Goal: Information Seeking & Learning: Learn about a topic

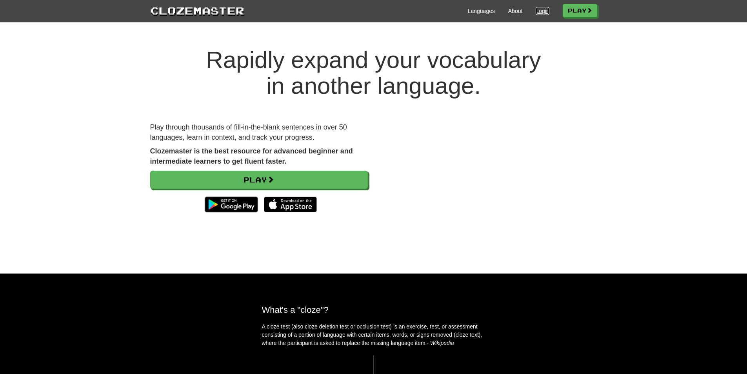
click at [536, 13] on link "Login" at bounding box center [542, 11] width 13 height 8
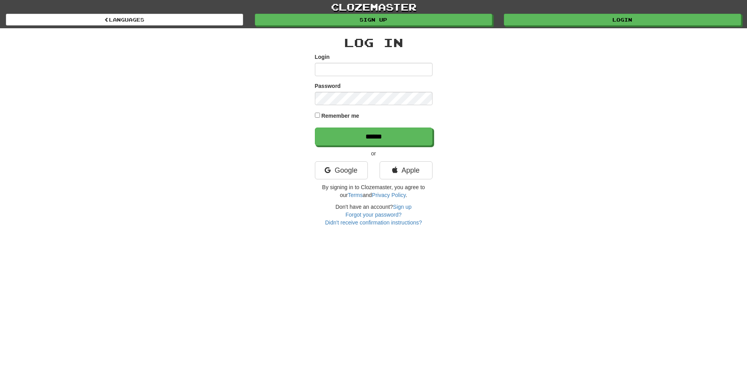
click at [383, 69] on input "Login" at bounding box center [374, 69] width 118 height 13
type input "********"
click at [315, 127] on input "******" at bounding box center [374, 136] width 118 height 18
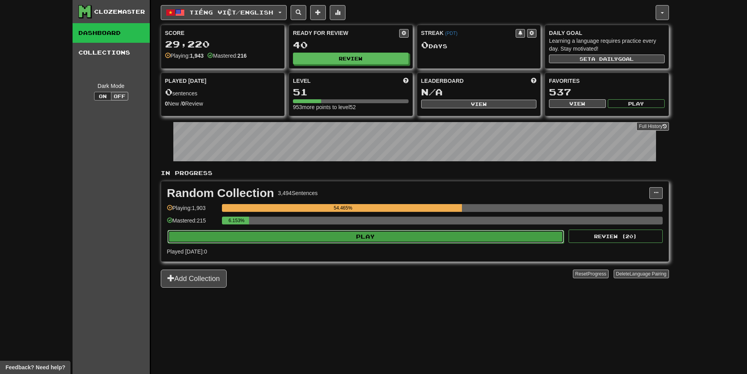
click at [384, 234] on button "Play" at bounding box center [365, 236] width 397 height 13
select select "**"
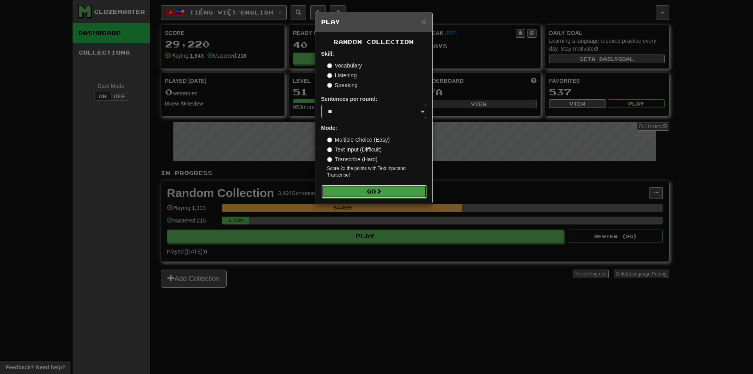
click at [391, 188] on button "Go" at bounding box center [374, 191] width 105 height 13
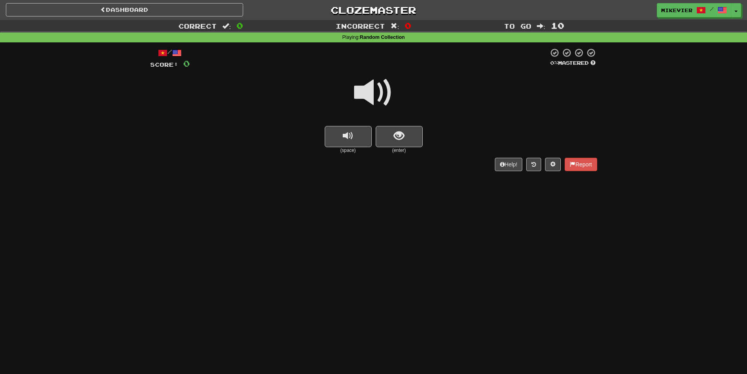
click at [383, 94] on span at bounding box center [373, 92] width 39 height 39
click at [386, 96] on span at bounding box center [373, 92] width 39 height 39
click at [360, 94] on span at bounding box center [373, 92] width 39 height 39
click at [358, 93] on span at bounding box center [373, 92] width 39 height 39
click at [400, 141] on span "show sentence" at bounding box center [399, 136] width 11 height 11
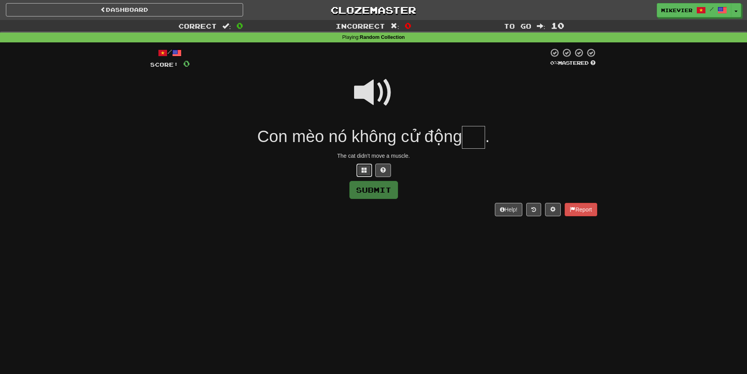
click at [365, 172] on span at bounding box center [364, 169] width 5 height 5
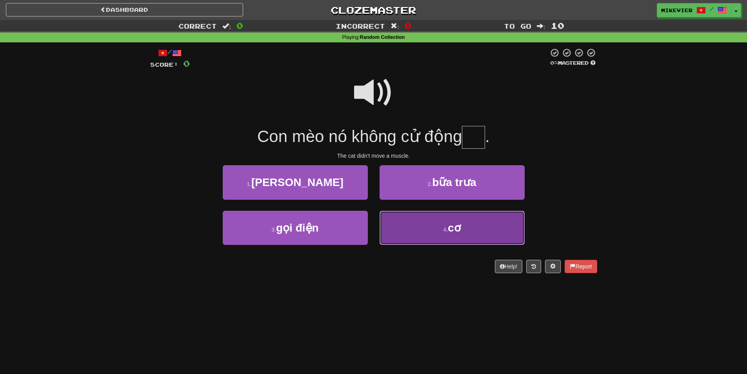
click at [470, 231] on button "4 . cơ" at bounding box center [452, 228] width 145 height 34
type input "**"
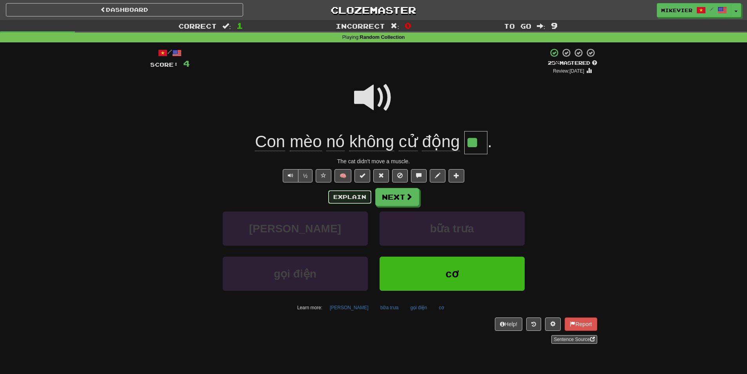
click at [355, 200] on button "Explain" at bounding box center [349, 196] width 43 height 13
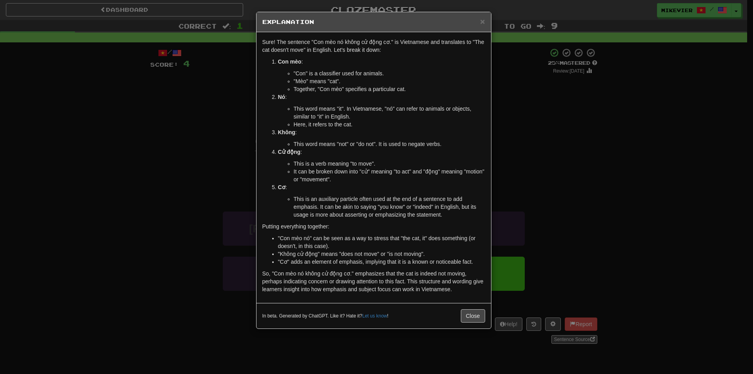
click at [186, 175] on div "× Explanation Sure! The sentence "Con mèo nó không cử động cơ." is Vietnamese a…" at bounding box center [376, 187] width 753 height 374
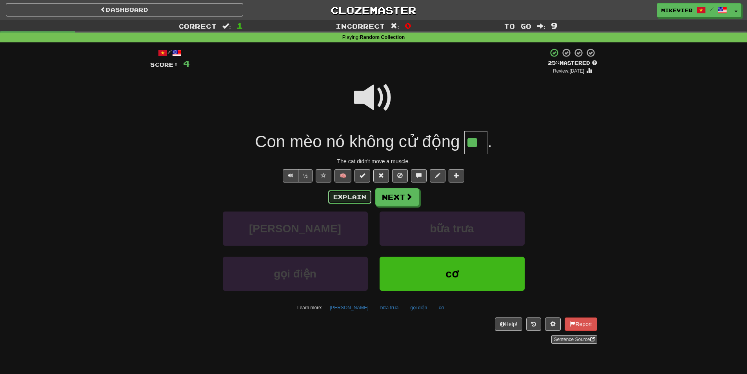
click at [343, 194] on button "Explain" at bounding box center [349, 196] width 43 height 13
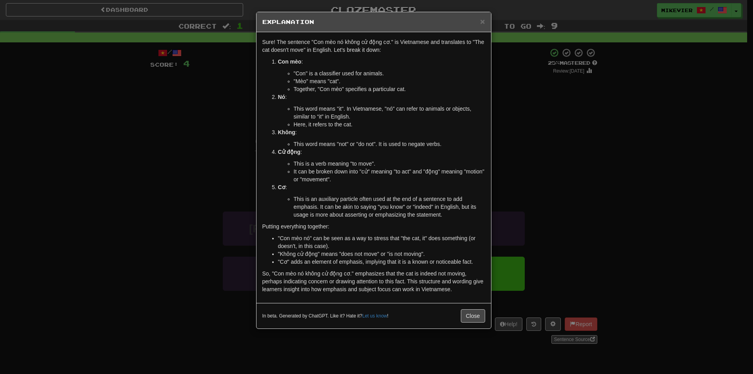
click at [169, 164] on div "× Explanation Sure! The sentence "Con mèo nó không cử động cơ." is Vietnamese a…" at bounding box center [376, 187] width 753 height 374
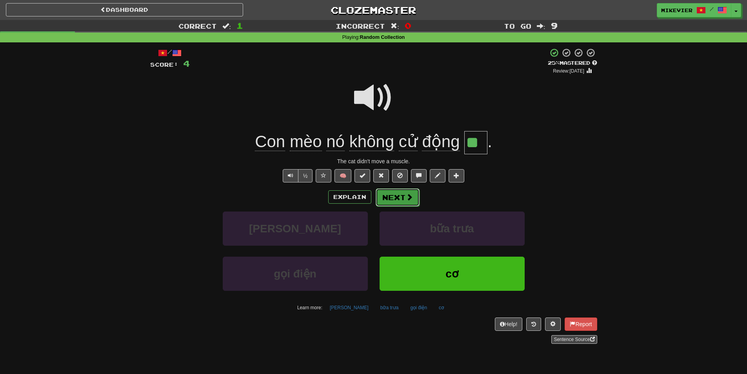
click at [413, 197] on button "Next" at bounding box center [398, 197] width 44 height 18
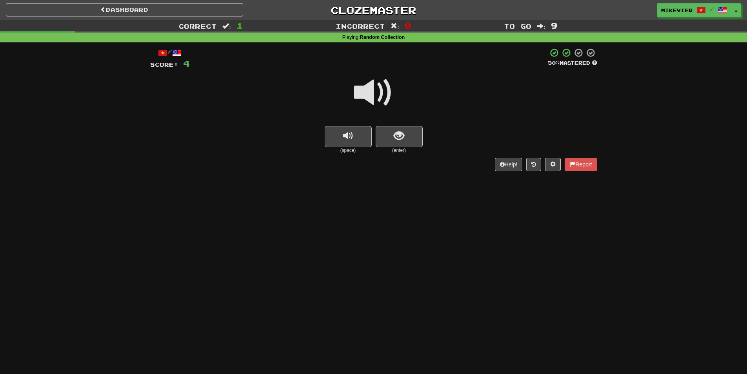
click at [366, 99] on span at bounding box center [373, 92] width 39 height 39
click at [390, 142] on button "show sentence" at bounding box center [399, 136] width 47 height 21
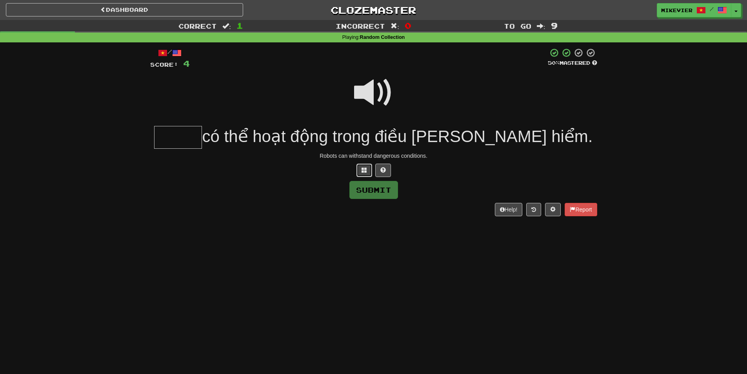
click at [364, 175] on button at bounding box center [364, 170] width 16 height 13
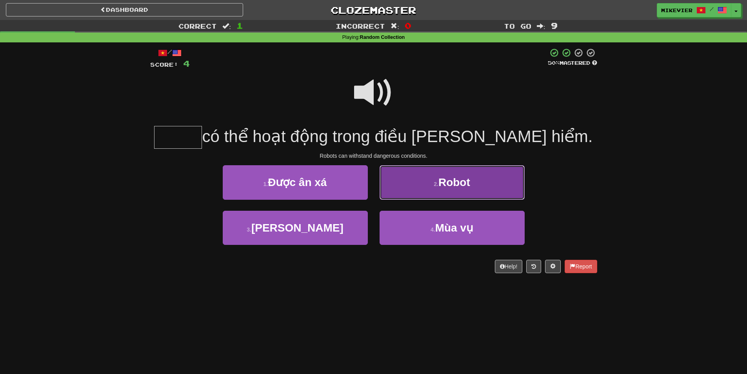
click at [426, 189] on button "2 . Robot" at bounding box center [452, 182] width 145 height 34
type input "*****"
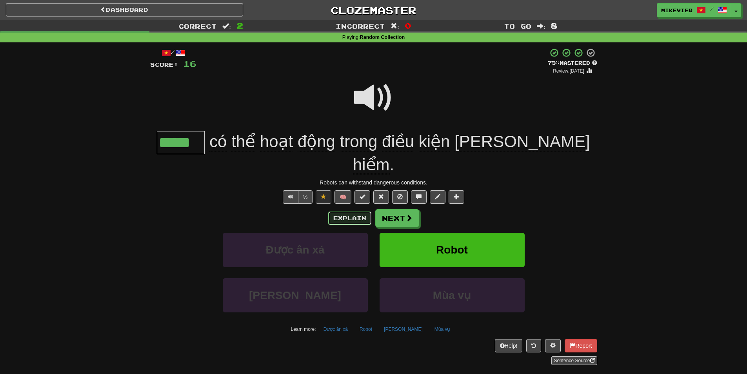
click at [350, 211] on button "Explain" at bounding box center [349, 217] width 43 height 13
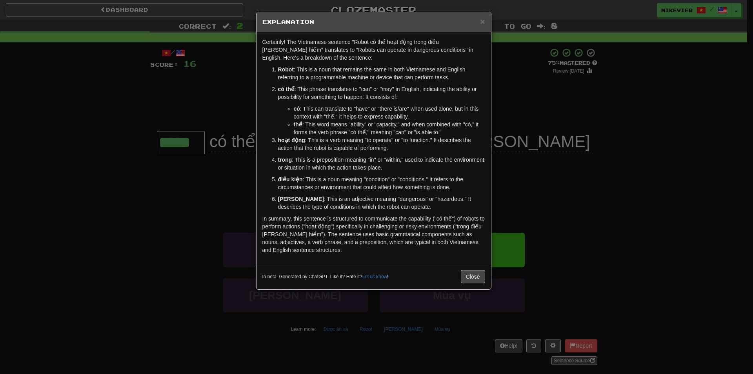
click at [129, 186] on div "× Explanation Certainly! The Vietnamese sentence "Robot có thể hoạt động trong …" at bounding box center [376, 187] width 753 height 374
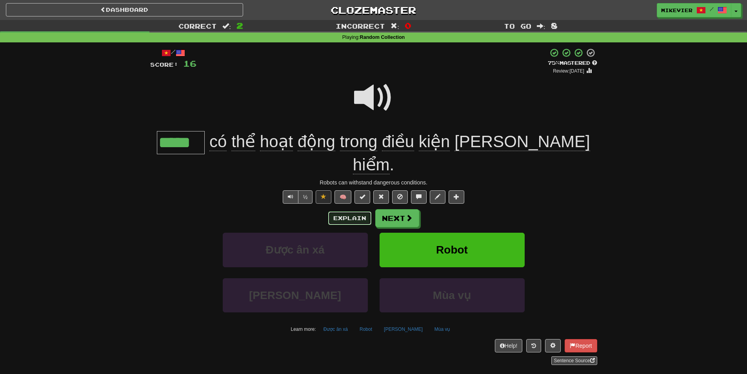
click at [346, 211] on button "Explain" at bounding box center [349, 217] width 43 height 13
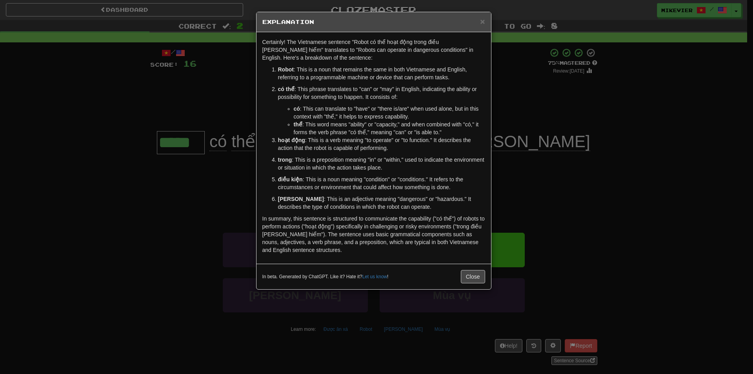
click at [185, 116] on div "× Explanation Certainly! The Vietnamese sentence "Robot có thể hoạt động trong …" at bounding box center [376, 187] width 753 height 374
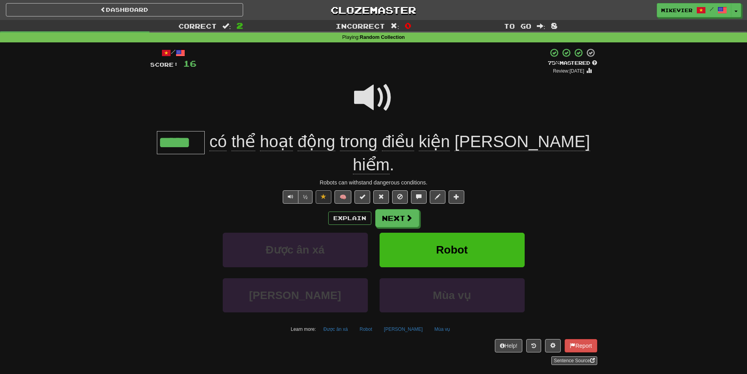
click at [368, 95] on span at bounding box center [373, 97] width 39 height 39
click at [358, 98] on span at bounding box center [373, 97] width 39 height 39
click at [361, 99] on span at bounding box center [373, 97] width 39 height 39
click at [402, 209] on button "Next" at bounding box center [398, 218] width 44 height 18
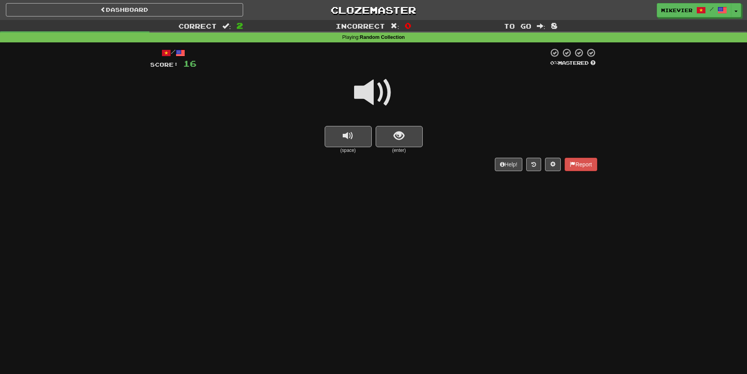
click at [361, 97] on span at bounding box center [373, 92] width 39 height 39
click at [386, 138] on button "show sentence" at bounding box center [399, 136] width 47 height 21
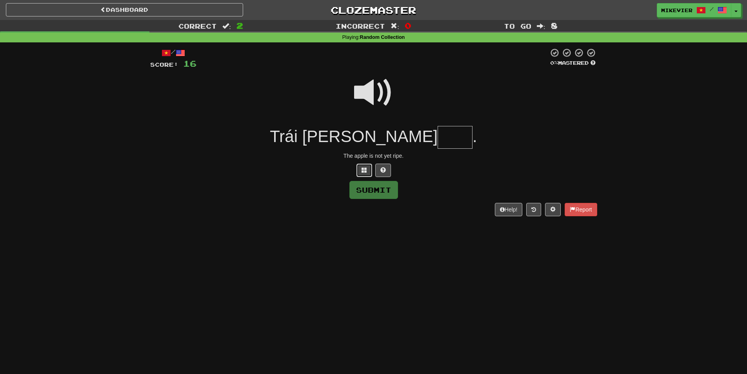
click at [366, 172] on span at bounding box center [364, 169] width 5 height 5
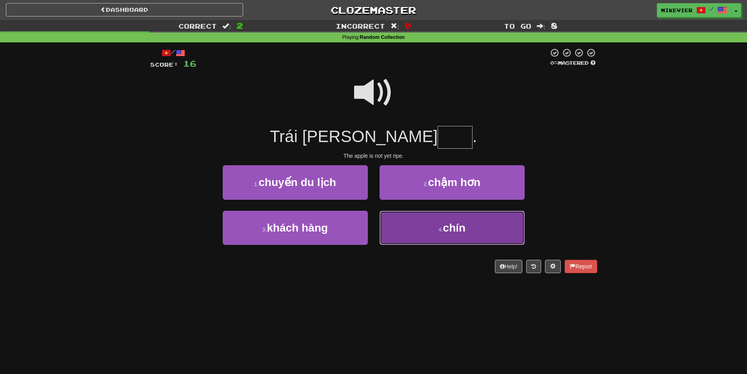
click at [444, 227] on span "chín" at bounding box center [454, 228] width 23 height 12
type input "****"
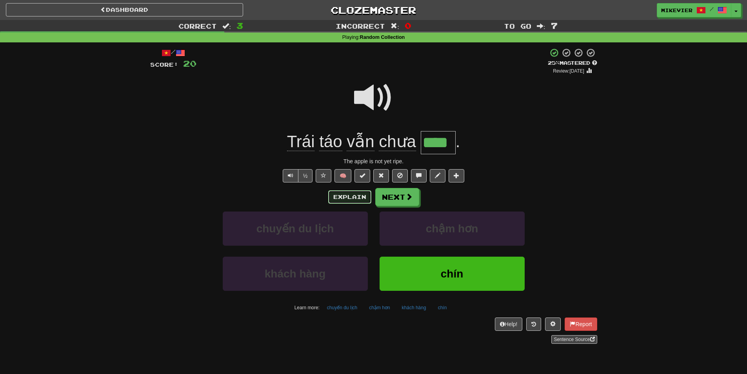
click at [347, 197] on button "Explain" at bounding box center [349, 196] width 43 height 13
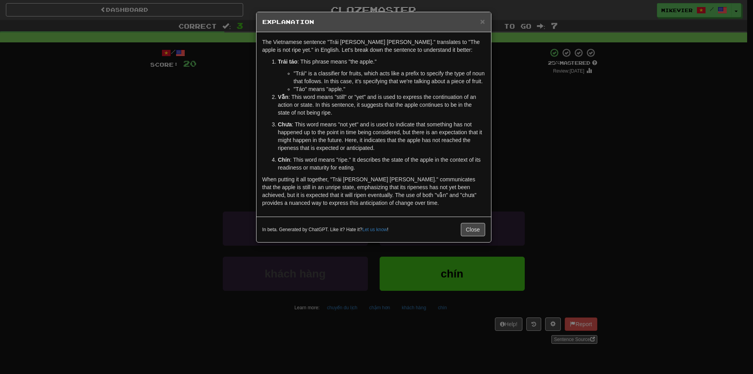
click at [192, 131] on div "× Explanation The Vietnamese sentence "Trái táo vẫn chưa chín." translates to "…" at bounding box center [376, 187] width 753 height 374
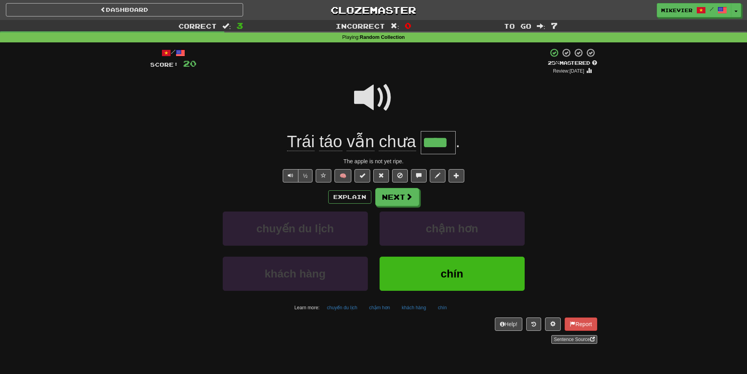
click at [384, 97] on span at bounding box center [373, 97] width 39 height 39
click at [358, 101] on span at bounding box center [373, 97] width 39 height 39
click at [326, 177] on span at bounding box center [323, 175] width 5 height 5
click at [403, 200] on button "Next" at bounding box center [398, 197] width 44 height 18
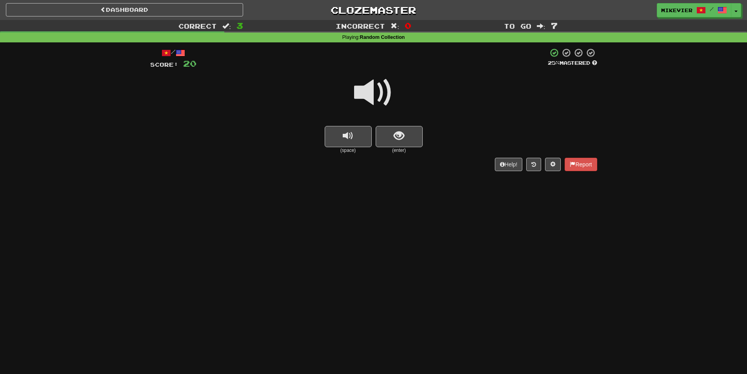
click at [374, 102] on span at bounding box center [373, 92] width 39 height 39
click at [371, 102] on span at bounding box center [373, 92] width 39 height 39
click at [363, 94] on span at bounding box center [373, 92] width 39 height 39
click at [336, 98] on div at bounding box center [373, 98] width 447 height 56
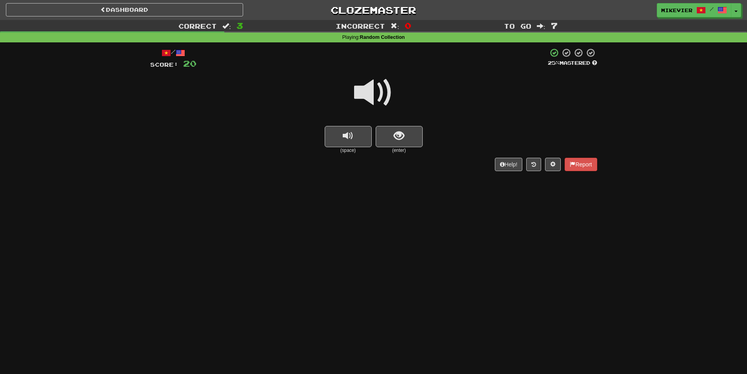
click at [336, 98] on div at bounding box center [373, 98] width 447 height 56
click at [389, 137] on button "show sentence" at bounding box center [399, 136] width 47 height 21
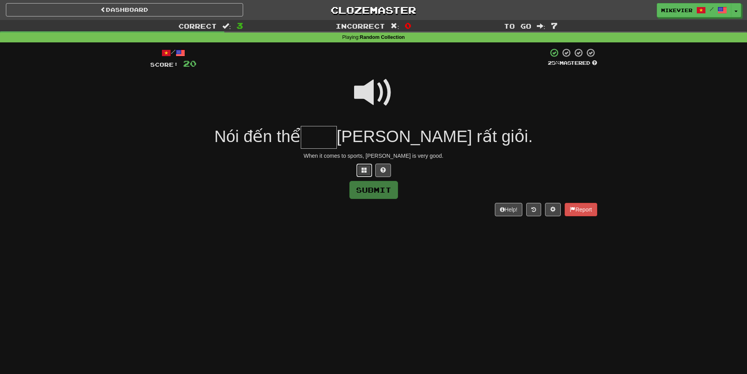
click at [367, 171] on span at bounding box center [364, 169] width 5 height 5
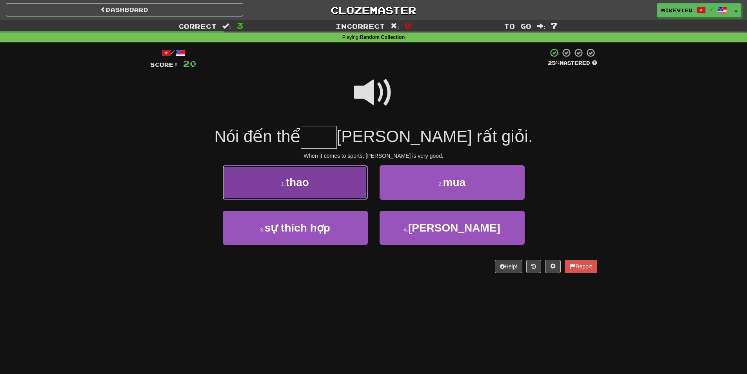
click at [332, 185] on button "1 . thao" at bounding box center [295, 182] width 145 height 34
type input "****"
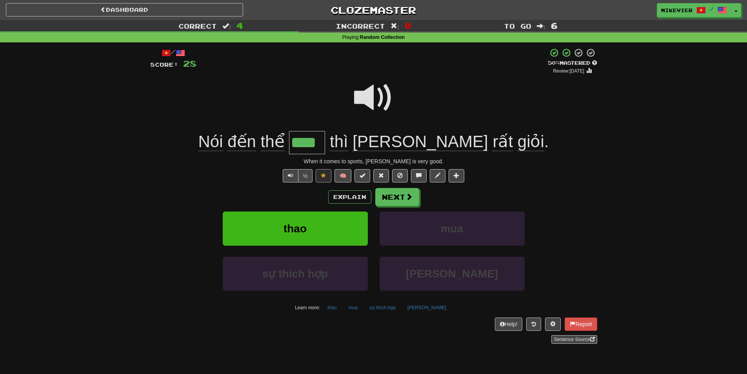
click at [377, 102] on span at bounding box center [373, 97] width 39 height 39
click at [416, 197] on button "Next" at bounding box center [398, 197] width 44 height 18
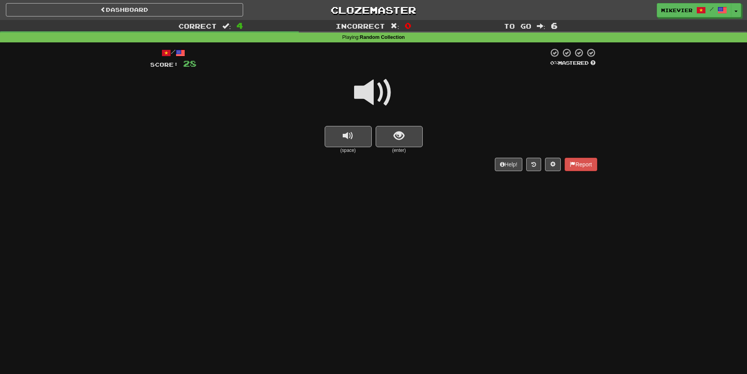
click at [369, 98] on span at bounding box center [373, 92] width 39 height 39
click at [370, 99] on span at bounding box center [373, 92] width 39 height 39
click at [397, 129] on button "show sentence" at bounding box center [399, 136] width 47 height 21
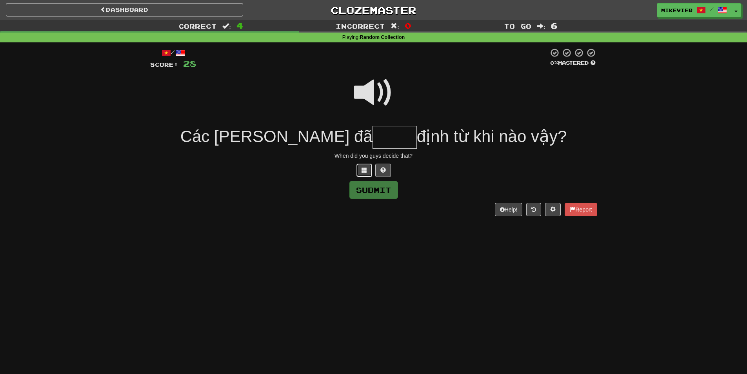
click at [367, 170] on button at bounding box center [364, 170] width 16 height 13
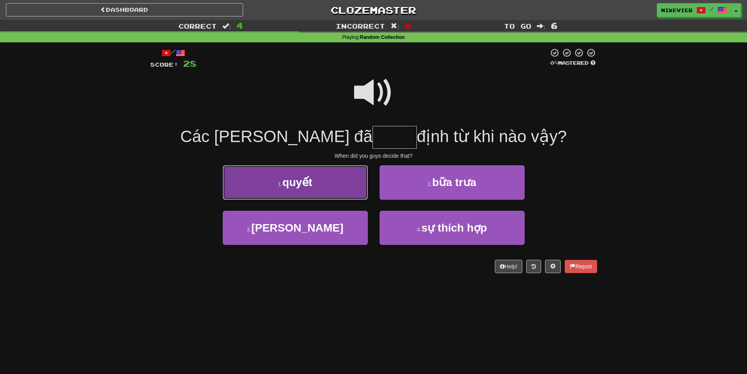
click at [361, 176] on button "1 . quyết" at bounding box center [295, 182] width 145 height 34
type input "*****"
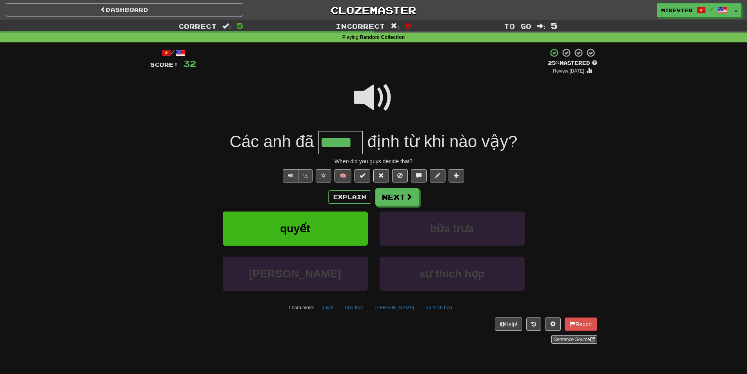
click at [368, 96] on span at bounding box center [373, 97] width 39 height 39
click at [339, 109] on div at bounding box center [373, 103] width 447 height 56
click at [401, 191] on button "Next" at bounding box center [398, 197] width 44 height 18
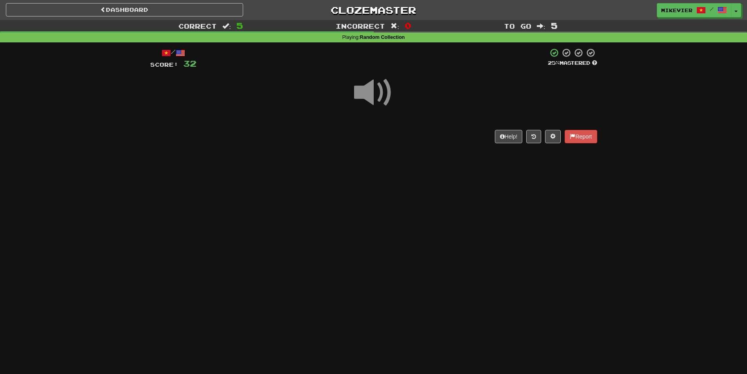
click at [375, 98] on span at bounding box center [373, 92] width 39 height 39
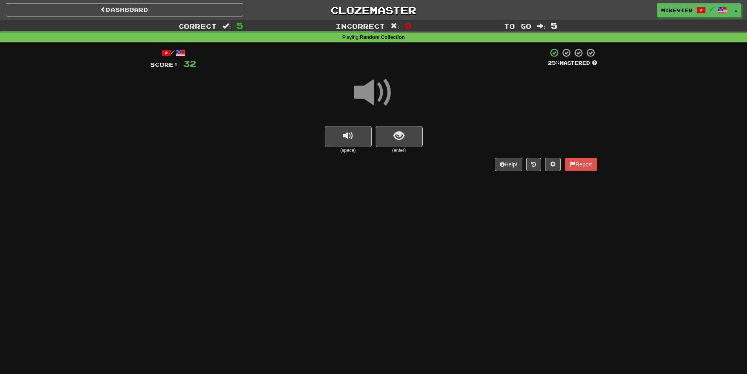
click at [375, 98] on span at bounding box center [373, 92] width 39 height 39
click at [382, 136] on button "show sentence" at bounding box center [399, 136] width 47 height 21
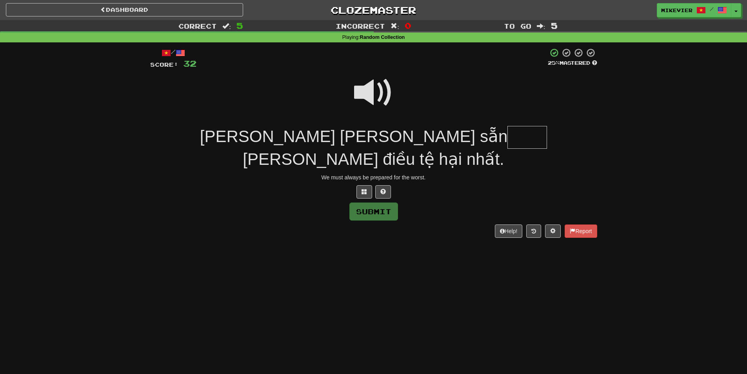
click at [381, 98] on span at bounding box center [373, 92] width 39 height 39
click at [365, 189] on span at bounding box center [364, 191] width 5 height 5
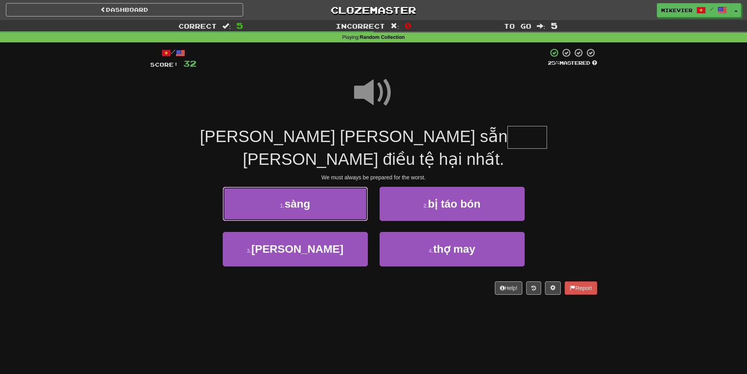
click at [345, 187] on button "1 . sàng" at bounding box center [295, 204] width 145 height 34
type input "****"
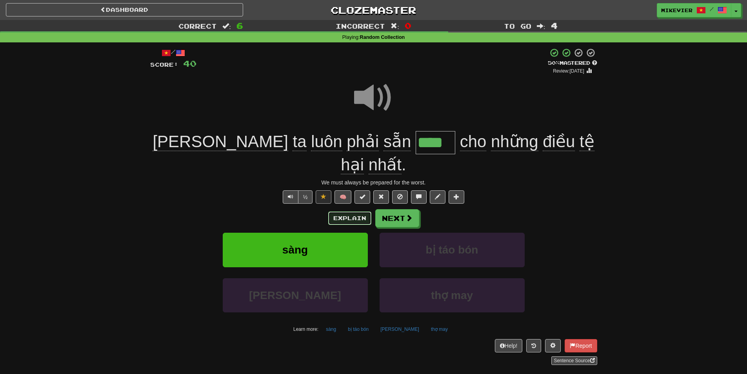
click at [357, 211] on button "Explain" at bounding box center [349, 217] width 43 height 13
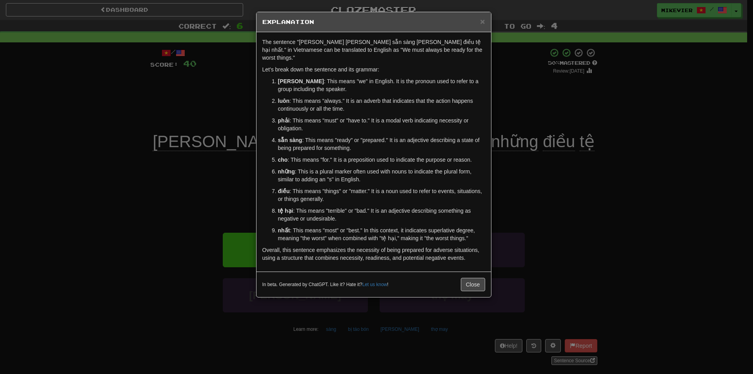
click at [149, 178] on div "× Explanation The sentence "Chúng ta luôn phải sẵn sàng cho những điều tệ hại n…" at bounding box center [376, 187] width 753 height 374
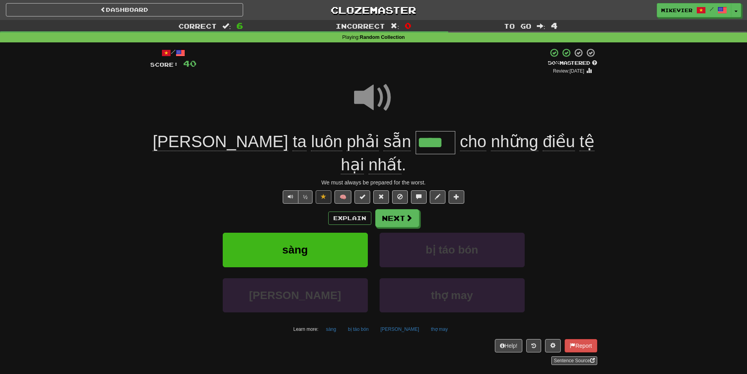
click at [361, 103] on span at bounding box center [373, 97] width 39 height 39
click at [361, 102] on span at bounding box center [373, 97] width 39 height 39
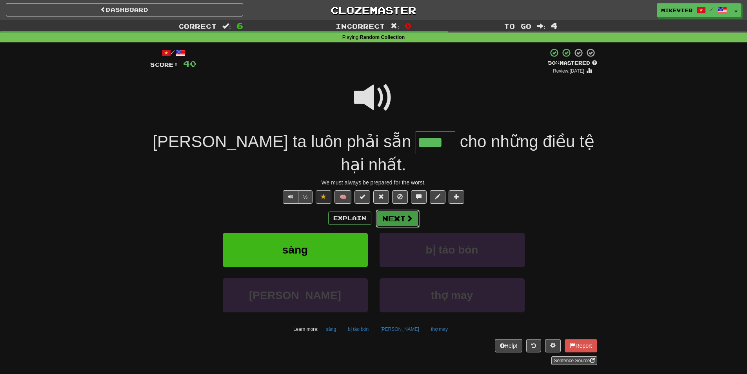
click at [403, 209] on button "Next" at bounding box center [398, 218] width 44 height 18
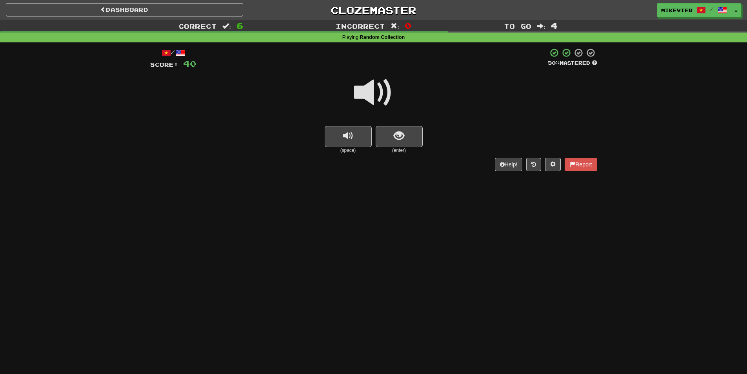
click at [307, 98] on div at bounding box center [373, 98] width 447 height 56
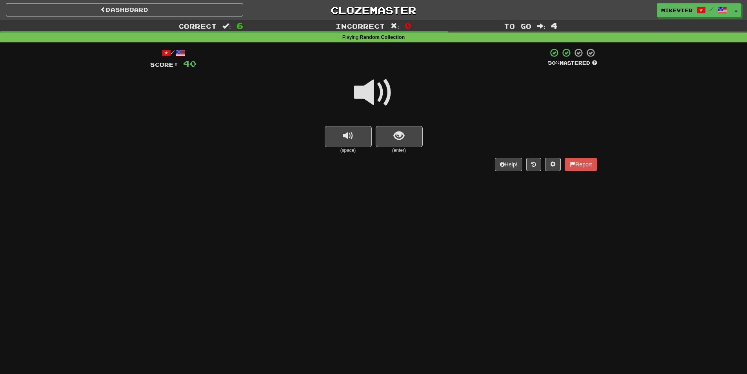
click at [308, 97] on div at bounding box center [373, 98] width 447 height 56
click at [388, 135] on button "show sentence" at bounding box center [399, 136] width 47 height 21
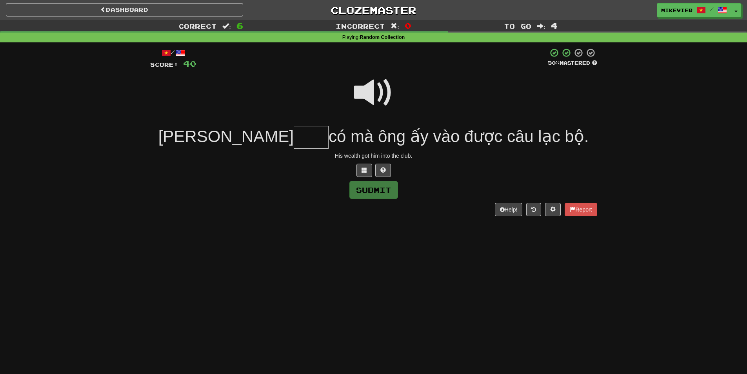
click at [386, 98] on span at bounding box center [373, 92] width 39 height 39
click at [366, 168] on span at bounding box center [364, 169] width 5 height 5
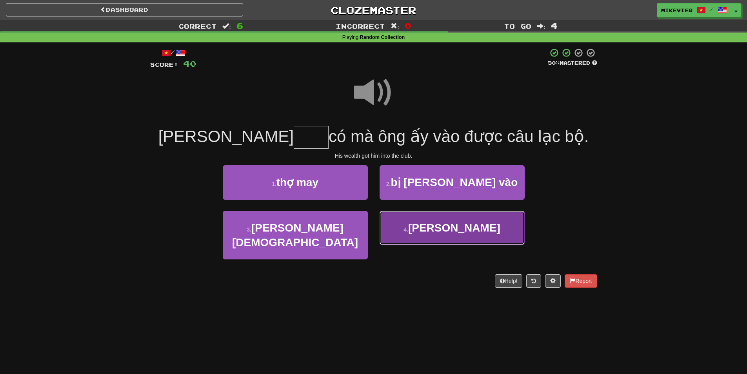
click at [403, 225] on button "4 . giàu" at bounding box center [452, 228] width 145 height 34
type input "****"
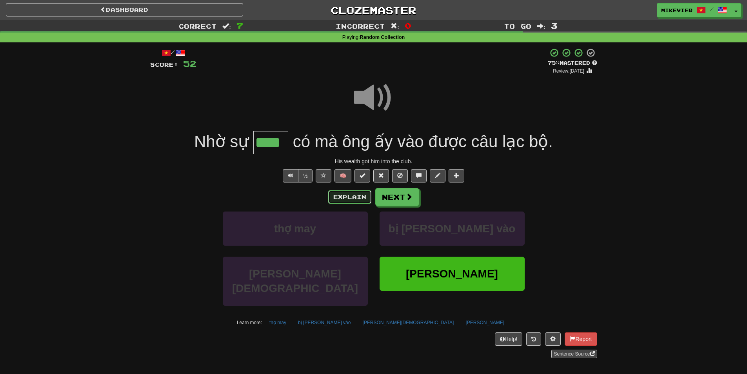
click at [335, 196] on button "Explain" at bounding box center [349, 196] width 43 height 13
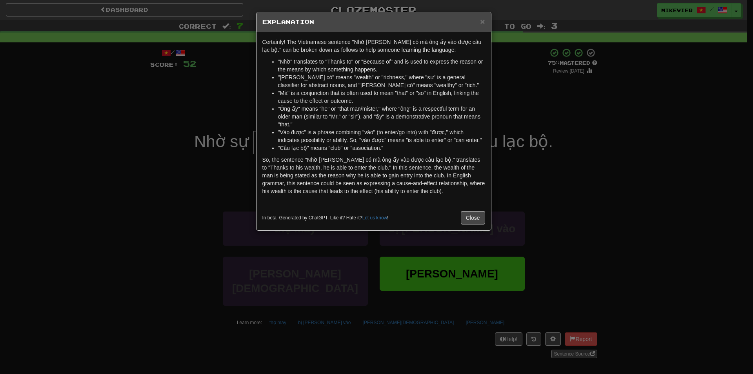
click at [219, 91] on div "× Explanation Certainly! The Vietnamese sentence "Nhờ sự giàu có mà ông ấy vào …" at bounding box center [376, 187] width 753 height 374
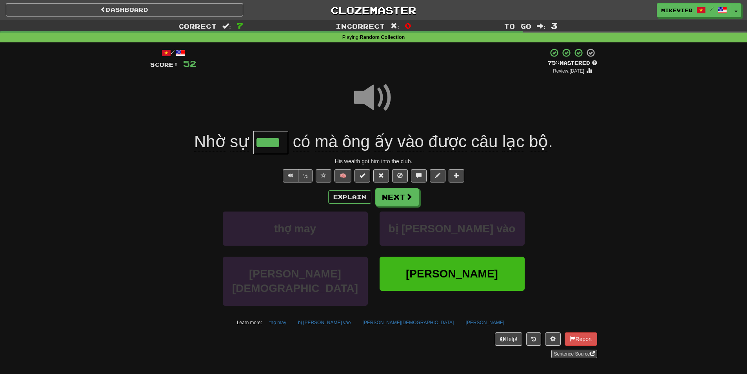
click at [381, 101] on span at bounding box center [373, 97] width 39 height 39
click at [354, 100] on span at bounding box center [373, 97] width 39 height 39
click at [402, 195] on button "Next" at bounding box center [398, 197] width 44 height 18
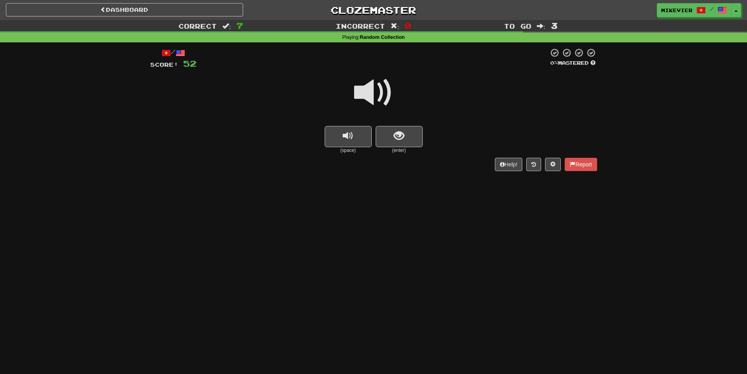
click at [353, 96] on div at bounding box center [373, 98] width 447 height 56
click at [348, 96] on div at bounding box center [373, 98] width 447 height 56
click at [347, 98] on div at bounding box center [373, 98] width 447 height 56
click at [345, 91] on div at bounding box center [373, 98] width 447 height 56
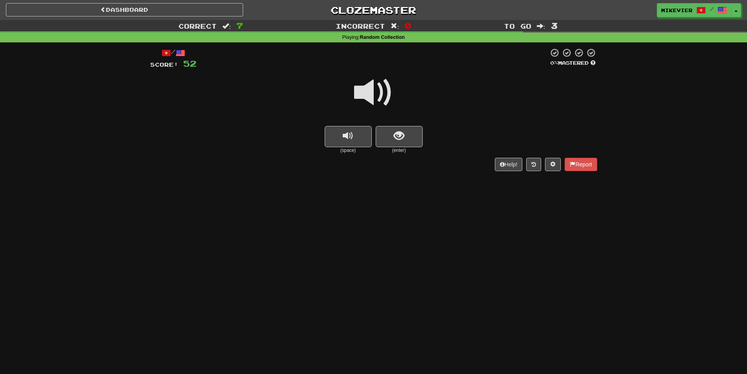
click at [346, 87] on div at bounding box center [373, 98] width 447 height 56
click at [353, 131] on span "replay audio" at bounding box center [348, 136] width 11 height 11
click at [332, 87] on div at bounding box center [373, 98] width 447 height 56
click at [389, 137] on button "show sentence" at bounding box center [399, 136] width 47 height 21
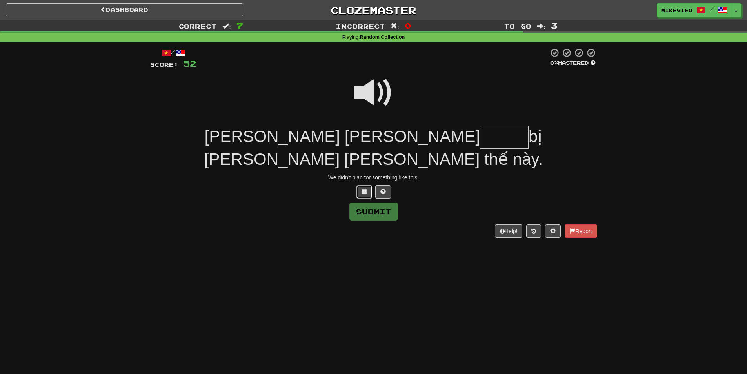
click at [365, 189] on span at bounding box center [364, 191] width 5 height 5
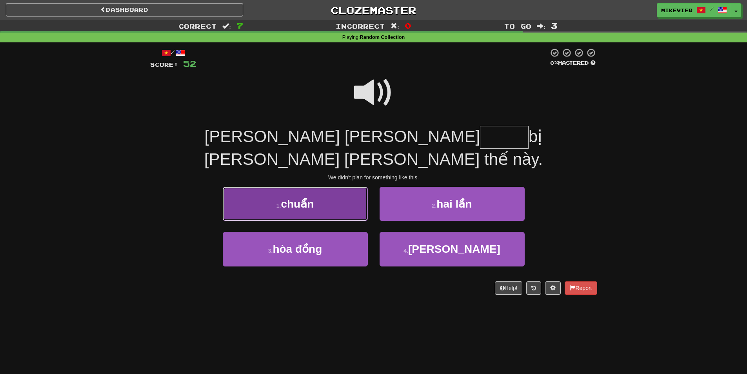
click at [340, 187] on button "1 . chuẩn" at bounding box center [295, 204] width 145 height 34
type input "*****"
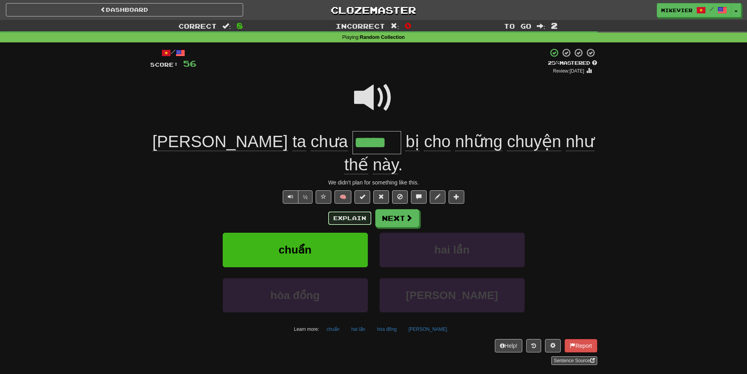
click at [350, 211] on button "Explain" at bounding box center [349, 217] width 43 height 13
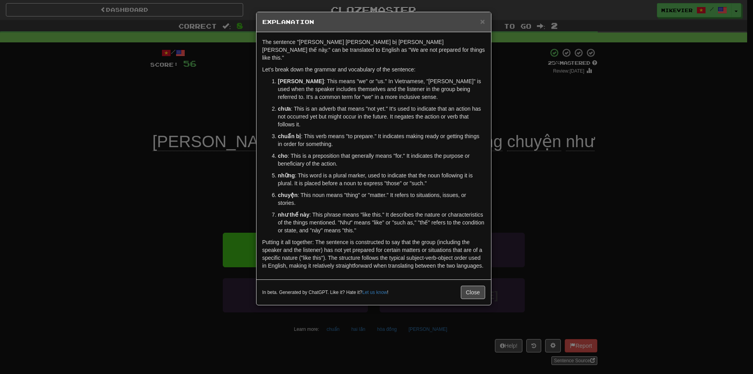
click at [184, 183] on div "× Explanation The sentence "Chúng ta chưa chuẩn bị cho những chuyện như thế này…" at bounding box center [376, 187] width 753 height 374
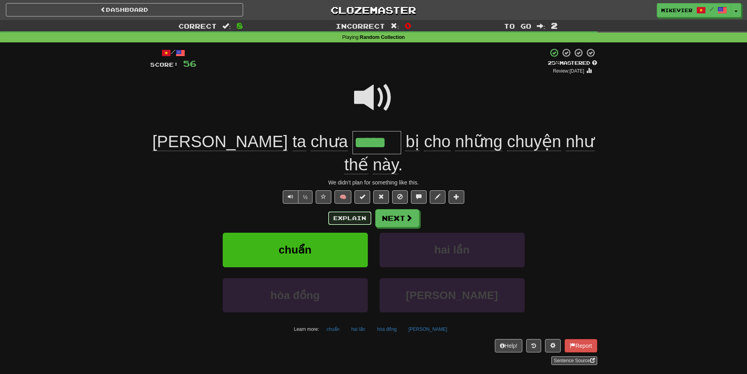
click at [347, 211] on button "Explain" at bounding box center [349, 217] width 43 height 13
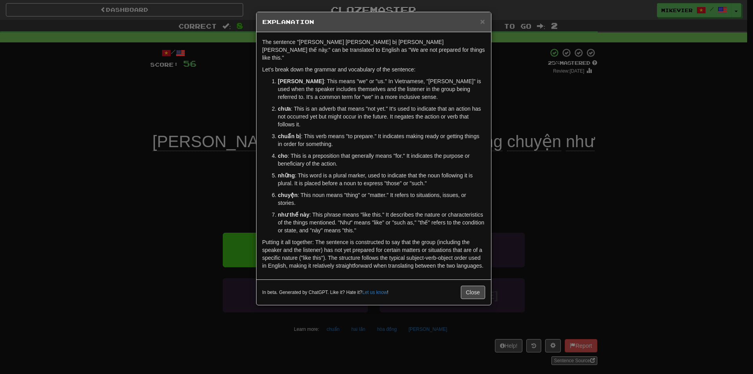
click at [203, 102] on div "× Explanation The sentence "Chúng ta chưa chuẩn bị cho những chuyện như thế này…" at bounding box center [376, 187] width 753 height 374
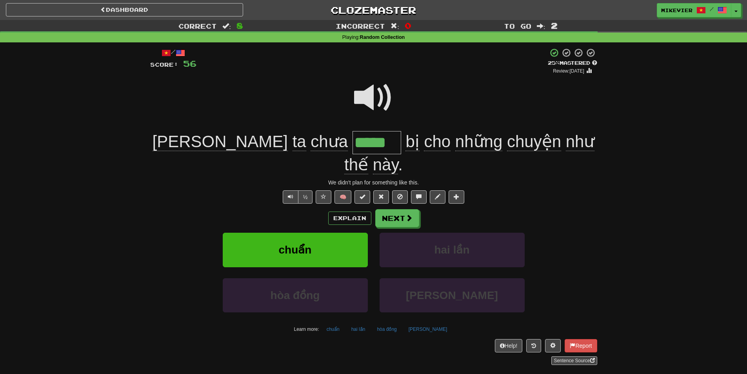
click at [381, 101] on span at bounding box center [373, 97] width 39 height 39
click at [371, 100] on span at bounding box center [373, 97] width 39 height 39
click at [371, 99] on span at bounding box center [373, 97] width 39 height 39
click at [371, 98] on span at bounding box center [373, 97] width 39 height 39
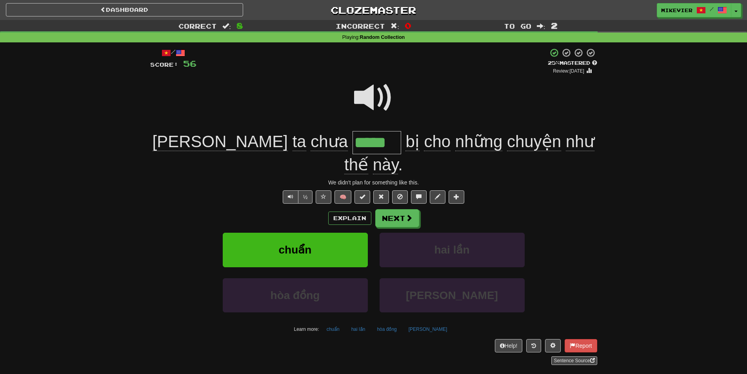
click at [371, 98] on span at bounding box center [373, 97] width 39 height 39
click at [305, 190] on button "½" at bounding box center [305, 196] width 15 height 13
click at [303, 190] on button "½" at bounding box center [305, 196] width 15 height 13
click at [302, 167] on div "/ Score: 56 + 4 25 % Mastered Review: 2025-09-18 Chúng ta chưa ***** bị cho nhữ…" at bounding box center [373, 206] width 447 height 317
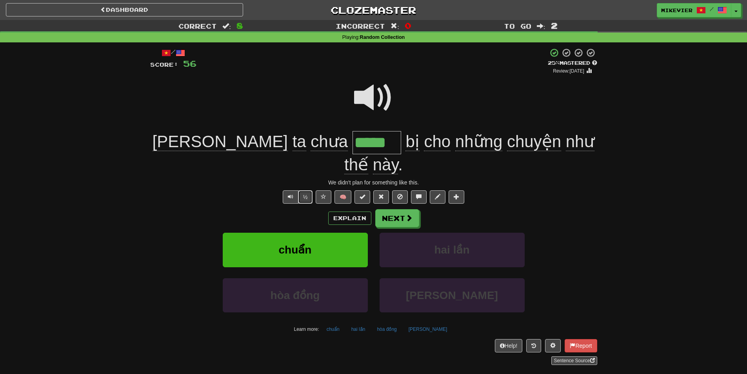
click at [307, 190] on button "½" at bounding box center [305, 196] width 15 height 13
click at [324, 190] on button at bounding box center [324, 196] width 16 height 13
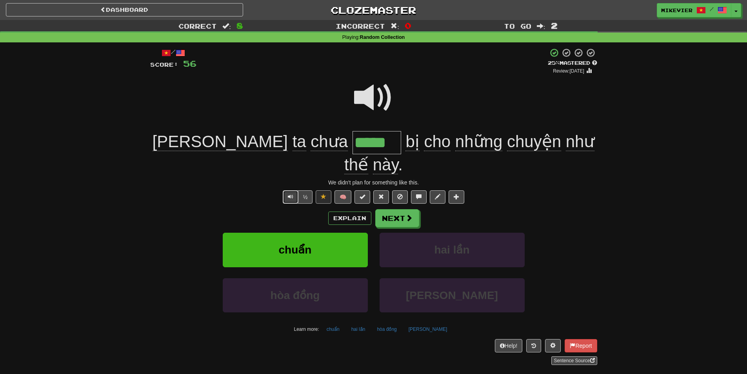
click at [291, 194] on span "Text-to-speech controls" at bounding box center [290, 196] width 5 height 5
click at [406, 215] on span at bounding box center [409, 218] width 7 height 7
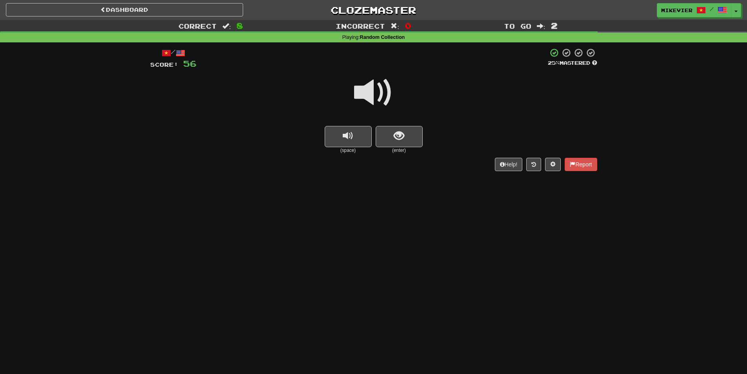
click at [369, 95] on span at bounding box center [373, 92] width 39 height 39
click at [393, 136] on button "show sentence" at bounding box center [399, 136] width 47 height 21
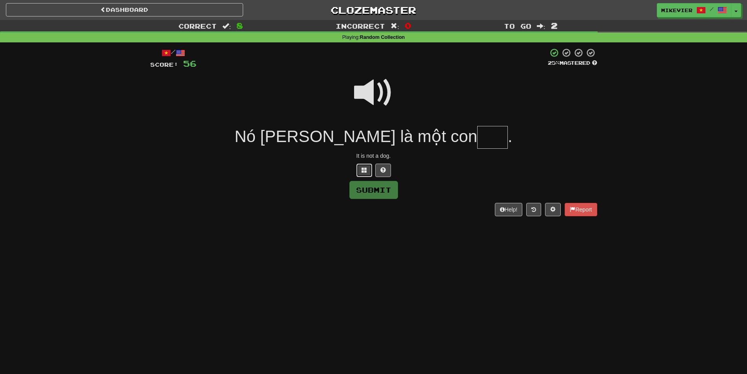
click at [366, 165] on button at bounding box center [364, 170] width 16 height 13
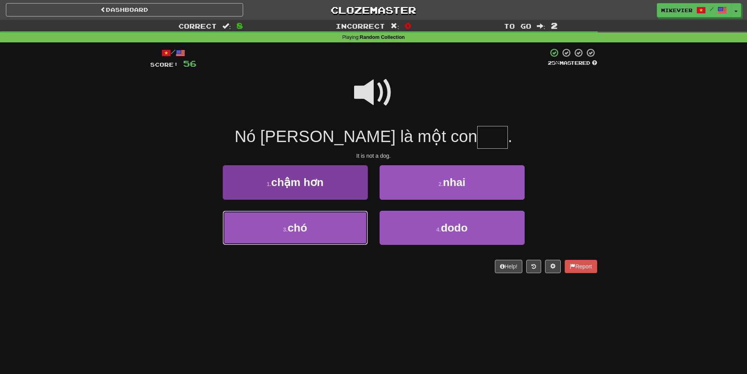
click at [343, 230] on button "3 . chó" at bounding box center [295, 228] width 145 height 34
type input "***"
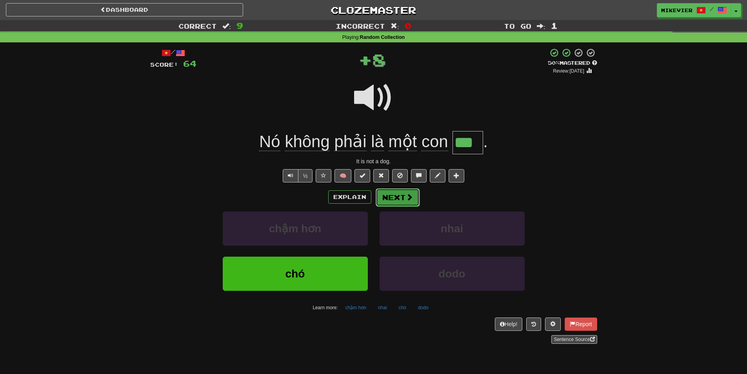
click at [391, 198] on button "Next" at bounding box center [398, 197] width 44 height 18
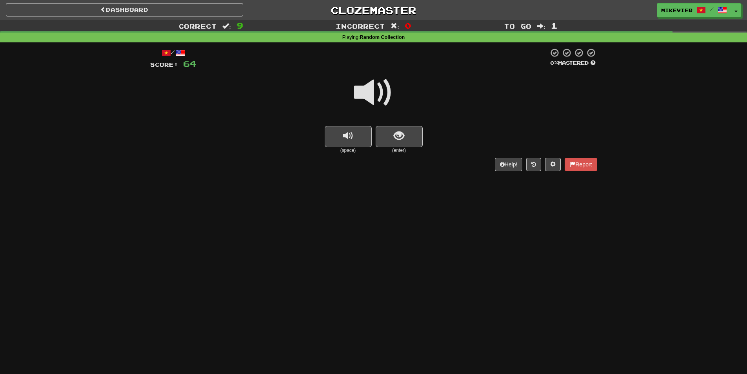
click at [375, 92] on span at bounding box center [373, 92] width 39 height 39
click at [367, 95] on span at bounding box center [373, 92] width 39 height 39
click at [393, 146] on button "show sentence" at bounding box center [399, 136] width 47 height 21
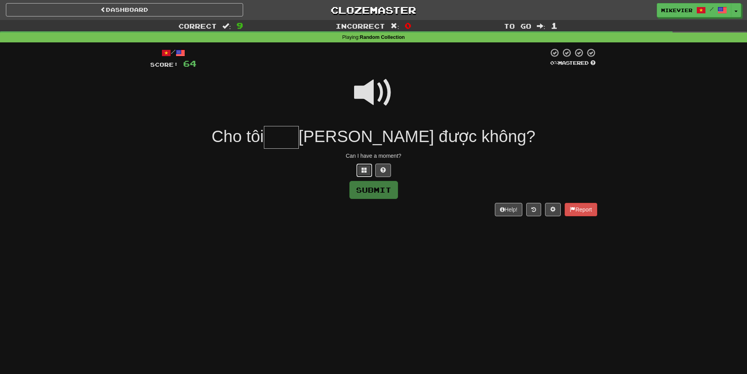
click at [370, 167] on button at bounding box center [364, 170] width 16 height 13
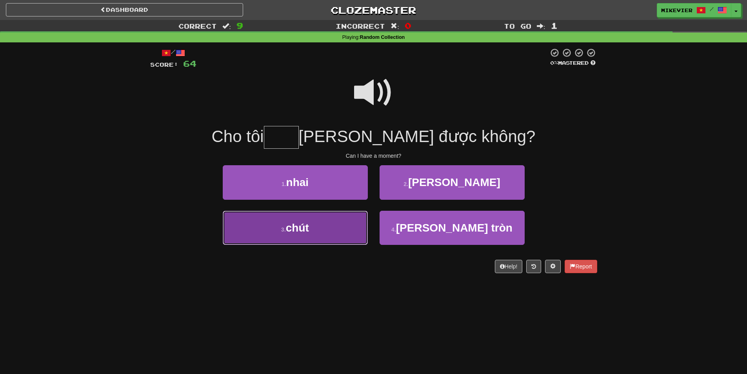
click at [352, 217] on button "3 . chút" at bounding box center [295, 228] width 145 height 34
type input "****"
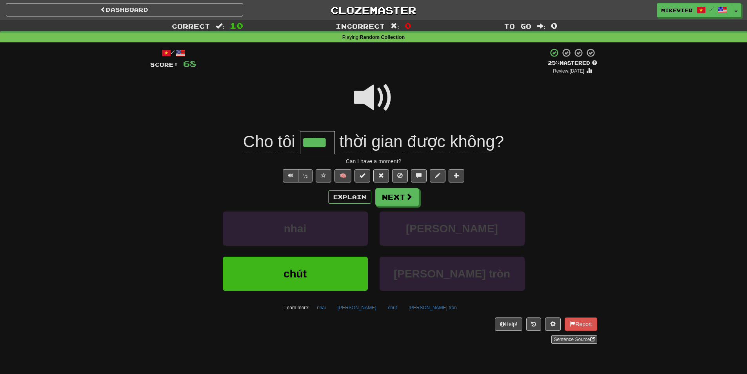
click at [365, 98] on span at bounding box center [373, 97] width 39 height 39
click at [373, 105] on span at bounding box center [373, 97] width 39 height 39
click at [322, 179] on button at bounding box center [324, 175] width 16 height 13
click at [367, 99] on span at bounding box center [373, 97] width 39 height 39
click at [365, 100] on span at bounding box center [373, 97] width 39 height 39
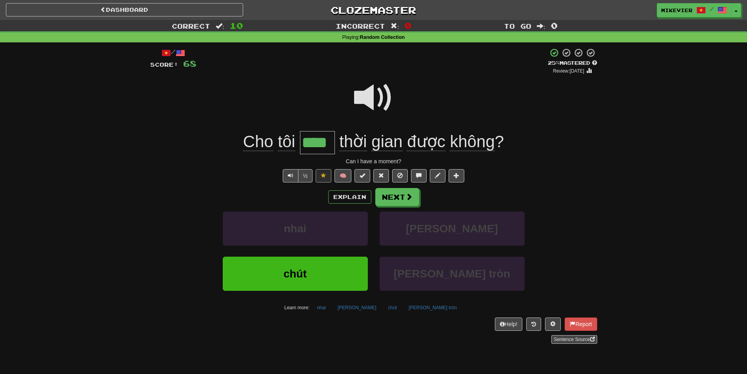
click at [369, 102] on span at bounding box center [373, 97] width 39 height 39
click at [391, 196] on button "Next" at bounding box center [398, 197] width 44 height 18
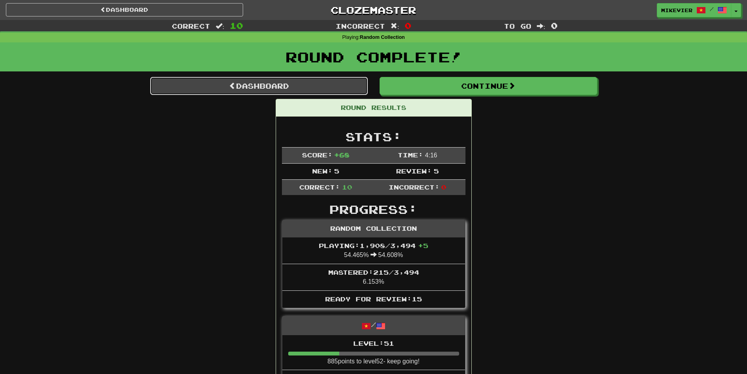
click at [347, 91] on link "Dashboard" at bounding box center [259, 86] width 218 height 18
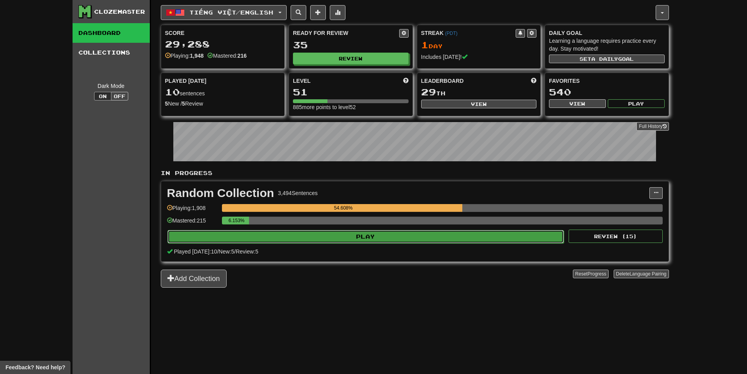
click at [392, 237] on button "Play" at bounding box center [365, 236] width 397 height 13
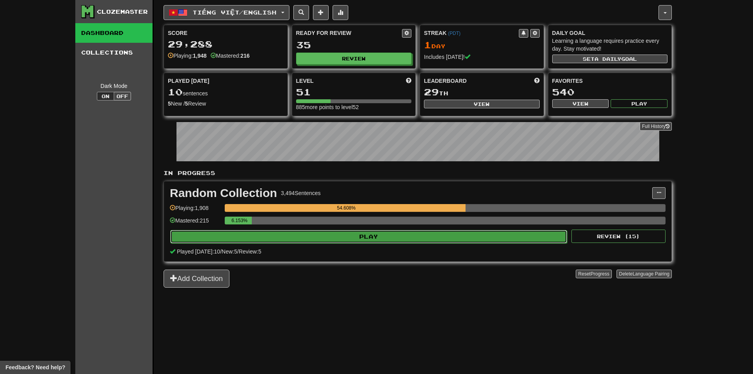
select select "**"
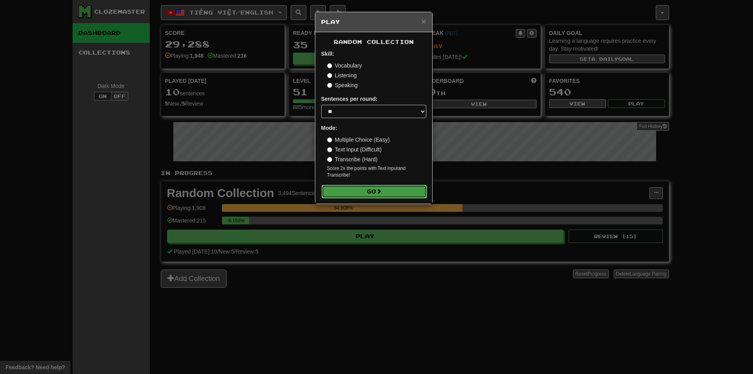
click at [389, 188] on button "Go" at bounding box center [374, 191] width 105 height 13
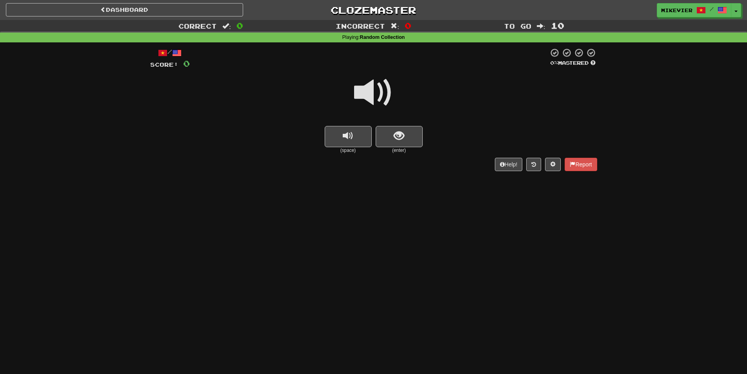
click at [389, 94] on span at bounding box center [373, 92] width 39 height 39
click at [387, 94] on span at bounding box center [373, 92] width 39 height 39
click at [414, 140] on button "show sentence" at bounding box center [399, 136] width 47 height 21
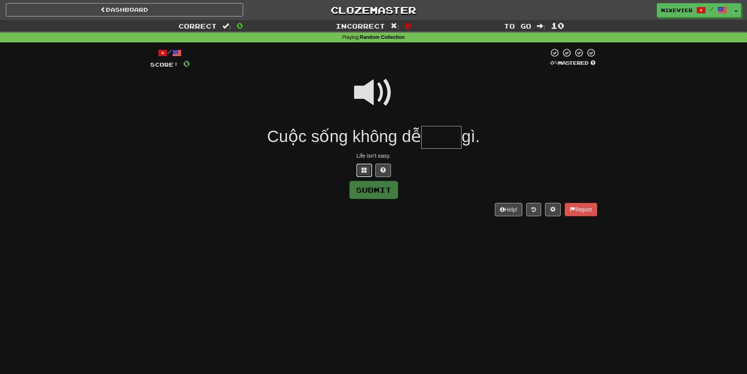
click at [369, 173] on button at bounding box center [364, 170] width 16 height 13
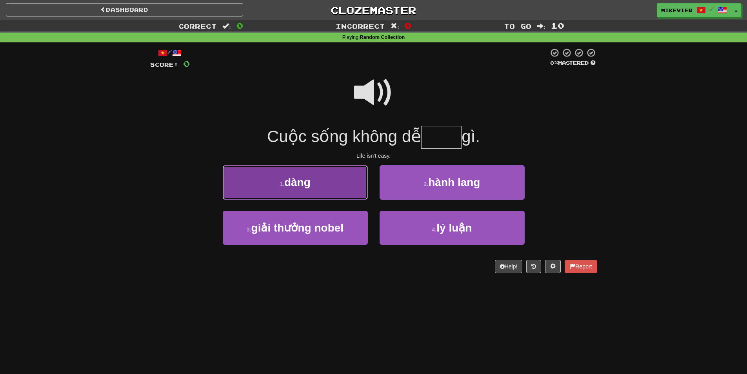
click at [336, 186] on button "1 . dàng" at bounding box center [295, 182] width 145 height 34
type input "****"
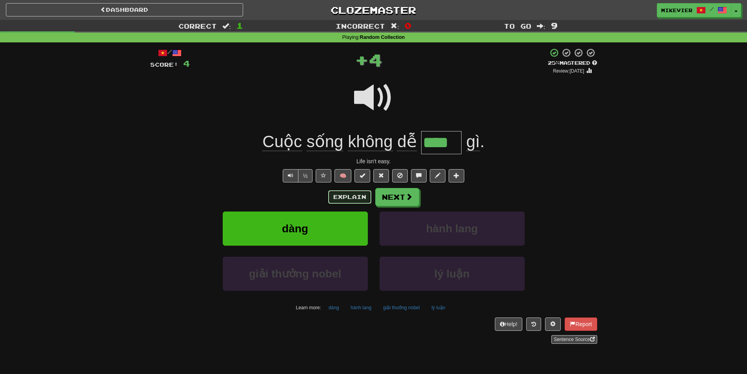
click at [354, 196] on button "Explain" at bounding box center [349, 196] width 43 height 13
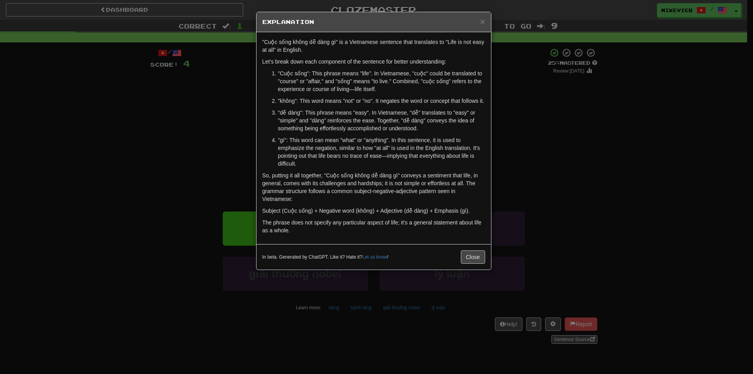
click at [188, 142] on div "× Explanation "Cuộc sống không dễ dàng gì" is a Vietnamese sentence that transl…" at bounding box center [376, 187] width 753 height 374
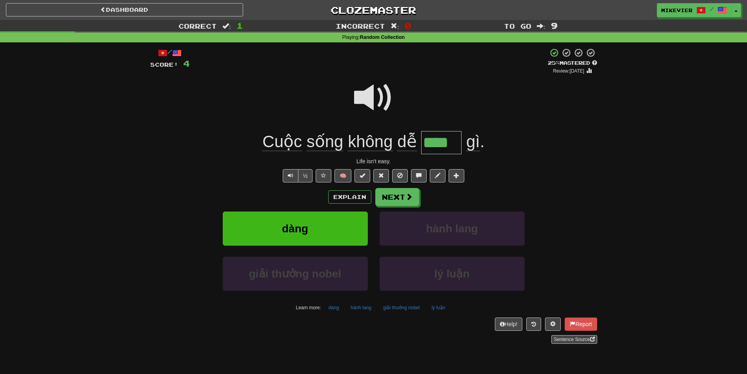
click at [349, 105] on div at bounding box center [373, 103] width 447 height 56
click at [353, 101] on div at bounding box center [373, 103] width 447 height 56
click at [361, 101] on span at bounding box center [373, 97] width 39 height 39
click at [368, 98] on span at bounding box center [373, 97] width 39 height 39
click at [364, 95] on span at bounding box center [373, 97] width 39 height 39
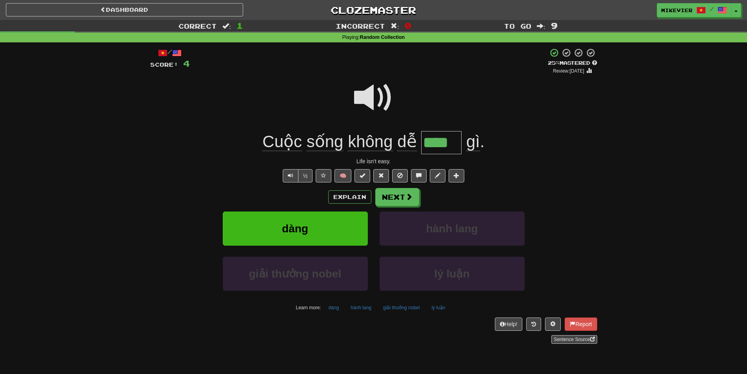
click at [364, 95] on span at bounding box center [373, 97] width 39 height 39
click at [326, 176] on span at bounding box center [323, 175] width 5 height 5
click at [400, 203] on button "Next" at bounding box center [398, 197] width 44 height 18
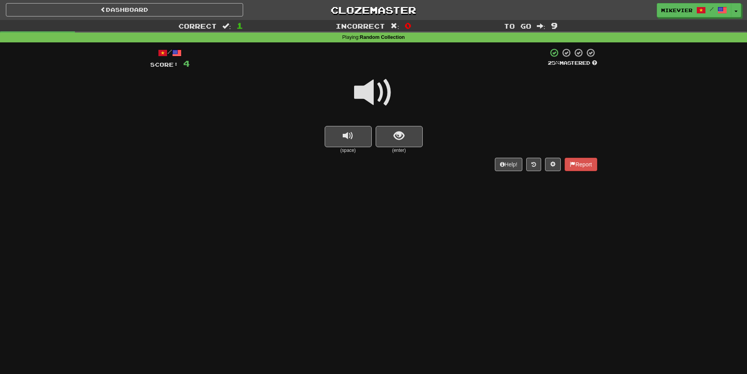
click at [387, 95] on span at bounding box center [373, 92] width 39 height 39
click at [409, 131] on button "show sentence" at bounding box center [399, 136] width 47 height 21
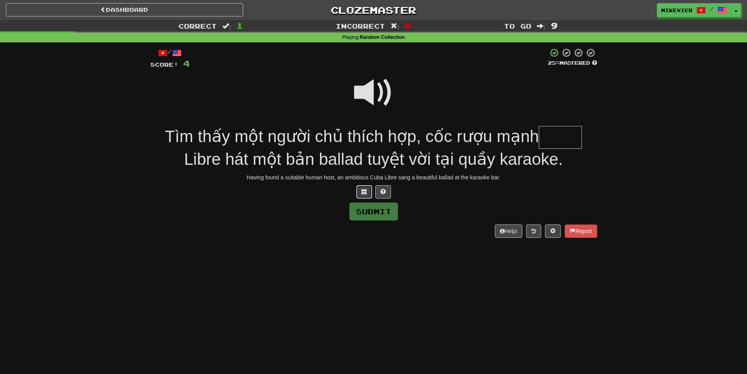
click at [362, 187] on button at bounding box center [364, 191] width 16 height 13
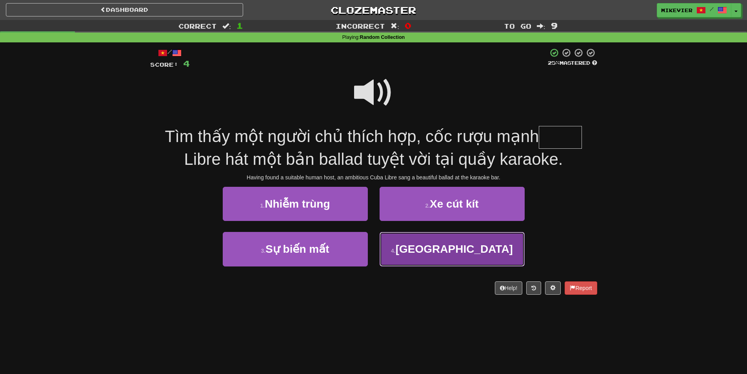
click at [397, 246] on button "4 . Cuba" at bounding box center [452, 249] width 145 height 34
type input "****"
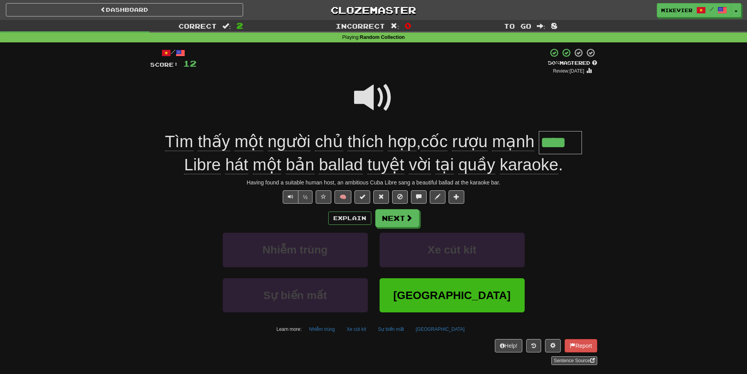
click at [361, 102] on span at bounding box center [373, 97] width 39 height 39
click at [357, 215] on button "Explain" at bounding box center [349, 217] width 43 height 13
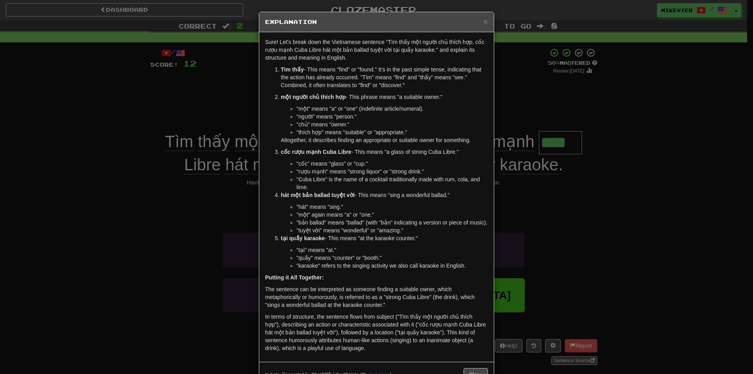
click at [34, 238] on div "× Explanation Sure! Let's break down the Vietnamese sentence "Tìm thấy một ngườ…" at bounding box center [376, 187] width 753 height 374
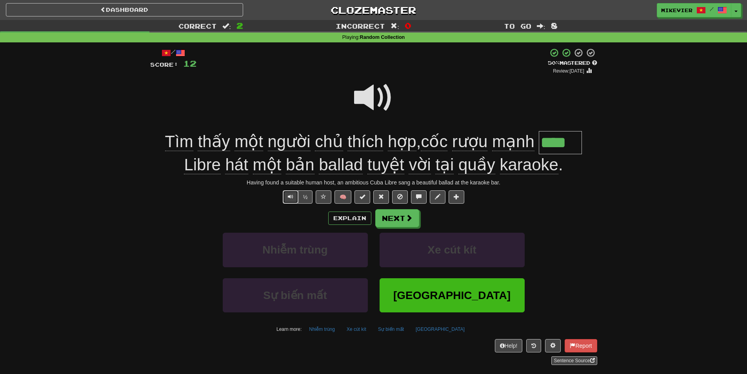
click at [288, 198] on span "Text-to-speech controls" at bounding box center [290, 196] width 5 height 5
click at [305, 198] on button "½" at bounding box center [305, 196] width 15 height 13
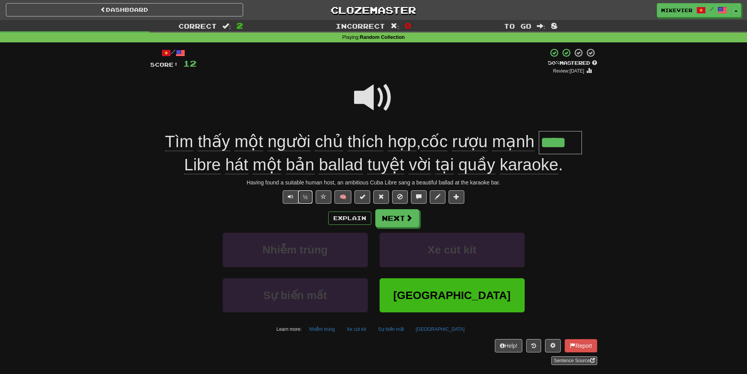
click at [301, 199] on button "½" at bounding box center [305, 196] width 15 height 13
click at [386, 226] on button "Next" at bounding box center [398, 218] width 44 height 18
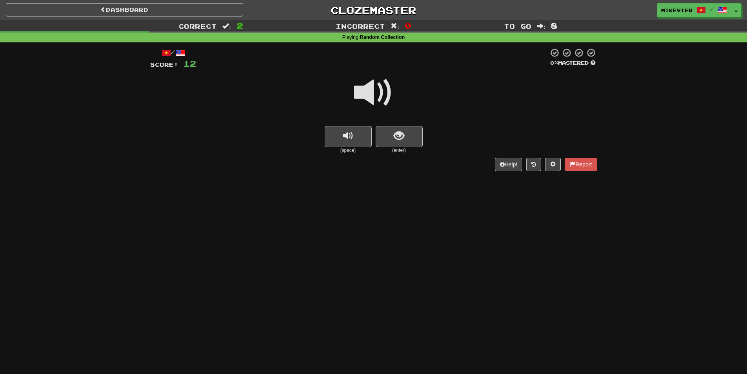
click at [362, 89] on span at bounding box center [373, 92] width 39 height 39
click at [394, 101] on div at bounding box center [373, 98] width 447 height 56
click at [404, 137] on button "show sentence" at bounding box center [399, 136] width 47 height 21
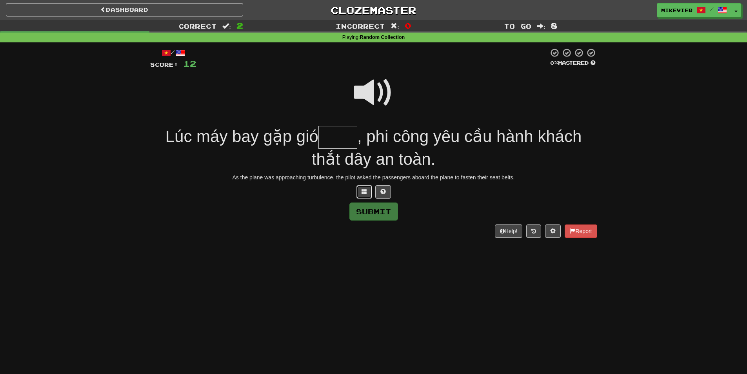
click at [362, 191] on span at bounding box center [364, 191] width 5 height 5
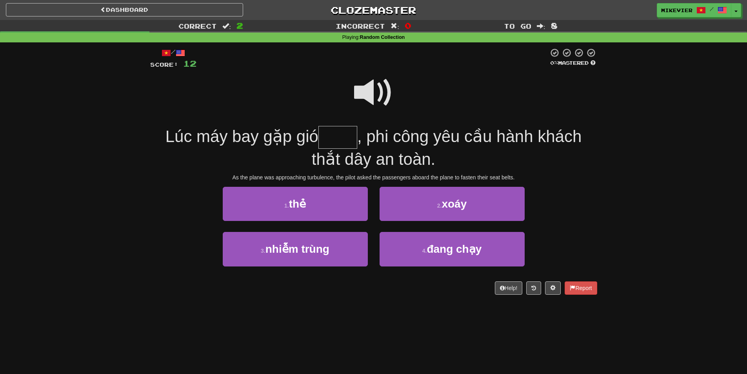
click at [368, 93] on span at bounding box center [373, 92] width 39 height 39
click at [427, 206] on button "2 . xoáy" at bounding box center [452, 204] width 145 height 34
type input "****"
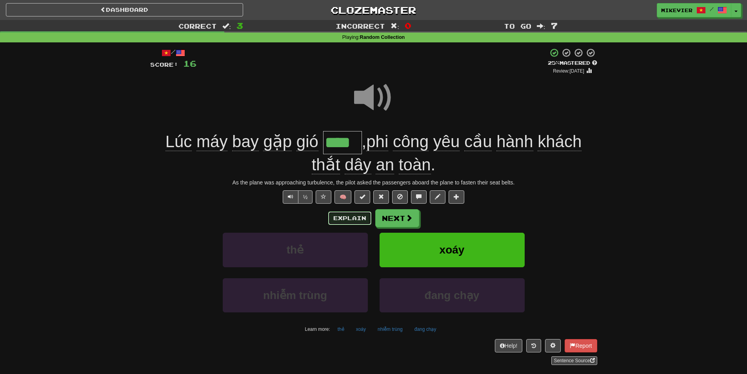
click at [348, 218] on button "Explain" at bounding box center [349, 217] width 43 height 13
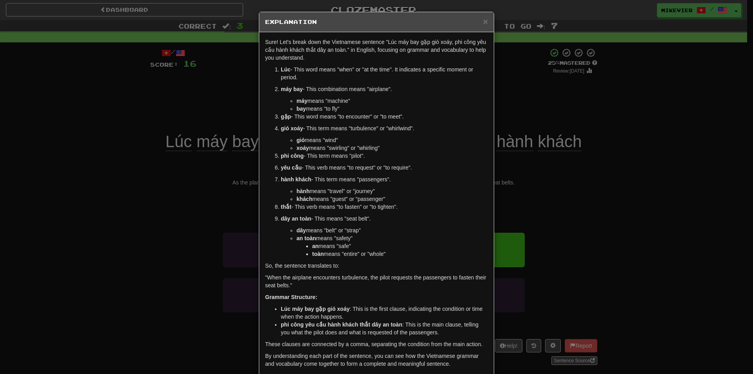
click at [159, 207] on div "× Explanation Sure! Let's break down the Vietnamese sentence "Lúc máy bay gặp g…" at bounding box center [376, 187] width 753 height 374
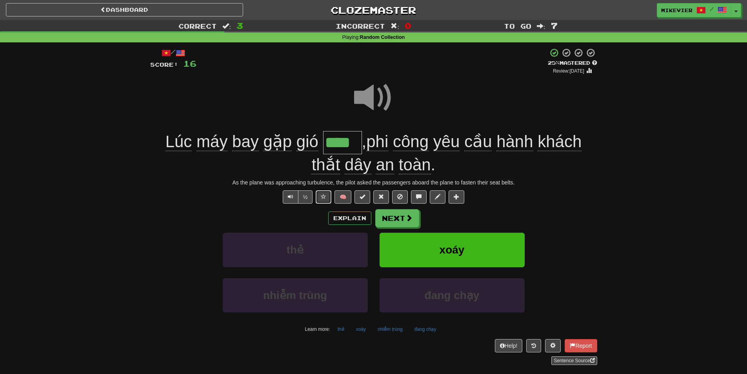
click at [320, 198] on button at bounding box center [324, 196] width 16 height 13
click at [300, 199] on button "½" at bounding box center [305, 196] width 15 height 13
click at [371, 96] on span at bounding box center [373, 97] width 39 height 39
click at [306, 195] on button "½" at bounding box center [305, 196] width 15 height 13
click at [306, 196] on button "½" at bounding box center [305, 196] width 15 height 13
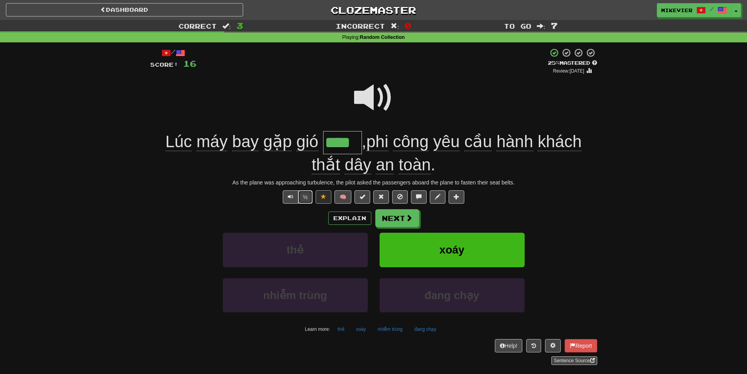
click at [303, 198] on button "½" at bounding box center [305, 196] width 15 height 13
click at [372, 98] on span at bounding box center [373, 97] width 39 height 39
click at [292, 197] on span "Text-to-speech controls" at bounding box center [290, 196] width 5 height 5
click at [298, 196] on button "½" at bounding box center [305, 196] width 15 height 13
click at [293, 196] on button "Text-to-speech controls" at bounding box center [291, 196] width 16 height 13
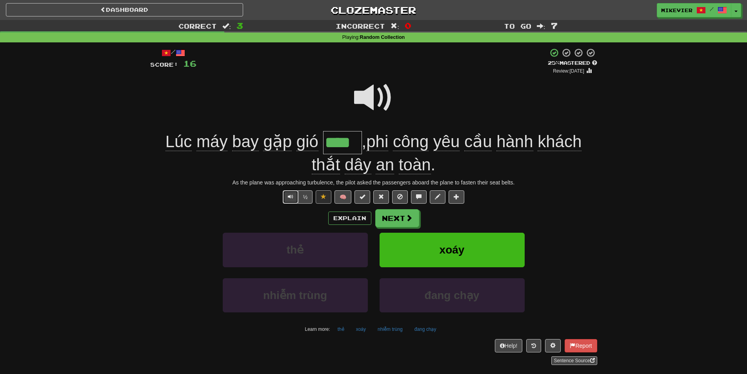
click at [291, 200] on button "Text-to-speech controls" at bounding box center [291, 196] width 16 height 13
click at [289, 200] on button "Text-to-speech controls" at bounding box center [291, 196] width 16 height 13
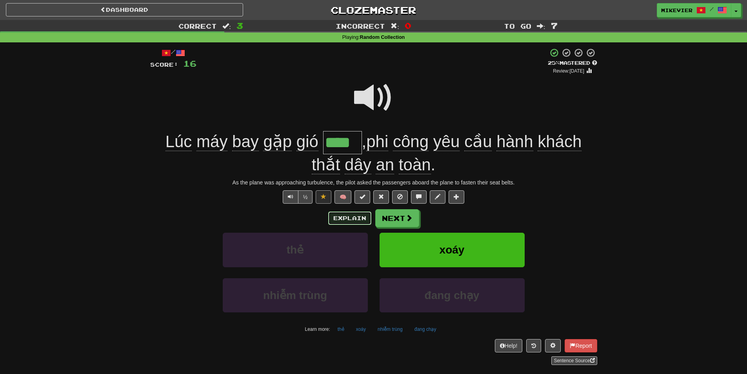
click at [336, 214] on button "Explain" at bounding box center [349, 217] width 43 height 13
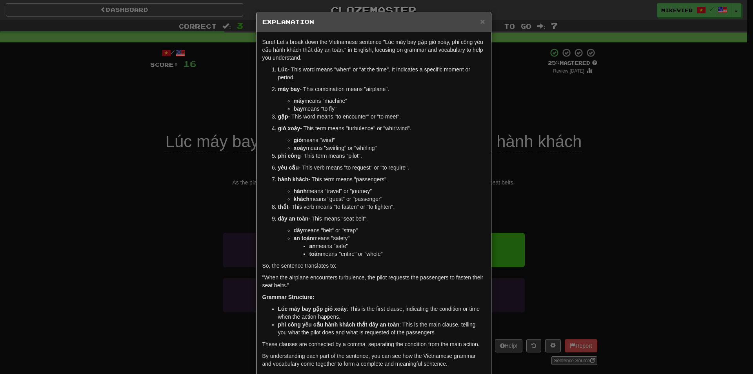
click at [133, 108] on div "× Explanation Sure! Let's break down the Vietnamese sentence "Lúc máy bay gặp g…" at bounding box center [376, 187] width 753 height 374
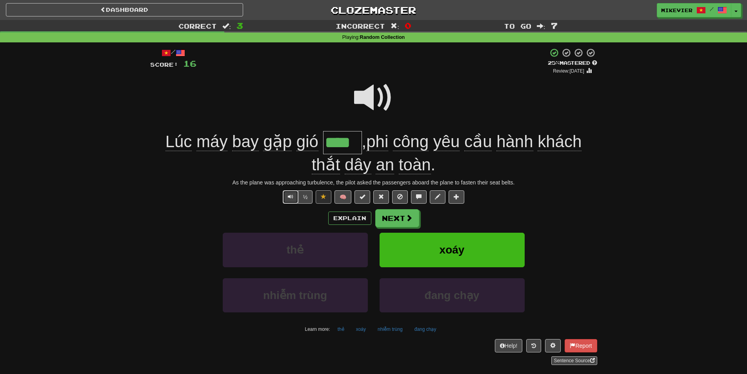
click at [294, 197] on button "Text-to-speech controls" at bounding box center [291, 196] width 16 height 13
click at [293, 195] on button "Text-to-speech controls" at bounding box center [291, 196] width 16 height 13
click at [288, 197] on span "Text-to-speech controls" at bounding box center [290, 196] width 5 height 5
click at [287, 198] on button "Text-to-speech controls" at bounding box center [291, 196] width 16 height 13
click at [393, 219] on button "Next" at bounding box center [398, 218] width 44 height 18
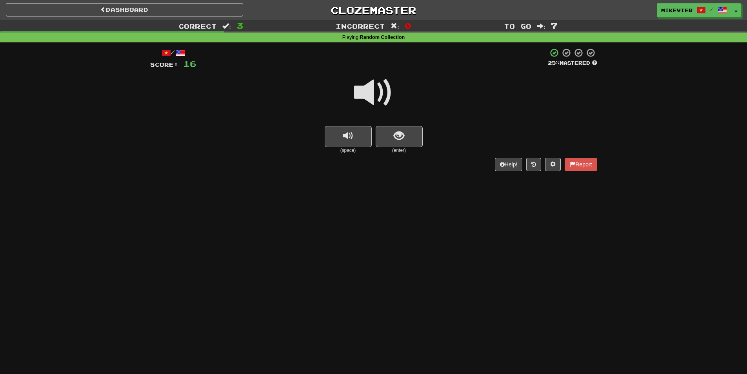
click at [391, 94] on span at bounding box center [373, 92] width 39 height 39
click at [386, 96] on span at bounding box center [373, 92] width 39 height 39
click at [392, 91] on span at bounding box center [373, 92] width 39 height 39
click at [402, 131] on span "show sentence" at bounding box center [399, 136] width 11 height 11
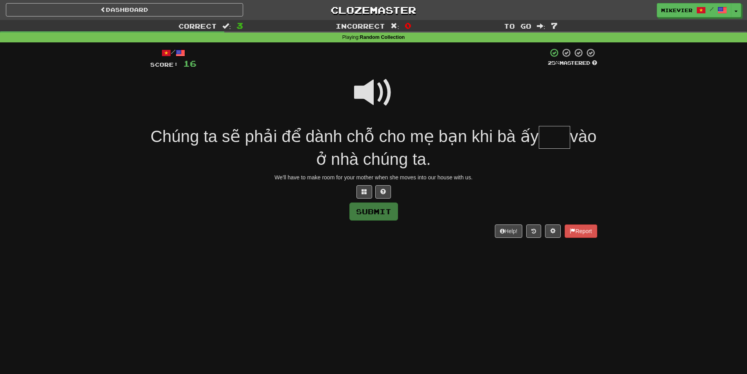
click at [373, 88] on span at bounding box center [373, 92] width 39 height 39
click at [359, 193] on button at bounding box center [364, 191] width 16 height 13
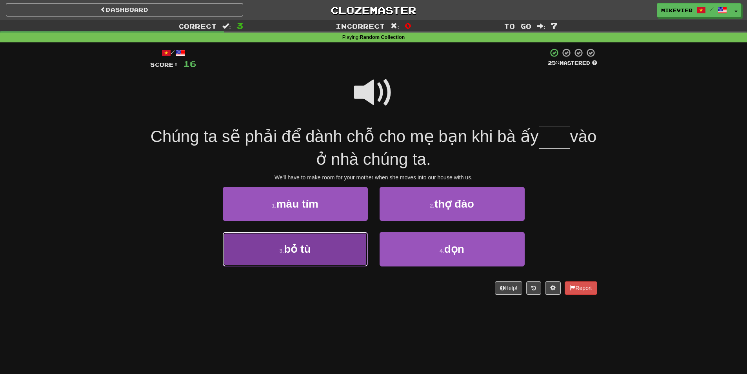
click at [329, 251] on button "3 . bỏ tù" at bounding box center [295, 249] width 145 height 34
type input "***"
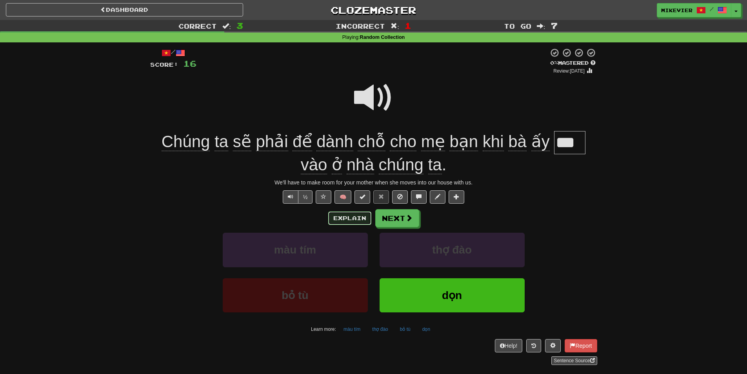
click at [363, 216] on button "Explain" at bounding box center [349, 217] width 43 height 13
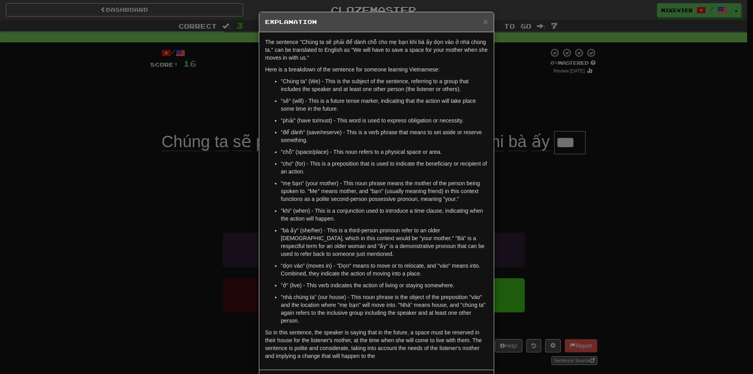
click at [148, 258] on div "× Explanation The sentence "Chúng ta sẽ phải để dành chỗ cho mẹ bạn khi bà ấy d…" at bounding box center [376, 187] width 753 height 374
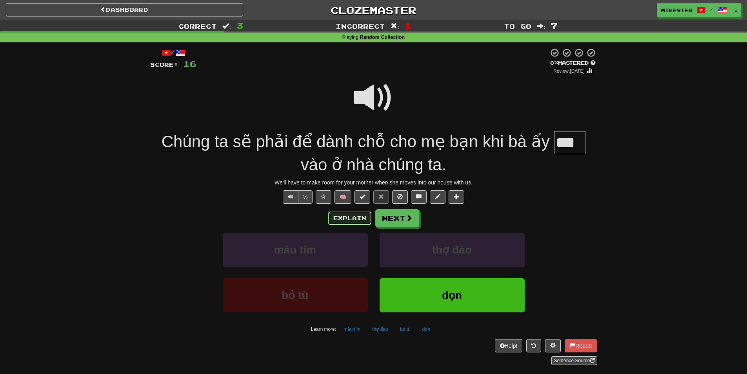
click at [340, 211] on button "Explain" at bounding box center [349, 217] width 43 height 13
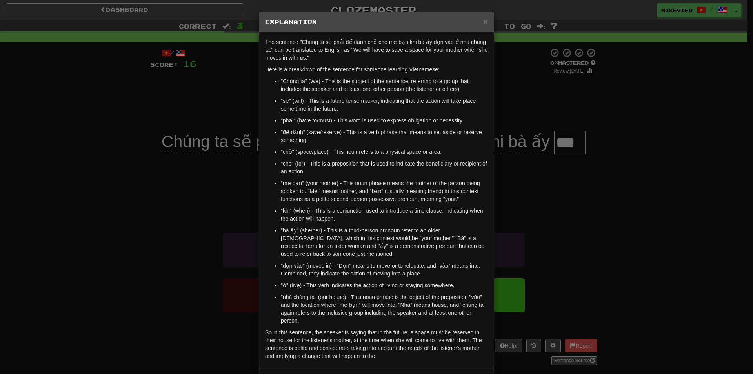
click at [34, 94] on div "× Explanation The sentence "Chúng ta sẽ phải để dành chỗ cho mẹ bạn khi bà ấy d…" at bounding box center [376, 187] width 753 height 374
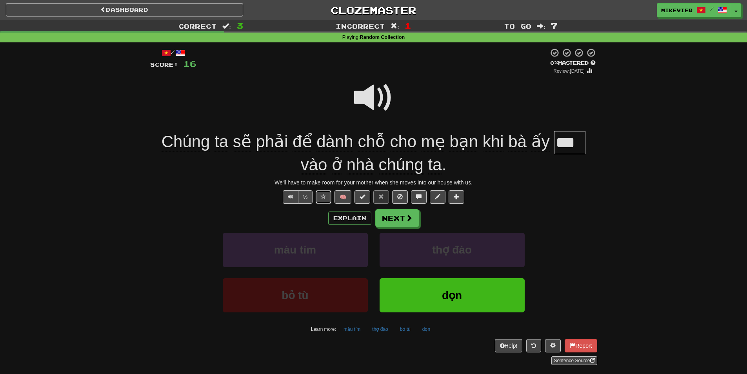
click at [323, 196] on span at bounding box center [323, 196] width 5 height 5
click at [368, 93] on span at bounding box center [373, 97] width 39 height 39
click at [362, 100] on span at bounding box center [373, 97] width 39 height 39
click at [366, 97] on span at bounding box center [373, 97] width 39 height 39
click at [366, 96] on span at bounding box center [373, 97] width 39 height 39
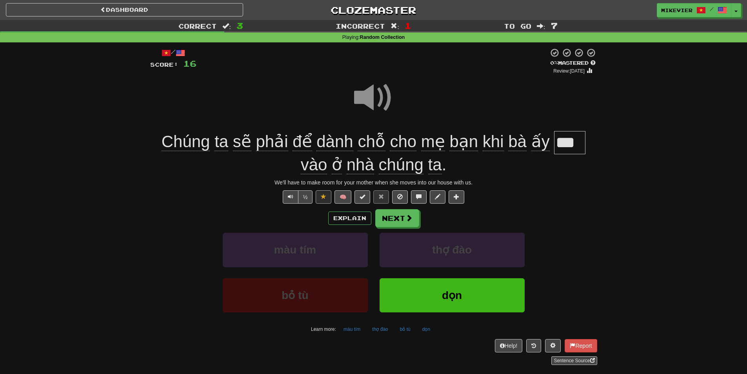
click at [366, 96] on span at bounding box center [373, 97] width 39 height 39
click at [306, 196] on button "½" at bounding box center [305, 196] width 15 height 13
click at [365, 96] on span at bounding box center [373, 97] width 39 height 39
click at [300, 195] on button "½" at bounding box center [305, 196] width 15 height 13
click at [296, 198] on button "Text-to-speech controls" at bounding box center [291, 196] width 16 height 13
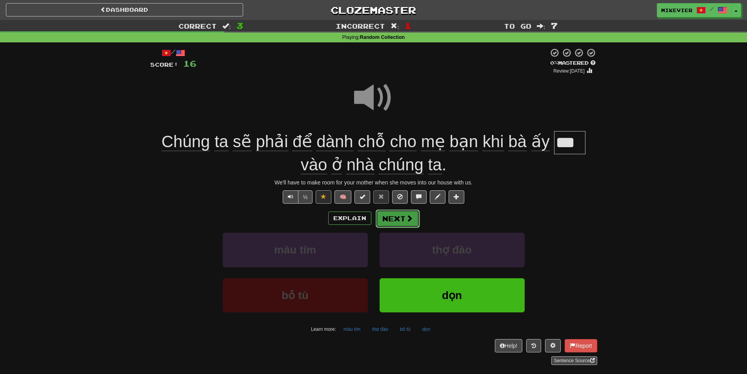
click at [402, 221] on button "Next" at bounding box center [398, 218] width 44 height 18
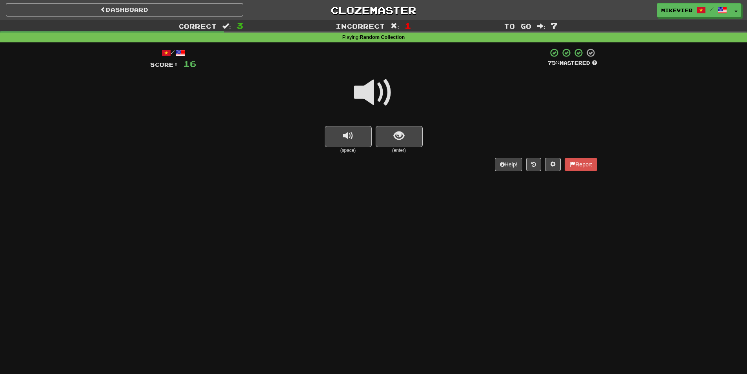
click at [364, 93] on span at bounding box center [373, 92] width 39 height 39
click at [385, 133] on button "show sentence" at bounding box center [399, 136] width 47 height 21
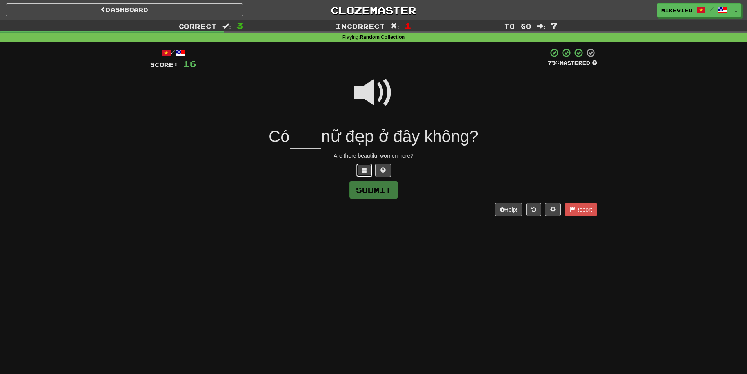
click at [360, 170] on button at bounding box center [364, 170] width 16 height 13
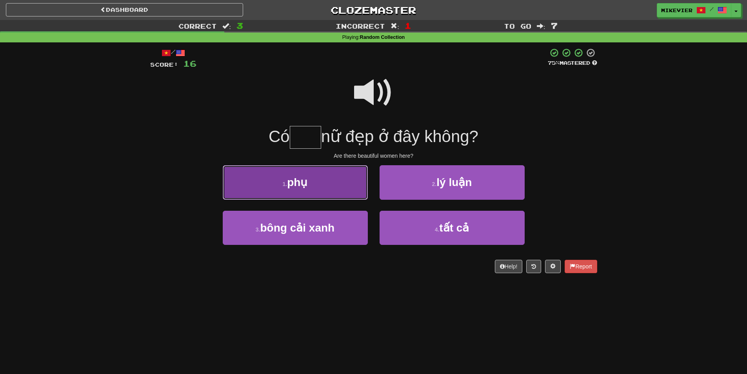
click at [340, 191] on button "1 . phụ" at bounding box center [295, 182] width 145 height 34
type input "***"
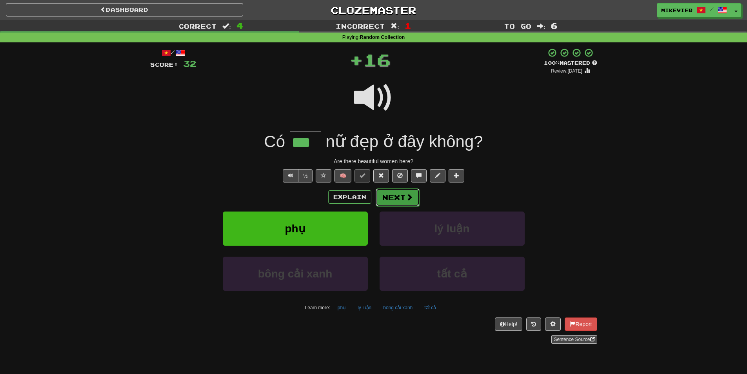
click at [398, 197] on button "Next" at bounding box center [398, 197] width 44 height 18
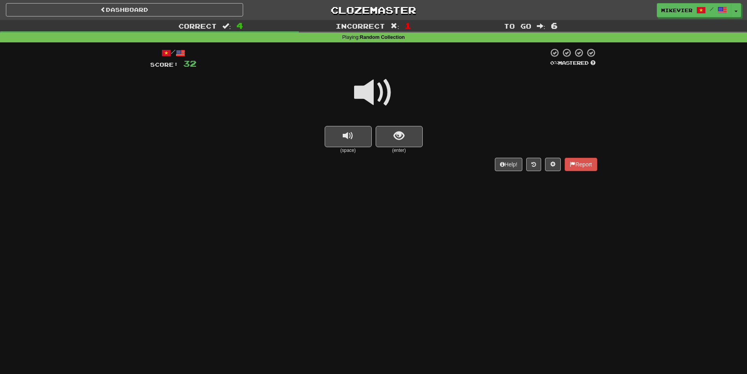
click at [380, 93] on span at bounding box center [373, 92] width 39 height 39
click at [376, 86] on span at bounding box center [373, 92] width 39 height 39
click at [376, 88] on span at bounding box center [373, 92] width 39 height 39
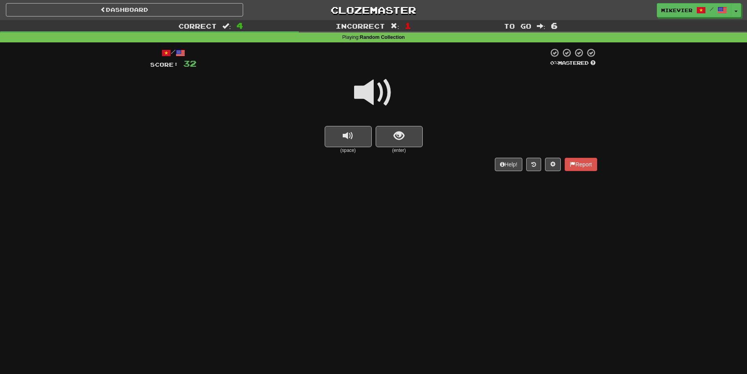
click at [376, 88] on span at bounding box center [373, 92] width 39 height 39
click at [419, 133] on button "show sentence" at bounding box center [399, 136] width 47 height 21
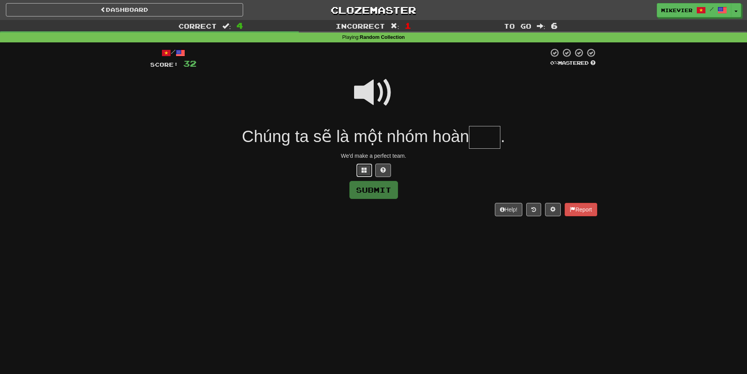
click at [370, 167] on button at bounding box center [364, 170] width 16 height 13
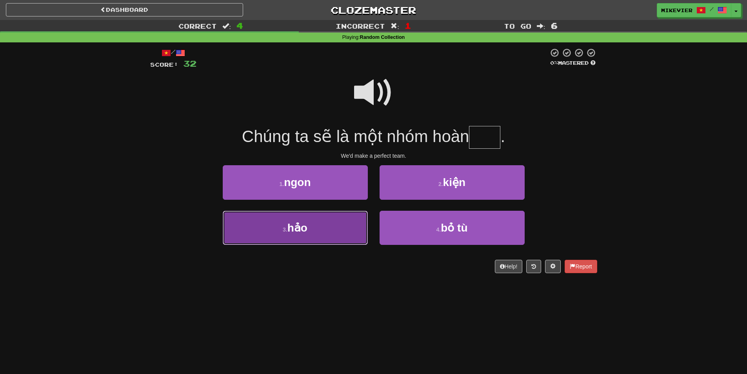
click at [341, 222] on button "3 . hảo" at bounding box center [295, 228] width 145 height 34
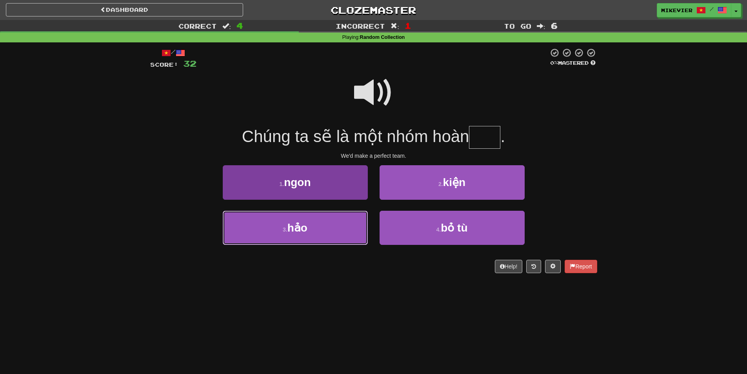
type input "***"
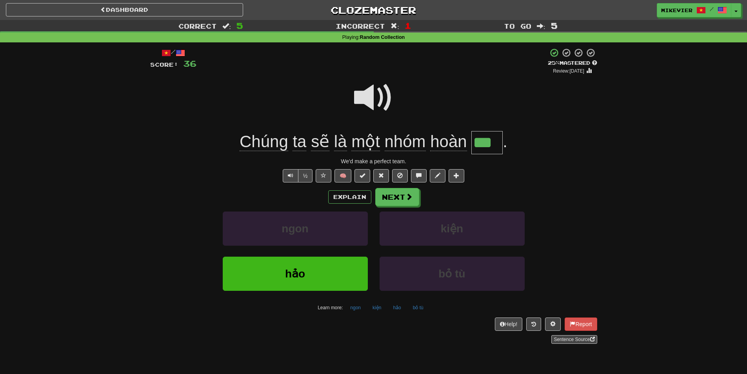
click at [357, 94] on span at bounding box center [373, 97] width 39 height 39
click at [357, 92] on span at bounding box center [373, 97] width 39 height 39
click at [322, 175] on span at bounding box center [323, 175] width 5 height 5
click at [361, 94] on span at bounding box center [373, 97] width 39 height 39
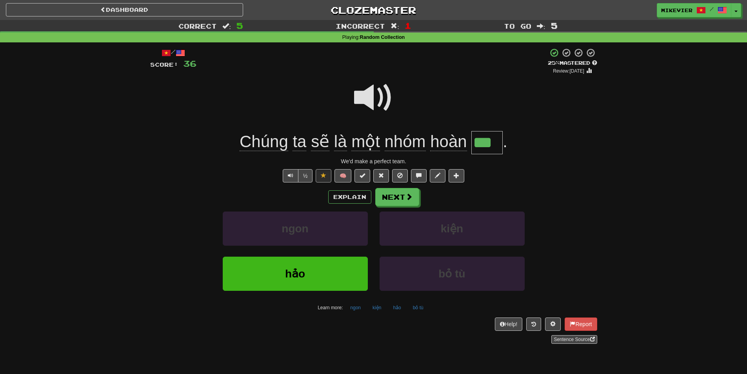
click at [361, 94] on span at bounding box center [373, 97] width 39 height 39
click at [391, 100] on span at bounding box center [373, 97] width 39 height 39
click at [415, 198] on button "Next" at bounding box center [398, 197] width 44 height 18
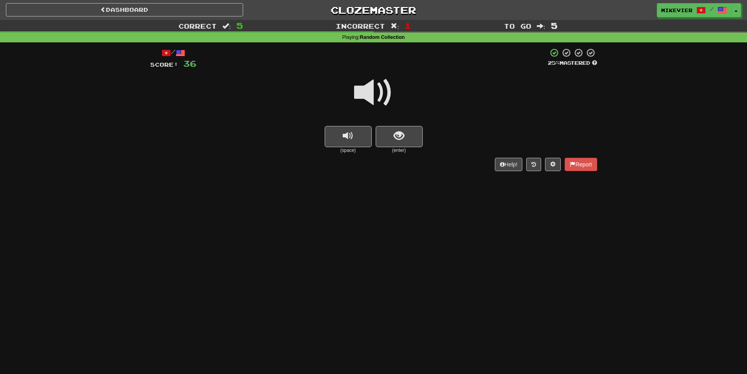
click at [387, 96] on span at bounding box center [373, 92] width 39 height 39
click at [411, 136] on button "show sentence" at bounding box center [399, 136] width 47 height 21
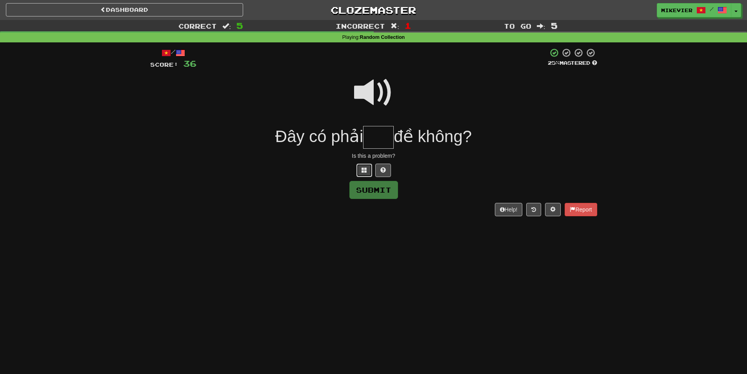
click at [370, 168] on button at bounding box center [364, 170] width 16 height 13
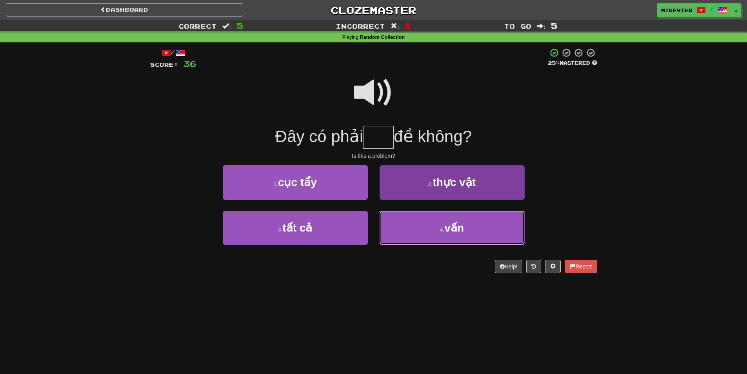
click at [401, 216] on button "4 . vấn" at bounding box center [452, 228] width 145 height 34
type input "***"
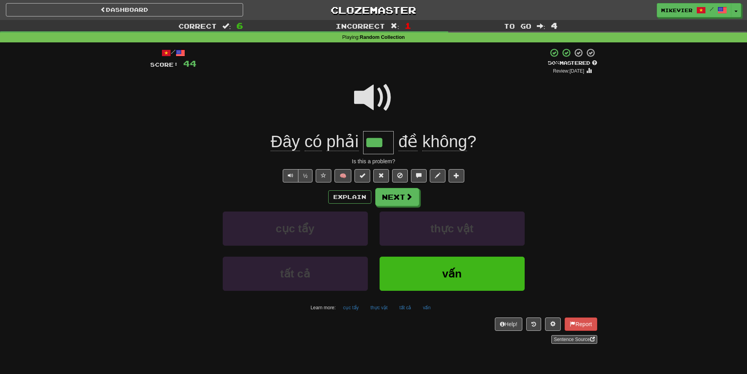
click at [361, 97] on span at bounding box center [373, 97] width 39 height 39
click at [355, 95] on span at bounding box center [373, 97] width 39 height 39
click at [382, 102] on span at bounding box center [373, 97] width 39 height 39
click at [318, 178] on button at bounding box center [324, 175] width 16 height 13
click at [406, 202] on button "Next" at bounding box center [398, 197] width 44 height 18
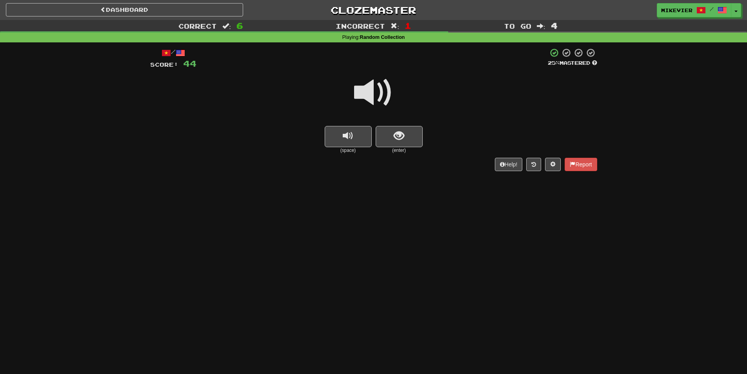
click at [387, 95] on span at bounding box center [373, 92] width 39 height 39
click at [400, 131] on span "show sentence" at bounding box center [399, 136] width 11 height 11
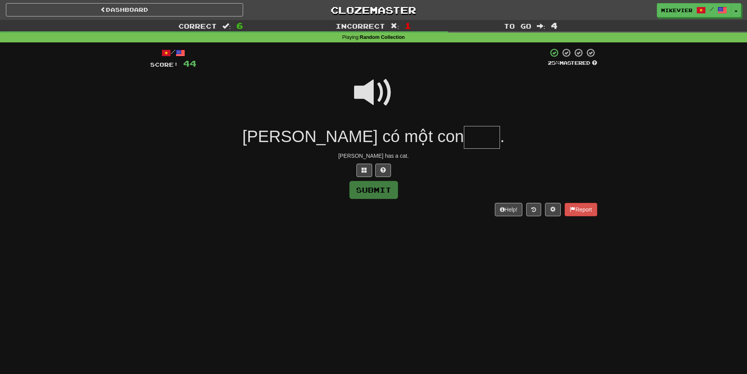
click at [370, 98] on span at bounding box center [373, 92] width 39 height 39
click at [369, 170] on button at bounding box center [364, 170] width 16 height 13
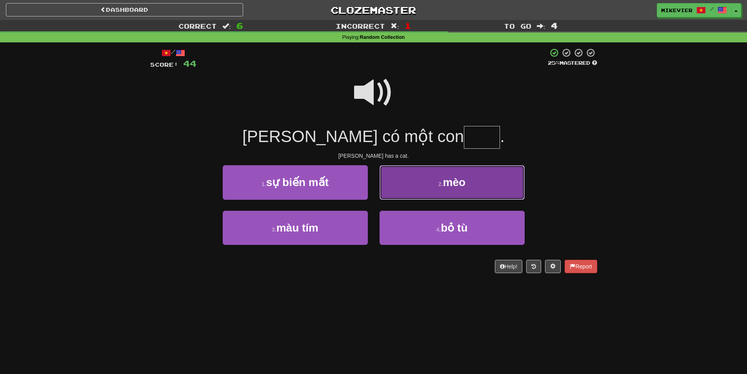
click at [405, 190] on button "2 . mèo" at bounding box center [452, 182] width 145 height 34
type input "***"
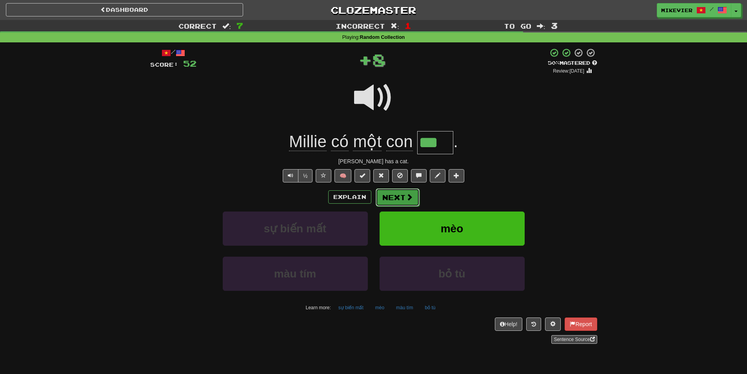
click at [388, 198] on button "Next" at bounding box center [398, 197] width 44 height 18
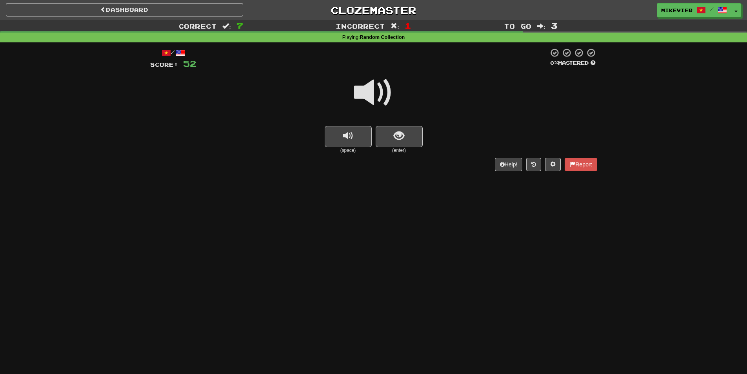
click at [388, 87] on span at bounding box center [373, 92] width 39 height 39
click at [400, 131] on span "show sentence" at bounding box center [399, 136] width 11 height 11
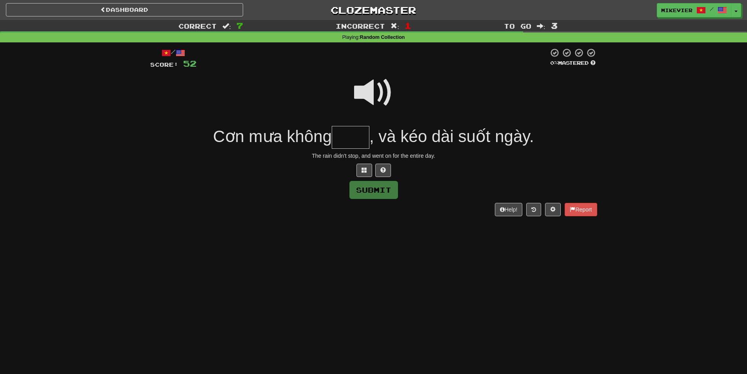
click at [363, 91] on span at bounding box center [373, 92] width 39 height 39
click at [367, 171] on button at bounding box center [364, 170] width 16 height 13
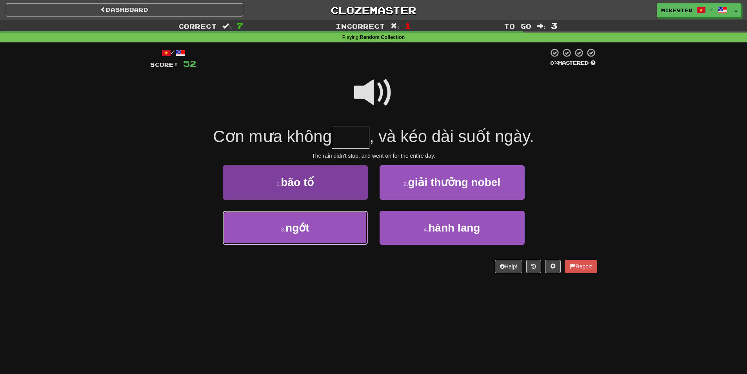
click at [354, 221] on button "3 . ngớt" at bounding box center [295, 228] width 145 height 34
type input "****"
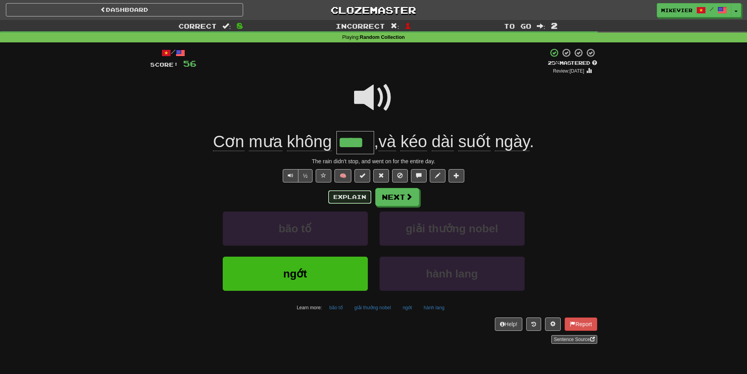
click at [347, 196] on button "Explain" at bounding box center [349, 196] width 43 height 13
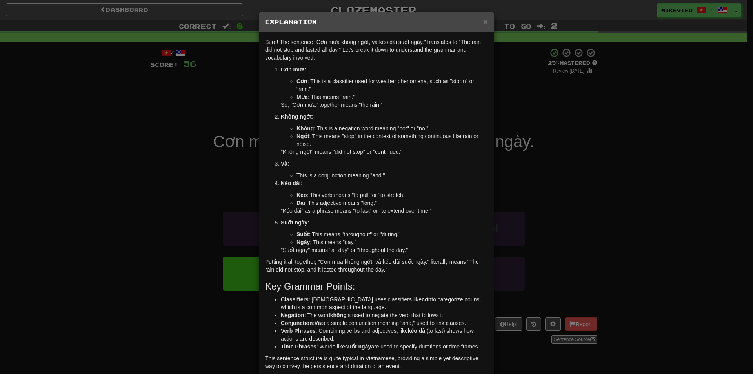
click at [182, 205] on div "× Explanation Sure! The sentence "Cơn mưa không ngớt, và kéo dài suốt ngày." tr…" at bounding box center [376, 187] width 753 height 374
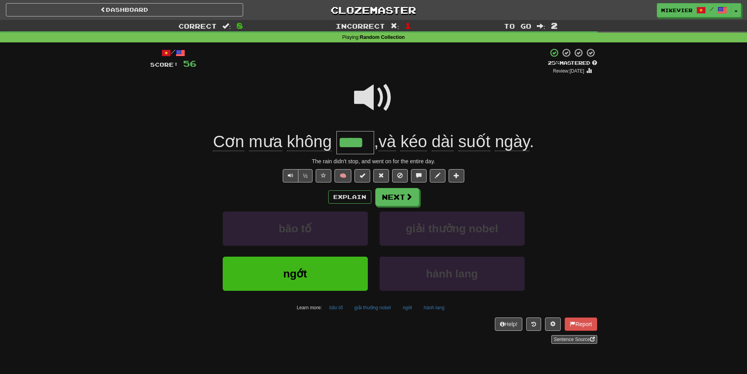
click at [364, 94] on span at bounding box center [373, 97] width 39 height 39
click at [352, 91] on div at bounding box center [373, 103] width 447 height 56
click at [326, 178] on span at bounding box center [323, 175] width 5 height 5
click at [377, 97] on span at bounding box center [373, 97] width 39 height 39
click at [371, 95] on span at bounding box center [373, 97] width 39 height 39
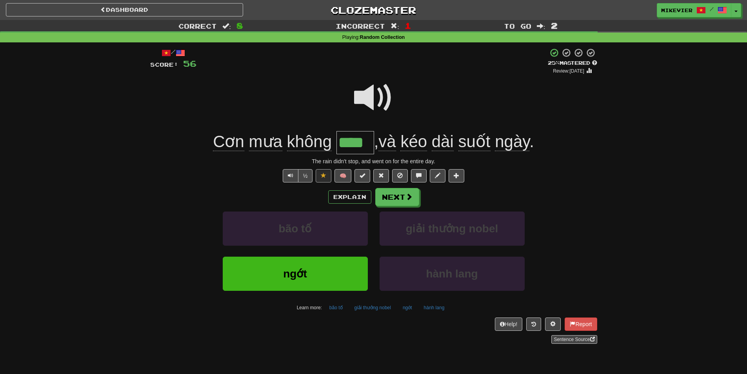
click at [371, 95] on span at bounding box center [373, 97] width 39 height 39
click at [371, 92] on span at bounding box center [373, 97] width 39 height 39
click at [369, 92] on span at bounding box center [373, 97] width 39 height 39
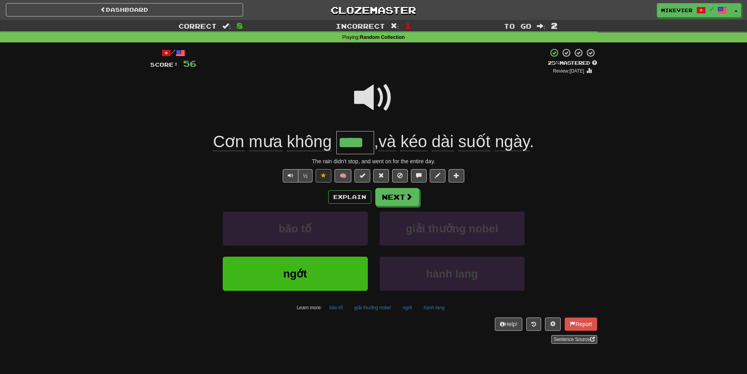
click at [368, 93] on span at bounding box center [373, 97] width 39 height 39
click at [363, 91] on span at bounding box center [373, 97] width 39 height 39
click at [362, 92] on span at bounding box center [373, 97] width 39 height 39
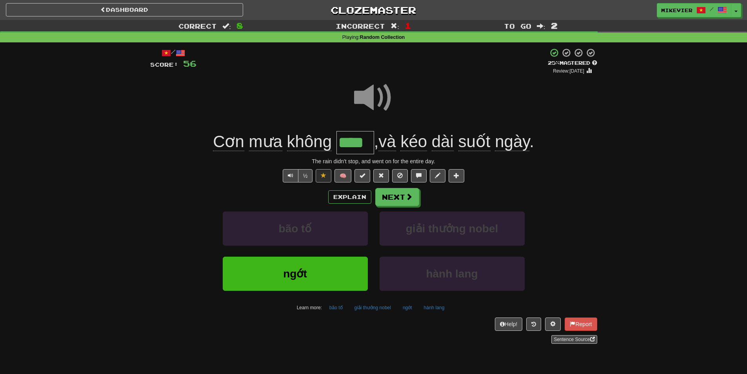
click at [362, 92] on span at bounding box center [373, 97] width 39 height 39
click at [364, 196] on button "Explain" at bounding box center [349, 196] width 43 height 13
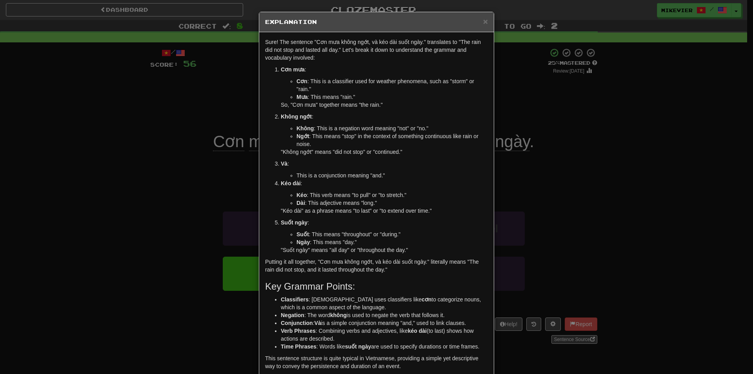
click at [176, 186] on div "× Explanation Sure! The sentence "Cơn mưa không ngớt, và kéo dài suốt ngày." tr…" at bounding box center [376, 187] width 753 height 374
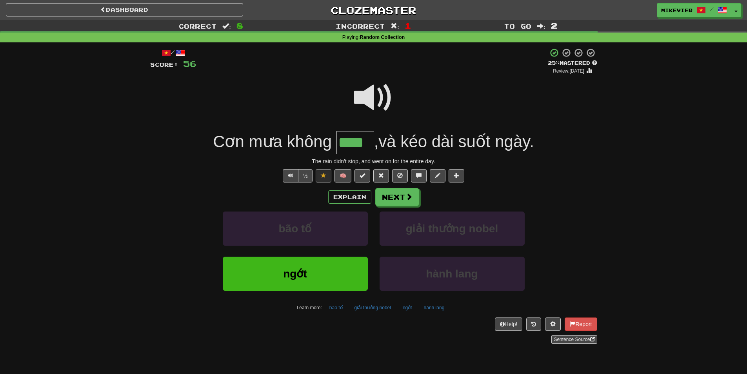
click at [366, 100] on span at bounding box center [373, 97] width 39 height 39
click at [293, 175] on button "Text-to-speech controls" at bounding box center [291, 175] width 16 height 13
click at [293, 178] on span "Text-to-speech controls" at bounding box center [290, 175] width 5 height 5
click at [411, 203] on button "Next" at bounding box center [398, 197] width 44 height 18
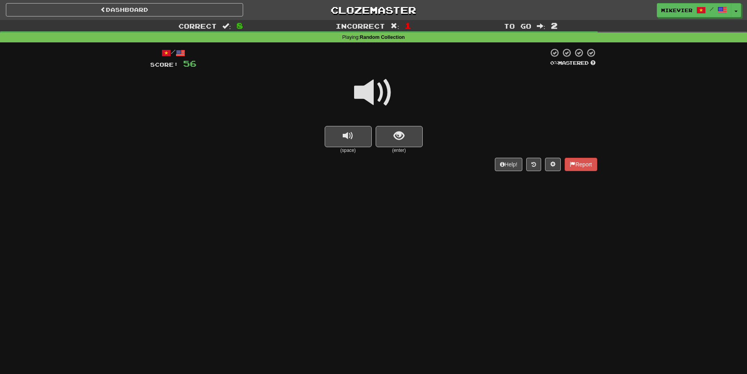
click at [359, 92] on span at bounding box center [373, 92] width 39 height 39
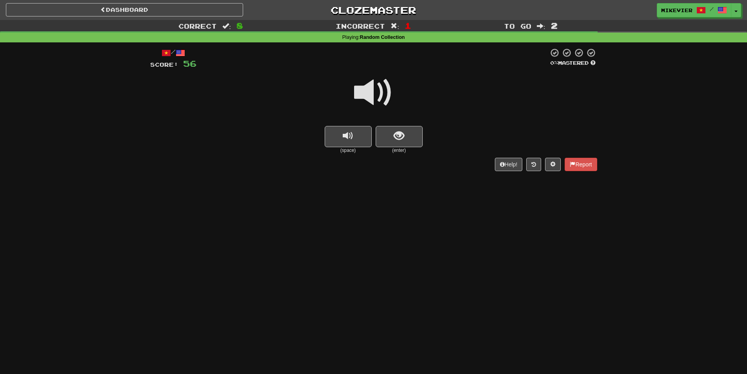
click at [359, 92] on span at bounding box center [373, 92] width 39 height 39
click at [385, 133] on button "show sentence" at bounding box center [399, 136] width 47 height 21
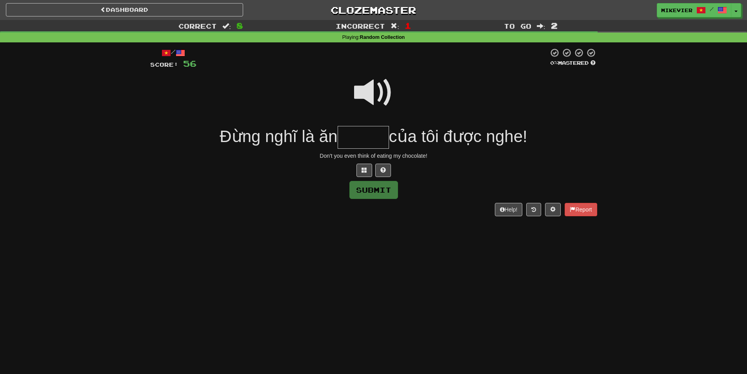
click at [361, 89] on span at bounding box center [373, 92] width 39 height 39
click at [362, 173] on span at bounding box center [364, 169] width 5 height 5
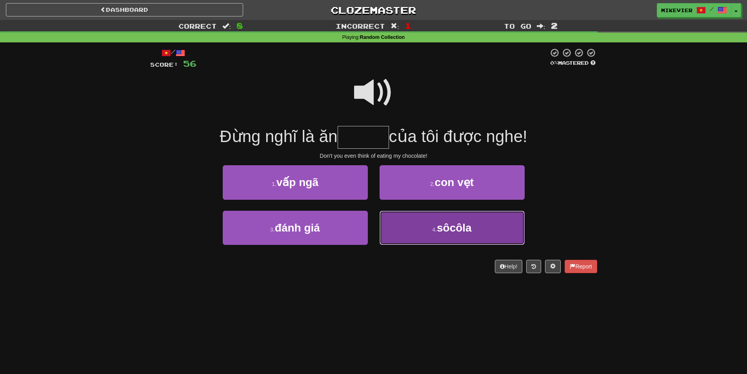
click at [418, 227] on button "4 . sôcôla" at bounding box center [452, 228] width 145 height 34
type input "******"
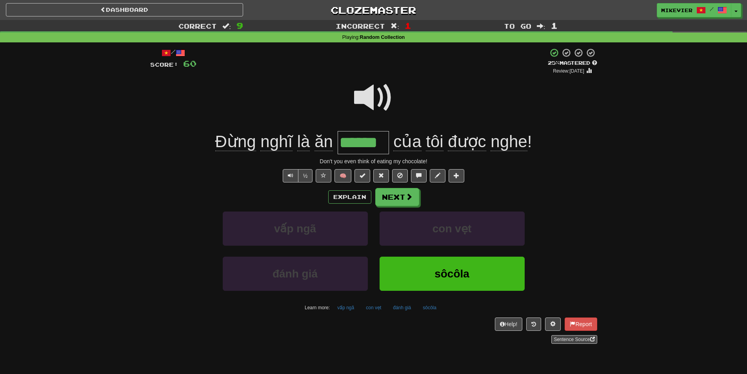
click at [362, 95] on span at bounding box center [373, 97] width 39 height 39
click at [360, 197] on button "Explain" at bounding box center [349, 196] width 43 height 13
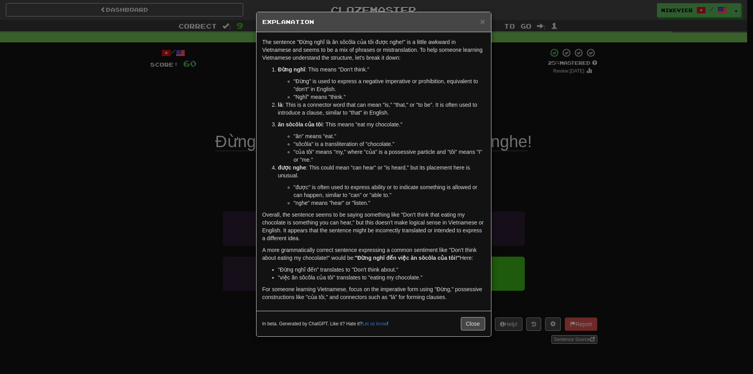
click at [225, 179] on div "× Explanation The sentence "Đừng nghĩ là ăn sôcôla của tôi được nghe!" is a lit…" at bounding box center [376, 187] width 753 height 374
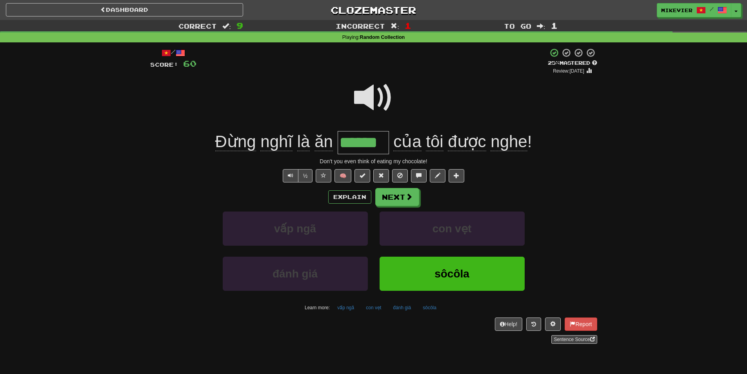
click at [366, 100] on span at bounding box center [373, 97] width 39 height 39
click at [398, 194] on button "Next" at bounding box center [398, 197] width 44 height 18
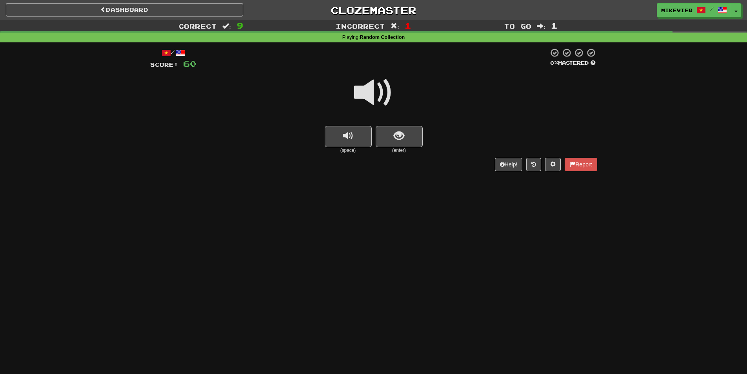
click at [389, 92] on span at bounding box center [373, 92] width 39 height 39
click at [382, 130] on button "show sentence" at bounding box center [399, 136] width 47 height 21
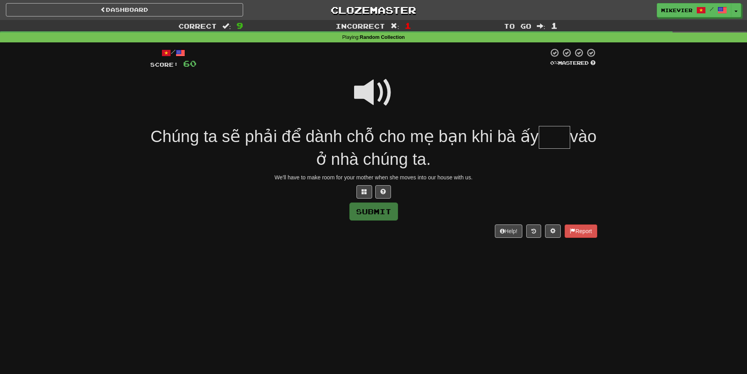
click at [357, 82] on span at bounding box center [373, 92] width 39 height 39
click at [365, 193] on span at bounding box center [364, 191] width 5 height 5
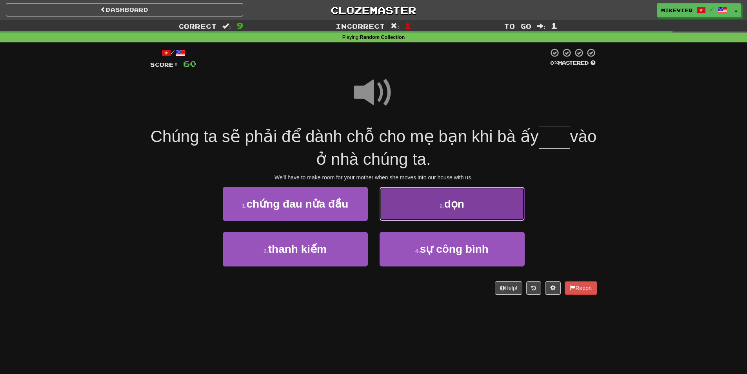
click at [412, 207] on button "2 . dọn" at bounding box center [452, 204] width 145 height 34
type input "***"
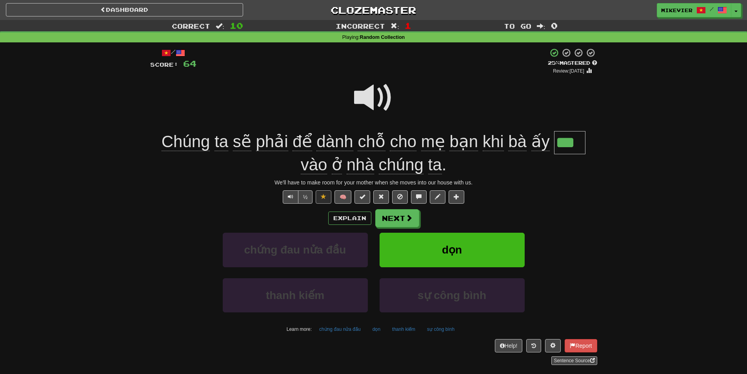
click at [354, 96] on span at bounding box center [373, 97] width 39 height 39
click at [358, 95] on span at bounding box center [373, 97] width 39 height 39
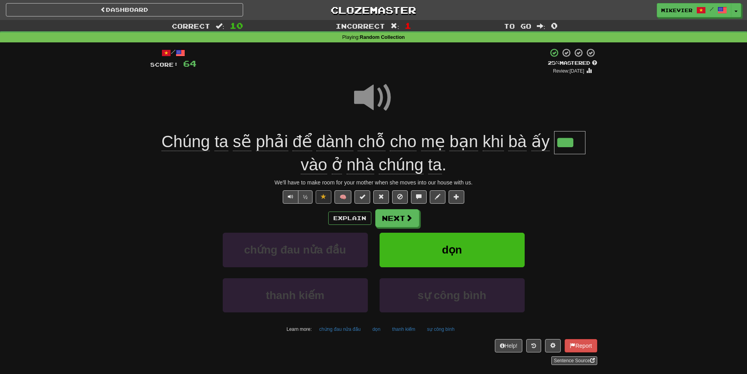
click at [358, 95] on span at bounding box center [373, 97] width 39 height 39
click at [360, 93] on span at bounding box center [373, 97] width 39 height 39
click at [361, 96] on span at bounding box center [373, 97] width 39 height 39
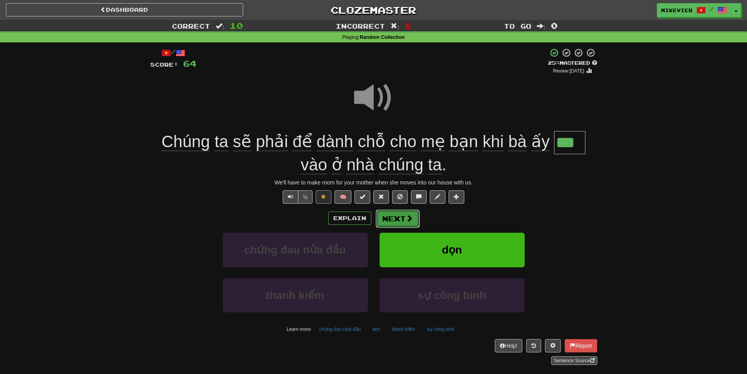
click at [404, 215] on button "Next" at bounding box center [398, 218] width 44 height 18
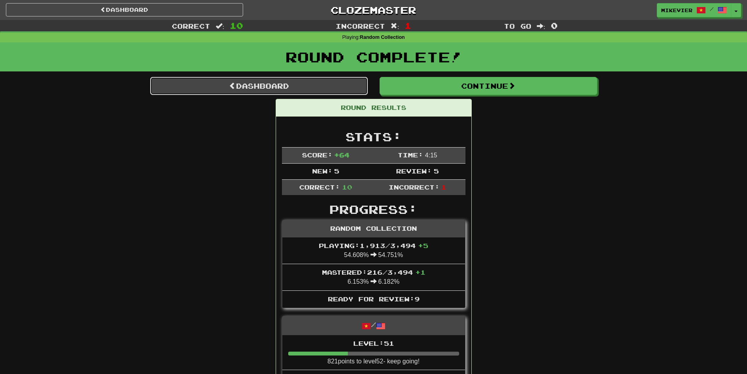
click at [248, 80] on link "Dashboard" at bounding box center [259, 86] width 218 height 18
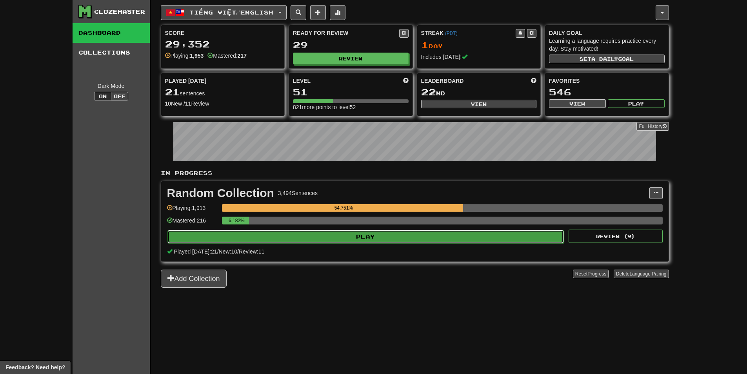
click at [409, 232] on button "Play" at bounding box center [365, 236] width 397 height 13
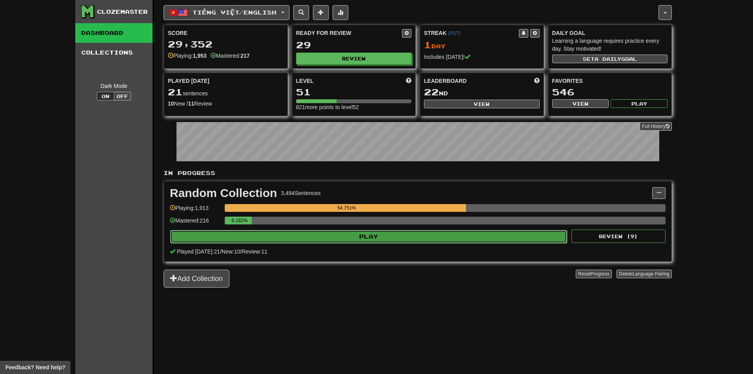
select select "**"
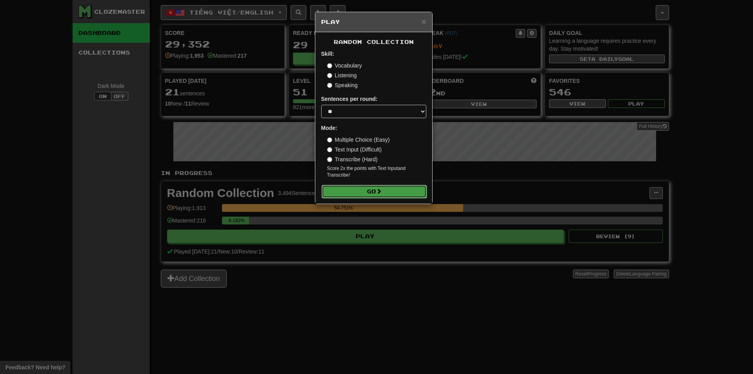
click at [407, 186] on button "Go" at bounding box center [374, 191] width 105 height 13
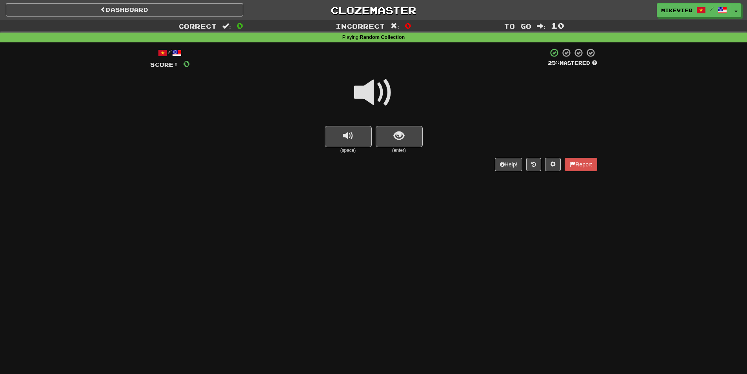
click at [390, 88] on span at bounding box center [373, 92] width 39 height 39
click at [396, 126] on button "show sentence" at bounding box center [399, 136] width 47 height 21
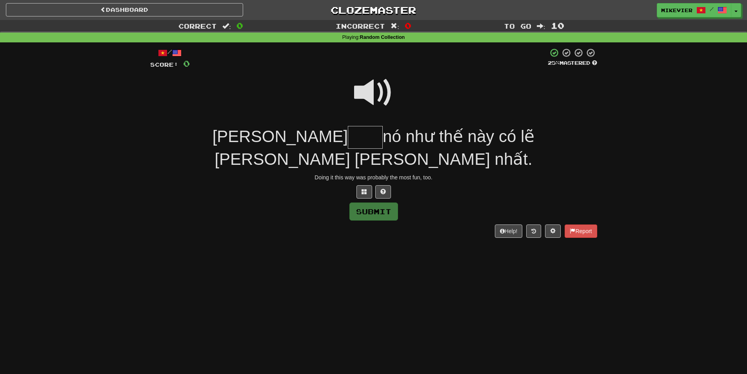
click at [382, 92] on span at bounding box center [373, 92] width 39 height 39
click at [362, 189] on span at bounding box center [364, 191] width 5 height 5
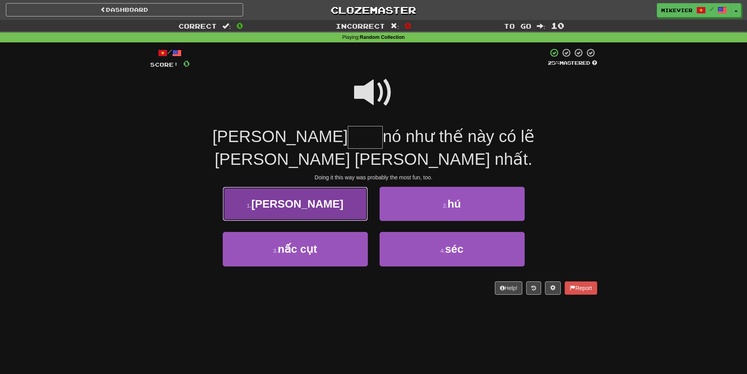
click at [348, 187] on button "1 . hiện" at bounding box center [295, 204] width 145 height 34
type input "****"
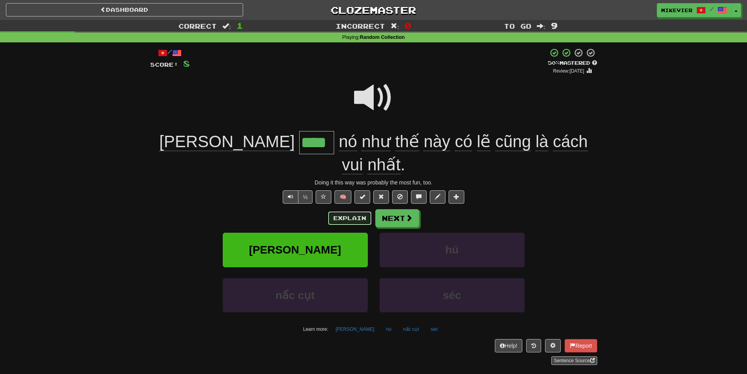
click at [338, 211] on button "Explain" at bounding box center [349, 217] width 43 height 13
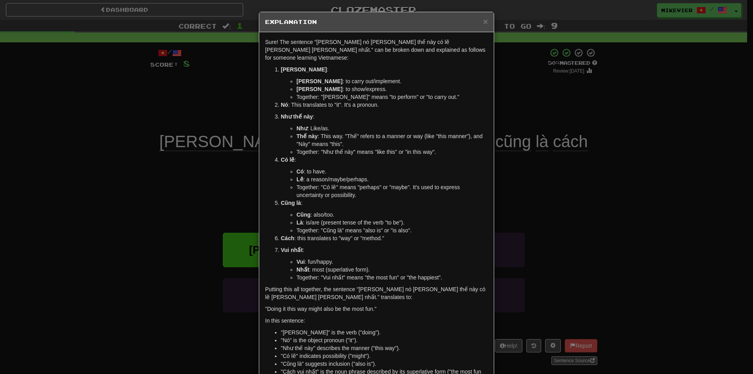
click at [187, 165] on div "× Explanation Sure! The sentence "Thực hiện nó như thế này có lẽ cũng là cách v…" at bounding box center [376, 187] width 753 height 374
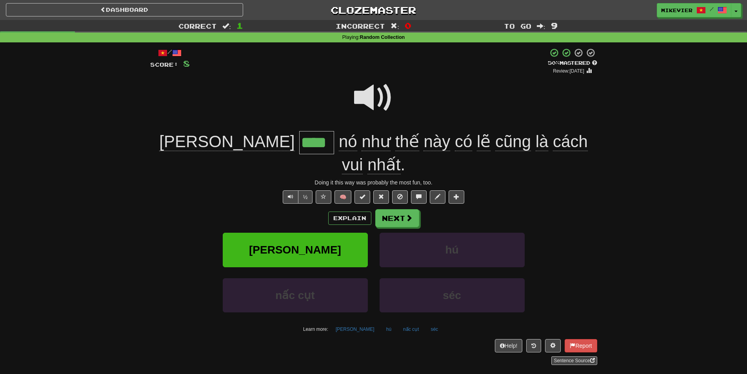
click at [353, 99] on div at bounding box center [373, 103] width 447 height 56
click at [355, 97] on span at bounding box center [373, 97] width 39 height 39
click at [343, 211] on button "Explain" at bounding box center [349, 217] width 43 height 13
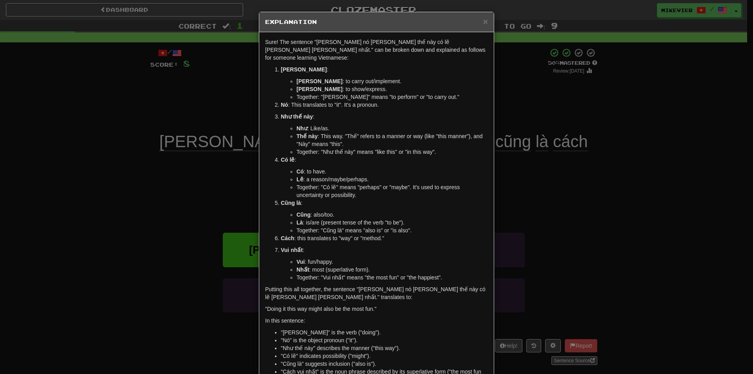
click at [149, 104] on div "× Explanation Sure! The sentence "Thực hiện nó như thế này có lẽ cũng là cách v…" at bounding box center [376, 187] width 753 height 374
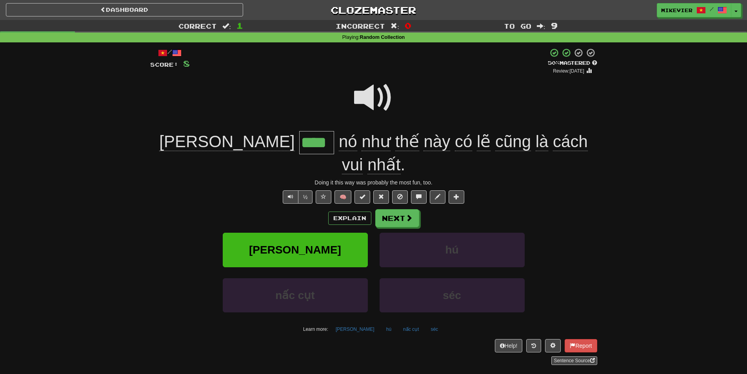
click at [362, 100] on span at bounding box center [373, 97] width 39 height 39
click at [318, 190] on button at bounding box center [324, 196] width 16 height 13
click at [407, 215] on span at bounding box center [409, 218] width 7 height 7
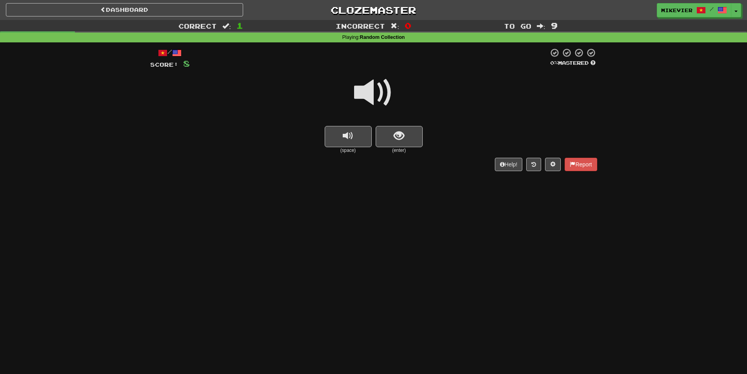
click at [370, 95] on span at bounding box center [373, 92] width 39 height 39
click at [381, 131] on button "show sentence" at bounding box center [399, 136] width 47 height 21
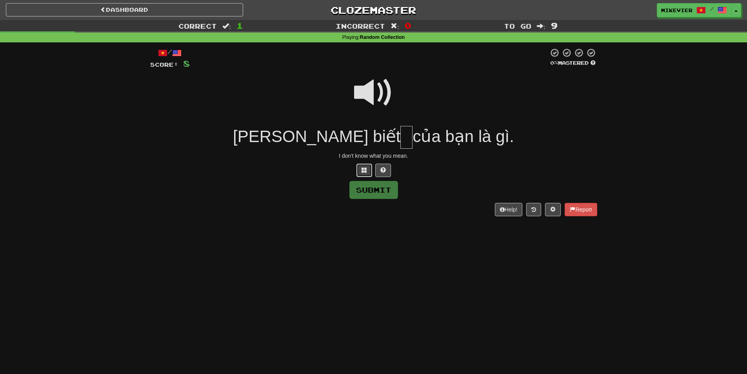
click at [363, 169] on span at bounding box center [364, 169] width 5 height 5
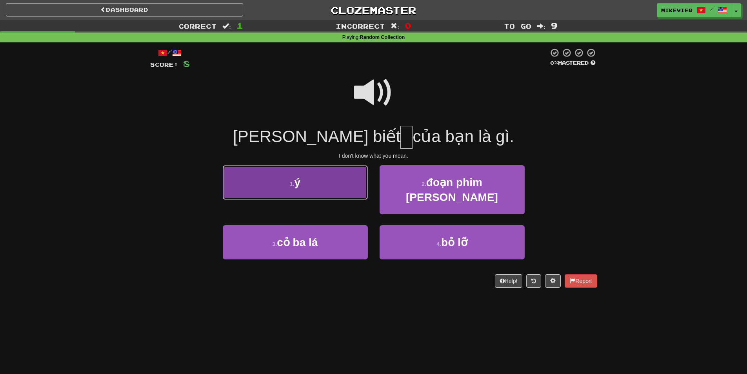
click at [342, 189] on button "1 . ý" at bounding box center [295, 182] width 145 height 34
type input "*"
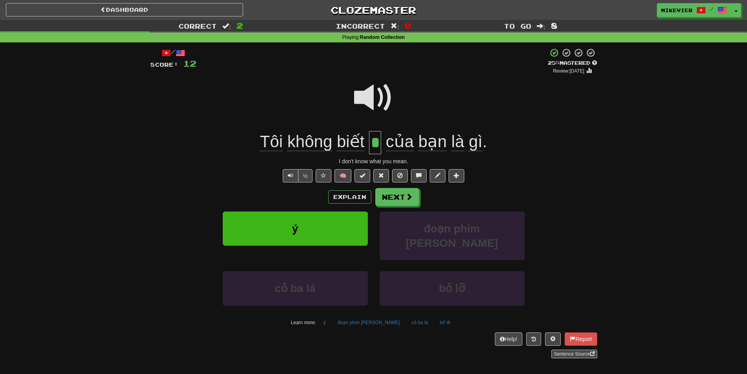
click at [357, 97] on span at bounding box center [373, 97] width 39 height 39
click at [331, 175] on button at bounding box center [324, 175] width 16 height 13
click at [400, 200] on button "Next" at bounding box center [398, 197] width 44 height 18
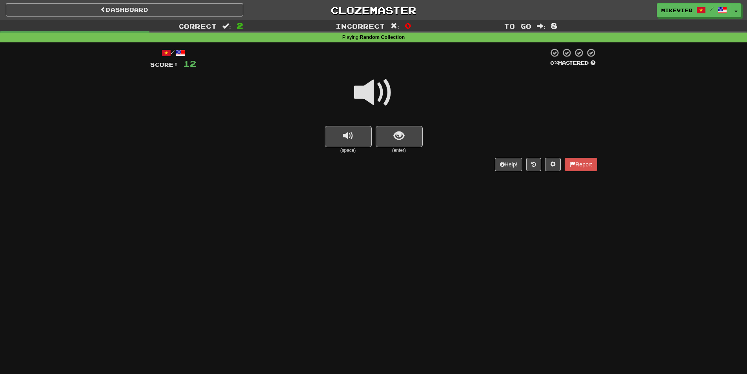
click at [385, 86] on span at bounding box center [373, 92] width 39 height 39
click at [384, 90] on span at bounding box center [373, 92] width 39 height 39
click at [384, 91] on span at bounding box center [373, 92] width 39 height 39
click at [395, 131] on span "show sentence" at bounding box center [399, 136] width 11 height 11
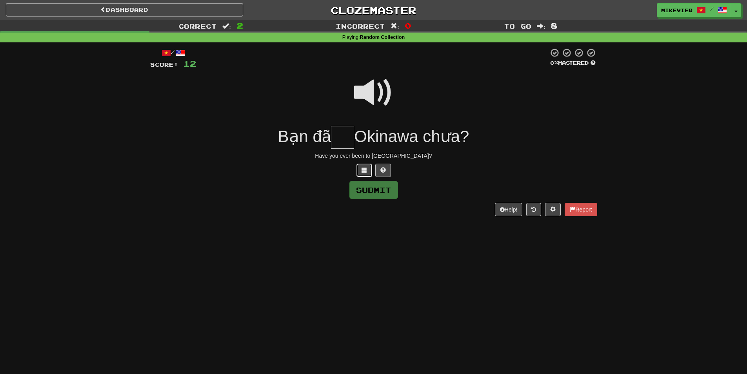
click at [361, 175] on button at bounding box center [364, 170] width 16 height 13
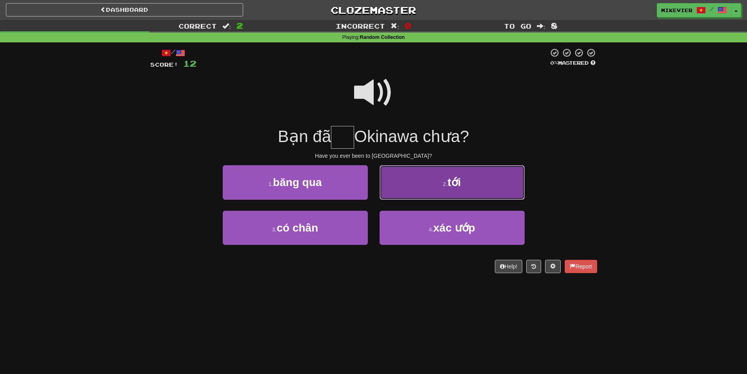
click at [426, 194] on button "2 . tới" at bounding box center [452, 182] width 145 height 34
type input "***"
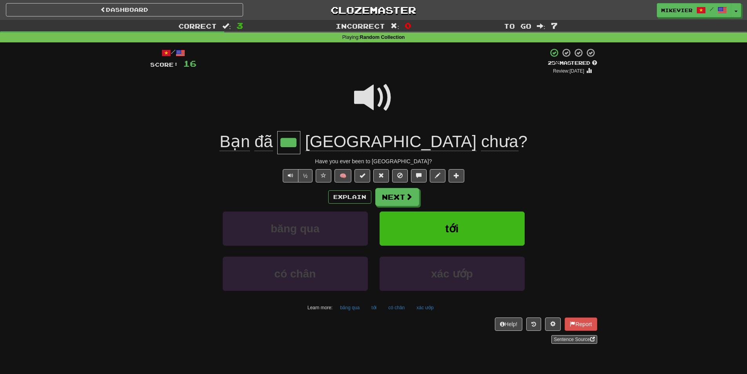
click at [357, 93] on span at bounding box center [373, 97] width 39 height 39
click at [356, 90] on span at bounding box center [373, 97] width 39 height 39
click at [326, 173] on span at bounding box center [323, 175] width 5 height 5
click at [409, 203] on button "Next" at bounding box center [398, 197] width 44 height 18
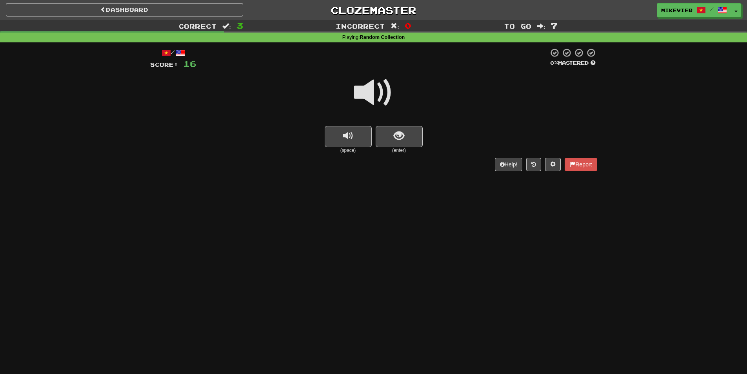
click at [370, 95] on span at bounding box center [373, 92] width 39 height 39
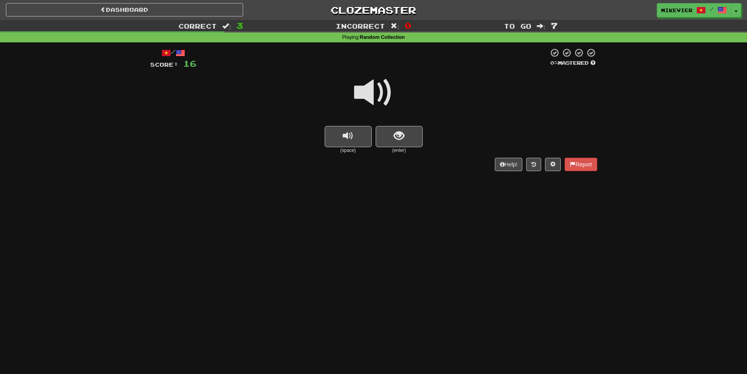
click at [370, 95] on span at bounding box center [373, 92] width 39 height 39
click at [387, 126] on button "show sentence" at bounding box center [399, 136] width 47 height 21
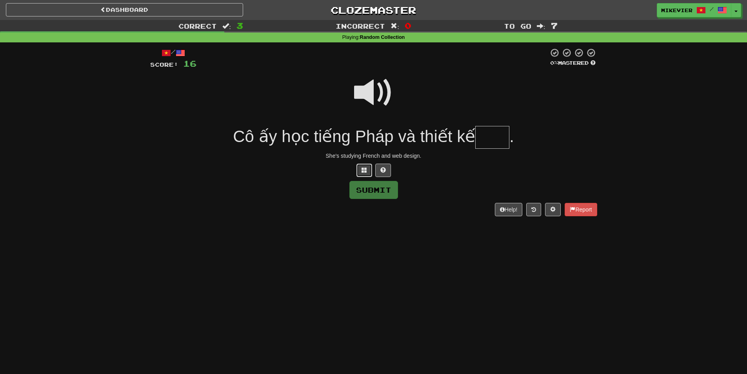
click at [366, 172] on span at bounding box center [364, 169] width 5 height 5
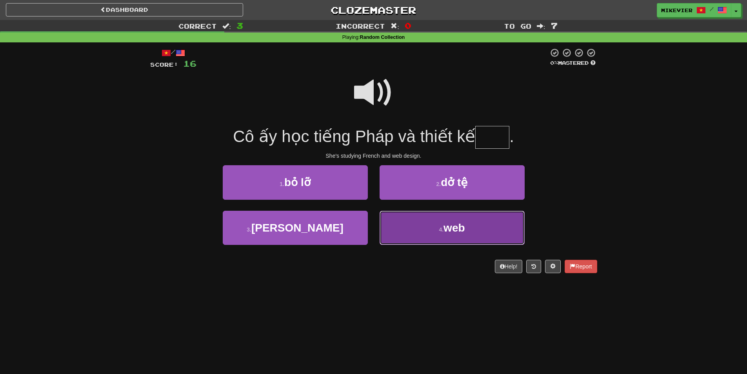
click at [404, 215] on button "4 . web" at bounding box center [452, 228] width 145 height 34
type input "***"
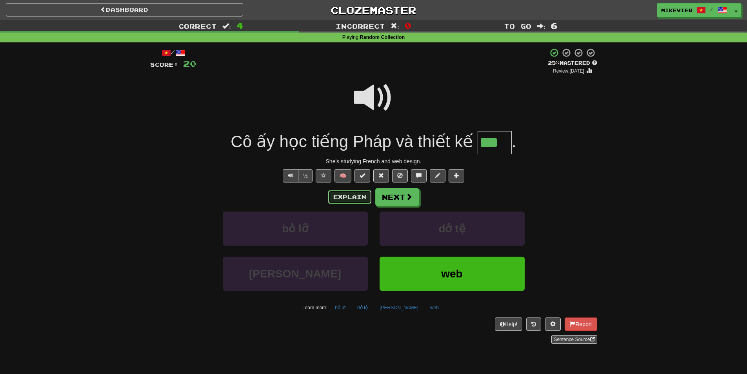
click at [364, 196] on button "Explain" at bounding box center [349, 196] width 43 height 13
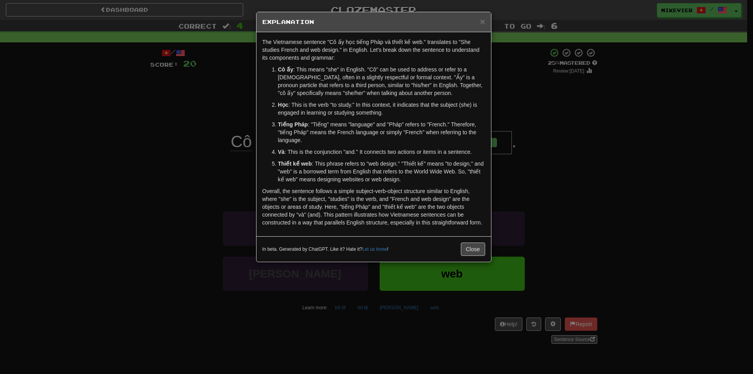
click at [239, 191] on div "× Explanation The Vietnamese sentence "Cô ấy học tiếng Pháp và thiết kế web." t…" at bounding box center [376, 187] width 753 height 374
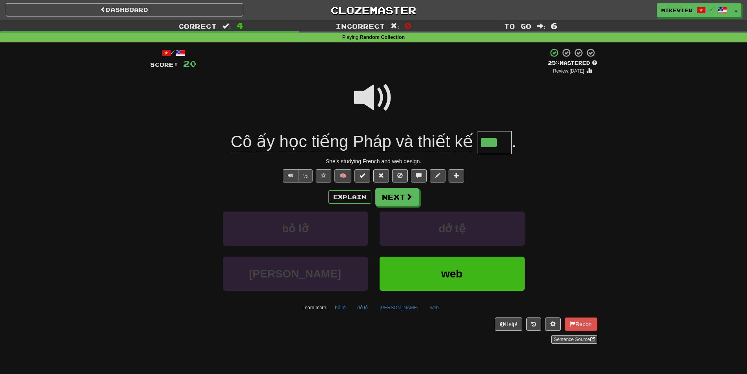
click at [362, 107] on span at bounding box center [373, 97] width 39 height 39
click at [371, 105] on span at bounding box center [373, 97] width 39 height 39
click at [364, 101] on span at bounding box center [373, 97] width 39 height 39
click at [392, 194] on button "Next" at bounding box center [398, 197] width 44 height 18
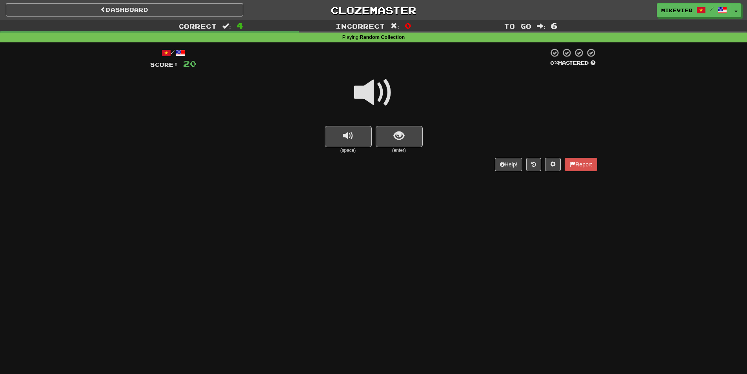
click at [366, 91] on span at bounding box center [373, 92] width 39 height 39
click at [402, 131] on span "show sentence" at bounding box center [399, 136] width 11 height 11
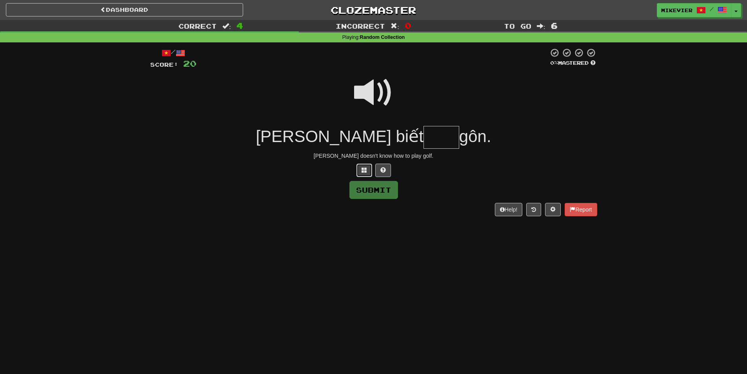
click at [367, 173] on span at bounding box center [364, 169] width 5 height 5
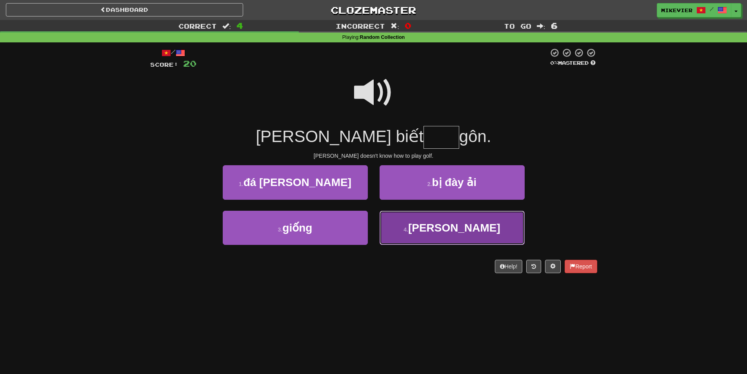
click at [449, 229] on span "chơi" at bounding box center [454, 228] width 92 height 12
type input "****"
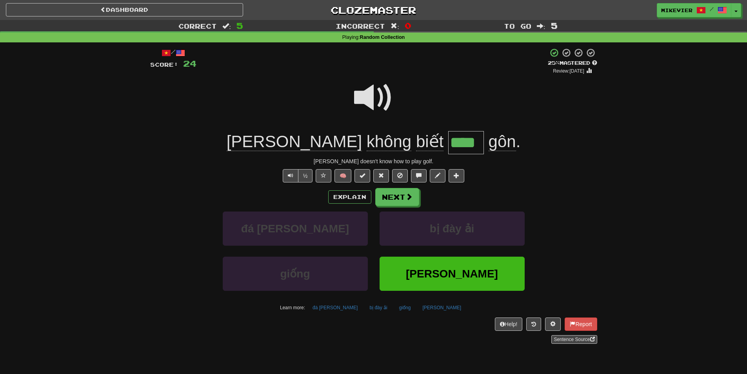
click at [366, 96] on span at bounding box center [373, 97] width 39 height 39
click at [402, 194] on button "Next" at bounding box center [398, 197] width 44 height 18
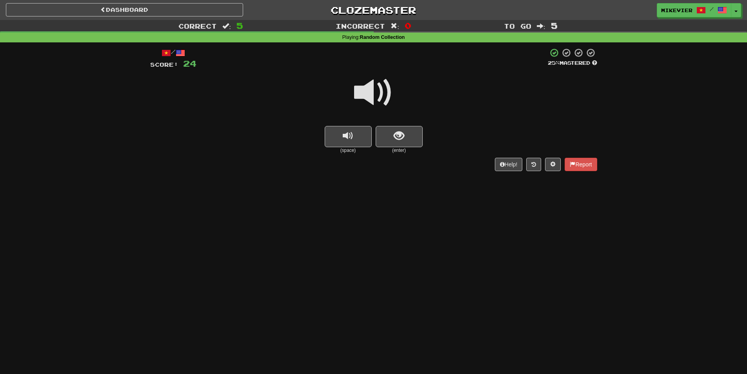
click at [391, 92] on span at bounding box center [373, 92] width 39 height 39
click at [391, 131] on button "show sentence" at bounding box center [399, 136] width 47 height 21
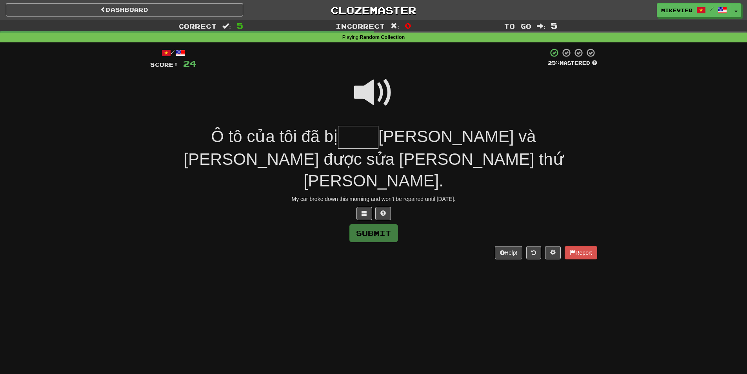
click at [371, 88] on span at bounding box center [373, 92] width 39 height 39
click at [362, 210] on span at bounding box center [364, 212] width 5 height 5
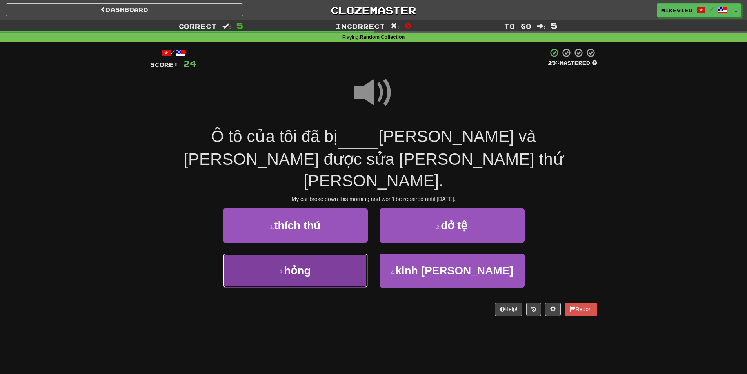
click at [316, 253] on button "3 . hỏng" at bounding box center [295, 270] width 145 height 34
type input "****"
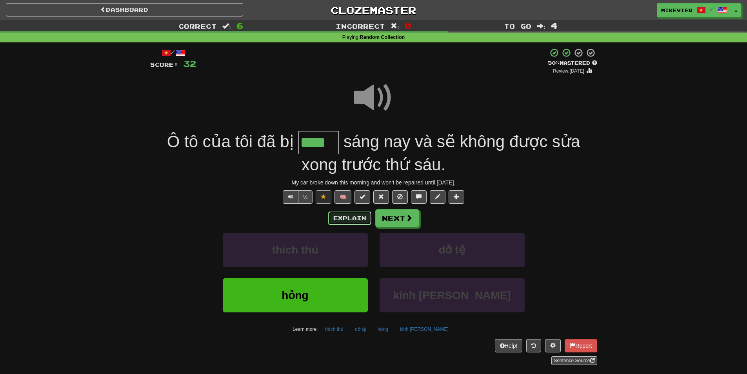
click at [353, 218] on button "Explain" at bounding box center [349, 217] width 43 height 13
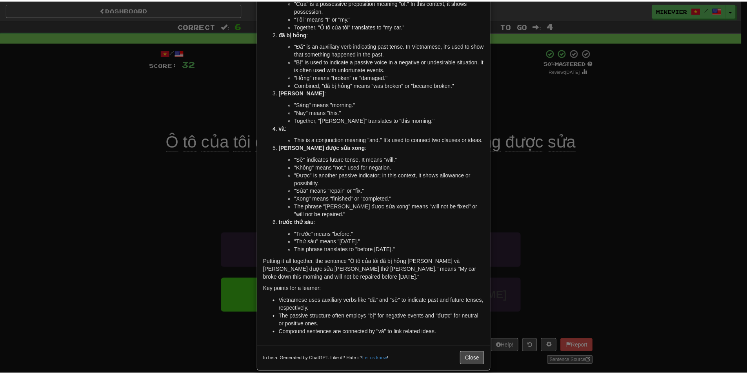
scroll to position [88, 0]
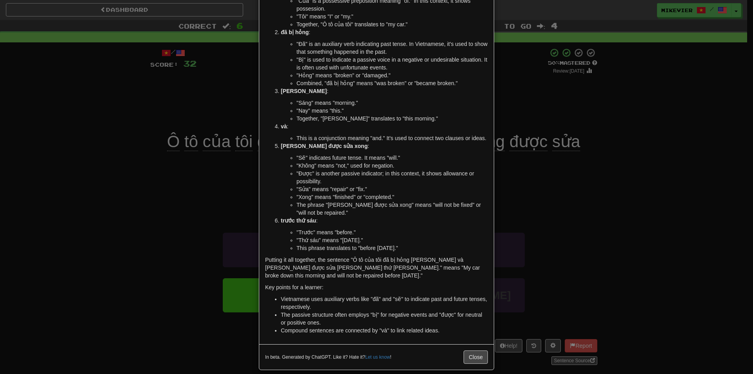
click at [160, 211] on div "× Explanation Certainly! Let's break down the Vietnamese sentence "Ô tô của tôi…" at bounding box center [376, 187] width 753 height 374
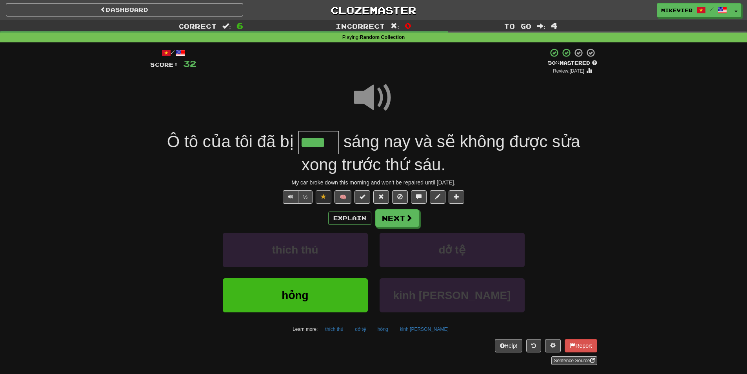
click at [364, 100] on span at bounding box center [373, 97] width 39 height 39
click at [308, 198] on button "½" at bounding box center [305, 196] width 15 height 13
click at [329, 90] on div at bounding box center [373, 103] width 447 height 56
click at [301, 198] on button "½" at bounding box center [305, 196] width 15 height 13
click at [408, 223] on button "Next" at bounding box center [398, 218] width 44 height 18
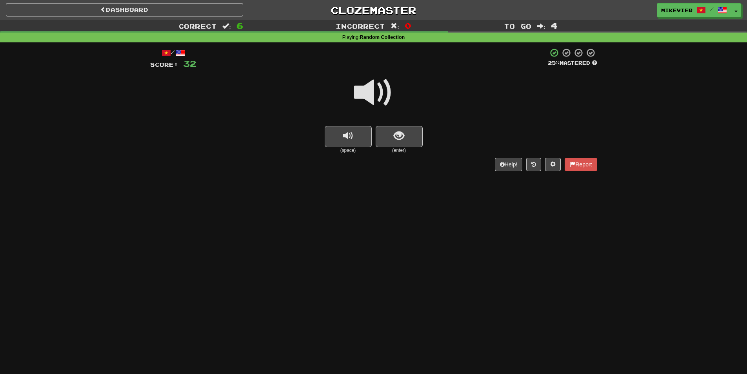
click at [382, 100] on span at bounding box center [373, 92] width 39 height 39
click at [394, 129] on button "show sentence" at bounding box center [399, 136] width 47 height 21
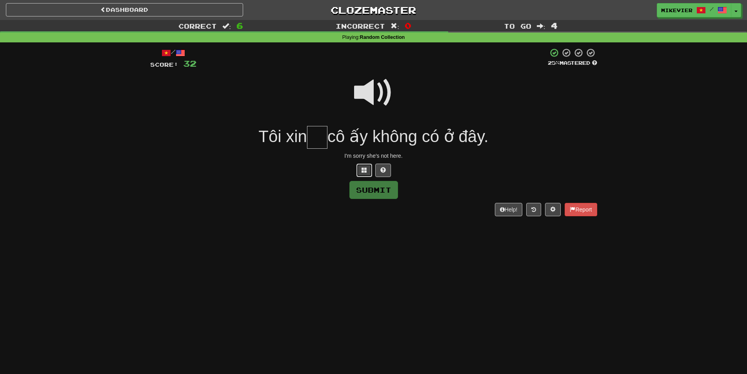
click at [367, 172] on span at bounding box center [364, 169] width 5 height 5
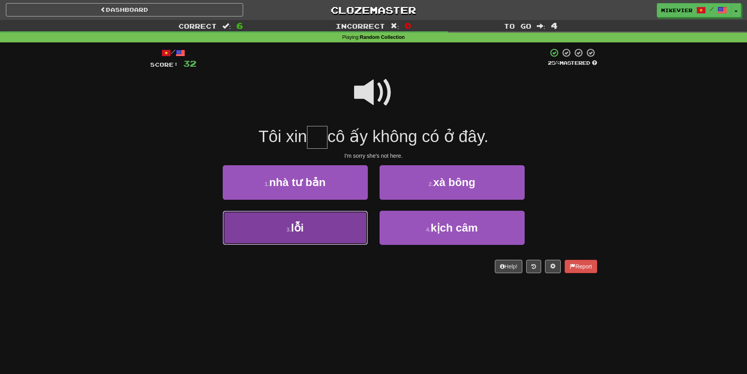
click at [309, 224] on button "3 . lỗi" at bounding box center [295, 228] width 145 height 34
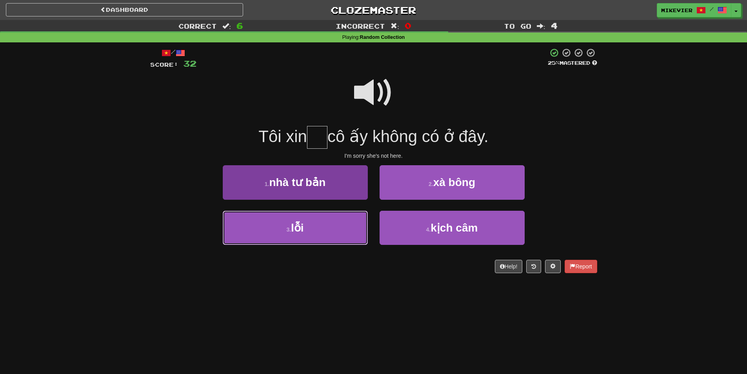
type input "***"
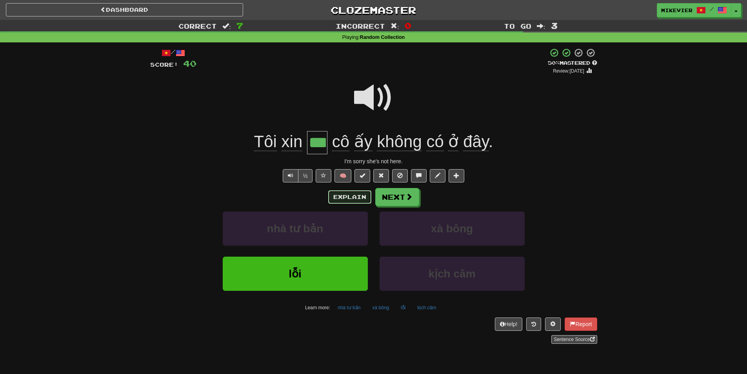
click at [360, 195] on button "Explain" at bounding box center [349, 196] width 43 height 13
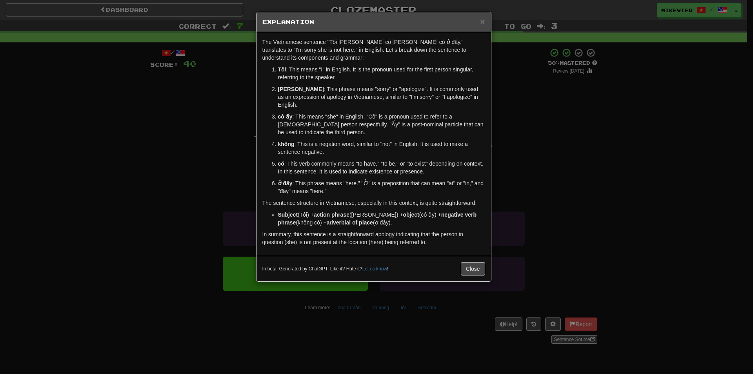
click at [223, 160] on div "× Explanation The Vietnamese sentence "Tôi xin lỗi cô ấy không có ở đây." trans…" at bounding box center [376, 187] width 753 height 374
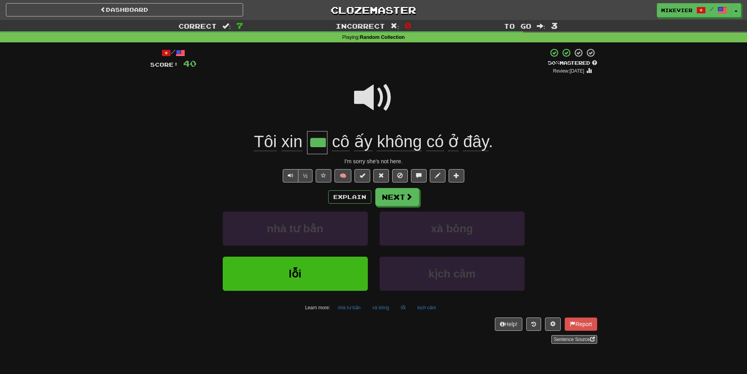
click at [356, 101] on span at bounding box center [373, 97] width 39 height 39
click at [395, 198] on button "Next" at bounding box center [398, 197] width 44 height 18
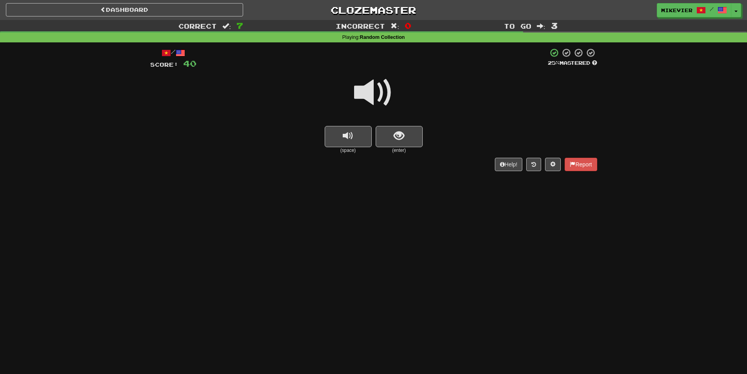
click at [380, 94] on span at bounding box center [373, 92] width 39 height 39
click at [379, 95] on span at bounding box center [373, 92] width 39 height 39
click at [395, 140] on span "show sentence" at bounding box center [399, 136] width 11 height 11
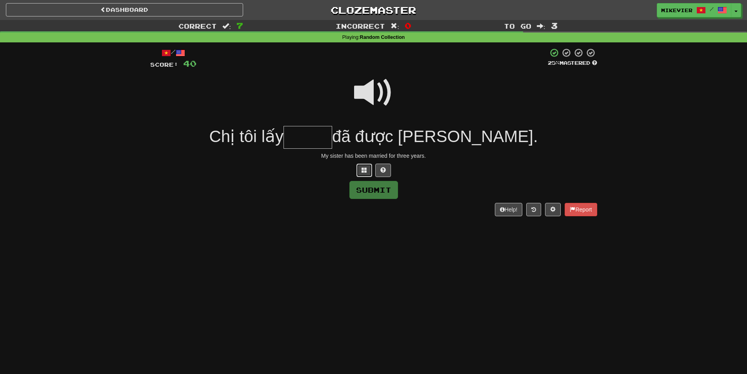
click at [362, 171] on span at bounding box center [364, 169] width 5 height 5
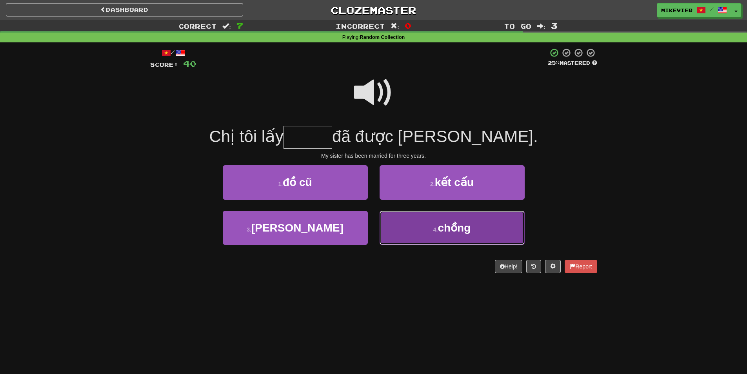
click at [409, 223] on button "4 . chồng" at bounding box center [452, 228] width 145 height 34
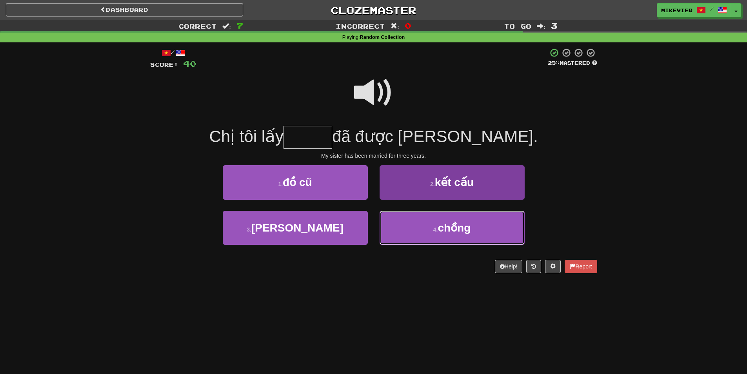
type input "*****"
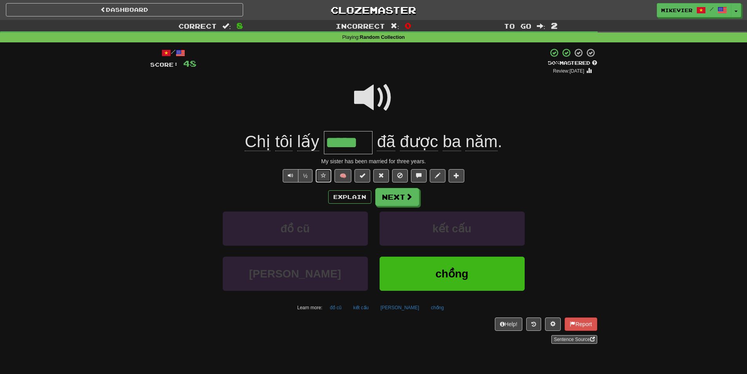
click at [322, 173] on span at bounding box center [323, 175] width 5 height 5
click at [374, 102] on span at bounding box center [373, 97] width 39 height 39
click at [363, 198] on button "Explain" at bounding box center [349, 196] width 43 height 13
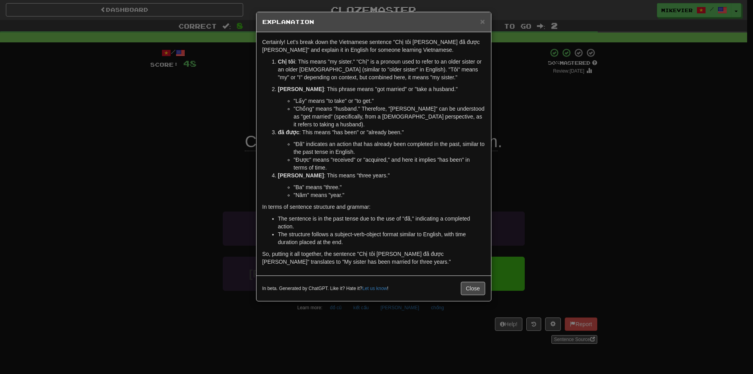
click at [161, 129] on div "× Explanation Certainly! Let's break down the Vietnamese sentence "Chị tôi lấy …" at bounding box center [376, 187] width 753 height 374
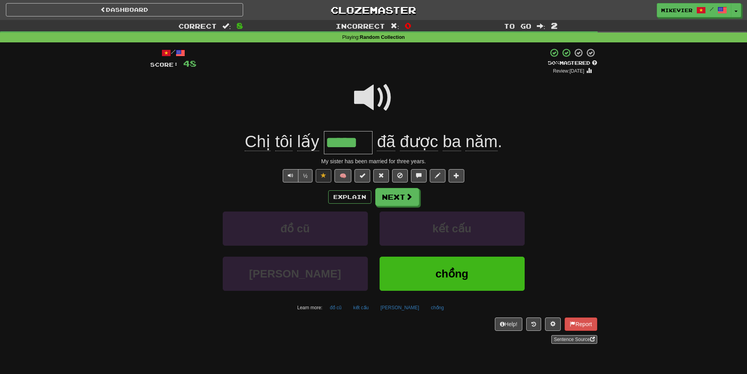
click at [358, 96] on span at bounding box center [373, 97] width 39 height 39
click at [391, 198] on button "Next" at bounding box center [398, 197] width 44 height 18
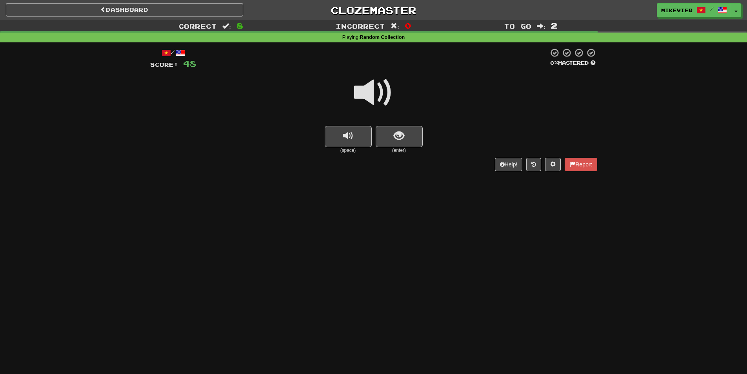
click at [360, 87] on span at bounding box center [373, 92] width 39 height 39
click at [410, 129] on button "show sentence" at bounding box center [399, 136] width 47 height 21
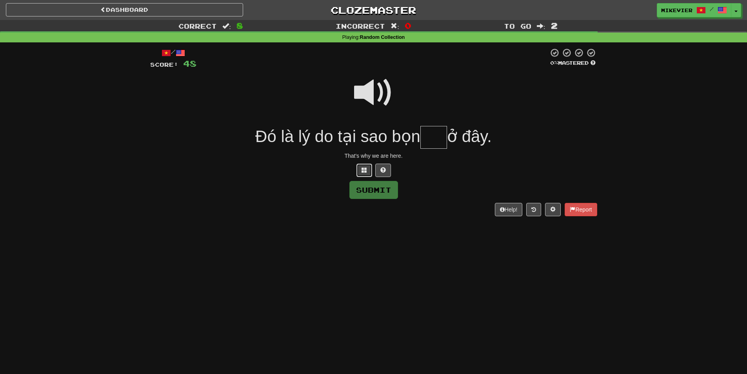
click at [366, 168] on span at bounding box center [364, 169] width 5 height 5
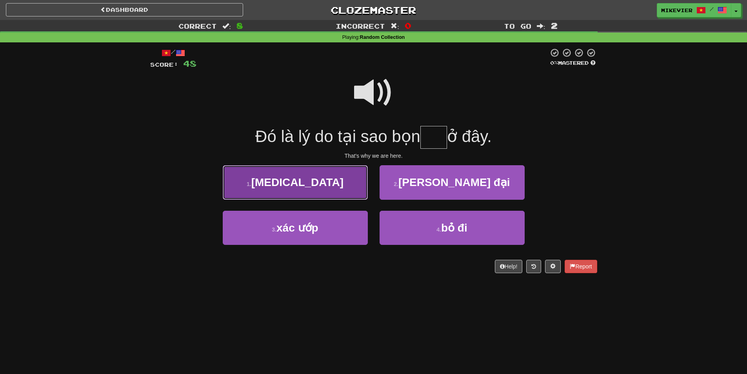
click at [347, 176] on button "1 . tao" at bounding box center [295, 182] width 145 height 34
type input "***"
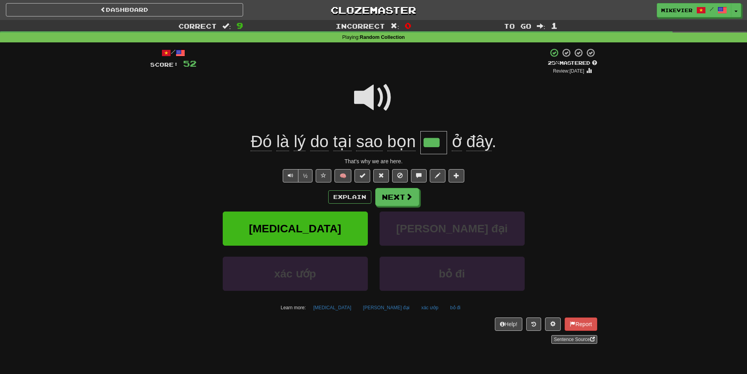
click at [366, 100] on span at bounding box center [373, 97] width 39 height 39
click at [354, 95] on span at bounding box center [373, 97] width 39 height 39
click at [398, 198] on button "Next" at bounding box center [398, 197] width 44 height 18
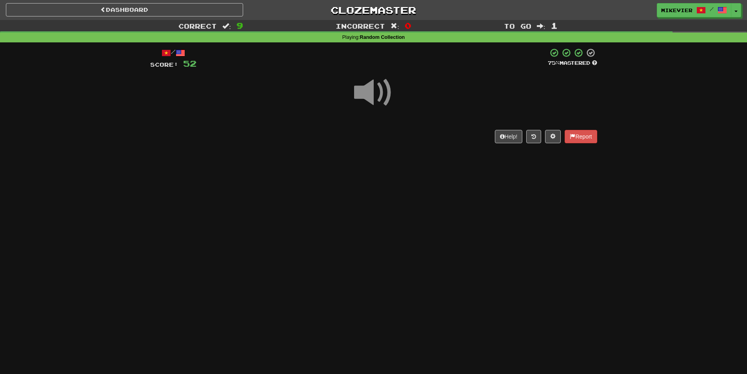
click at [360, 87] on span at bounding box center [373, 92] width 39 height 39
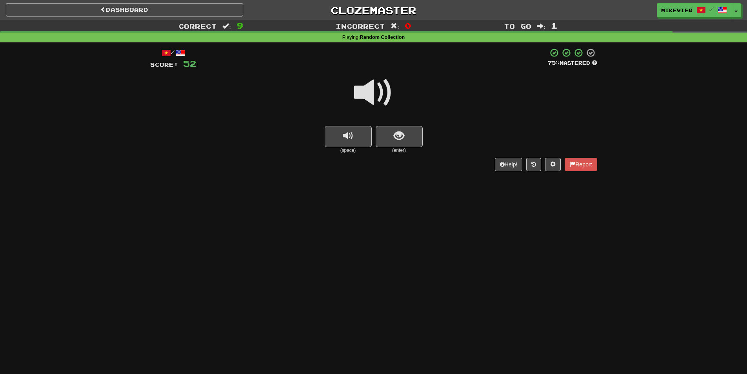
click at [360, 87] on span at bounding box center [373, 92] width 39 height 39
click at [395, 131] on span "show sentence" at bounding box center [399, 136] width 11 height 11
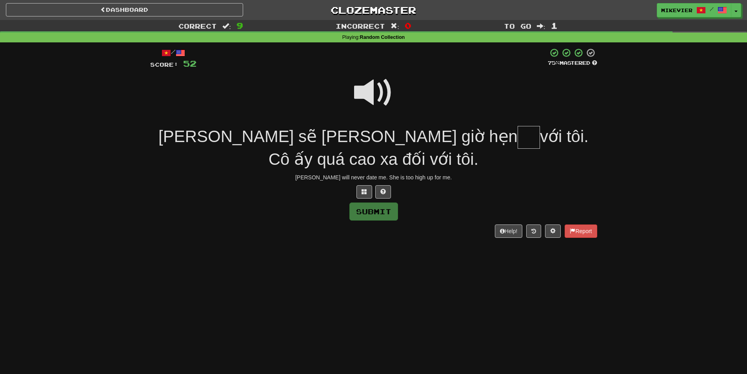
click at [369, 88] on span at bounding box center [373, 92] width 39 height 39
click at [363, 95] on span at bounding box center [373, 92] width 39 height 39
click at [364, 191] on span at bounding box center [364, 191] width 5 height 5
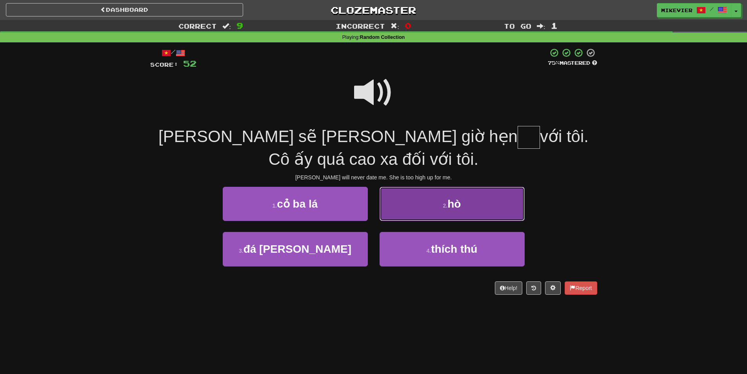
click at [408, 201] on button "2 . hò" at bounding box center [452, 204] width 145 height 34
type input "**"
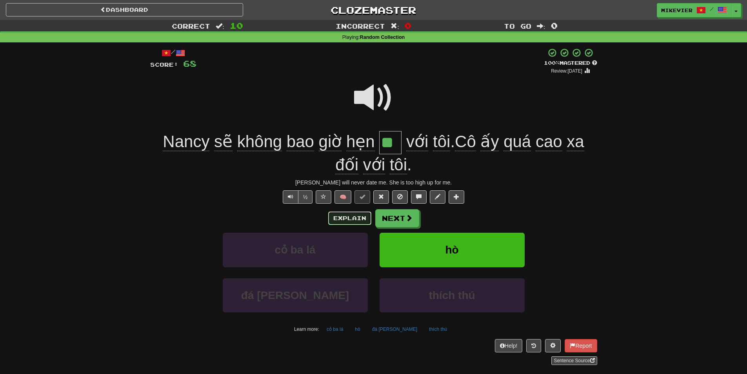
click at [346, 212] on button "Explain" at bounding box center [349, 217] width 43 height 13
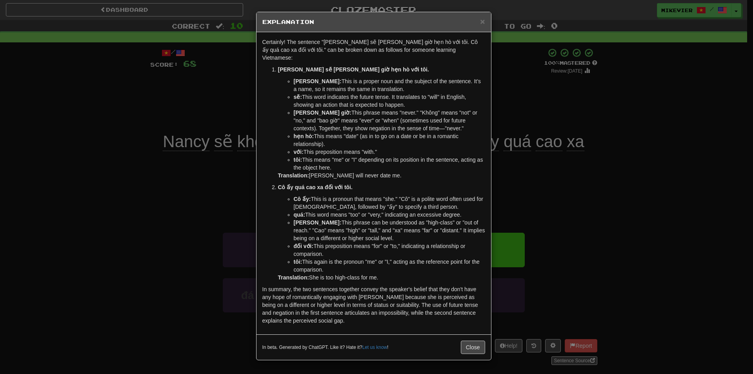
click at [164, 205] on div "× Explanation Certainly! The sentence "Nancy sẽ không bao giờ hẹn hò với tôi. C…" at bounding box center [376, 187] width 753 height 374
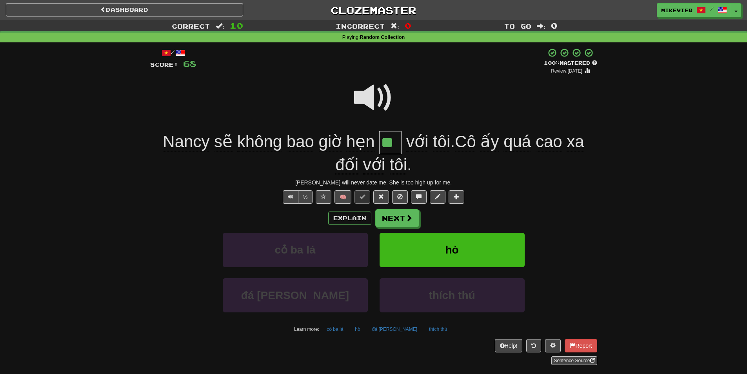
click at [367, 102] on span at bounding box center [373, 97] width 39 height 39
click at [320, 198] on button at bounding box center [324, 196] width 16 height 13
click at [366, 102] on span at bounding box center [373, 97] width 39 height 39
click at [361, 93] on span at bounding box center [373, 97] width 39 height 39
click at [356, 101] on span at bounding box center [373, 97] width 39 height 39
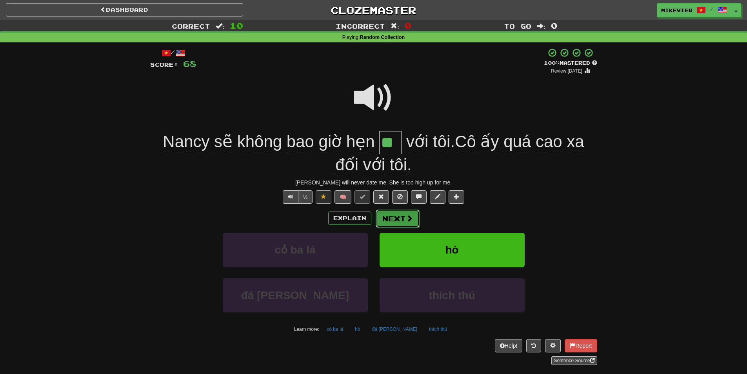
click at [407, 218] on span at bounding box center [409, 218] width 7 height 7
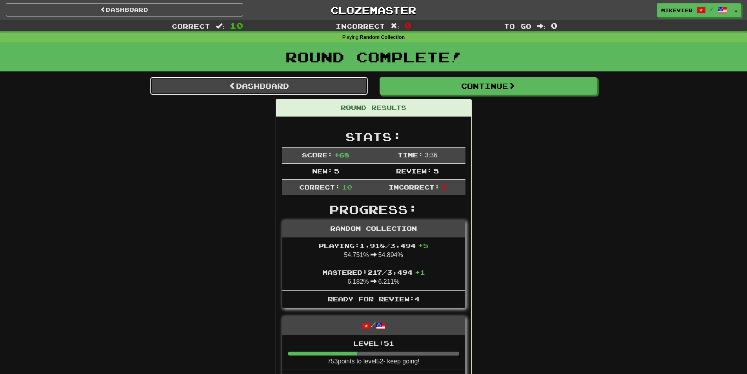
click at [286, 82] on link "Dashboard" at bounding box center [259, 86] width 218 height 18
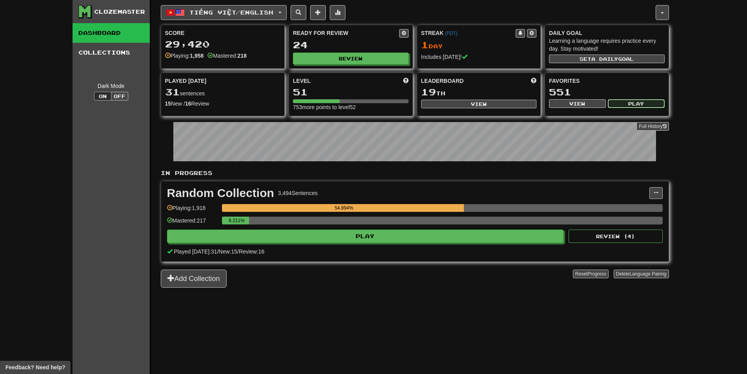
click at [637, 105] on button "Play" at bounding box center [636, 103] width 57 height 9
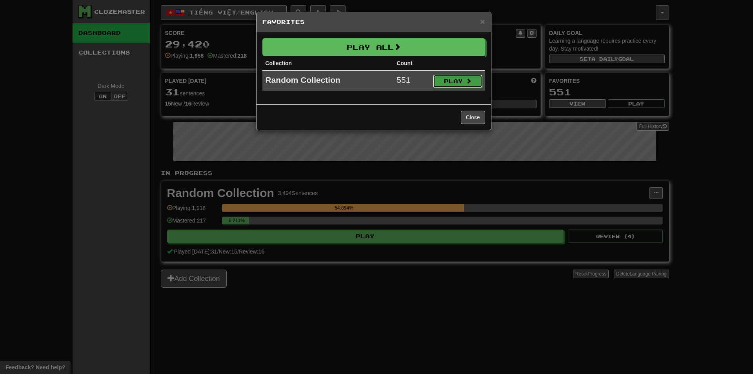
click at [445, 78] on button "Play" at bounding box center [457, 81] width 49 height 13
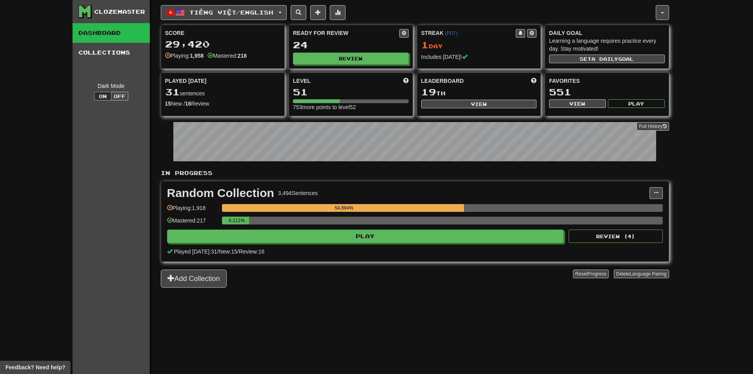
select select "**"
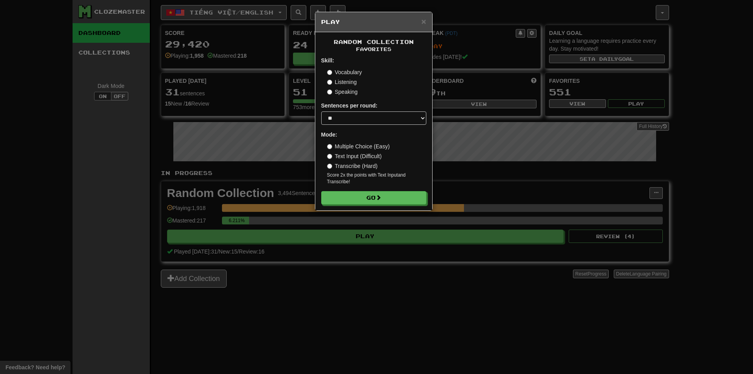
click at [362, 189] on form "Skill: Vocabulary Listening Speaking Sentences per round: * ** ** ** ** ** *** …" at bounding box center [373, 130] width 105 height 148
click at [362, 194] on button "Go" at bounding box center [374, 197] width 105 height 13
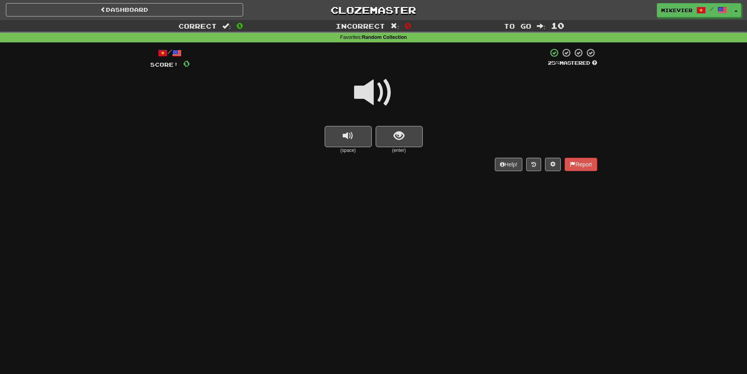
click at [373, 91] on span at bounding box center [373, 92] width 39 height 39
click at [353, 91] on div at bounding box center [373, 98] width 447 height 56
click at [402, 138] on span "show sentence" at bounding box center [399, 136] width 11 height 11
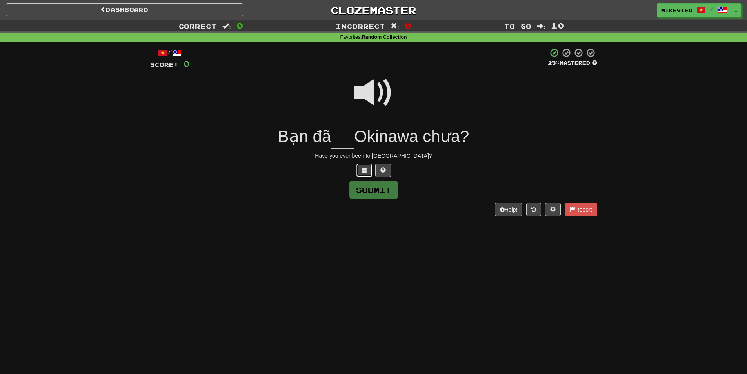
click at [362, 168] on span at bounding box center [364, 169] width 5 height 5
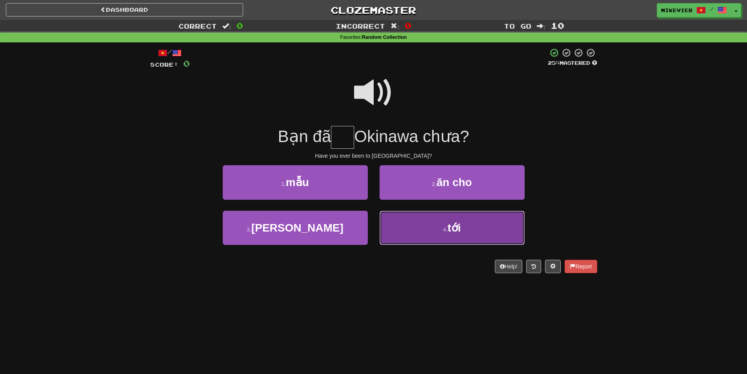
click at [428, 214] on button "4 . tới" at bounding box center [452, 228] width 145 height 34
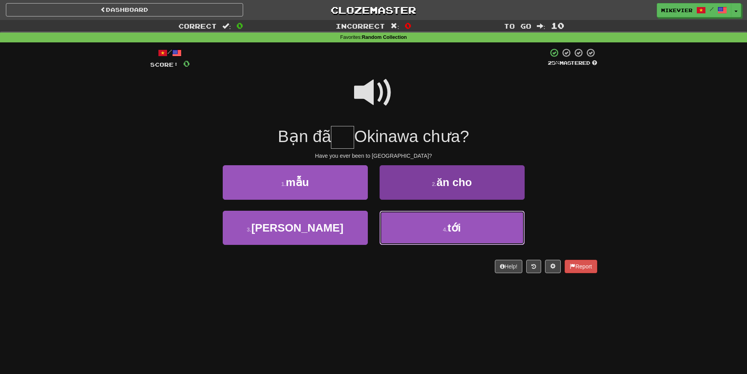
type input "***"
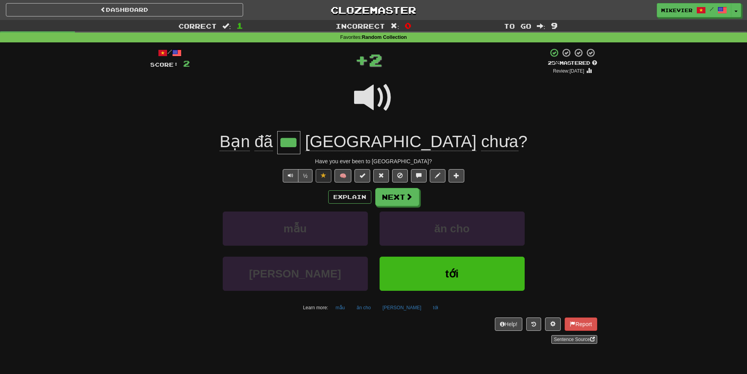
click at [383, 98] on span at bounding box center [373, 97] width 39 height 39
click at [406, 198] on span at bounding box center [409, 196] width 7 height 7
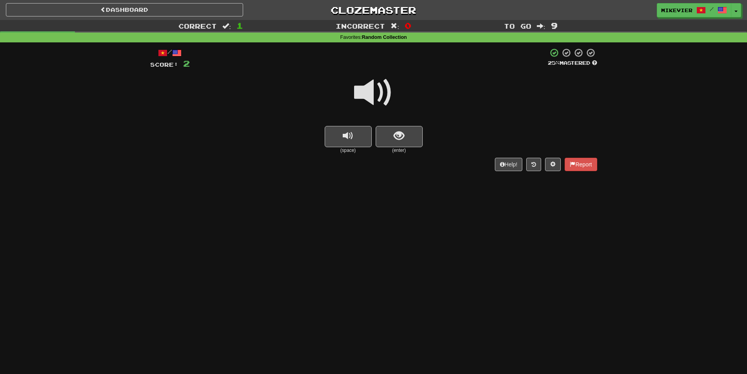
click at [380, 95] on span at bounding box center [373, 92] width 39 height 39
click at [398, 121] on div at bounding box center [373, 98] width 447 height 56
click at [393, 143] on button "show sentence" at bounding box center [399, 136] width 47 height 21
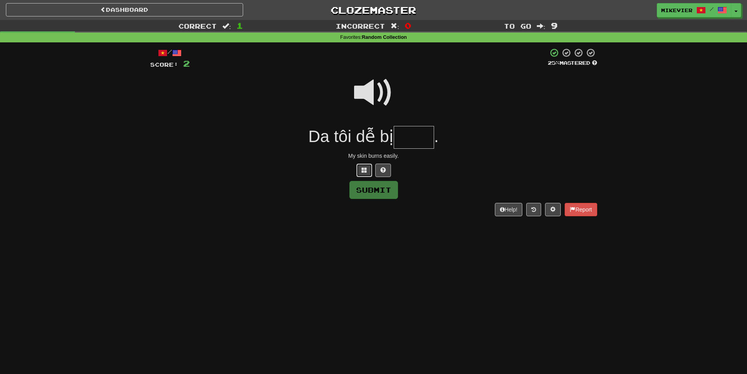
click at [362, 168] on span at bounding box center [364, 169] width 5 height 5
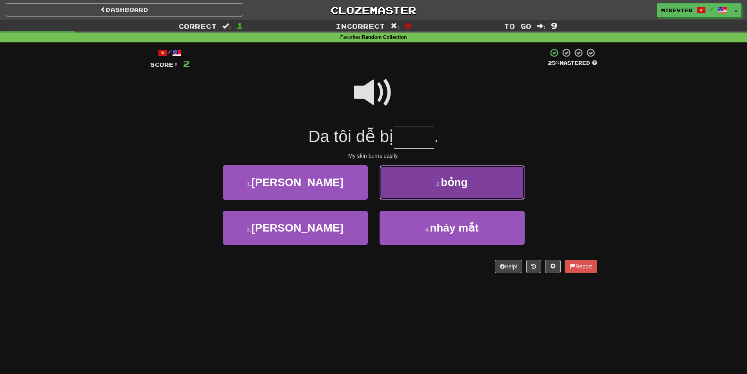
click at [423, 191] on button "2 . bỏng" at bounding box center [452, 182] width 145 height 34
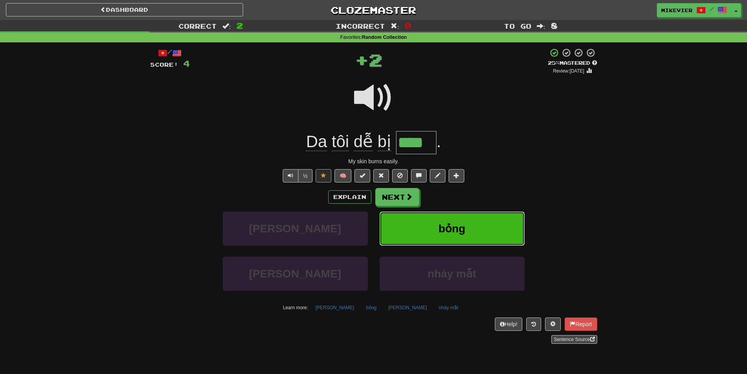
type input "****"
click at [350, 195] on button "Explain" at bounding box center [349, 196] width 43 height 13
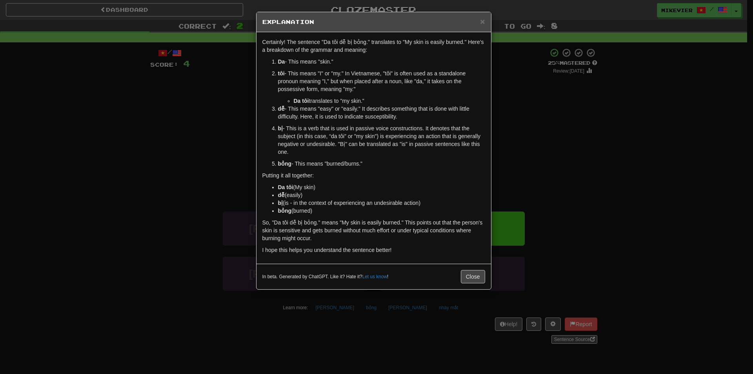
click at [183, 98] on div "× Explanation Certainly! The sentence "Da tôi dễ bị bỏng." translates to "My sk…" at bounding box center [376, 187] width 753 height 374
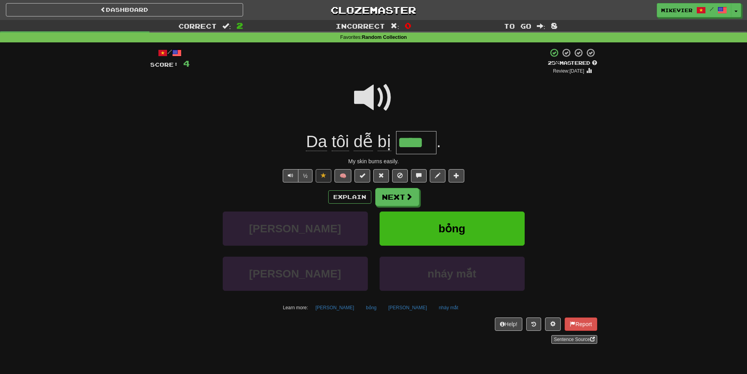
click at [368, 96] on span at bounding box center [373, 97] width 39 height 39
click at [353, 99] on div at bounding box center [373, 103] width 447 height 56
click at [359, 100] on span at bounding box center [373, 97] width 39 height 39
click at [362, 99] on span at bounding box center [373, 97] width 39 height 39
click at [361, 98] on span at bounding box center [373, 97] width 39 height 39
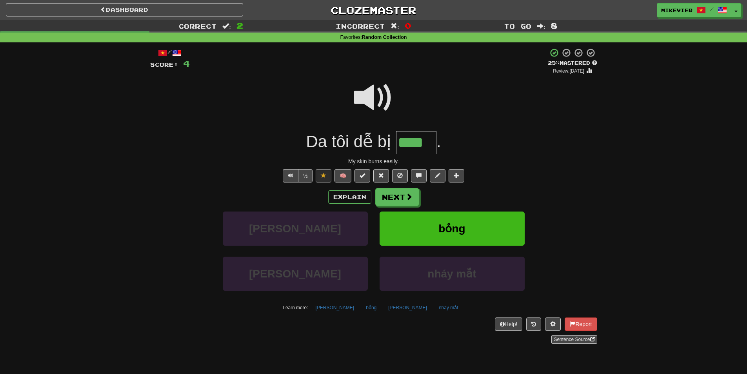
click at [363, 97] on span at bounding box center [373, 97] width 39 height 39
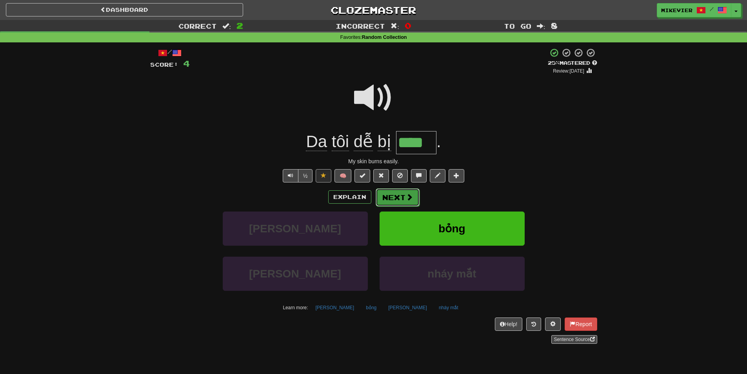
click at [415, 193] on button "Next" at bounding box center [398, 197] width 44 height 18
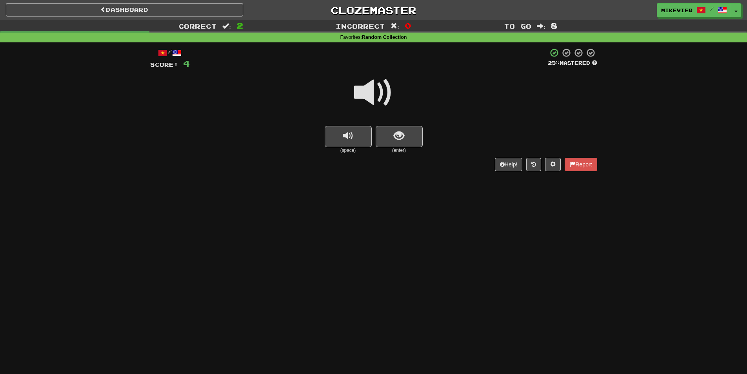
click at [361, 94] on span at bounding box center [373, 92] width 39 height 39
click at [374, 93] on span at bounding box center [373, 92] width 39 height 39
click at [369, 93] on span at bounding box center [373, 92] width 39 height 39
click at [417, 138] on button "show sentence" at bounding box center [399, 136] width 47 height 21
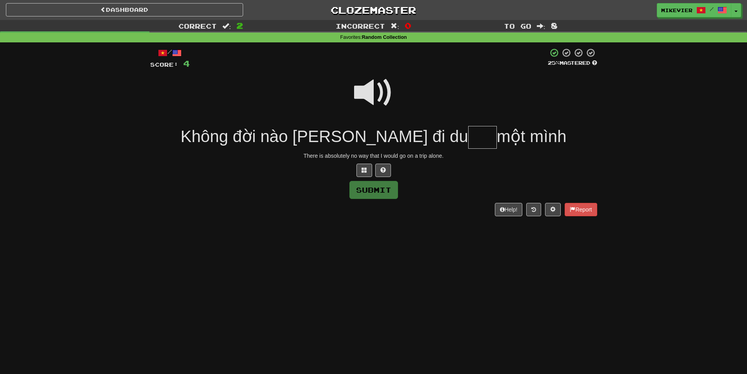
click at [367, 93] on span at bounding box center [373, 92] width 39 height 39
click at [360, 171] on button at bounding box center [364, 170] width 16 height 13
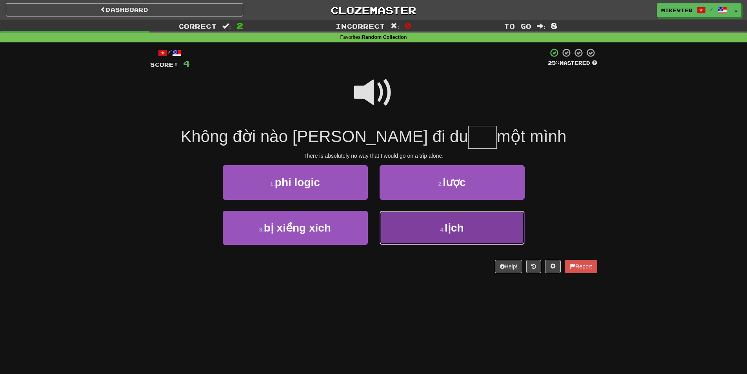
click at [432, 228] on button "4 . lịch" at bounding box center [452, 228] width 145 height 34
type input "****"
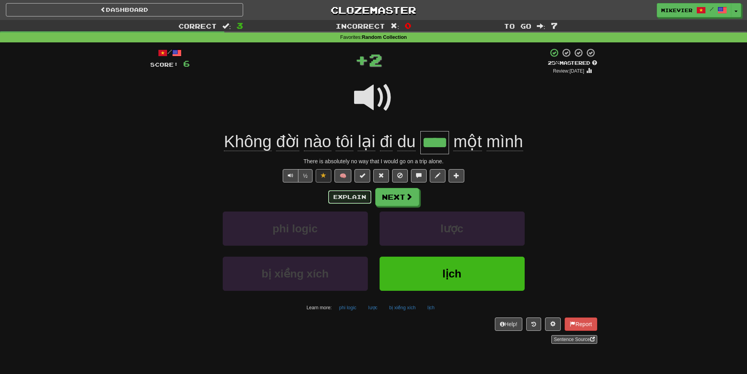
click at [348, 197] on button "Explain" at bounding box center [349, 196] width 43 height 13
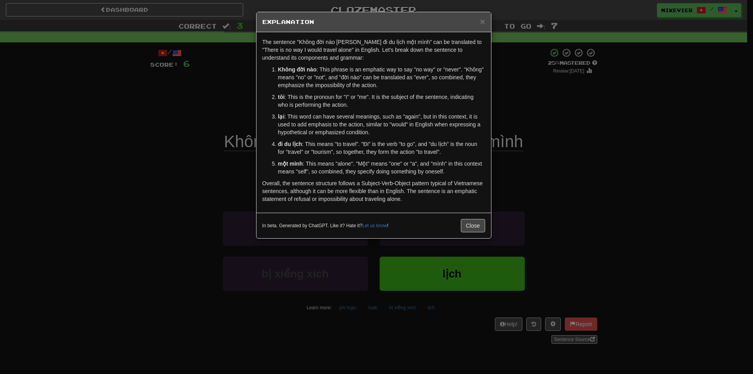
click at [144, 107] on div "× Explanation The sentence "Không đời nào [PERSON_NAME] đi du lịch một mình" ca…" at bounding box center [376, 187] width 753 height 374
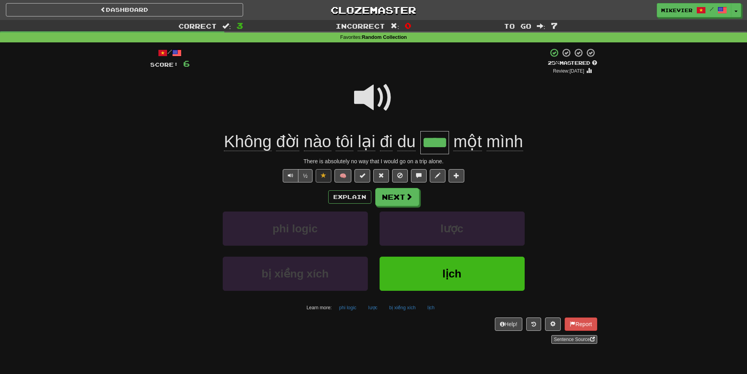
click at [359, 98] on span at bounding box center [373, 97] width 39 height 39
click at [350, 191] on button "Explain" at bounding box center [349, 196] width 43 height 13
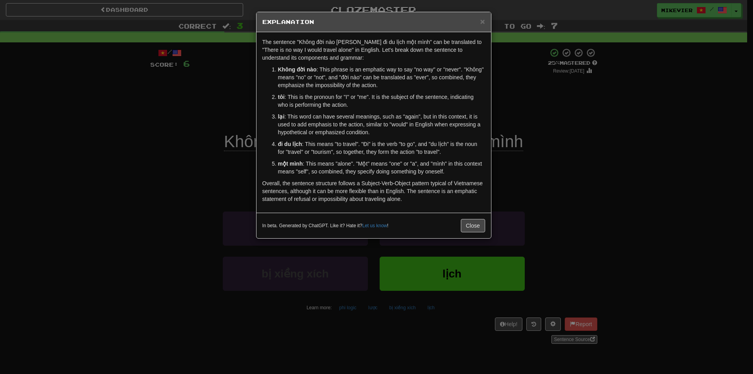
click at [173, 126] on div "× Explanation The sentence "Không đời nào [PERSON_NAME] đi du lịch một mình" ca…" at bounding box center [376, 187] width 753 height 374
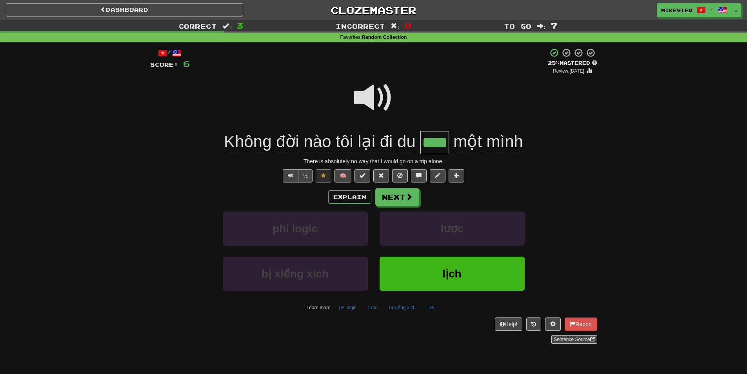
click at [362, 101] on span at bounding box center [373, 97] width 39 height 39
click at [364, 98] on span at bounding box center [373, 97] width 39 height 39
click at [363, 98] on span at bounding box center [373, 97] width 39 height 39
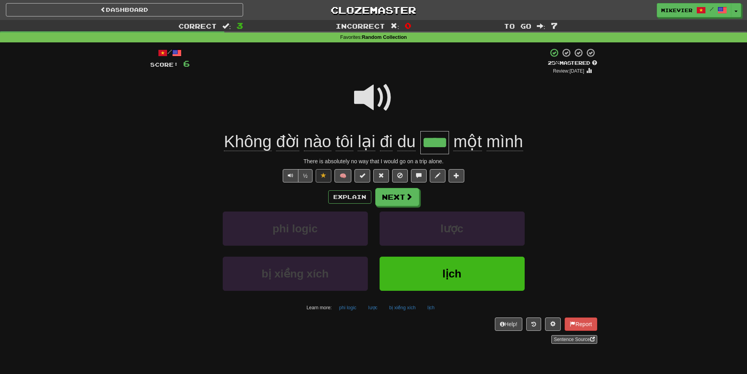
click at [363, 98] on span at bounding box center [373, 97] width 39 height 39
click at [366, 94] on span at bounding box center [373, 97] width 39 height 39
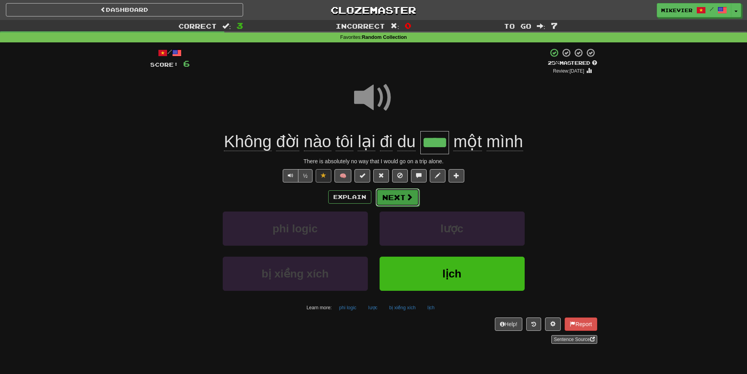
click at [396, 198] on button "Next" at bounding box center [398, 197] width 44 height 18
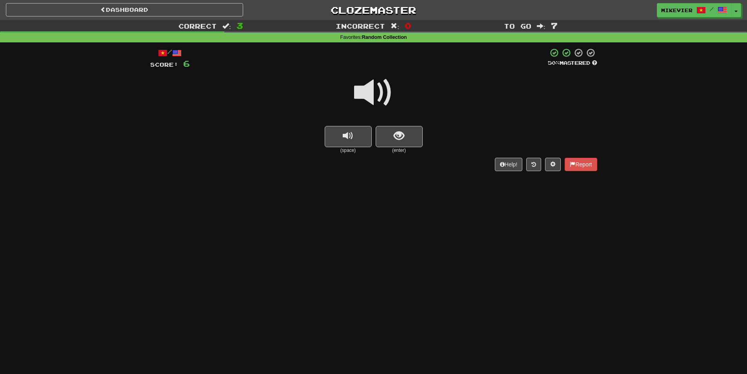
click at [364, 91] on span at bounding box center [373, 92] width 39 height 39
click at [358, 95] on span at bounding box center [373, 92] width 39 height 39
click at [390, 127] on button "show sentence" at bounding box center [399, 136] width 47 height 21
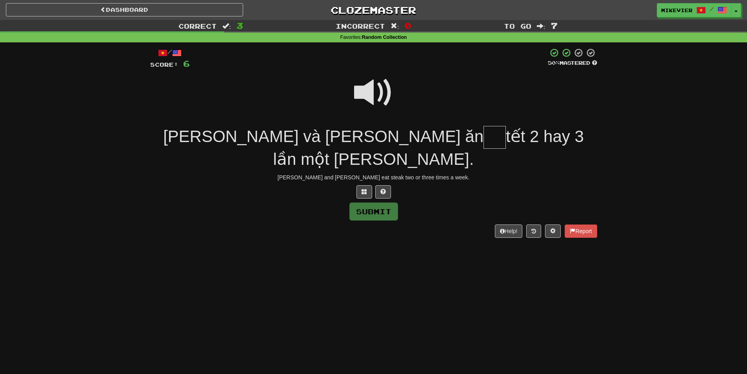
click at [366, 97] on span at bounding box center [373, 92] width 39 height 39
click at [361, 185] on button at bounding box center [364, 191] width 16 height 13
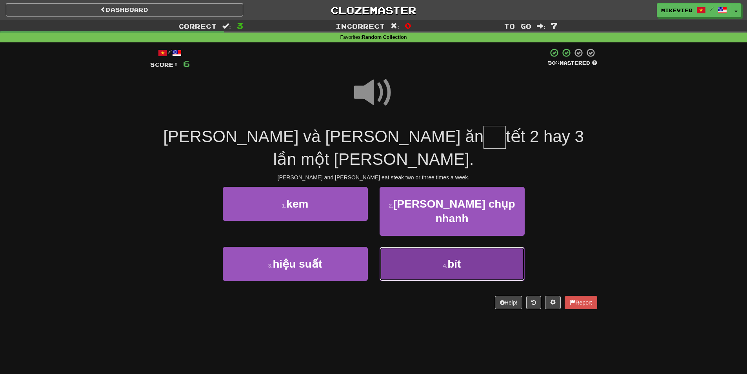
click at [427, 247] on button "4 . bít" at bounding box center [452, 264] width 145 height 34
type input "***"
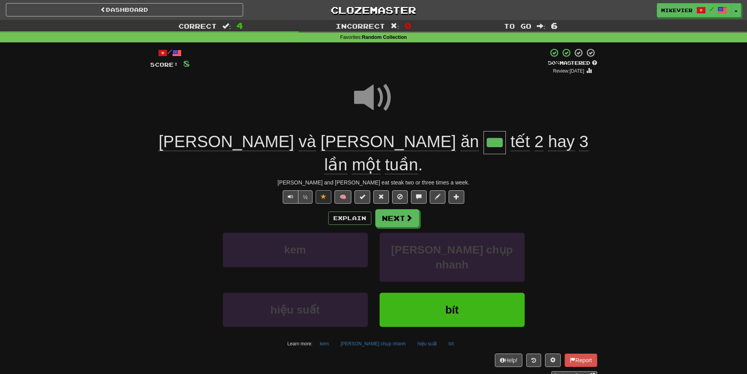
click at [371, 100] on span at bounding box center [373, 97] width 39 height 39
click at [376, 98] on span at bounding box center [373, 97] width 39 height 39
click at [379, 95] on span at bounding box center [373, 97] width 39 height 39
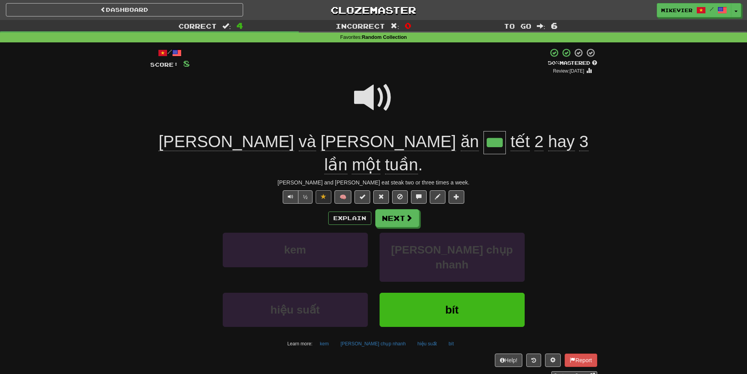
click at [367, 94] on span at bounding box center [373, 97] width 39 height 39
click at [363, 91] on span at bounding box center [373, 97] width 39 height 39
click at [370, 96] on span at bounding box center [373, 97] width 39 height 39
click at [371, 93] on span at bounding box center [373, 97] width 39 height 39
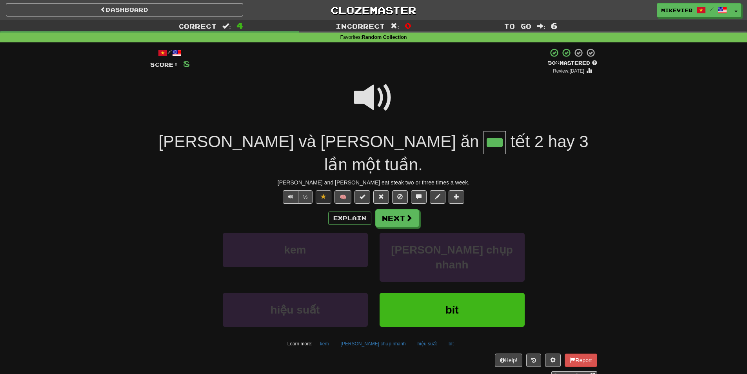
click at [369, 92] on span at bounding box center [373, 97] width 39 height 39
click at [396, 209] on button "Next" at bounding box center [398, 218] width 44 height 18
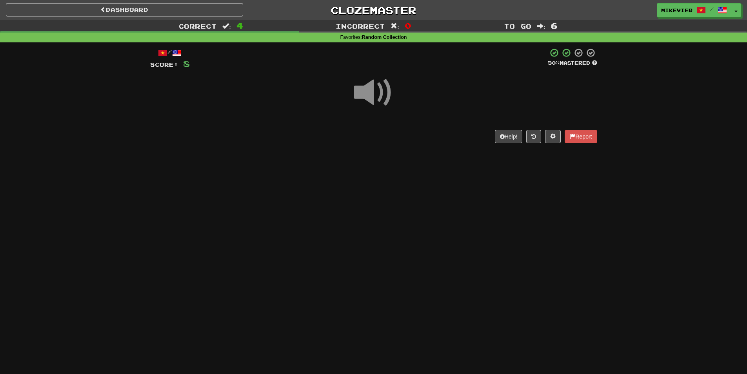
click at [380, 92] on span at bounding box center [373, 92] width 39 height 39
click at [385, 93] on span at bounding box center [373, 92] width 39 height 39
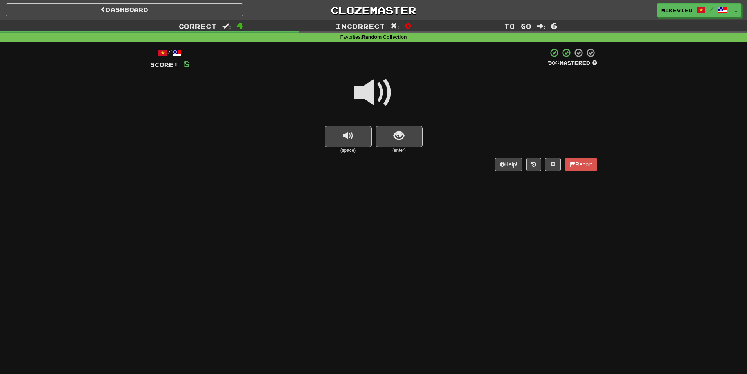
click at [388, 92] on span at bounding box center [373, 92] width 39 height 39
click at [391, 90] on span at bounding box center [373, 92] width 39 height 39
click at [387, 90] on span at bounding box center [373, 92] width 39 height 39
click at [381, 98] on span at bounding box center [373, 92] width 39 height 39
click at [384, 92] on span at bounding box center [373, 92] width 39 height 39
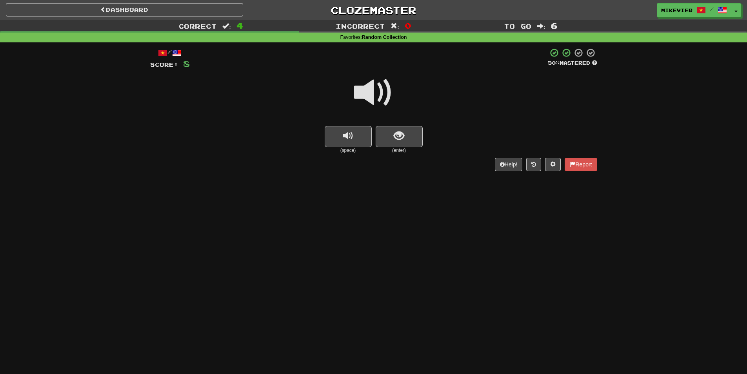
click at [390, 85] on span at bounding box center [373, 92] width 39 height 39
click at [391, 89] on span at bounding box center [373, 92] width 39 height 39
click at [392, 90] on span at bounding box center [373, 92] width 39 height 39
click at [397, 86] on div at bounding box center [373, 98] width 447 height 56
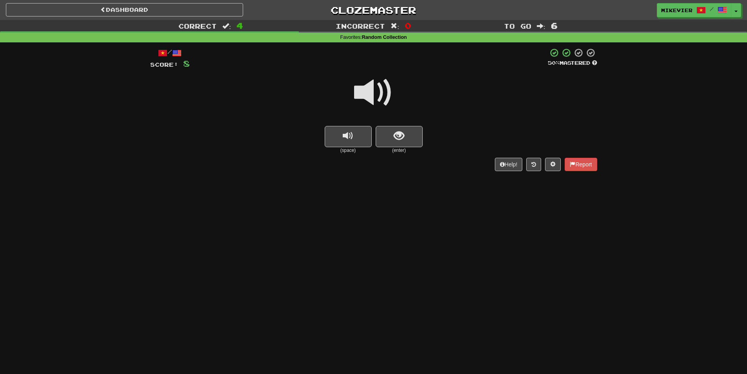
click at [397, 86] on div at bounding box center [373, 98] width 447 height 56
click at [414, 133] on button "show sentence" at bounding box center [399, 136] width 47 height 21
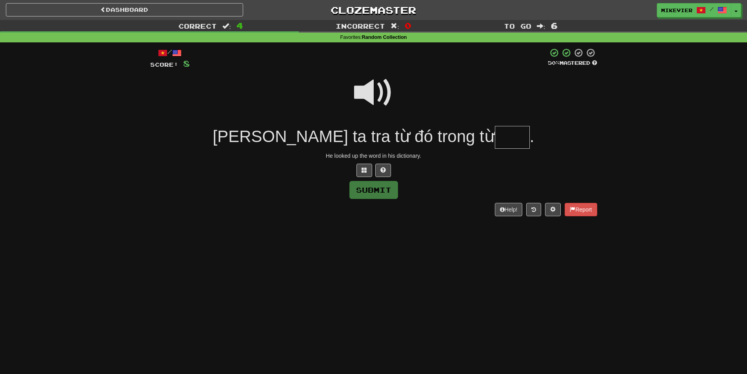
click at [382, 96] on span at bounding box center [373, 92] width 39 height 39
click at [364, 171] on span at bounding box center [364, 169] width 5 height 5
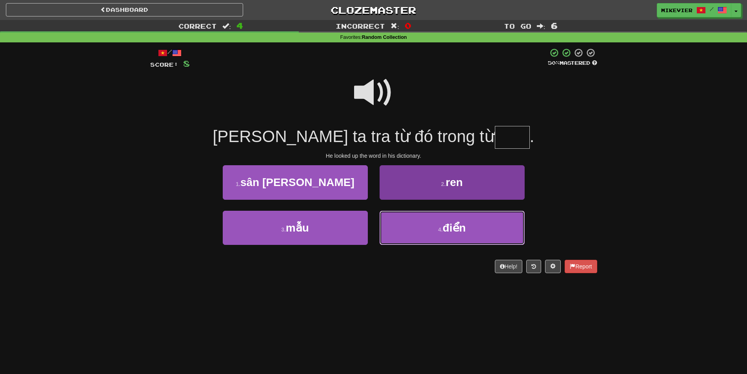
click at [423, 228] on button "4 . điển" at bounding box center [452, 228] width 145 height 34
type input "****"
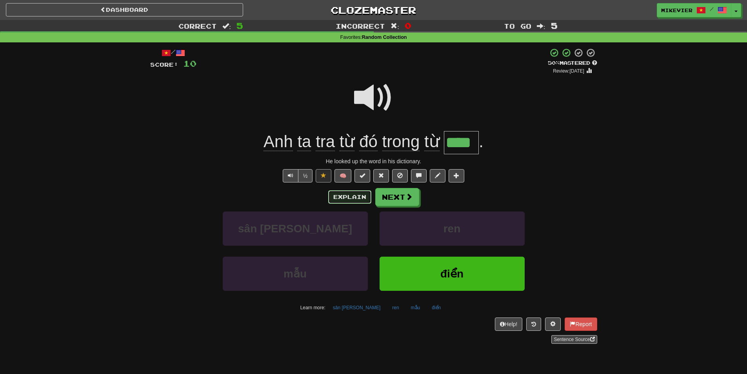
click at [342, 200] on button "Explain" at bounding box center [349, 196] width 43 height 13
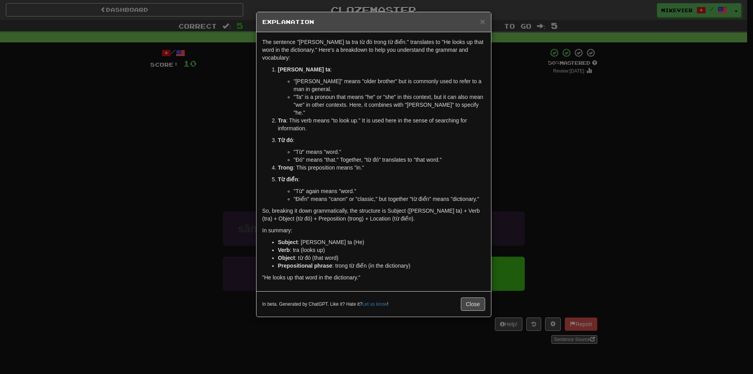
click at [192, 130] on div "× Explanation The sentence "[PERSON_NAME] ta tra từ đó trong từ điển." translat…" at bounding box center [376, 187] width 753 height 374
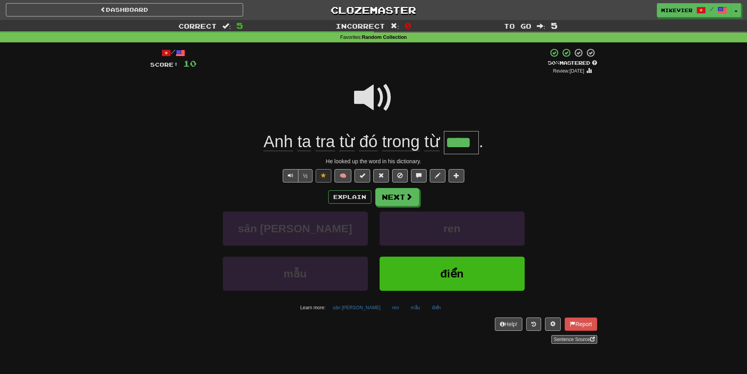
click at [388, 98] on span at bounding box center [373, 97] width 39 height 39
click at [386, 100] on span at bounding box center [373, 97] width 39 height 39
click at [386, 95] on span at bounding box center [373, 97] width 39 height 39
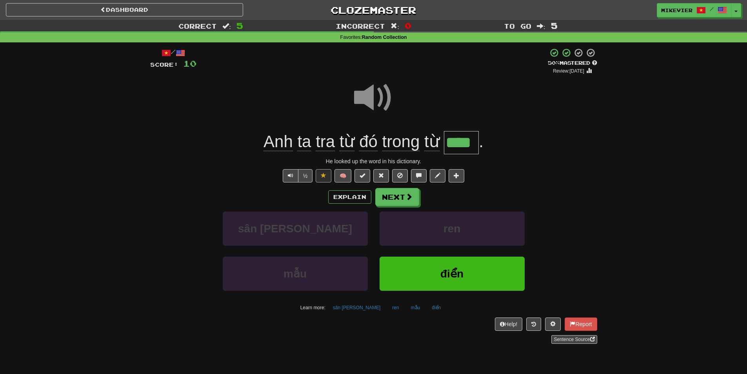
click at [386, 95] on span at bounding box center [373, 97] width 39 height 39
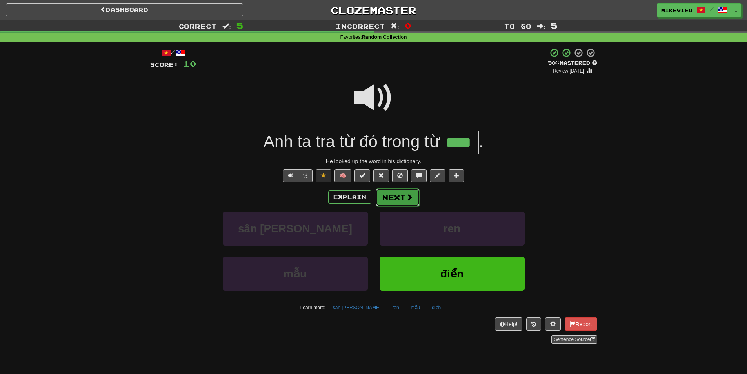
click at [384, 203] on button "Next" at bounding box center [398, 197] width 44 height 18
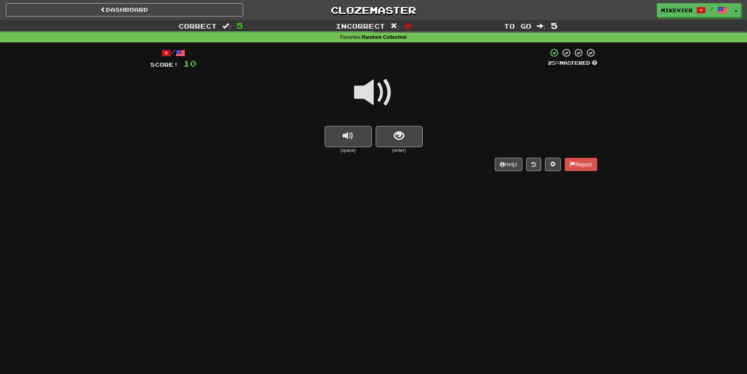
click at [389, 89] on span at bounding box center [373, 92] width 39 height 39
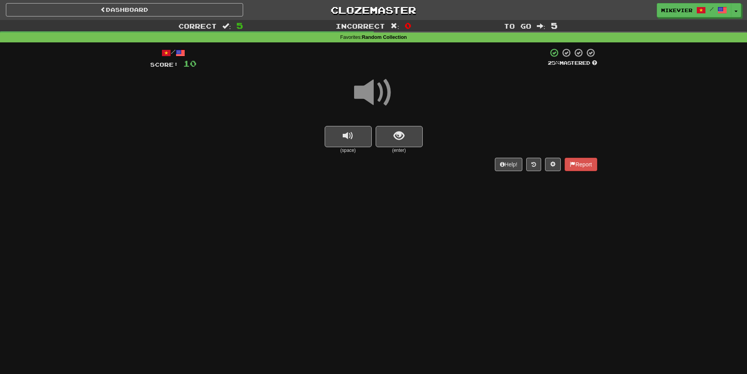
click at [389, 89] on span at bounding box center [373, 92] width 39 height 39
click at [408, 135] on button "show sentence" at bounding box center [399, 136] width 47 height 21
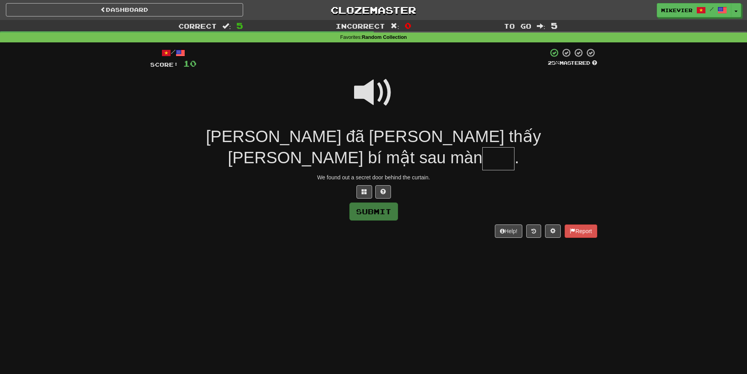
click at [372, 95] on span at bounding box center [373, 92] width 39 height 39
click at [364, 189] on span at bounding box center [364, 191] width 5 height 5
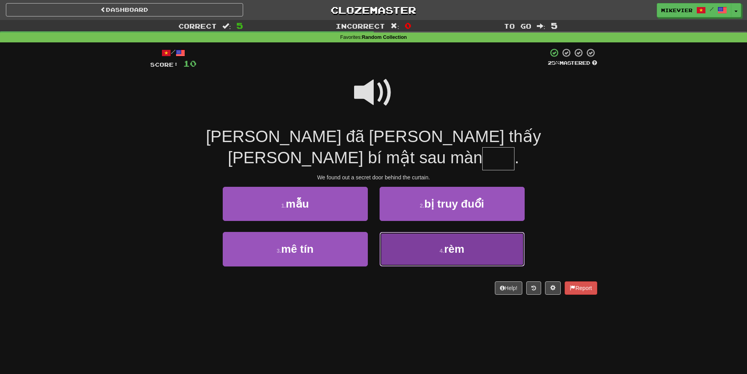
click at [431, 232] on button "4 . rèm" at bounding box center [452, 249] width 145 height 34
type input "***"
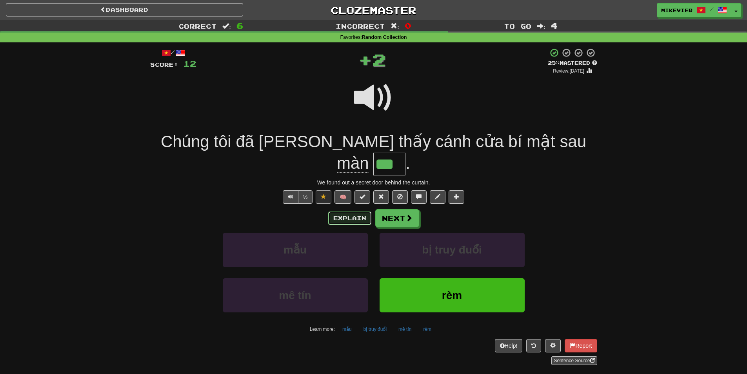
click at [362, 211] on button "Explain" at bounding box center [349, 217] width 43 height 13
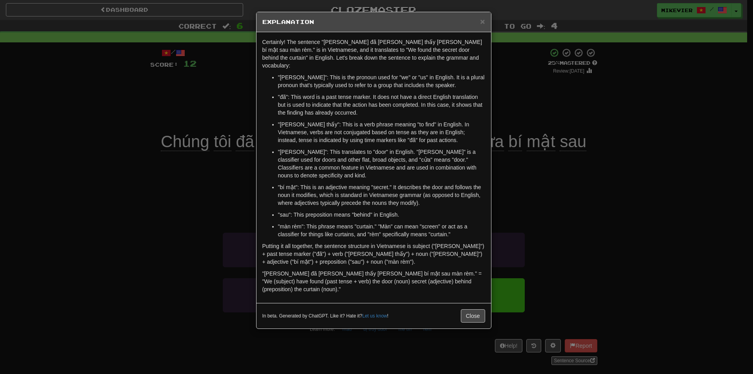
click at [151, 202] on div "× Explanation Certainly! The sentence "[PERSON_NAME] đã [PERSON_NAME] thấy [PER…" at bounding box center [376, 187] width 753 height 374
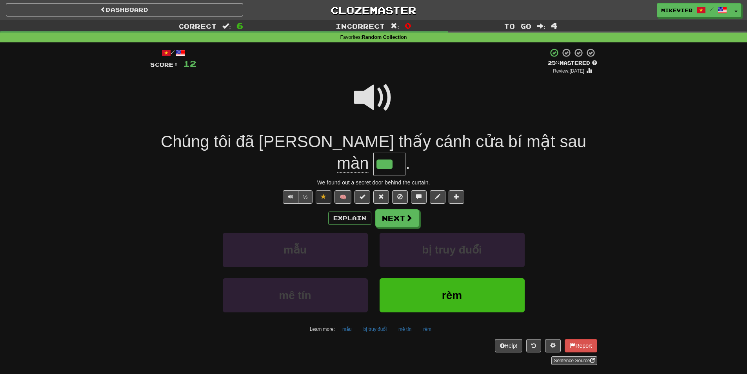
click at [375, 106] on span at bounding box center [373, 97] width 39 height 39
click at [372, 91] on span at bounding box center [373, 97] width 39 height 39
click at [372, 97] on span at bounding box center [373, 97] width 39 height 39
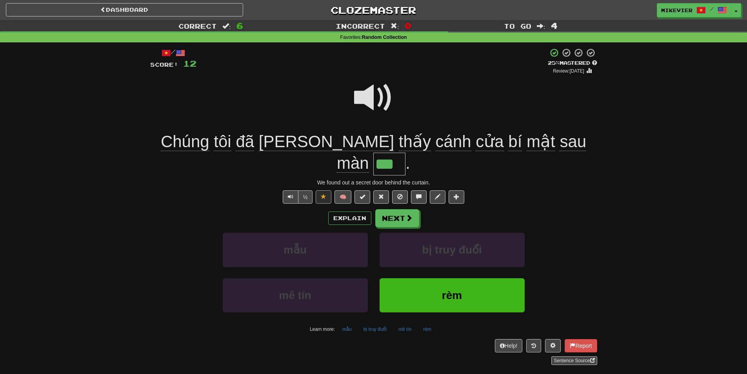
click at [372, 98] on span at bounding box center [373, 97] width 39 height 39
click at [371, 97] on span at bounding box center [373, 97] width 39 height 39
click at [406, 215] on span at bounding box center [409, 218] width 7 height 7
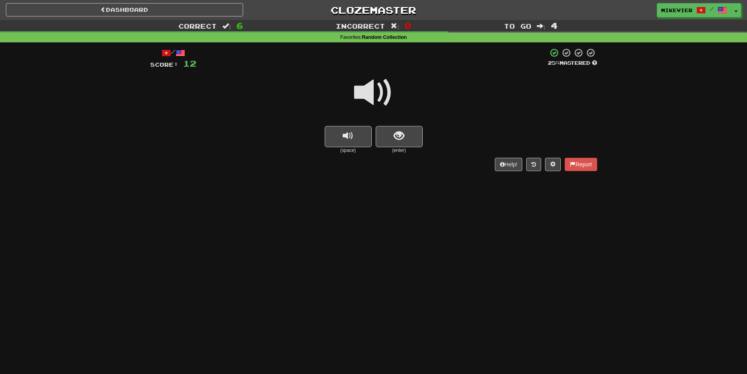
click at [389, 88] on span at bounding box center [373, 92] width 39 height 39
click at [389, 87] on span at bounding box center [373, 92] width 39 height 39
click at [387, 92] on span at bounding box center [373, 92] width 39 height 39
click at [396, 96] on div at bounding box center [373, 98] width 447 height 56
click at [419, 126] on button "show sentence" at bounding box center [399, 136] width 47 height 21
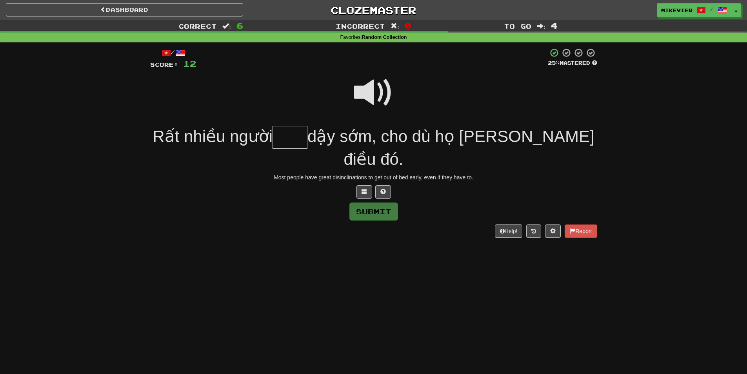
click at [387, 93] on span at bounding box center [373, 92] width 39 height 39
click at [363, 189] on span at bounding box center [364, 191] width 5 height 5
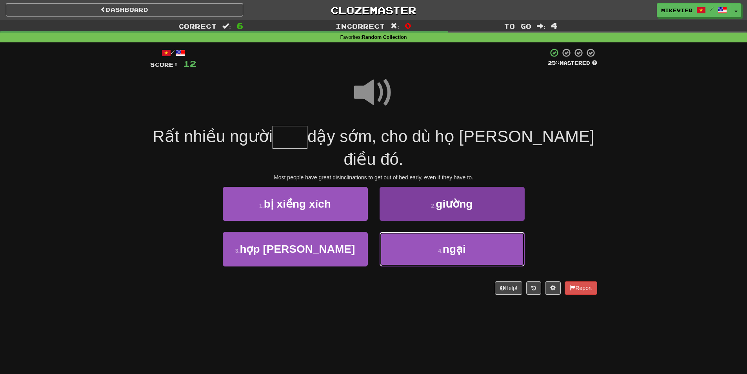
click at [421, 232] on button "4 . ngại" at bounding box center [452, 249] width 145 height 34
type input "****"
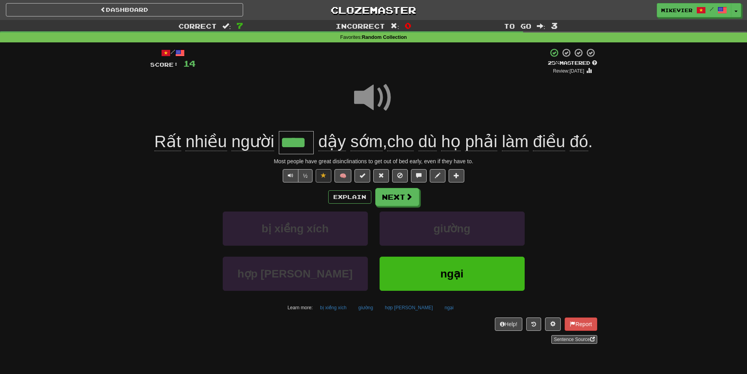
click at [381, 99] on span at bounding box center [373, 97] width 39 height 39
click at [364, 194] on button "Explain" at bounding box center [349, 196] width 43 height 13
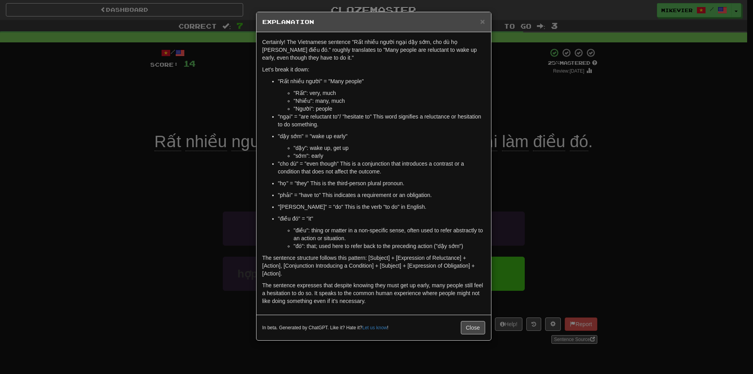
click at [158, 188] on div "× Explanation Certainly! The Vietnamese sentence "Rất nhiều người ngại dậy sớm,…" at bounding box center [376, 187] width 753 height 374
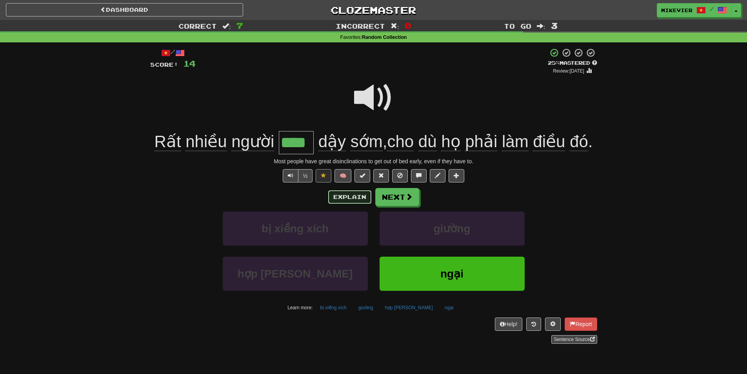
click at [345, 200] on button "Explain" at bounding box center [349, 196] width 43 height 13
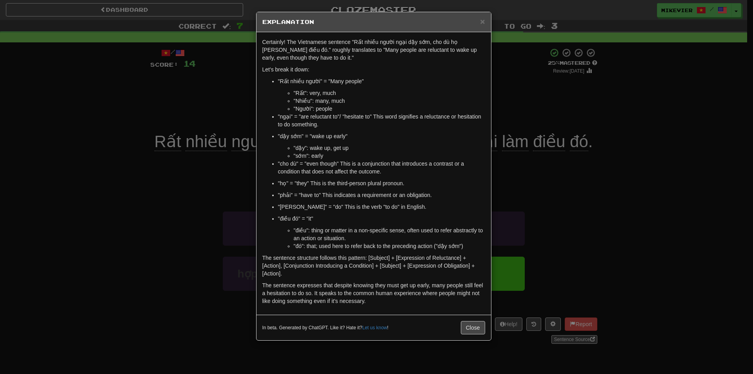
click at [173, 100] on div "× Explanation Certainly! The Vietnamese sentence "Rất nhiều người ngại dậy sớm,…" at bounding box center [376, 187] width 753 height 374
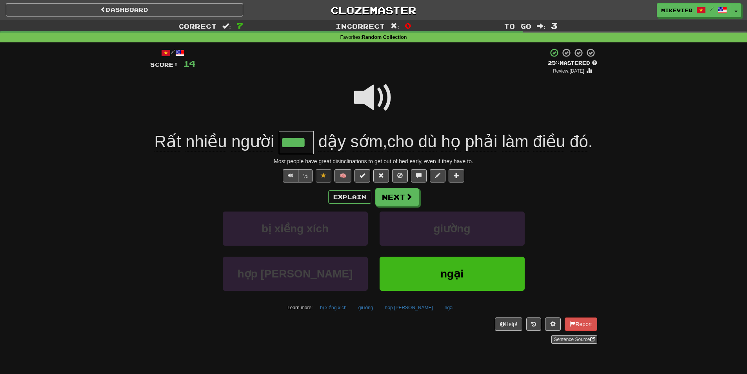
click at [355, 94] on span at bounding box center [373, 97] width 39 height 39
click at [362, 97] on span at bounding box center [373, 97] width 39 height 39
click at [356, 97] on span at bounding box center [373, 97] width 39 height 39
click at [390, 197] on button "Next" at bounding box center [398, 197] width 44 height 18
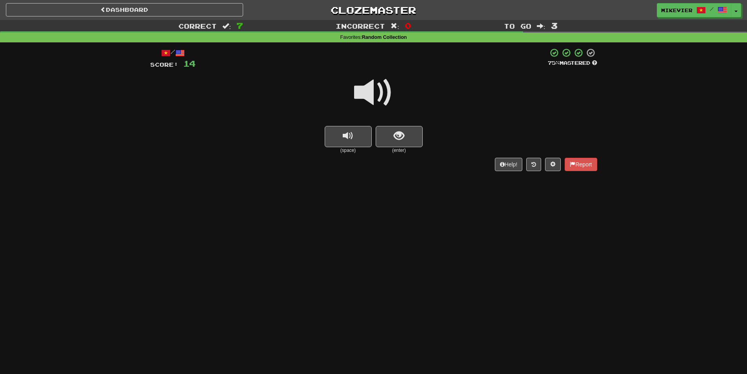
click at [354, 94] on span at bounding box center [373, 92] width 39 height 39
click at [379, 129] on button "show sentence" at bounding box center [399, 136] width 47 height 21
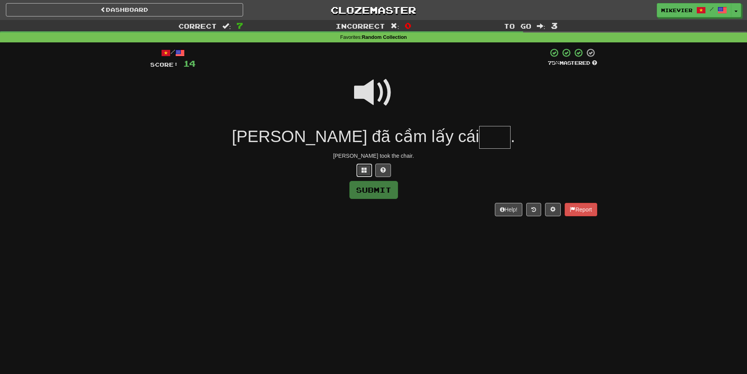
click at [359, 171] on button at bounding box center [364, 170] width 16 height 13
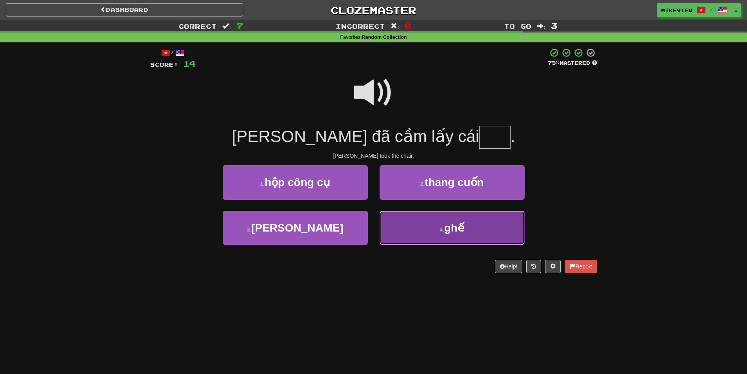
click at [420, 229] on button "4 . ghế" at bounding box center [452, 228] width 145 height 34
type input "***"
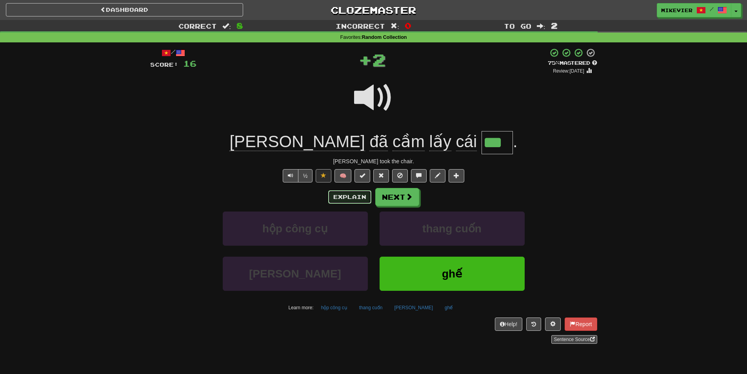
click at [353, 198] on button "Explain" at bounding box center [349, 196] width 43 height 13
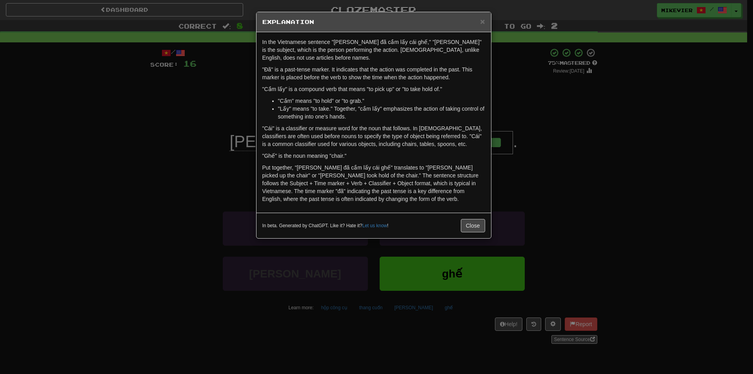
click at [185, 138] on div "× Explanation In the Vietnamese sentence "[PERSON_NAME] đã cầm lấy cái ghế," "[…" at bounding box center [376, 187] width 753 height 374
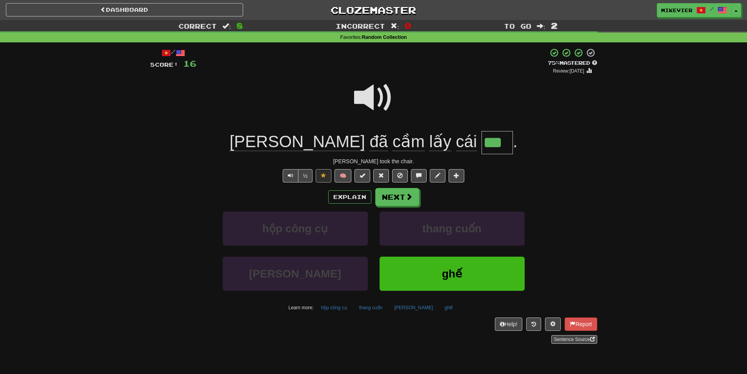
click at [356, 107] on span at bounding box center [373, 97] width 39 height 39
click at [384, 199] on button "Next" at bounding box center [398, 197] width 44 height 18
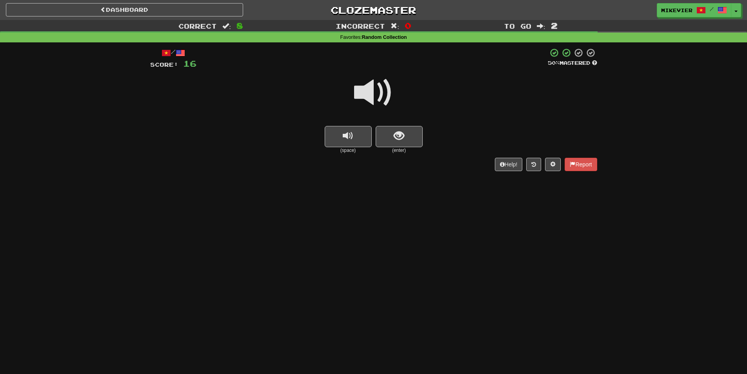
click at [380, 99] on span at bounding box center [373, 92] width 39 height 39
click at [358, 91] on span at bounding box center [373, 92] width 39 height 39
click at [360, 91] on span at bounding box center [373, 92] width 39 height 39
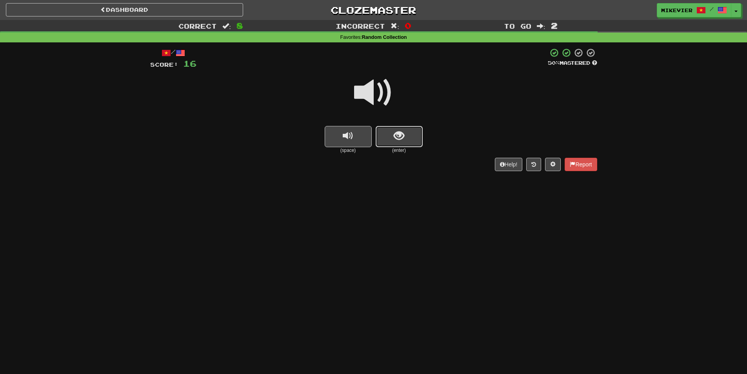
click at [387, 132] on button "show sentence" at bounding box center [399, 136] width 47 height 21
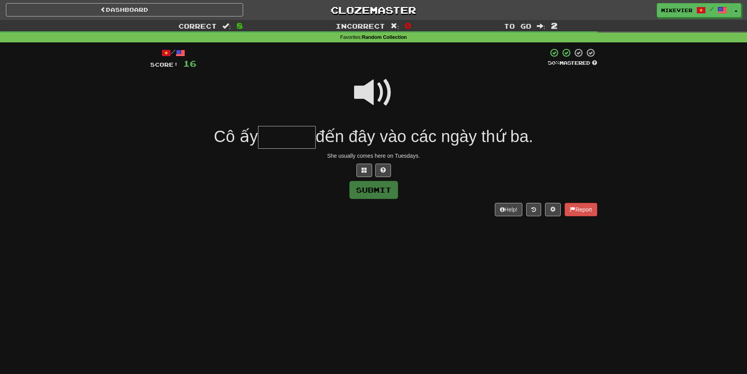
click at [373, 95] on span at bounding box center [373, 92] width 39 height 39
click at [364, 168] on span at bounding box center [364, 169] width 5 height 5
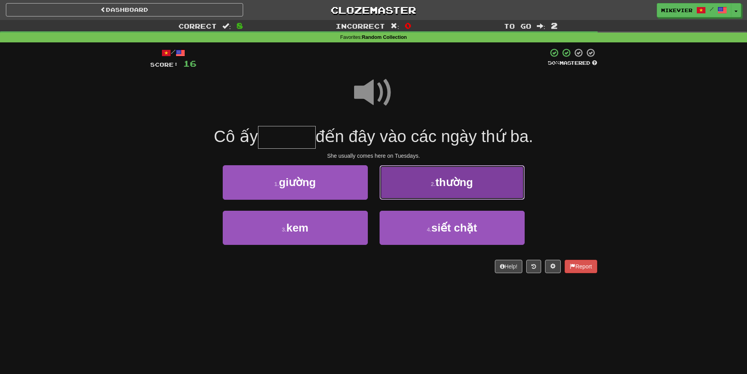
click at [435, 193] on button "2 . [PERSON_NAME]" at bounding box center [452, 182] width 145 height 34
type input "******"
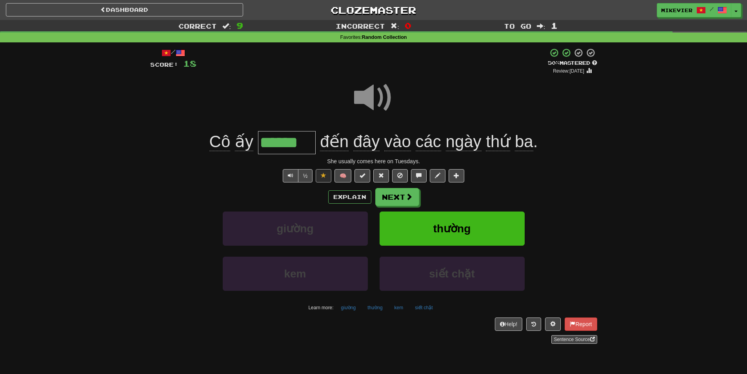
click at [381, 109] on span at bounding box center [373, 97] width 39 height 39
click at [382, 98] on span at bounding box center [373, 97] width 39 height 39
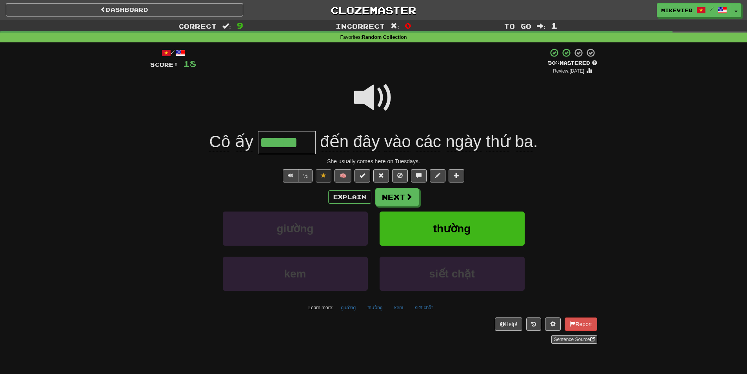
click at [382, 98] on span at bounding box center [373, 97] width 39 height 39
click at [382, 95] on span at bounding box center [373, 97] width 39 height 39
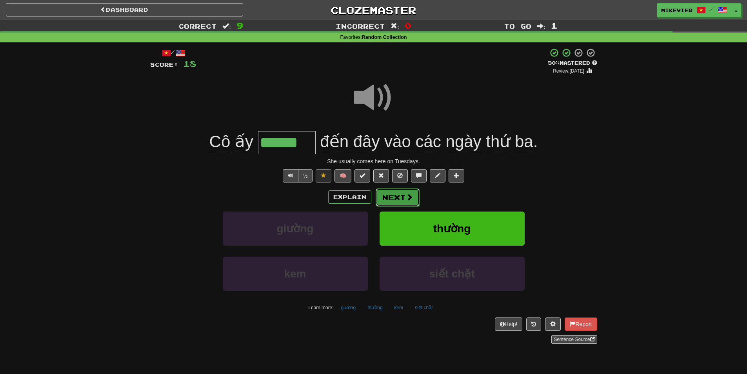
click at [413, 200] on button "Next" at bounding box center [398, 197] width 44 height 18
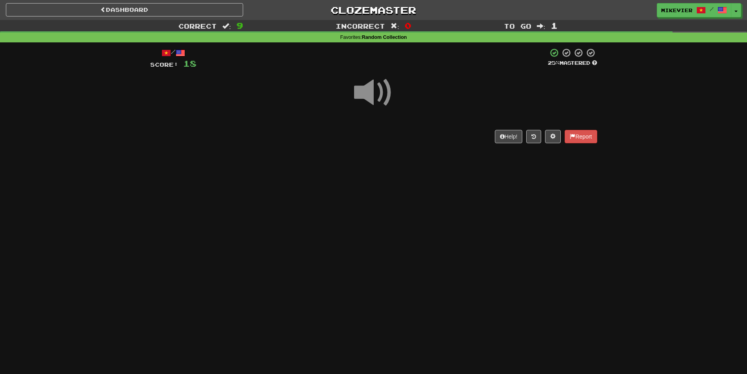
click at [388, 96] on span at bounding box center [373, 92] width 39 height 39
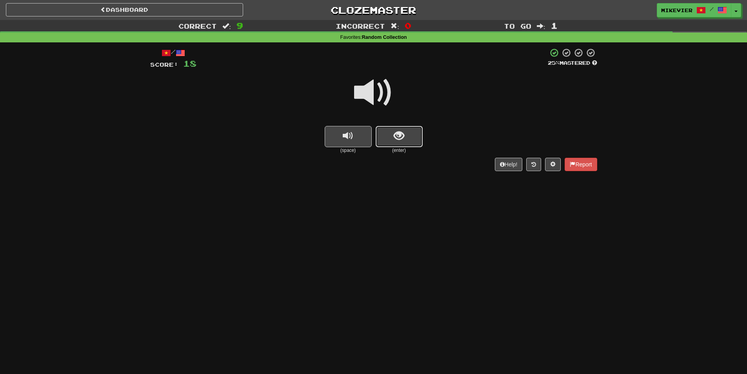
click at [380, 140] on button "show sentence" at bounding box center [399, 136] width 47 height 21
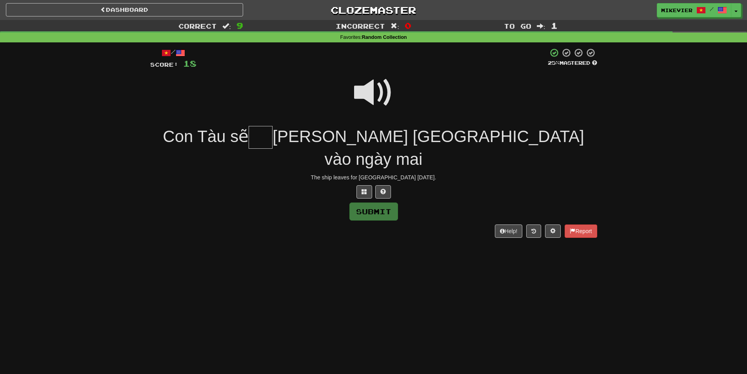
click at [368, 95] on span at bounding box center [373, 92] width 39 height 39
click at [360, 185] on button at bounding box center [364, 191] width 16 height 13
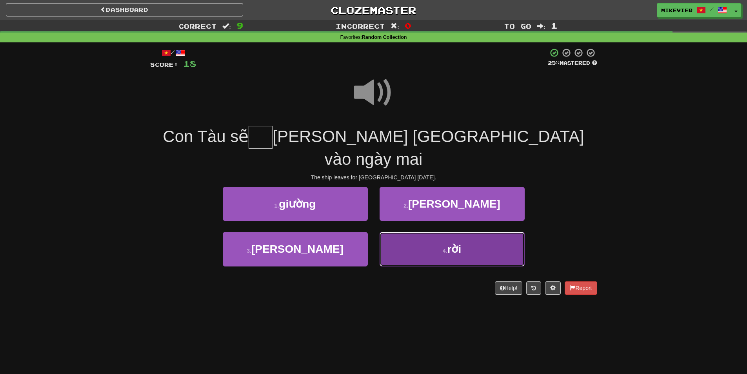
click at [413, 232] on button "4 . rời" at bounding box center [452, 249] width 145 height 34
type input "***"
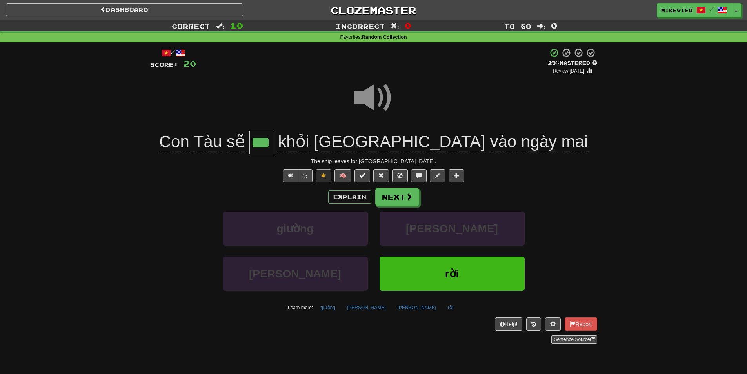
click at [369, 98] on span at bounding box center [373, 97] width 39 height 39
click at [358, 96] on span at bounding box center [373, 97] width 39 height 39
click at [411, 193] on span at bounding box center [409, 196] width 7 height 7
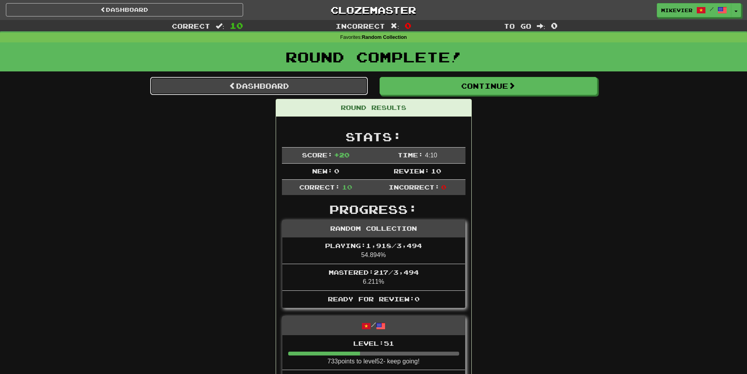
click at [348, 88] on link "Dashboard" at bounding box center [259, 86] width 218 height 18
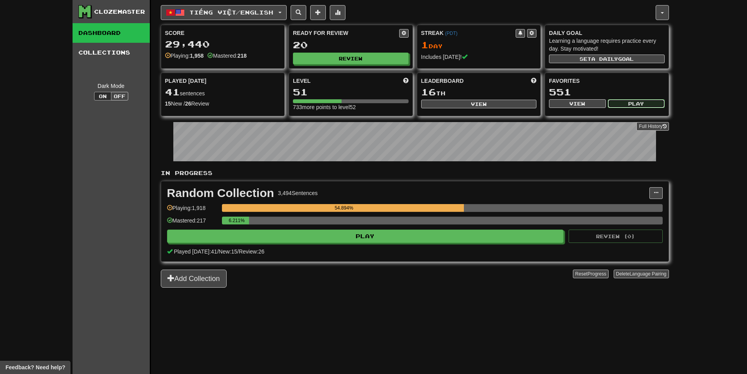
click at [627, 102] on button "Play" at bounding box center [636, 103] width 57 height 9
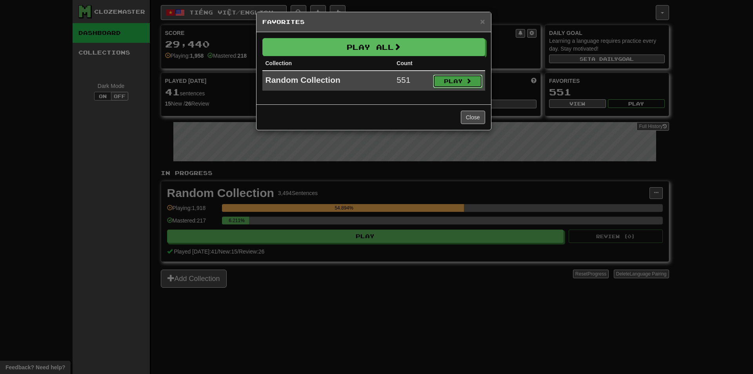
click at [469, 83] on span at bounding box center [468, 80] width 5 height 5
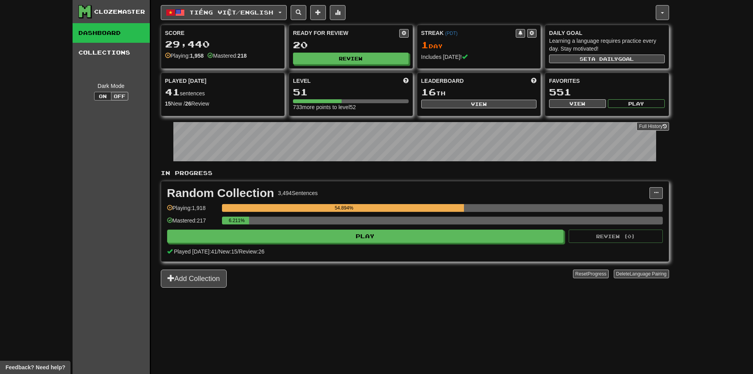
select select "**"
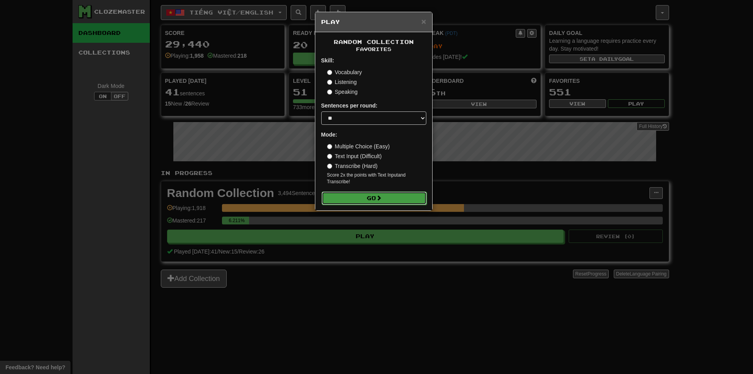
click at [377, 194] on button "Go" at bounding box center [374, 197] width 105 height 13
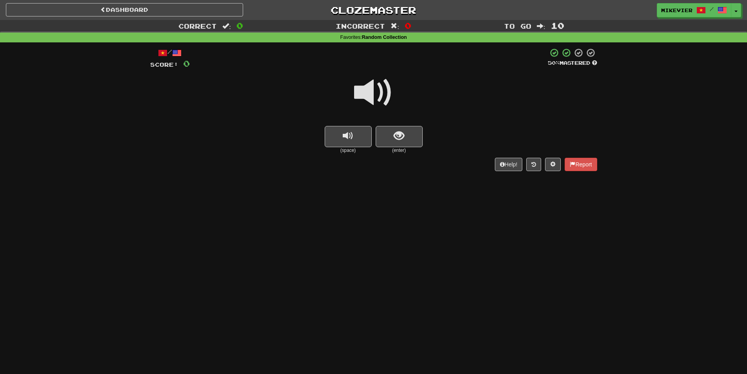
click at [385, 102] on span at bounding box center [373, 92] width 39 height 39
click at [406, 141] on button "show sentence" at bounding box center [399, 136] width 47 height 21
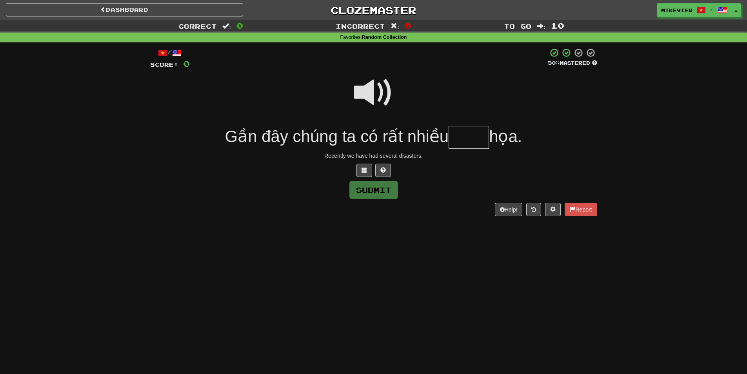
click at [380, 95] on span at bounding box center [373, 92] width 39 height 39
click at [369, 167] on button at bounding box center [364, 170] width 16 height 13
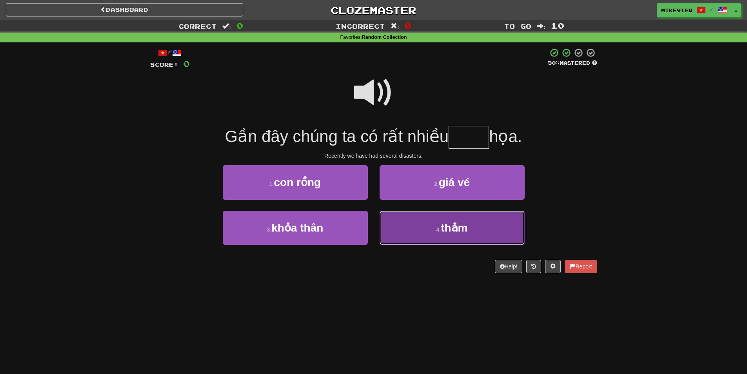
click at [401, 222] on button "4 . thảm" at bounding box center [452, 228] width 145 height 34
type input "****"
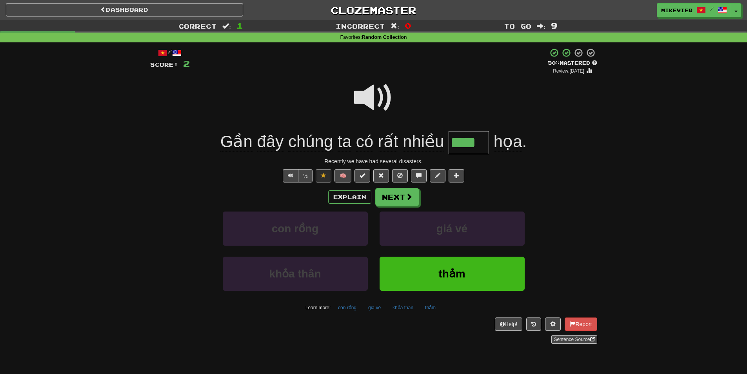
click at [371, 108] on span at bounding box center [373, 97] width 39 height 39
click at [365, 102] on span at bounding box center [373, 97] width 39 height 39
click at [384, 193] on button "Next" at bounding box center [398, 197] width 44 height 18
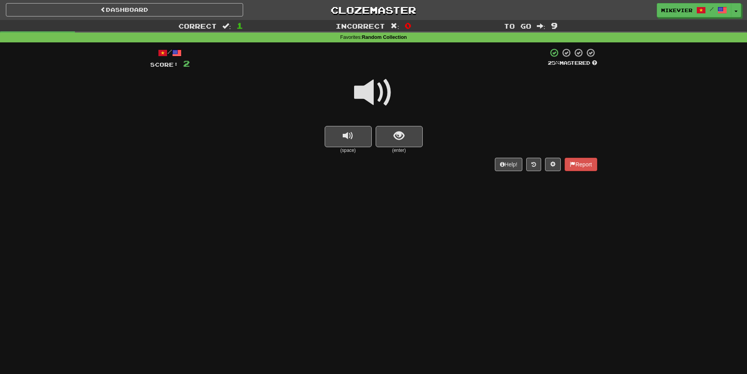
click at [376, 94] on span at bounding box center [373, 92] width 39 height 39
click at [375, 98] on span at bounding box center [373, 92] width 39 height 39
click at [350, 133] on span "replay audio" at bounding box center [348, 136] width 11 height 11
click at [366, 98] on span at bounding box center [373, 92] width 39 height 39
click at [381, 138] on button "show sentence" at bounding box center [399, 136] width 47 height 21
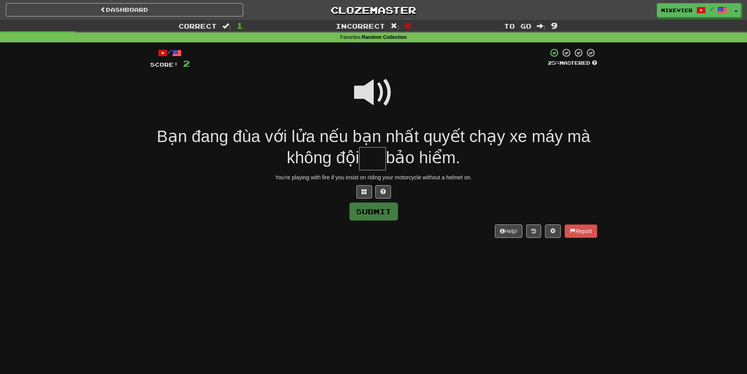
click at [374, 92] on span at bounding box center [373, 92] width 39 height 39
click at [365, 189] on span at bounding box center [364, 191] width 5 height 5
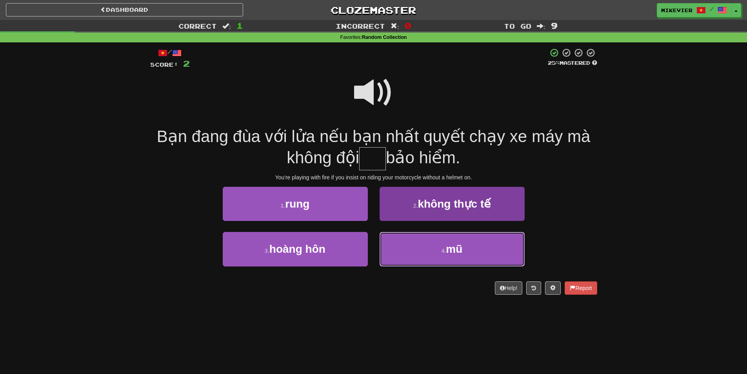
click at [410, 247] on button "4 . mũ" at bounding box center [452, 249] width 145 height 34
type input "**"
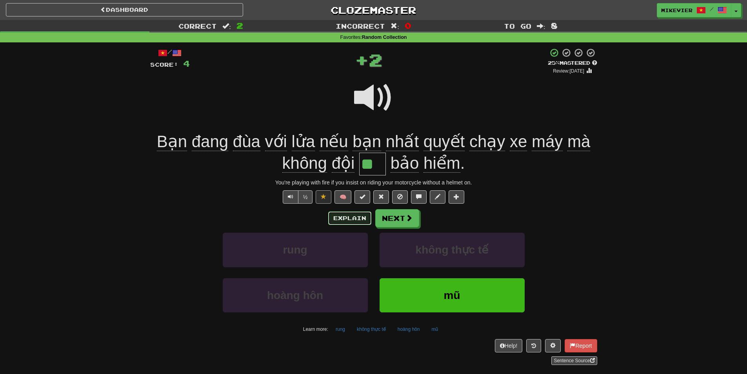
click at [344, 219] on button "Explain" at bounding box center [349, 217] width 43 height 13
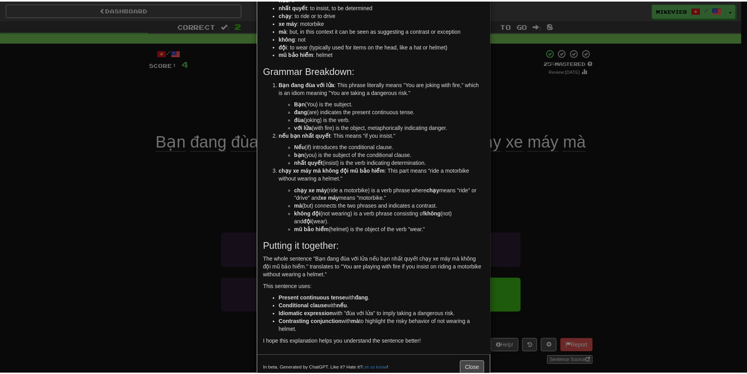
scroll to position [147, 0]
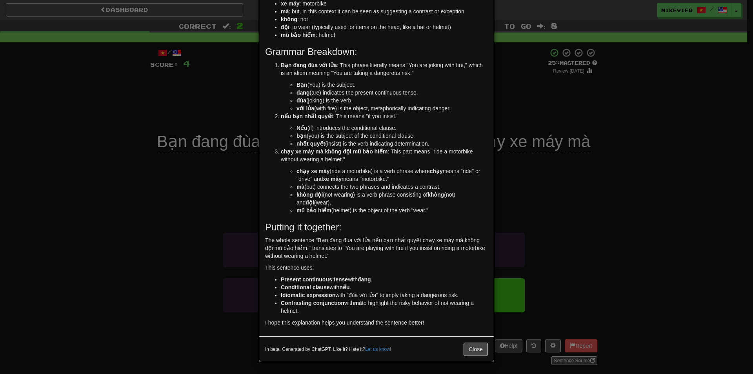
click at [228, 171] on div "× Explanation Sure! Let's break down the sentence "Bạn đang đùa với lửa nếu bạn…" at bounding box center [376, 187] width 753 height 374
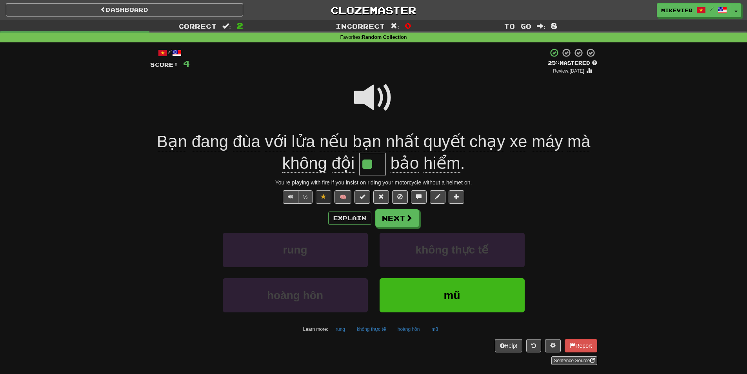
click at [375, 93] on span at bounding box center [373, 97] width 39 height 39
click at [361, 100] on span at bounding box center [373, 97] width 39 height 39
click at [358, 101] on span at bounding box center [373, 97] width 39 height 39
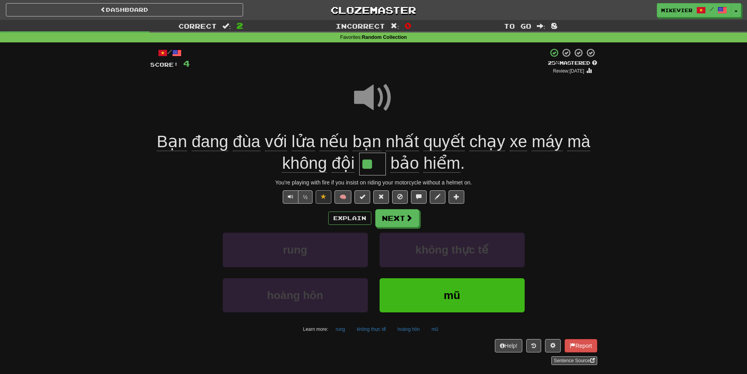
click at [358, 101] on span at bounding box center [373, 97] width 39 height 39
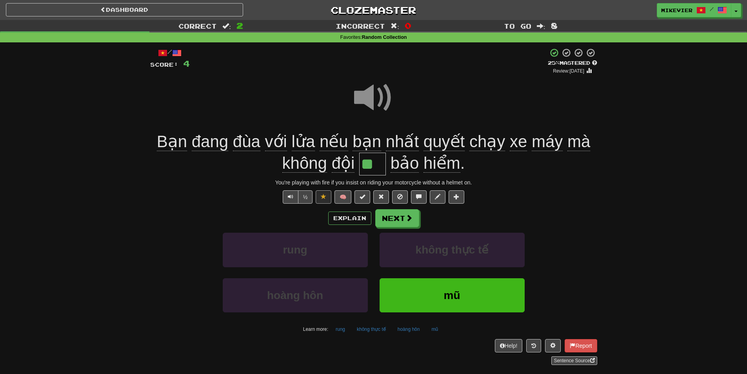
click at [358, 101] on span at bounding box center [373, 97] width 39 height 39
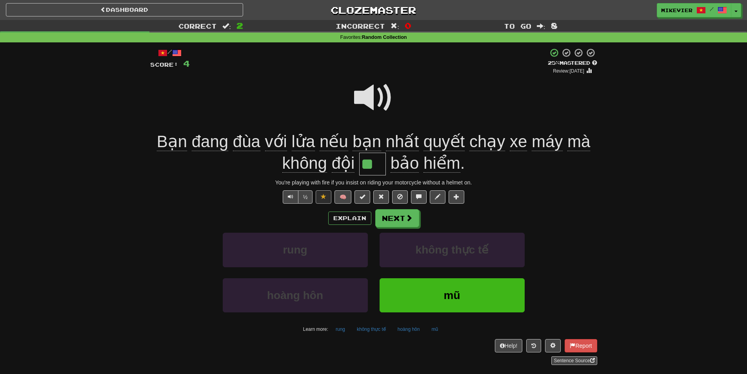
click at [358, 101] on span at bounding box center [373, 97] width 39 height 39
click at [406, 215] on span at bounding box center [409, 218] width 7 height 7
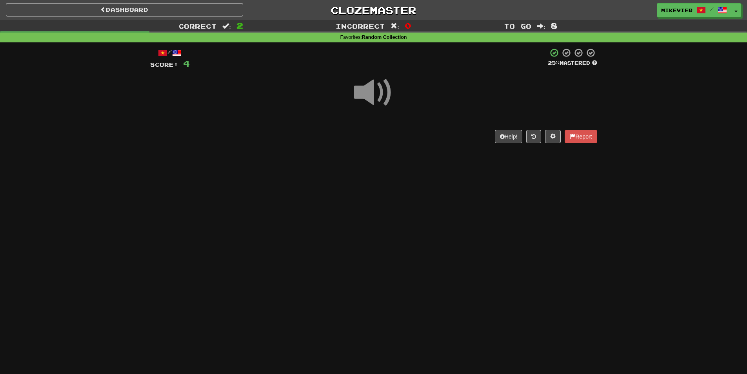
click at [385, 93] on span at bounding box center [373, 92] width 39 height 39
click at [386, 95] on span at bounding box center [373, 92] width 39 height 39
click at [387, 90] on span at bounding box center [373, 92] width 39 height 39
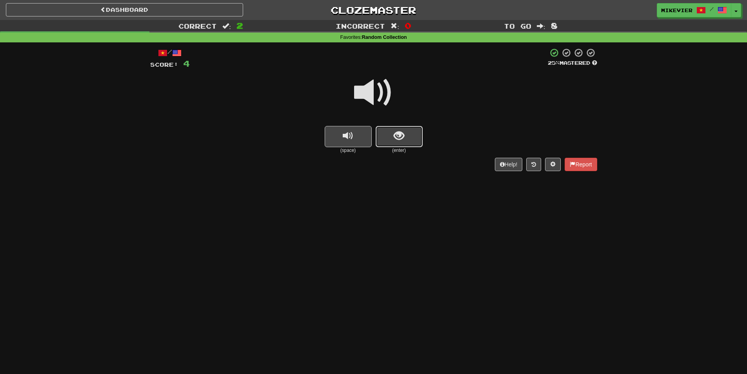
click at [409, 135] on button "show sentence" at bounding box center [399, 136] width 47 height 21
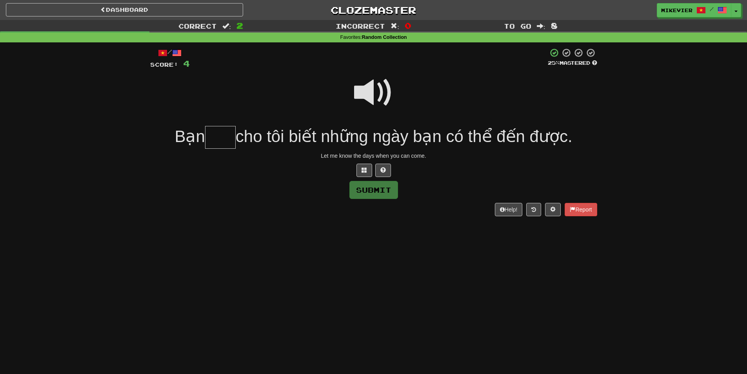
click at [389, 93] on span at bounding box center [373, 92] width 39 height 39
click at [366, 171] on span at bounding box center [364, 169] width 5 height 5
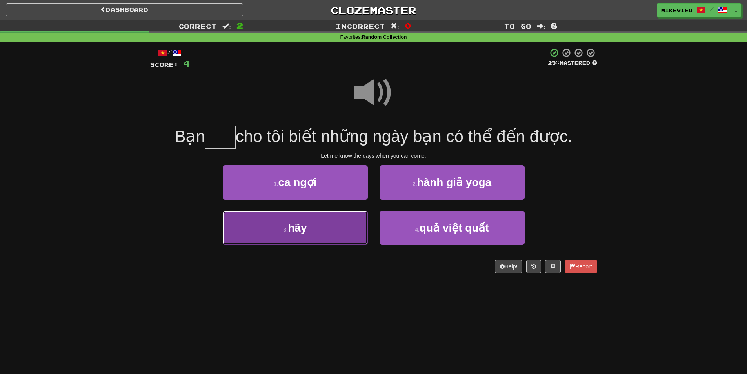
click at [344, 238] on button "3 . hãy" at bounding box center [295, 228] width 145 height 34
type input "***"
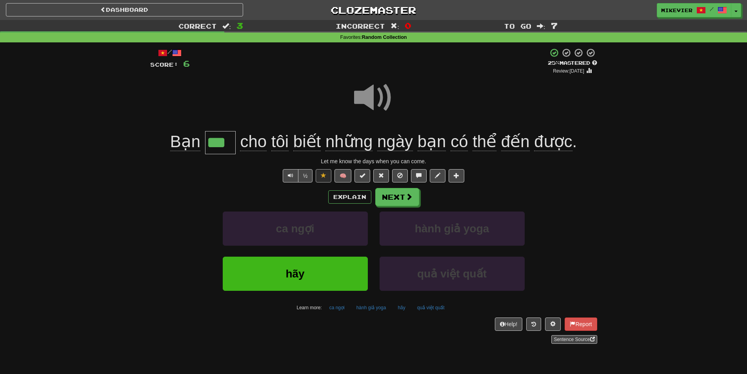
click at [384, 95] on span at bounding box center [373, 97] width 39 height 39
click at [383, 91] on span at bounding box center [373, 97] width 39 height 39
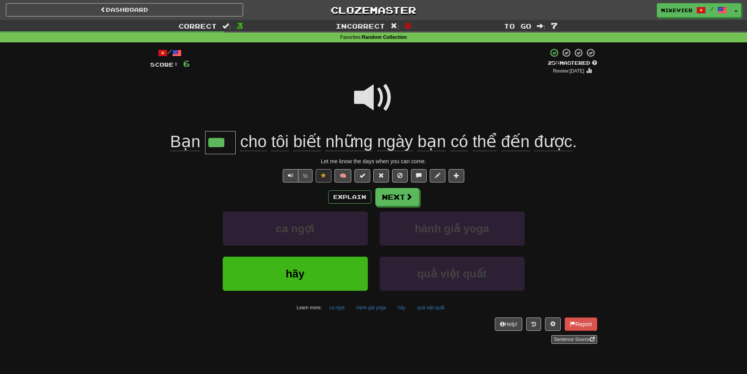
click at [383, 91] on span at bounding box center [373, 97] width 39 height 39
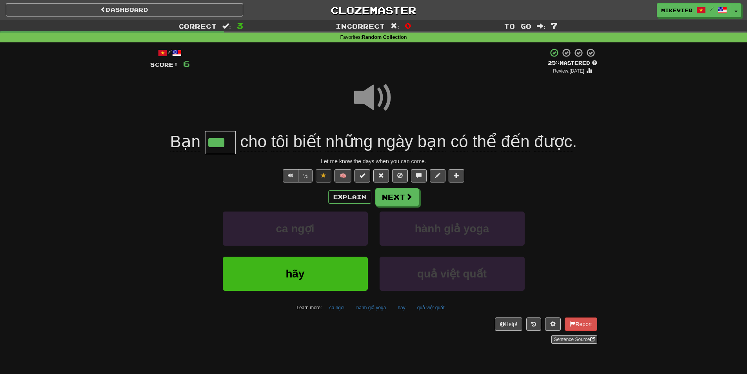
click at [383, 91] on span at bounding box center [373, 97] width 39 height 39
click at [402, 195] on button "Next" at bounding box center [398, 197] width 44 height 18
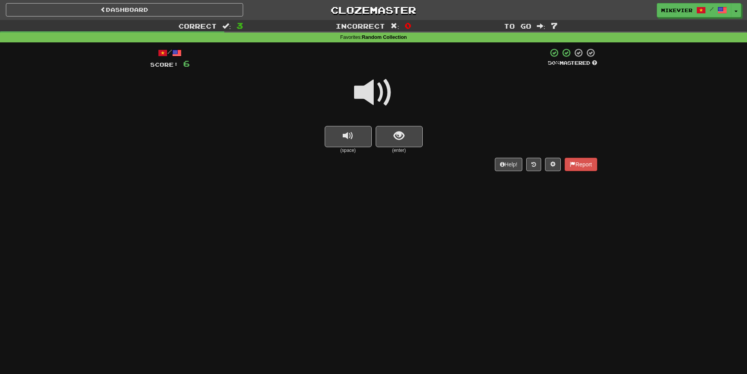
click at [388, 100] on span at bounding box center [373, 92] width 39 height 39
click at [385, 105] on span at bounding box center [373, 92] width 39 height 39
click at [382, 93] on span at bounding box center [373, 92] width 39 height 39
click at [389, 94] on span at bounding box center [373, 92] width 39 height 39
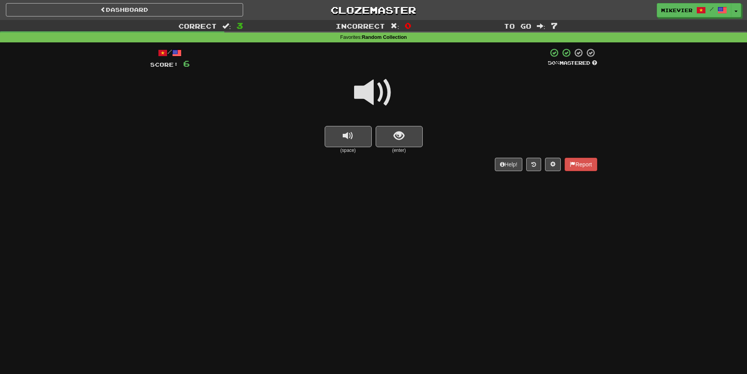
click at [377, 90] on span at bounding box center [373, 92] width 39 height 39
click at [409, 131] on button "show sentence" at bounding box center [399, 136] width 47 height 21
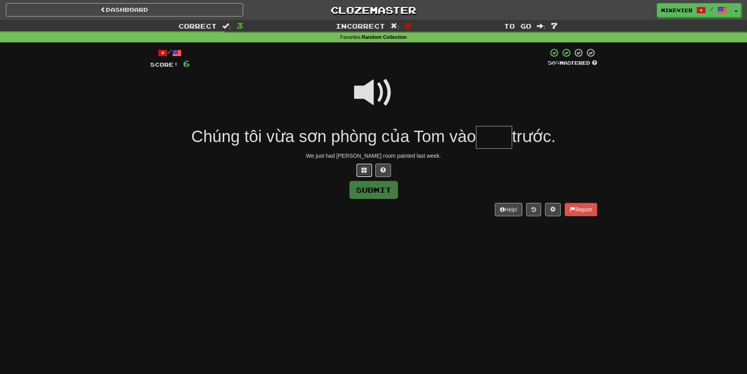
click at [368, 175] on button at bounding box center [364, 170] width 16 height 13
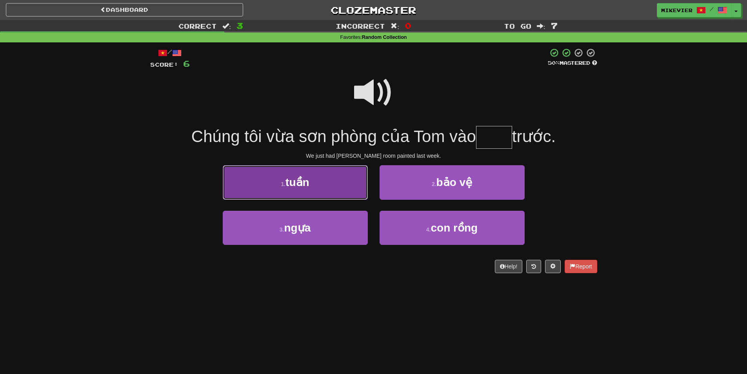
click at [349, 187] on button "1 . tuần" at bounding box center [295, 182] width 145 height 34
type input "****"
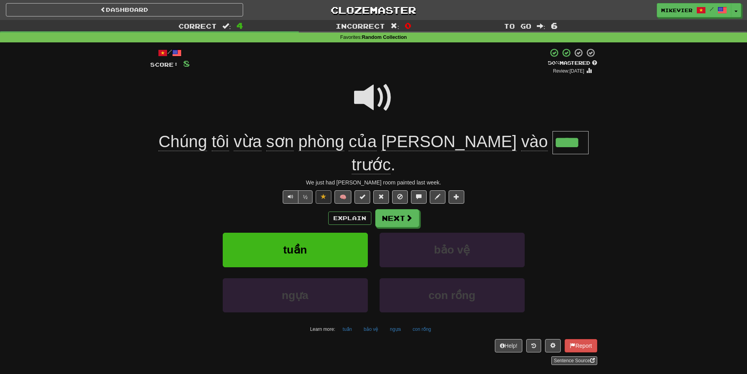
click at [363, 94] on span at bounding box center [373, 97] width 39 height 39
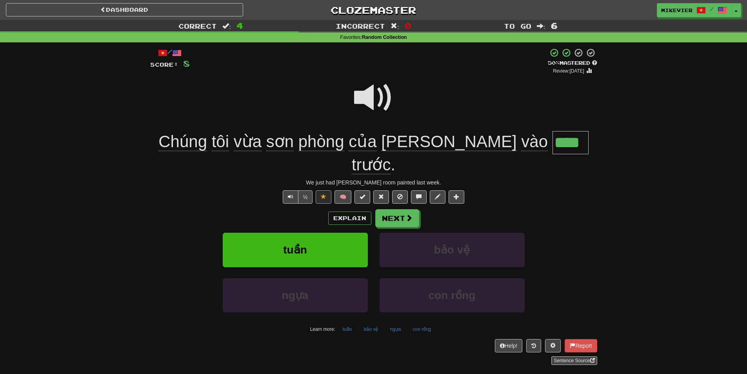
click at [363, 94] on span at bounding box center [373, 97] width 39 height 39
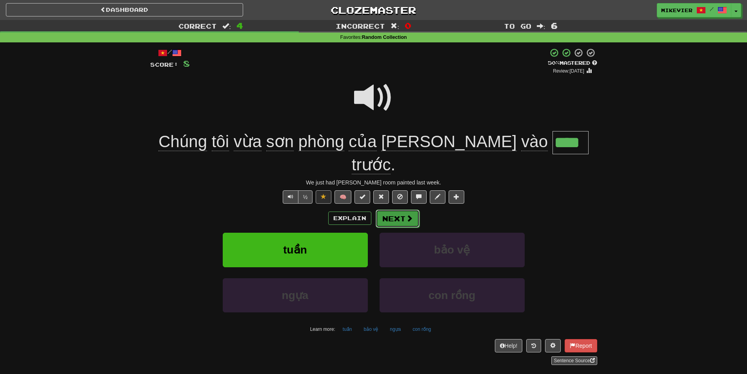
click at [399, 209] on button "Next" at bounding box center [398, 218] width 44 height 18
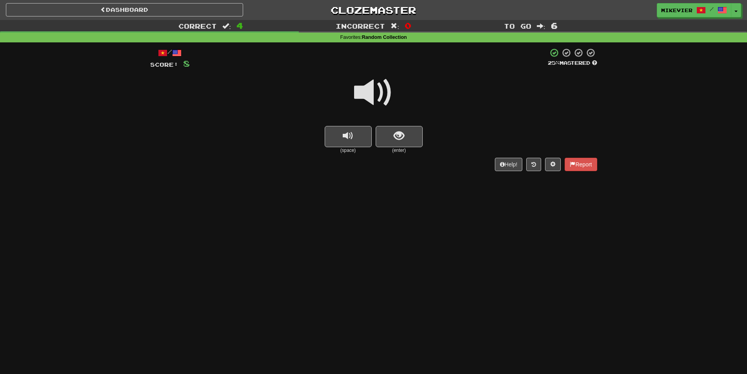
click at [358, 90] on span at bounding box center [373, 92] width 39 height 39
click at [357, 95] on span at bounding box center [373, 92] width 39 height 39
click at [356, 90] on span at bounding box center [373, 92] width 39 height 39
click at [386, 136] on button "show sentence" at bounding box center [399, 136] width 47 height 21
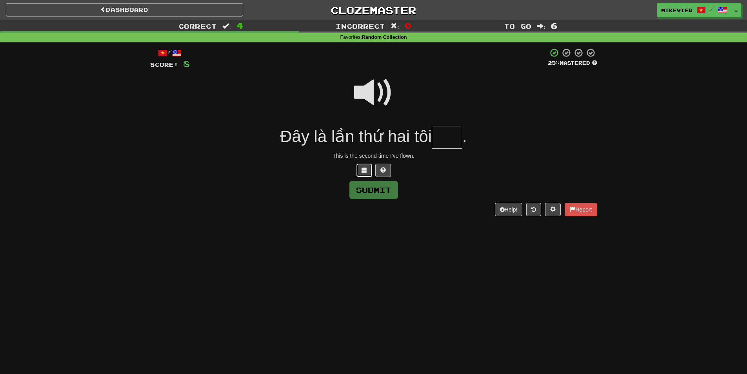
click at [366, 175] on button at bounding box center [364, 170] width 16 height 13
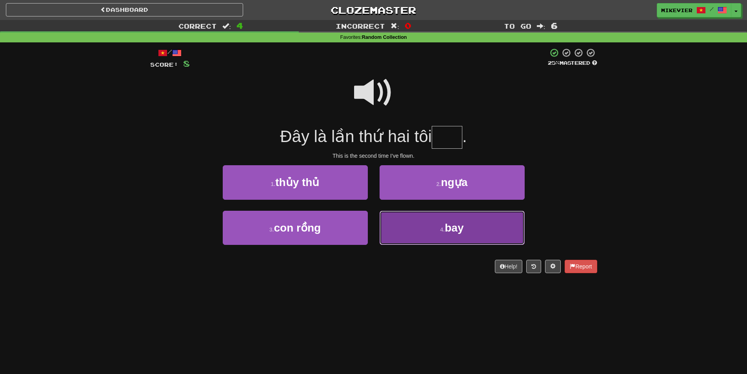
click at [418, 223] on button "4 . bay" at bounding box center [452, 228] width 145 height 34
type input "***"
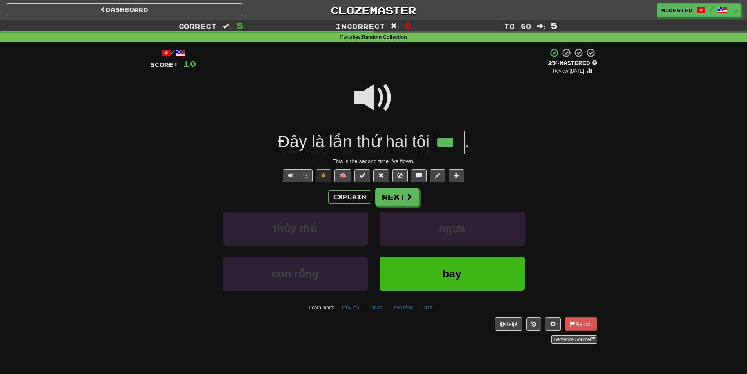
click at [362, 100] on span at bounding box center [373, 97] width 39 height 39
click at [369, 93] on span at bounding box center [373, 97] width 39 height 39
click at [366, 95] on span at bounding box center [373, 97] width 39 height 39
click at [360, 95] on span at bounding box center [373, 97] width 39 height 39
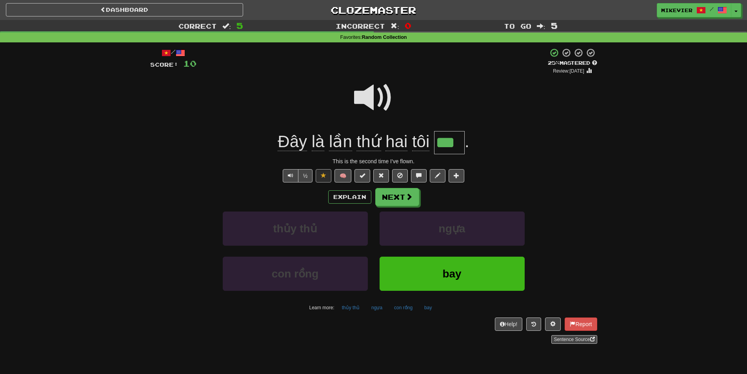
click at [360, 95] on span at bounding box center [373, 97] width 39 height 39
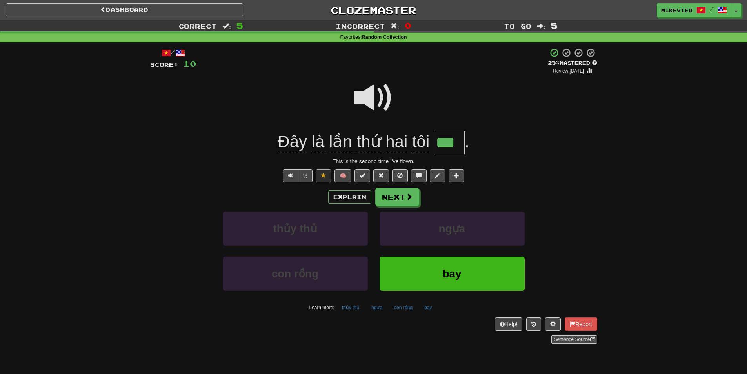
click at [360, 95] on span at bounding box center [373, 97] width 39 height 39
click at [417, 201] on button "Next" at bounding box center [398, 197] width 44 height 18
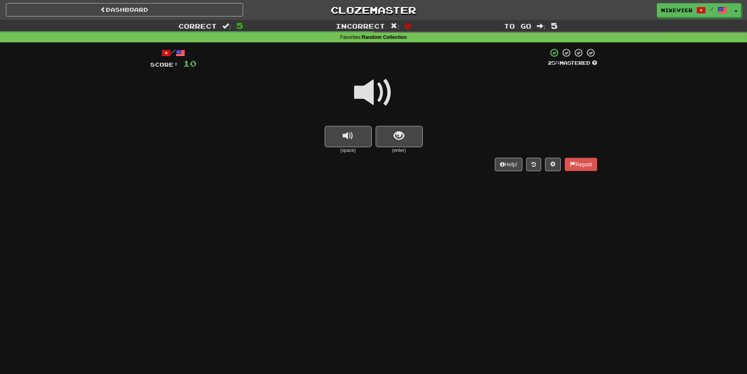
click at [375, 95] on span at bounding box center [373, 92] width 39 height 39
click at [380, 93] on span at bounding box center [373, 92] width 39 height 39
click at [393, 92] on span at bounding box center [373, 92] width 39 height 39
click at [386, 91] on span at bounding box center [373, 92] width 39 height 39
click at [415, 132] on button "show sentence" at bounding box center [399, 136] width 47 height 21
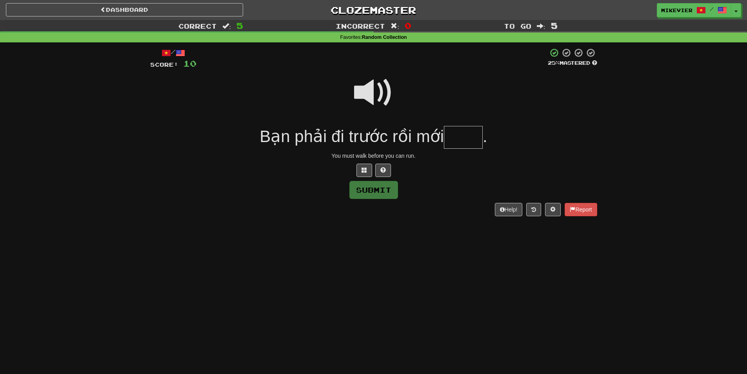
click at [375, 90] on span at bounding box center [373, 92] width 39 height 39
click at [362, 175] on button at bounding box center [364, 170] width 16 height 13
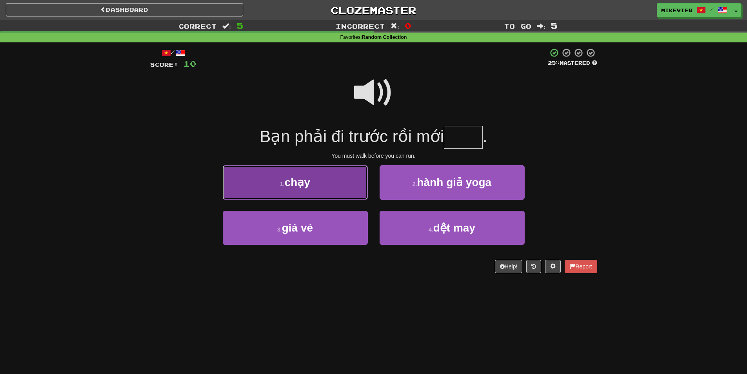
click at [343, 183] on button "1 . chạy" at bounding box center [295, 182] width 145 height 34
type input "****"
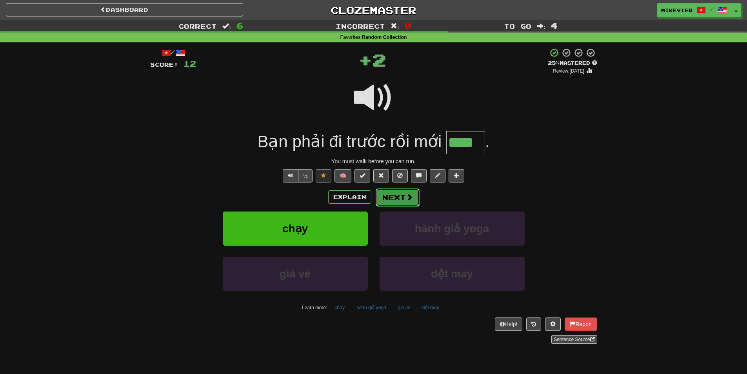
click at [393, 198] on button "Next" at bounding box center [398, 197] width 44 height 18
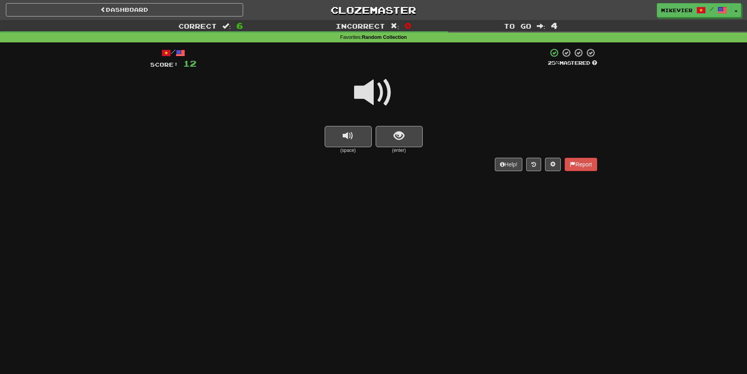
click at [387, 92] on span at bounding box center [373, 92] width 39 height 39
click at [386, 89] on span at bounding box center [373, 92] width 39 height 39
click at [387, 88] on span at bounding box center [373, 92] width 39 height 39
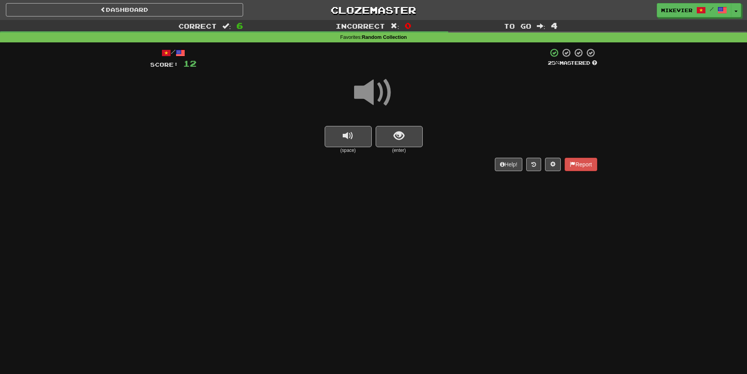
click at [387, 88] on span at bounding box center [373, 92] width 39 height 39
click at [417, 124] on div at bounding box center [373, 98] width 447 height 56
click at [417, 135] on button "show sentence" at bounding box center [399, 136] width 47 height 21
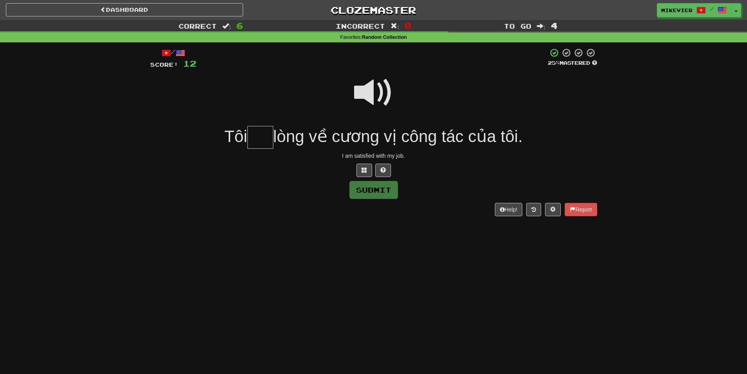
click at [376, 90] on span at bounding box center [373, 92] width 39 height 39
click at [367, 168] on span at bounding box center [364, 169] width 5 height 5
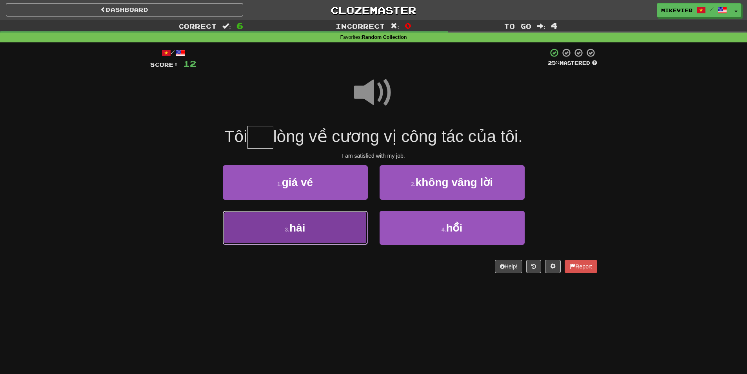
click at [353, 219] on button "3 . hài" at bounding box center [295, 228] width 145 height 34
type input "***"
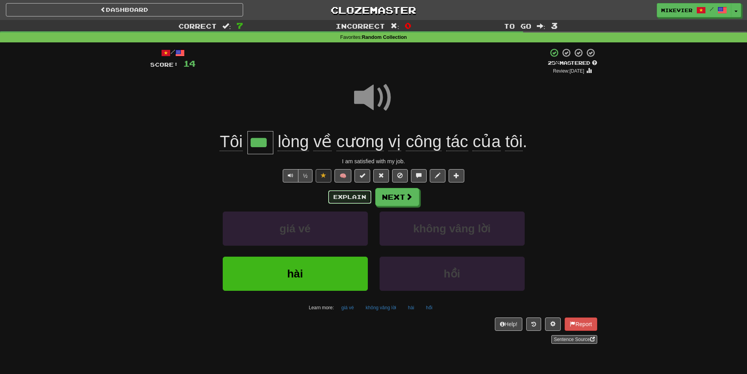
click at [358, 200] on button "Explain" at bounding box center [349, 196] width 43 height 13
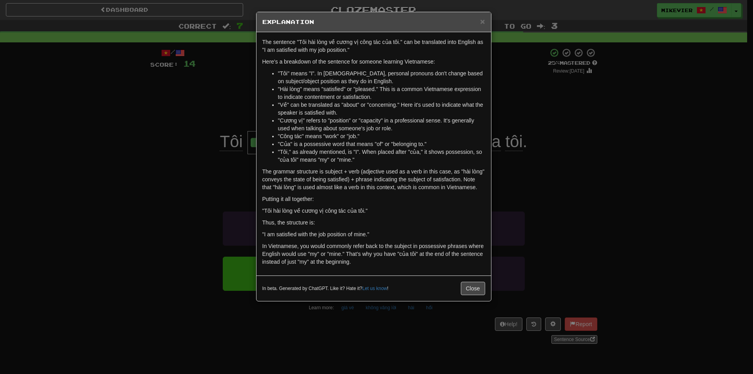
click at [204, 104] on div "× Explanation The sentence "Tôi hài lòng về cương vị công tác của tôi." can be …" at bounding box center [376, 187] width 753 height 374
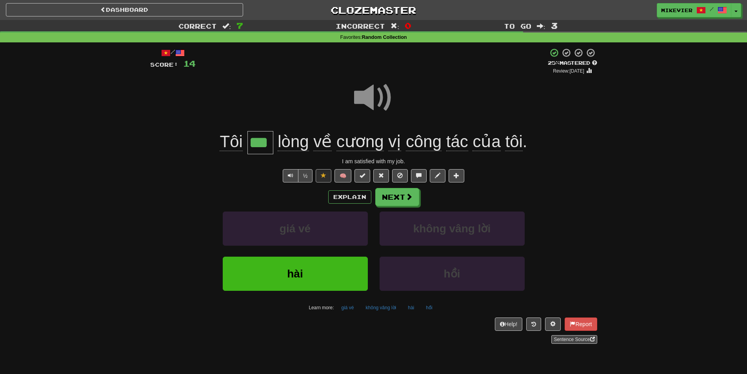
click at [372, 96] on span at bounding box center [373, 97] width 39 height 39
click at [371, 94] on span at bounding box center [373, 97] width 39 height 39
click at [365, 96] on span at bounding box center [373, 97] width 39 height 39
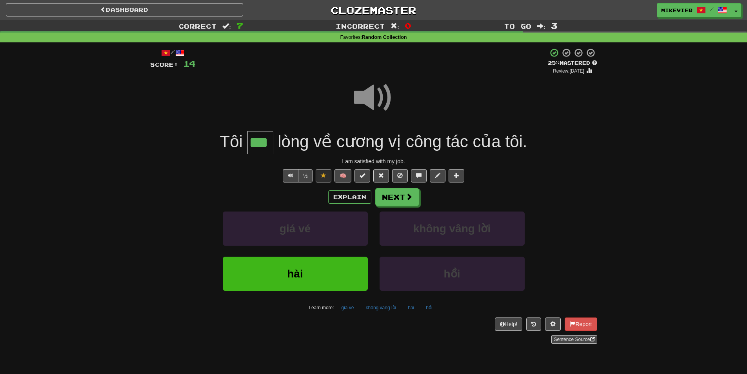
click at [365, 96] on span at bounding box center [373, 97] width 39 height 39
click at [411, 195] on span at bounding box center [409, 196] width 7 height 7
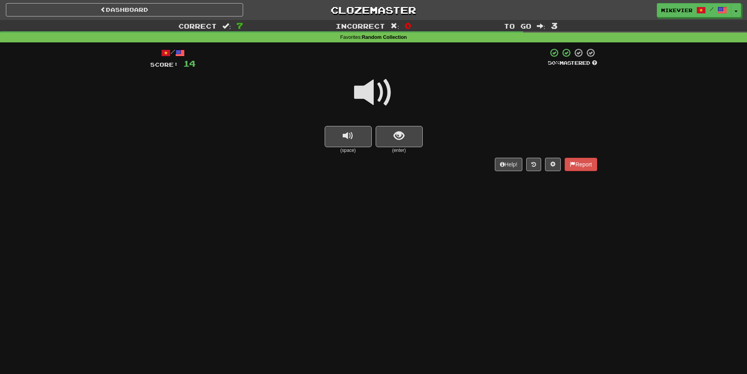
click at [389, 98] on span at bounding box center [373, 92] width 39 height 39
click at [402, 134] on span "show sentence" at bounding box center [399, 136] width 11 height 11
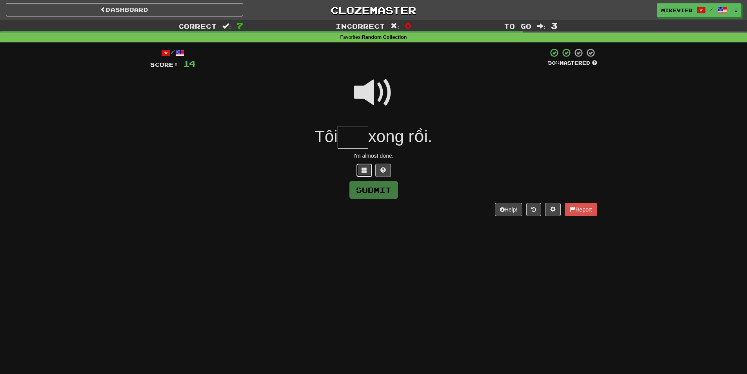
click at [367, 166] on button at bounding box center [364, 170] width 16 height 13
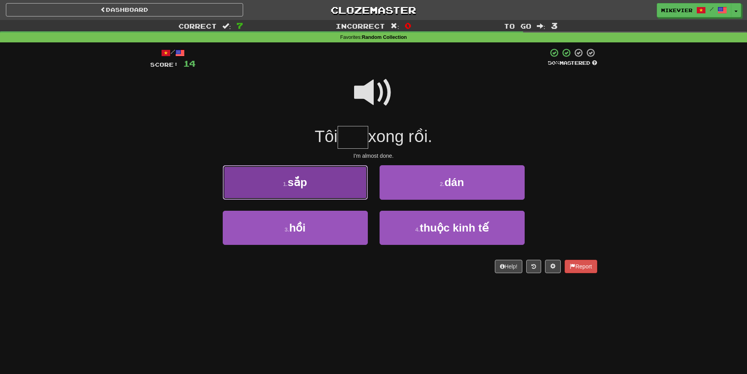
click at [351, 191] on button "1 . sắp" at bounding box center [295, 182] width 145 height 34
type input "***"
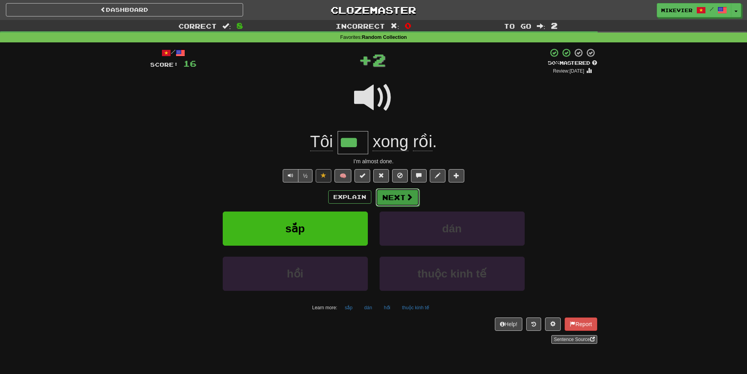
click at [402, 198] on button "Next" at bounding box center [398, 197] width 44 height 18
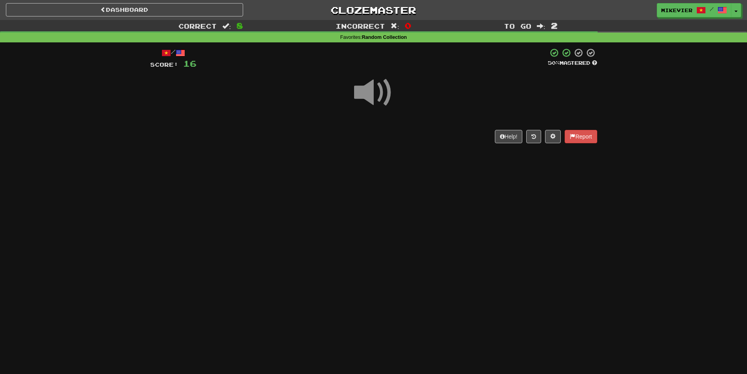
click at [390, 94] on span at bounding box center [373, 92] width 39 height 39
click at [383, 91] on span at bounding box center [373, 92] width 39 height 39
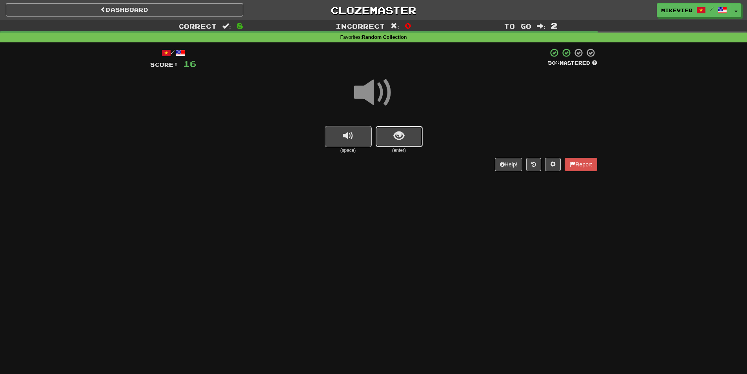
click at [408, 134] on button "show sentence" at bounding box center [399, 136] width 47 height 21
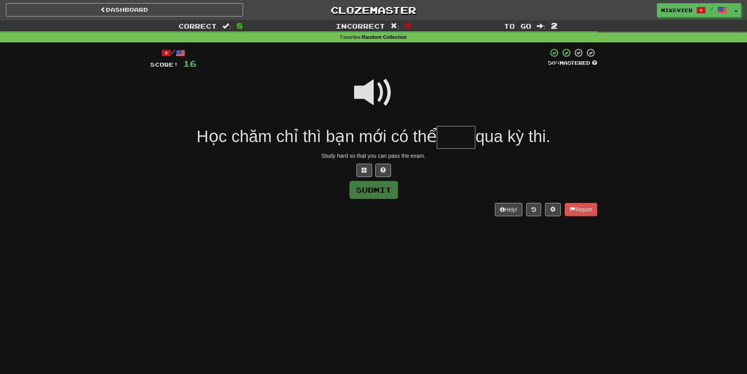
click at [371, 92] on span at bounding box center [373, 92] width 39 height 39
click at [368, 168] on button at bounding box center [364, 170] width 16 height 13
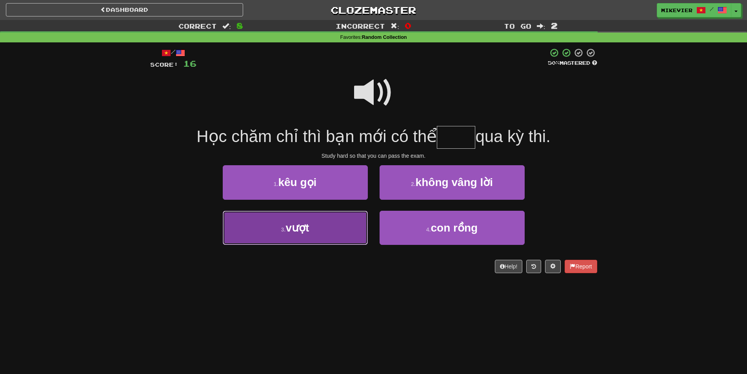
click at [343, 221] on button "3 . vượt" at bounding box center [295, 228] width 145 height 34
type input "****"
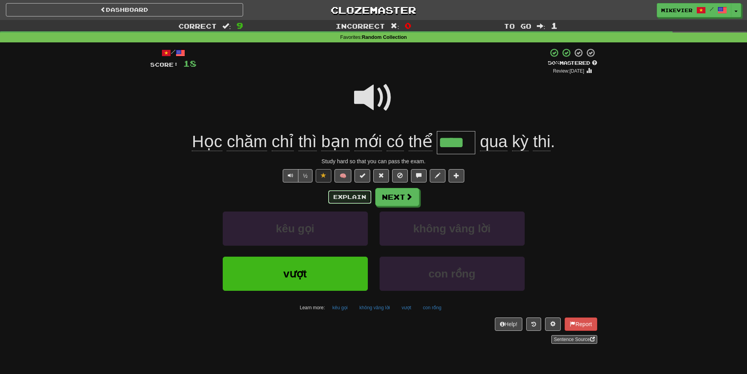
click at [358, 198] on button "Explain" at bounding box center [349, 196] width 43 height 13
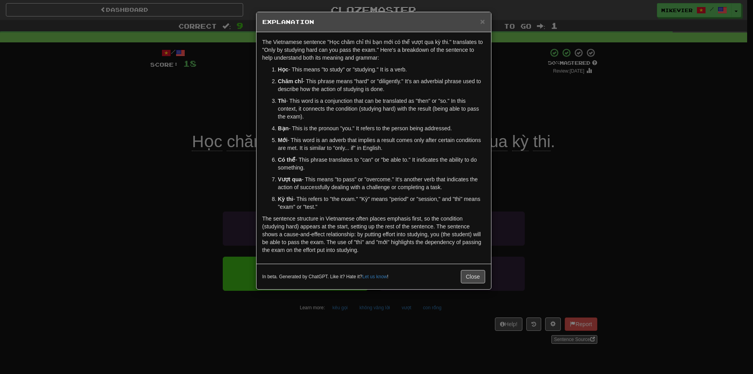
click at [245, 111] on div "× Explanation The Vietnamese sentence "Học chăm chỉ thì bạn mới có thể vượt qua…" at bounding box center [376, 187] width 753 height 374
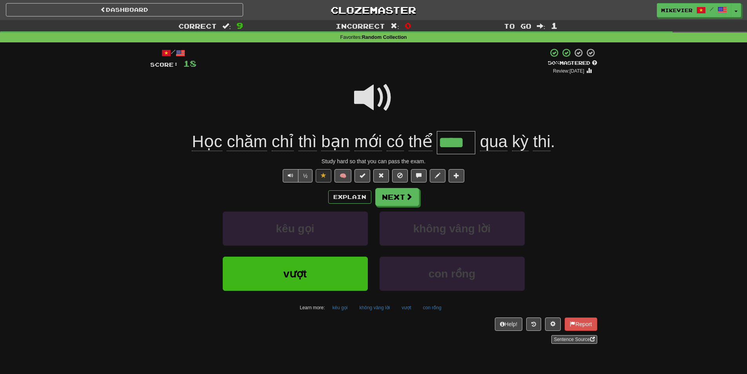
click at [362, 91] on span at bounding box center [373, 97] width 39 height 39
click at [359, 100] on span at bounding box center [373, 97] width 39 height 39
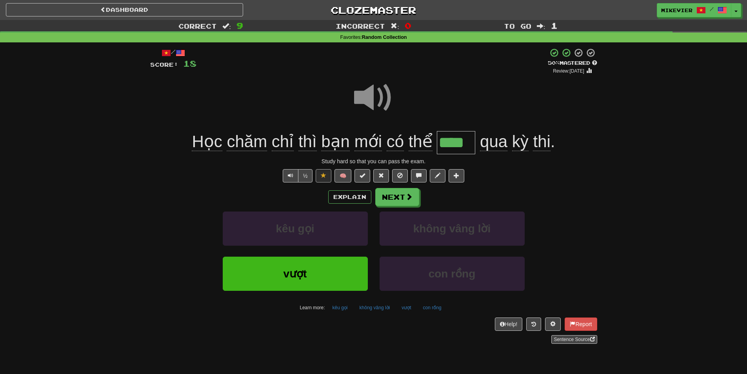
click at [359, 100] on span at bounding box center [373, 97] width 39 height 39
click at [361, 192] on button "Explain" at bounding box center [349, 196] width 43 height 13
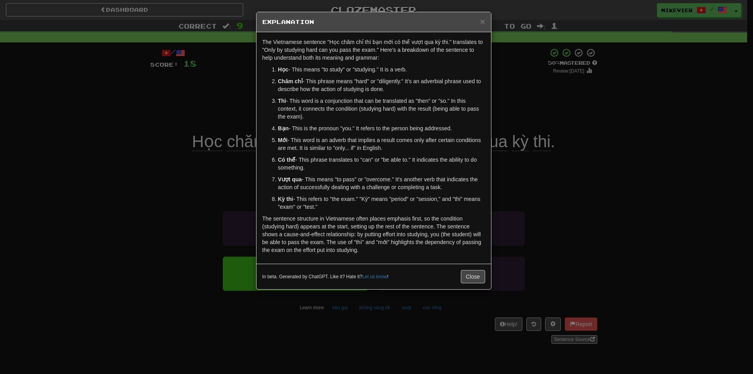
click at [208, 92] on div "× Explanation The Vietnamese sentence "Học chăm chỉ thì bạn mới có thể vượt qua…" at bounding box center [376, 187] width 753 height 374
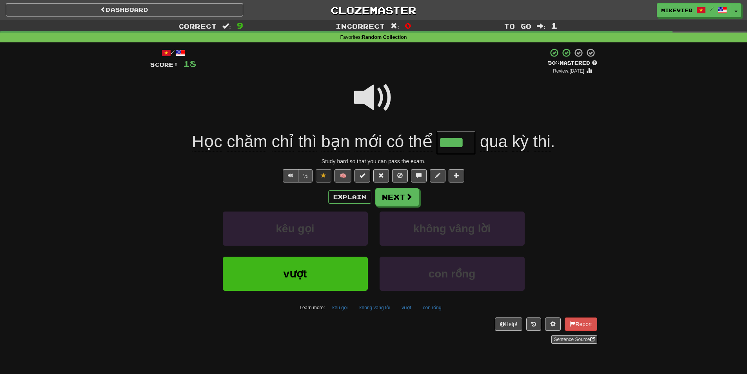
click at [366, 100] on span at bounding box center [373, 97] width 39 height 39
click at [365, 97] on span at bounding box center [373, 97] width 39 height 39
click at [367, 97] on span at bounding box center [373, 97] width 39 height 39
click at [394, 203] on button "Next" at bounding box center [398, 197] width 44 height 18
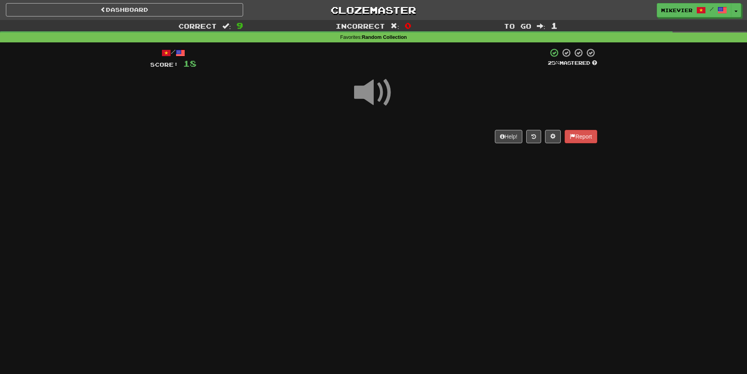
click at [363, 95] on span at bounding box center [373, 92] width 39 height 39
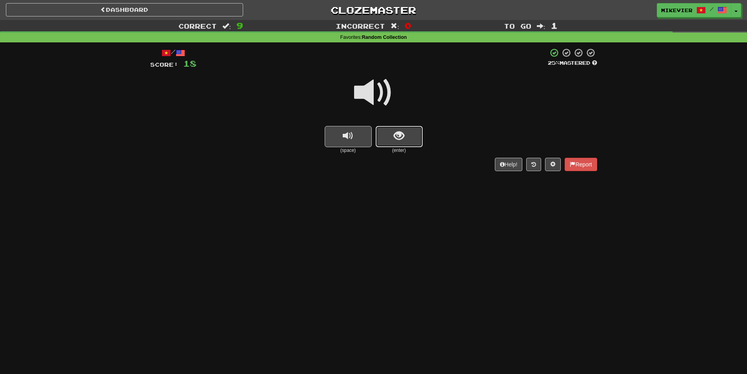
click at [394, 140] on span "show sentence" at bounding box center [399, 136] width 11 height 11
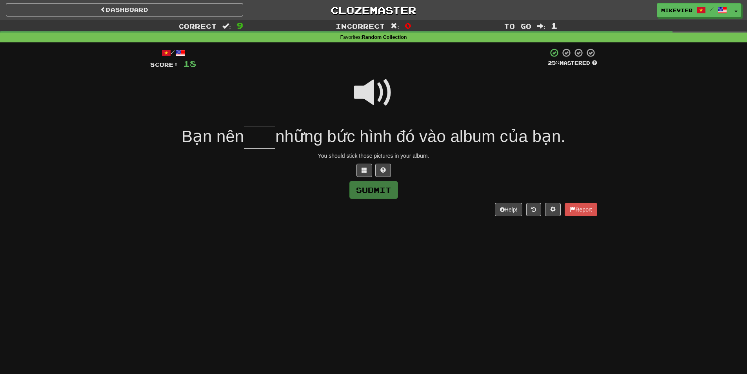
click at [355, 95] on span at bounding box center [373, 92] width 39 height 39
click at [360, 170] on button at bounding box center [364, 170] width 16 height 13
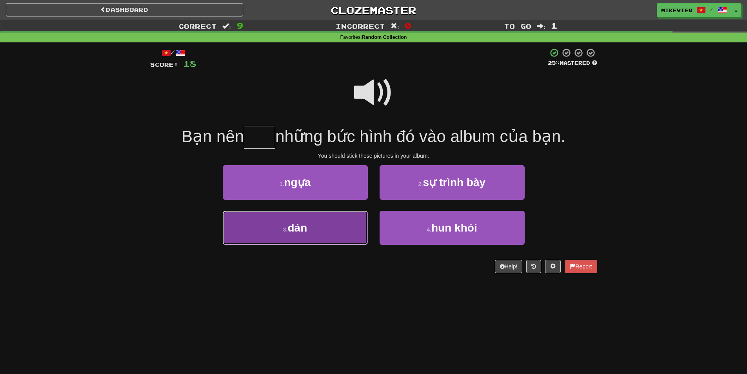
click at [331, 224] on button "3 . dán" at bounding box center [295, 228] width 145 height 34
type input "***"
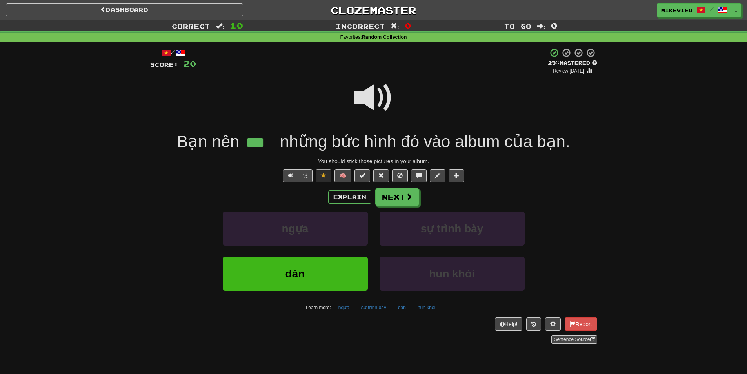
click at [369, 100] on span at bounding box center [373, 97] width 39 height 39
click at [345, 198] on button "Explain" at bounding box center [349, 196] width 43 height 13
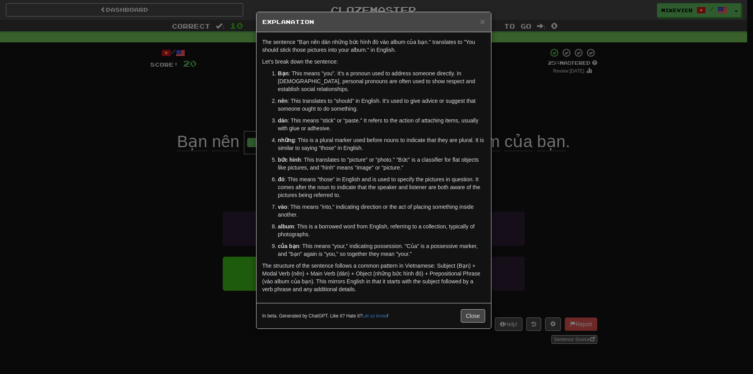
click at [200, 103] on div "× Explanation The sentence "Bạn nên dán những bức hình đó vào album của bạn." t…" at bounding box center [376, 187] width 753 height 374
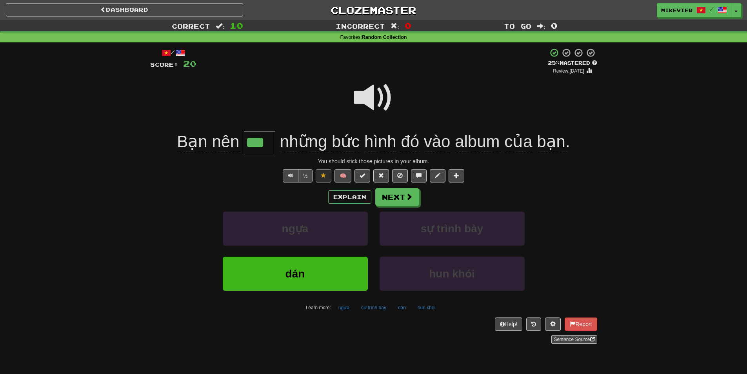
click at [367, 94] on span at bounding box center [373, 97] width 39 height 39
click at [366, 98] on span at bounding box center [373, 97] width 39 height 39
click at [363, 98] on span at bounding box center [373, 97] width 39 height 39
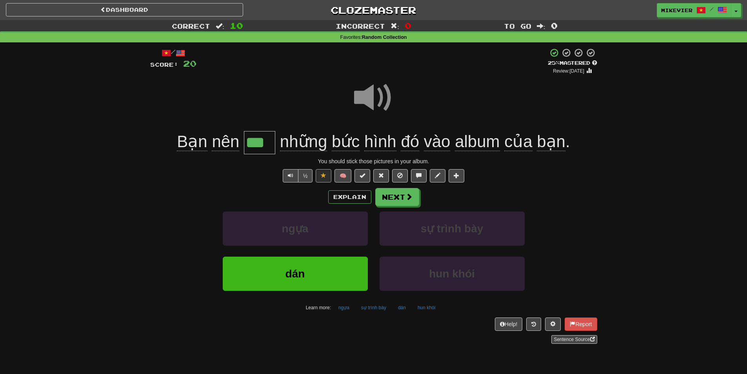
click at [363, 98] on span at bounding box center [373, 97] width 39 height 39
click at [370, 95] on span at bounding box center [373, 97] width 39 height 39
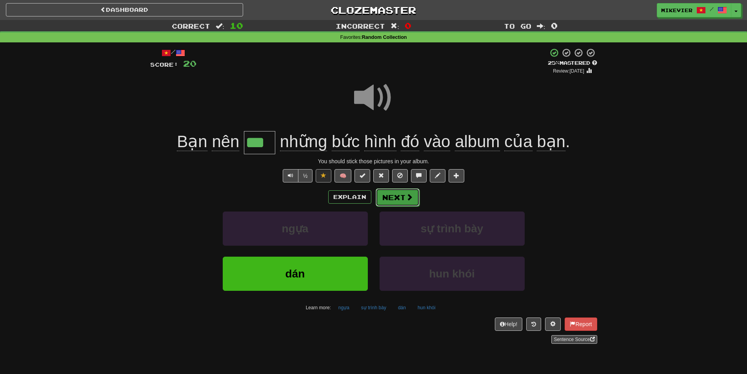
click at [411, 199] on span at bounding box center [409, 196] width 7 height 7
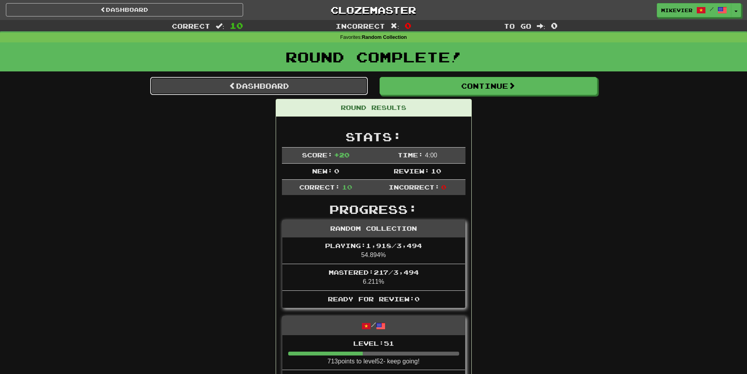
click at [281, 81] on link "Dashboard" at bounding box center [259, 86] width 218 height 18
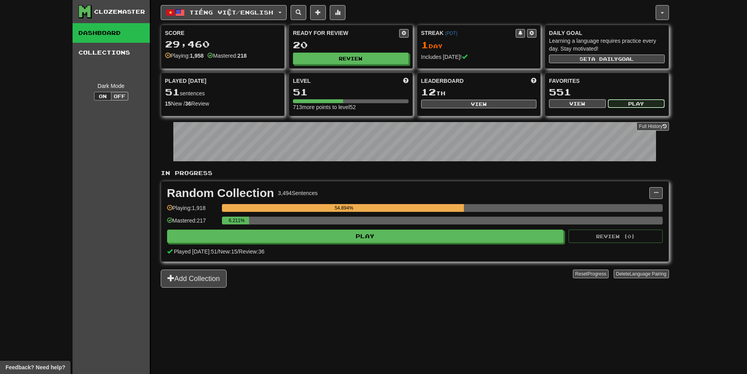
click at [626, 105] on button "Play" at bounding box center [636, 103] width 57 height 9
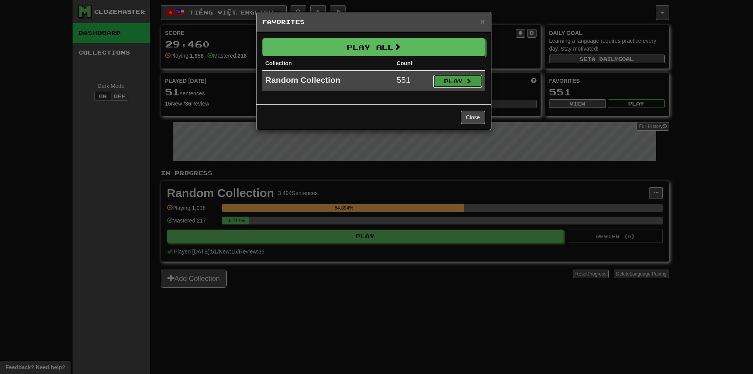
click at [459, 80] on button "Play" at bounding box center [457, 81] width 49 height 13
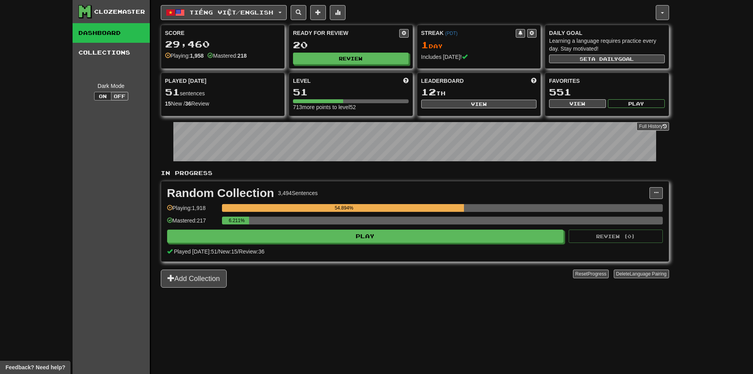
select select "**"
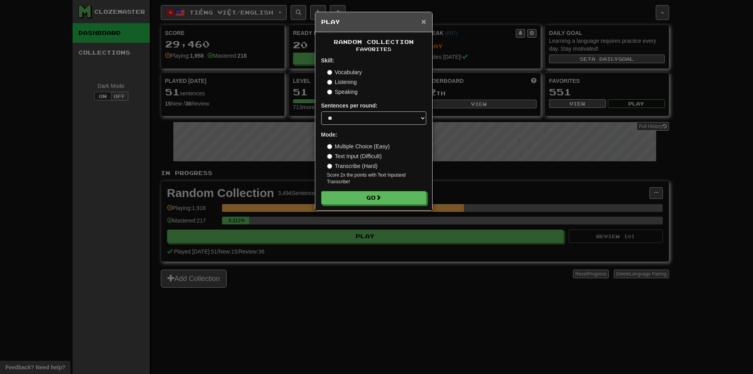
click at [423, 24] on span "×" at bounding box center [423, 21] width 5 height 9
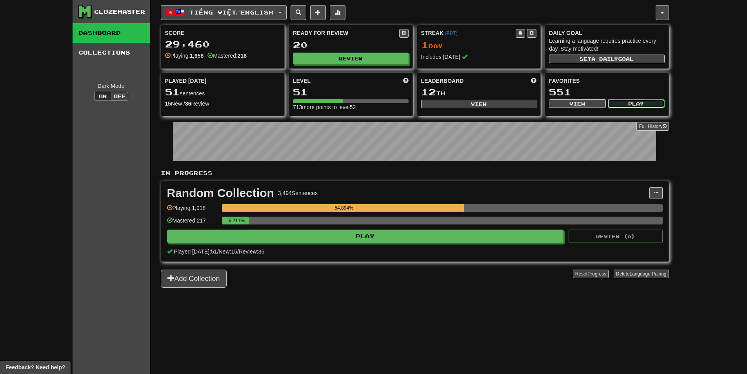
click at [624, 104] on button "Play" at bounding box center [636, 103] width 57 height 9
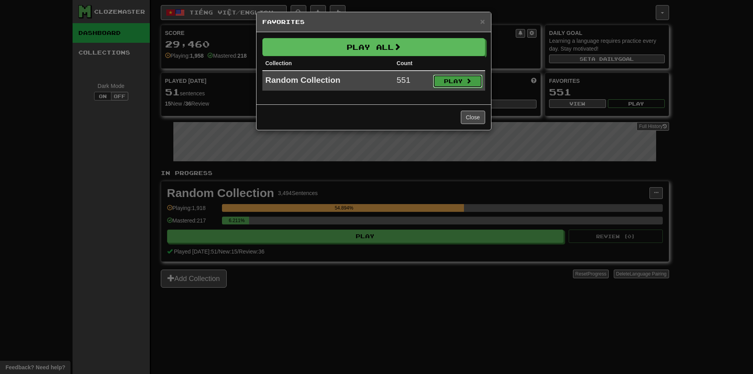
click at [470, 81] on span at bounding box center [468, 80] width 5 height 5
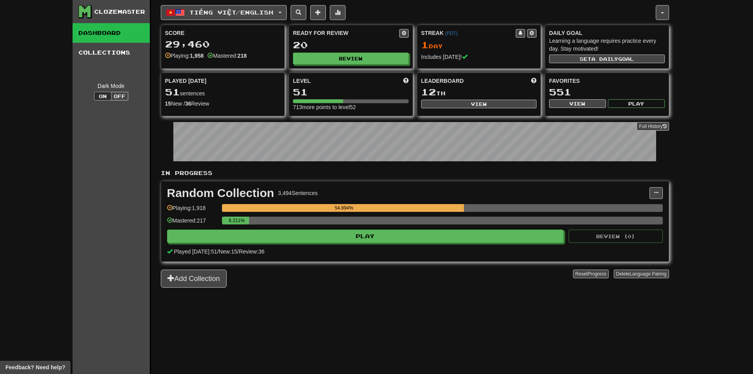
select select "**"
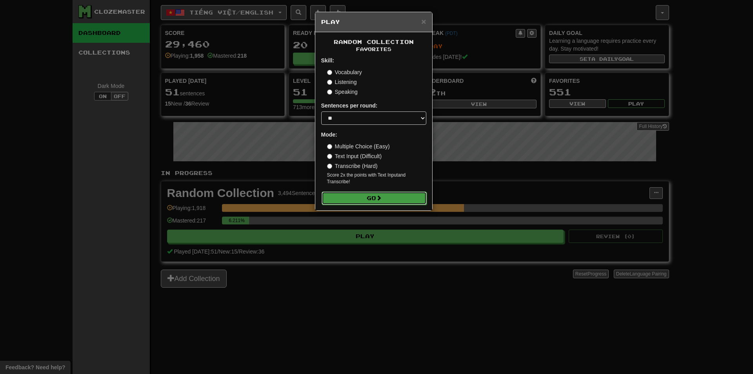
click at [389, 195] on button "Go" at bounding box center [374, 197] width 105 height 13
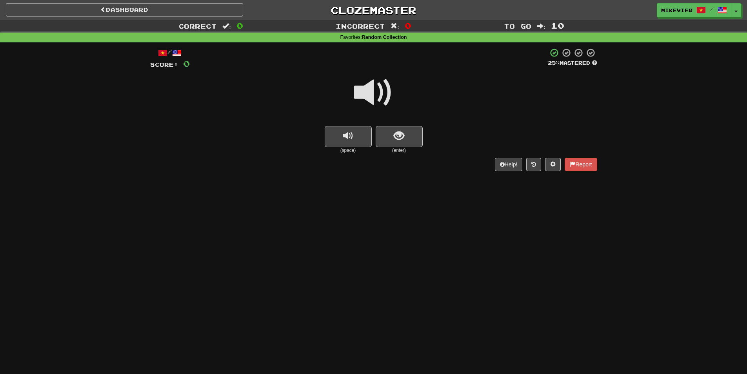
click at [388, 97] on span at bounding box center [373, 92] width 39 height 39
click at [402, 134] on span "show sentence" at bounding box center [399, 136] width 11 height 11
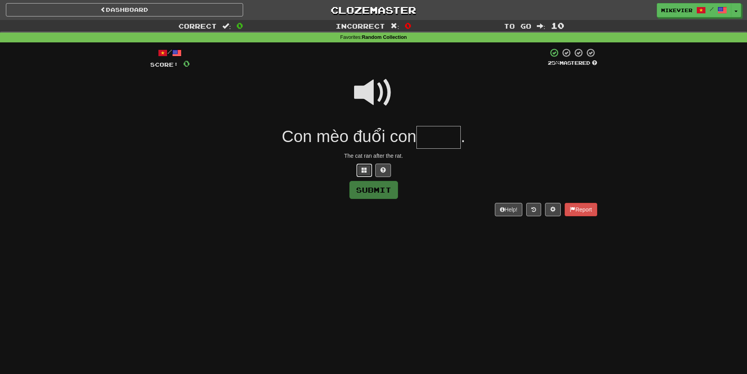
click at [362, 167] on span at bounding box center [364, 169] width 5 height 5
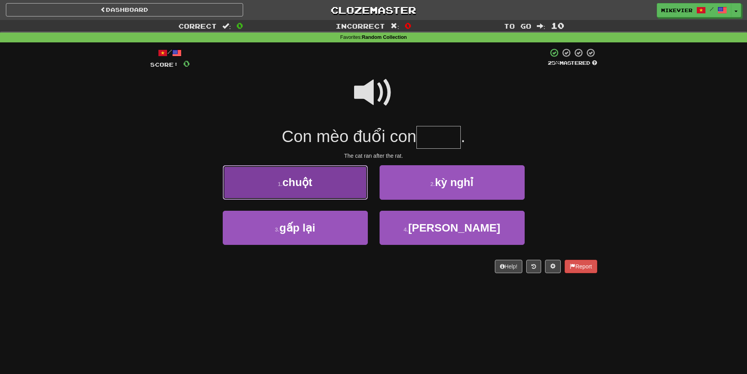
click at [346, 196] on button "1 . chuột" at bounding box center [295, 182] width 145 height 34
type input "*****"
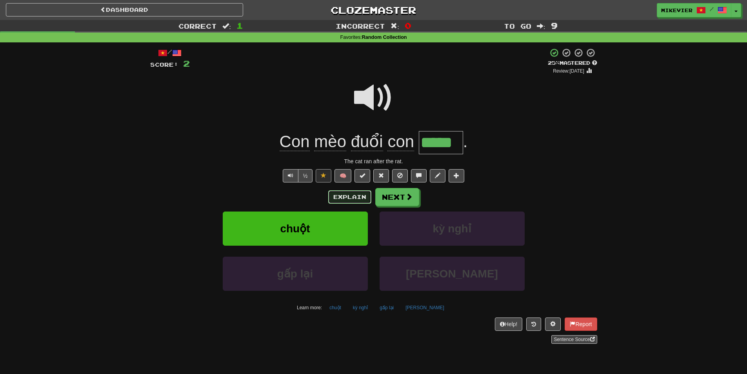
click at [338, 196] on button "Explain" at bounding box center [349, 196] width 43 height 13
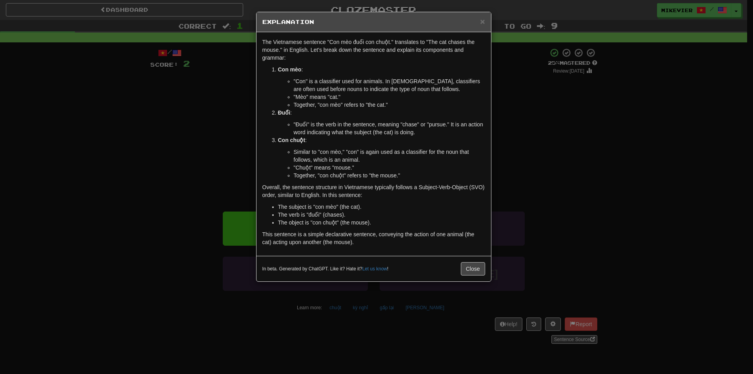
click at [226, 126] on div "× Explanation The Vietnamese sentence "Con mèo đuổi con chuột." translates to "…" at bounding box center [376, 187] width 753 height 374
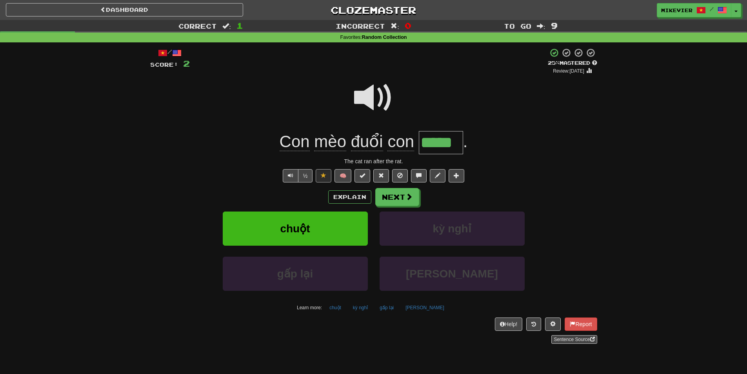
click at [373, 103] on span at bounding box center [373, 97] width 39 height 39
click at [355, 102] on span at bounding box center [373, 97] width 39 height 39
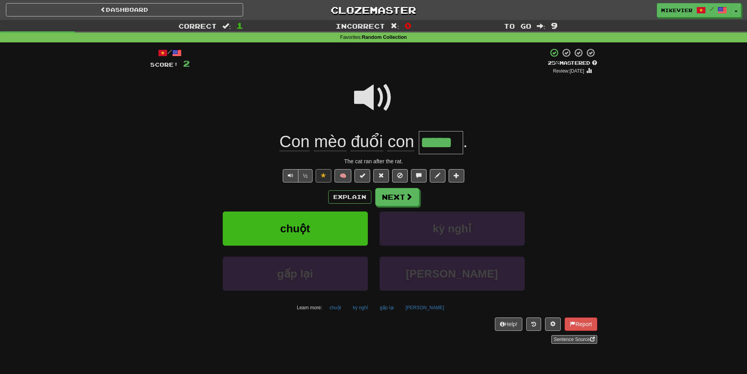
click at [355, 102] on span at bounding box center [373, 97] width 39 height 39
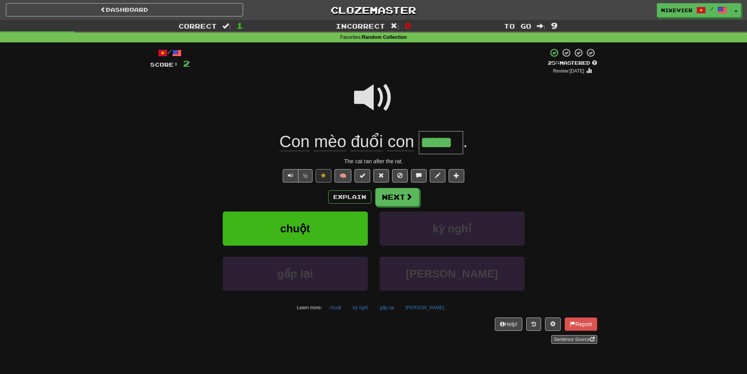
click at [355, 102] on span at bounding box center [373, 97] width 39 height 39
click at [413, 196] on button "Next" at bounding box center [398, 197] width 44 height 18
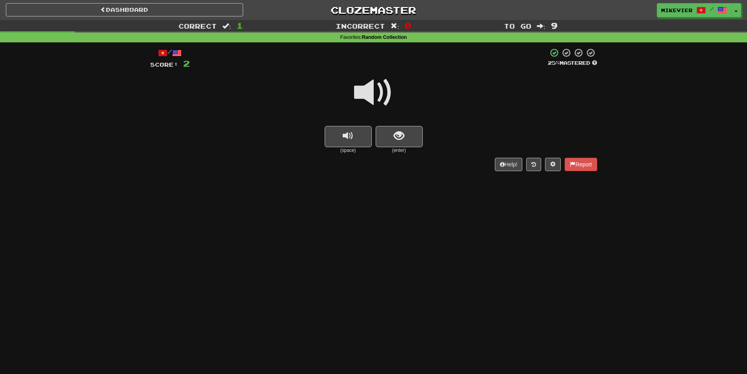
click at [384, 95] on span at bounding box center [373, 92] width 39 height 39
click at [385, 95] on span at bounding box center [373, 92] width 39 height 39
click at [386, 93] on span at bounding box center [373, 92] width 39 height 39
click at [387, 92] on span at bounding box center [373, 92] width 39 height 39
click at [386, 92] on span at bounding box center [373, 92] width 39 height 39
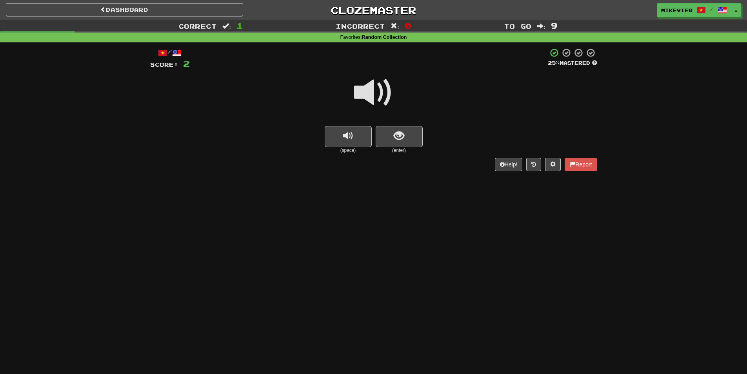
click at [386, 92] on span at bounding box center [373, 92] width 39 height 39
click at [411, 137] on button "show sentence" at bounding box center [399, 136] width 47 height 21
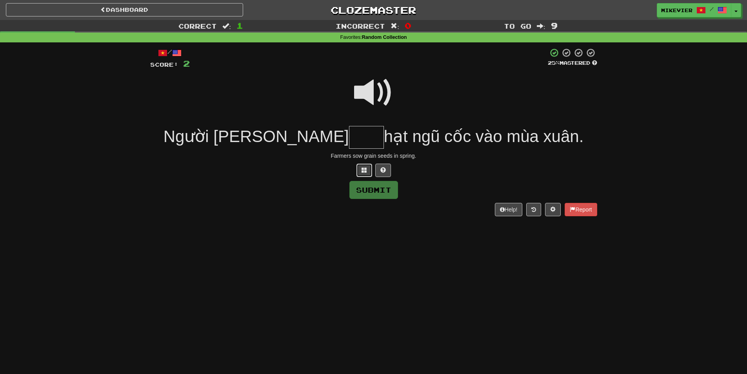
click at [371, 170] on button at bounding box center [364, 170] width 16 height 13
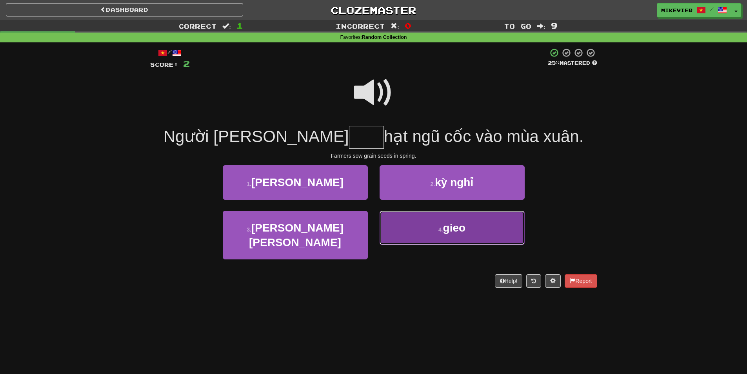
click at [511, 227] on button "4 . gieo" at bounding box center [452, 228] width 145 height 34
type input "****"
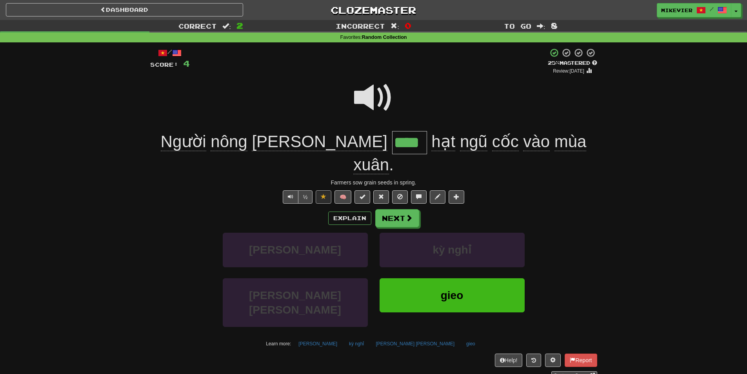
click at [390, 98] on span at bounding box center [373, 97] width 39 height 39
click at [373, 96] on span at bounding box center [373, 97] width 39 height 39
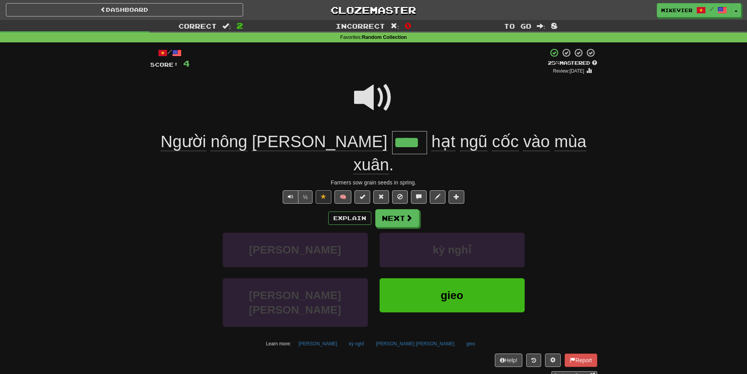
click at [355, 96] on span at bounding box center [373, 97] width 39 height 39
click at [354, 96] on span at bounding box center [373, 97] width 39 height 39
click at [364, 211] on button "Explain" at bounding box center [349, 217] width 43 height 13
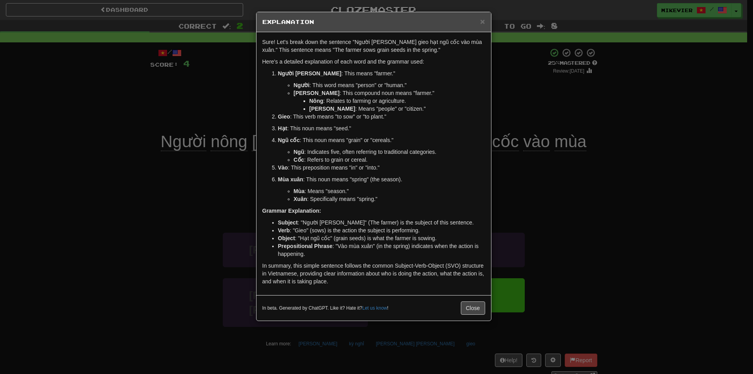
click at [173, 122] on div "× Explanation Sure! Let's break down the sentence "Người [PERSON_NAME] gieo hạt…" at bounding box center [376, 187] width 753 height 374
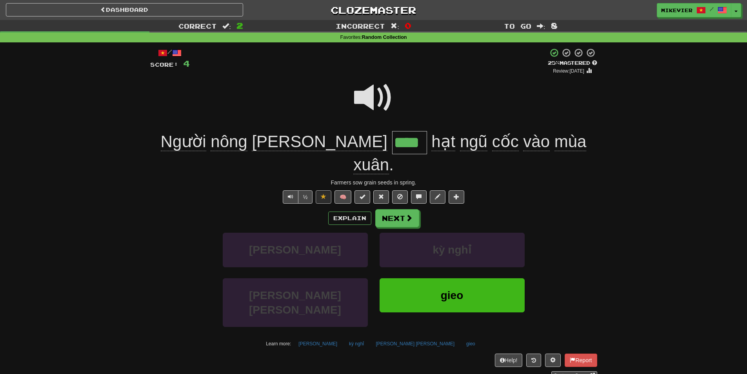
click at [364, 100] on span at bounding box center [373, 97] width 39 height 39
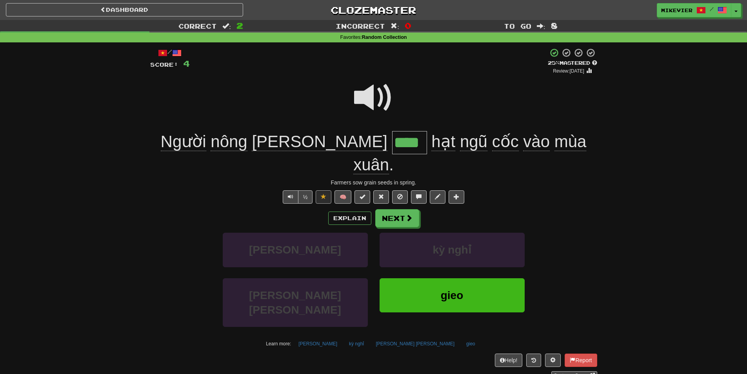
click at [364, 100] on span at bounding box center [373, 97] width 39 height 39
click at [363, 97] on span at bounding box center [373, 97] width 39 height 39
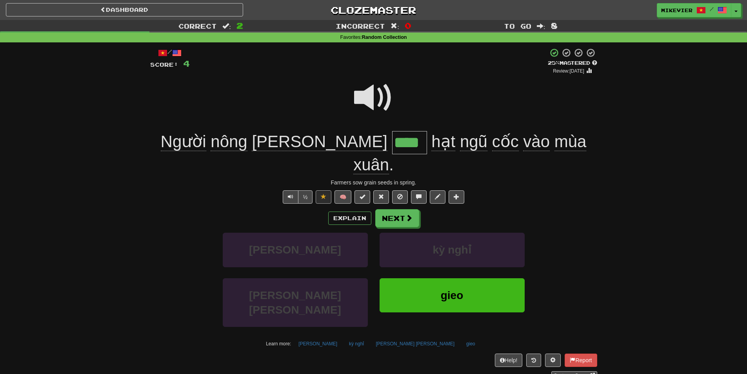
click at [363, 97] on span at bounding box center [373, 97] width 39 height 39
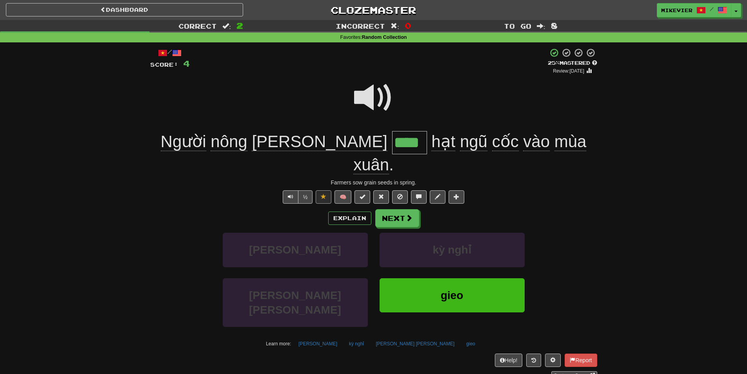
click at [363, 97] on span at bounding box center [373, 97] width 39 height 39
click at [398, 209] on button "Next" at bounding box center [398, 218] width 44 height 18
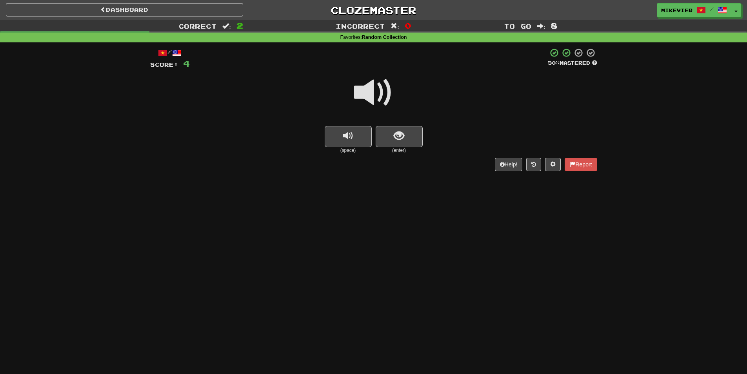
click at [371, 98] on span at bounding box center [373, 92] width 39 height 39
click at [384, 127] on button "show sentence" at bounding box center [399, 136] width 47 height 21
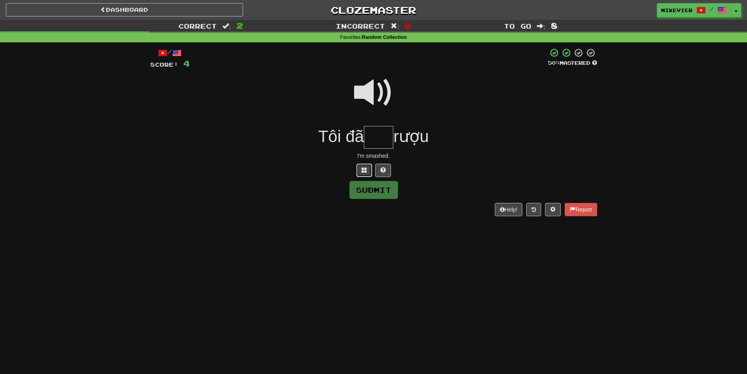
click at [363, 170] on span at bounding box center [364, 169] width 5 height 5
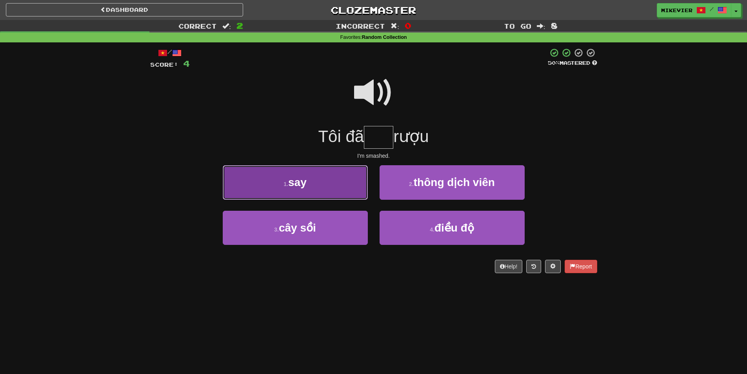
click at [353, 181] on button "1 . say" at bounding box center [295, 182] width 145 height 34
type input "***"
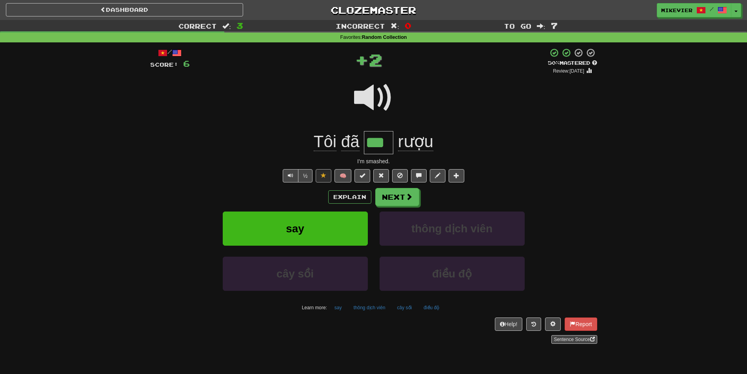
click at [368, 101] on span at bounding box center [373, 97] width 39 height 39
click at [395, 198] on button "Next" at bounding box center [398, 197] width 44 height 18
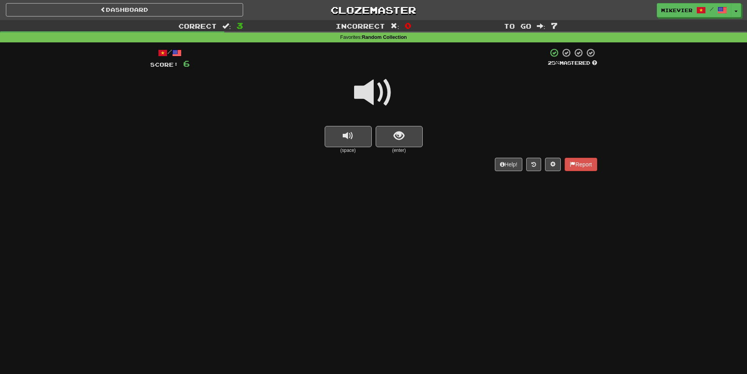
click at [367, 99] on span at bounding box center [373, 92] width 39 height 39
click at [368, 98] on span at bounding box center [373, 92] width 39 height 39
click at [386, 127] on button "show sentence" at bounding box center [399, 136] width 47 height 21
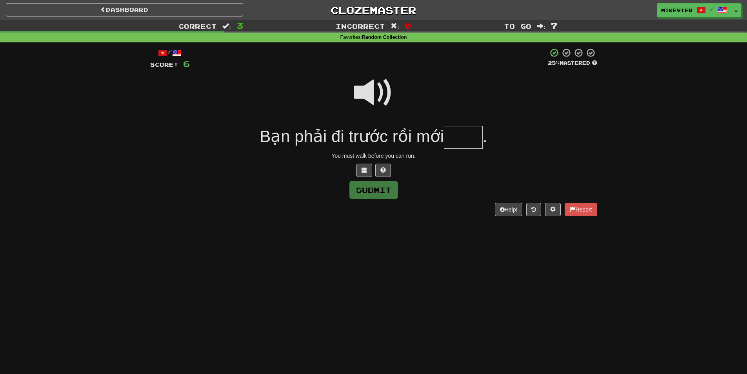
click at [372, 103] on span at bounding box center [373, 92] width 39 height 39
click at [363, 171] on span at bounding box center [364, 169] width 5 height 5
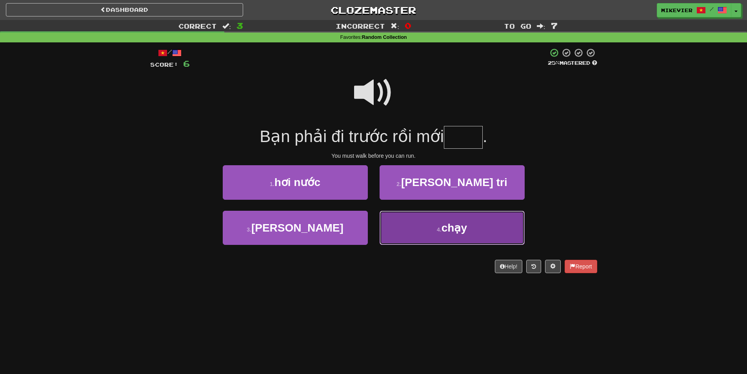
click at [408, 228] on button "4 . chạy" at bounding box center [452, 228] width 145 height 34
type input "****"
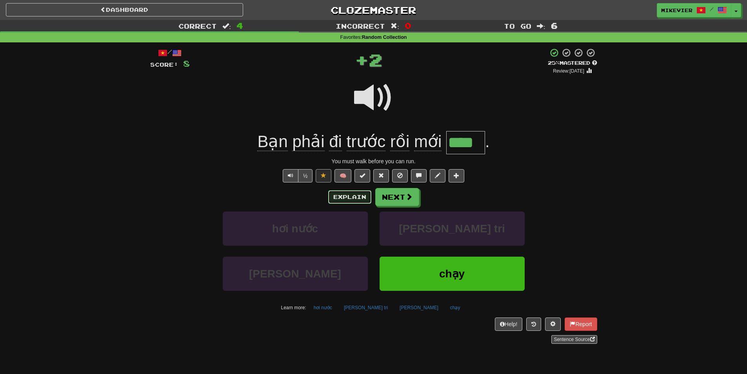
click at [352, 198] on button "Explain" at bounding box center [349, 196] width 43 height 13
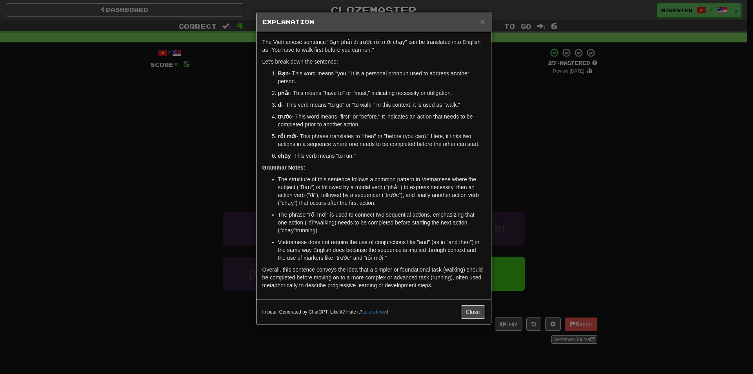
click at [240, 152] on div "× Explanation The Vietnamese sentence "Bạn phải đi trước rồi mới chạy" can be t…" at bounding box center [376, 187] width 753 height 374
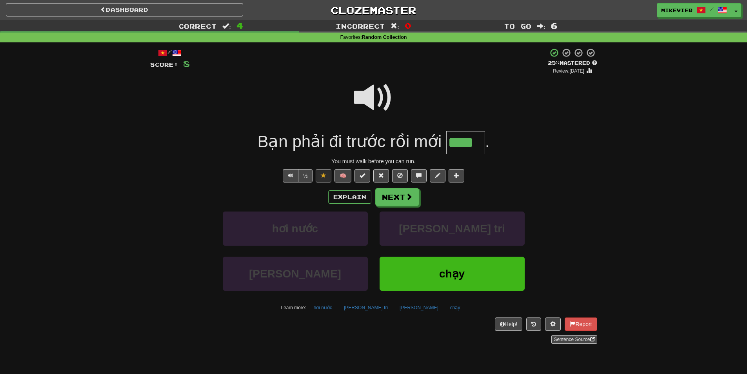
click at [367, 95] on span at bounding box center [373, 97] width 39 height 39
click at [389, 199] on button "Next" at bounding box center [398, 197] width 44 height 18
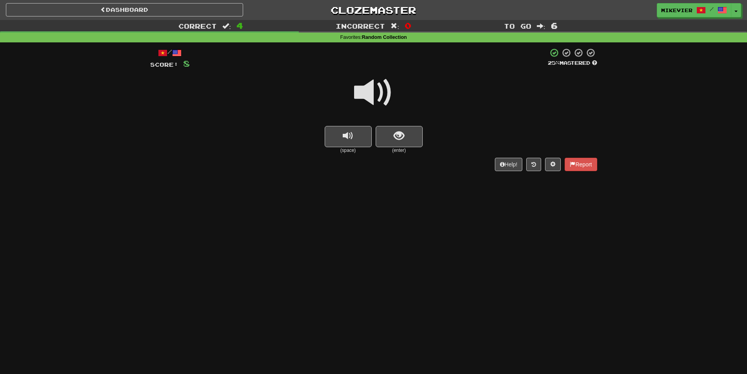
click at [386, 89] on span at bounding box center [373, 92] width 39 height 39
click at [399, 127] on button "show sentence" at bounding box center [399, 136] width 47 height 21
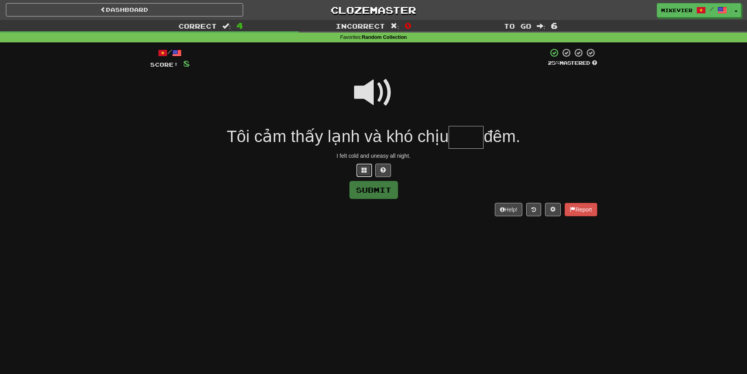
click at [367, 173] on button at bounding box center [364, 170] width 16 height 13
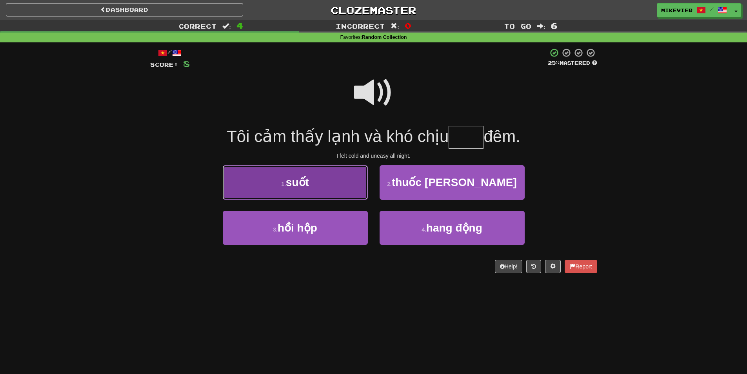
click at [358, 175] on button "1 . suốt" at bounding box center [295, 182] width 145 height 34
type input "****"
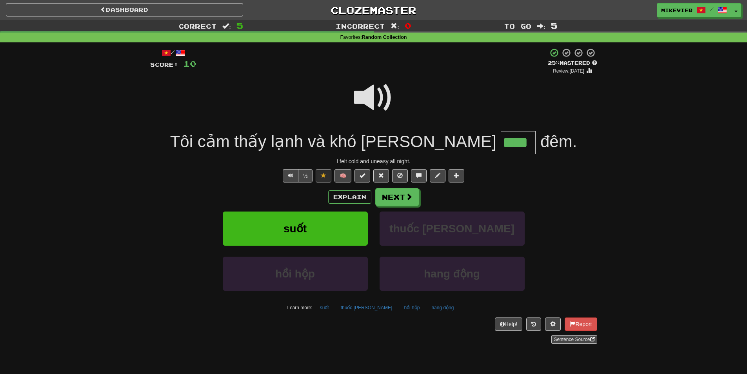
click at [366, 96] on span at bounding box center [373, 97] width 39 height 39
click at [395, 191] on button "Next" at bounding box center [398, 197] width 44 height 18
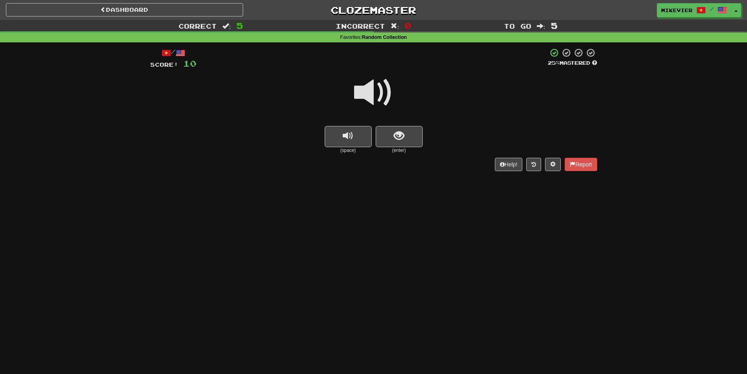
click at [362, 92] on span at bounding box center [373, 92] width 39 height 39
click at [363, 135] on button "replay audio" at bounding box center [348, 136] width 47 height 21
click at [388, 134] on button "show sentence" at bounding box center [399, 136] width 47 height 21
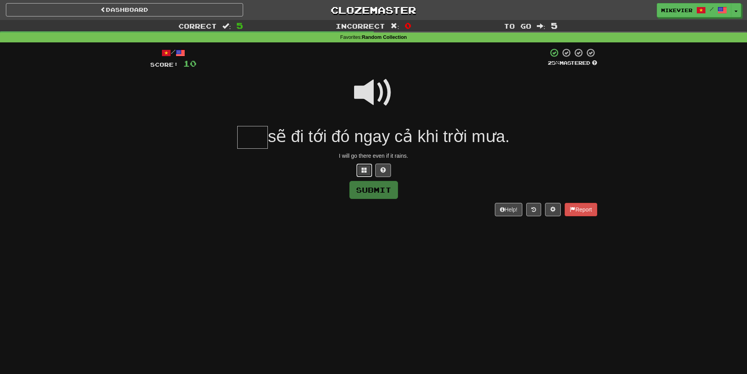
click at [366, 167] on span at bounding box center [364, 169] width 5 height 5
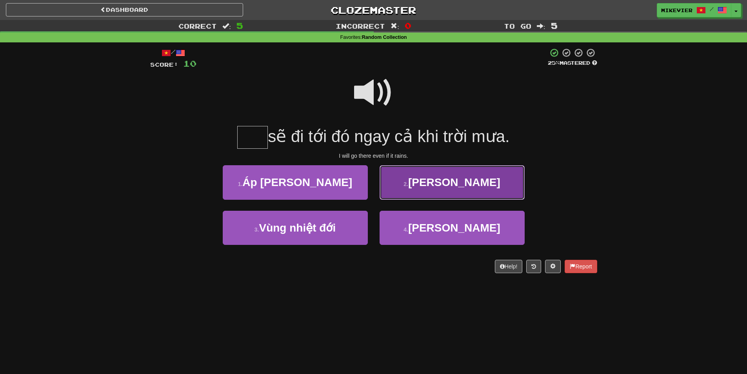
click at [399, 185] on button "2 . [DEMOGRAPHIC_DATA]" at bounding box center [452, 182] width 145 height 34
type input "***"
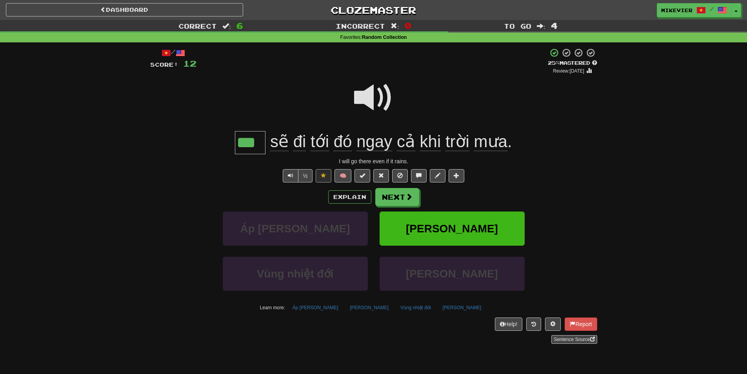
click at [364, 98] on span at bounding box center [373, 97] width 39 height 39
click at [395, 197] on button "Next" at bounding box center [398, 197] width 44 height 18
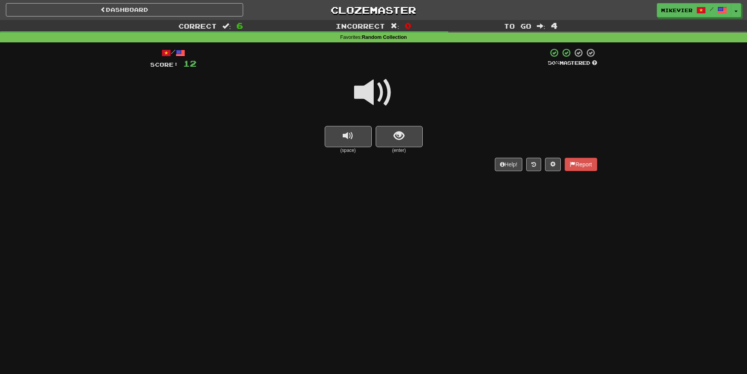
click at [386, 96] on span at bounding box center [373, 92] width 39 height 39
click at [369, 137] on button "replay audio" at bounding box center [348, 136] width 47 height 21
click at [386, 90] on span at bounding box center [373, 92] width 39 height 39
click at [384, 98] on span at bounding box center [373, 92] width 39 height 39
click at [380, 96] on span at bounding box center [373, 92] width 39 height 39
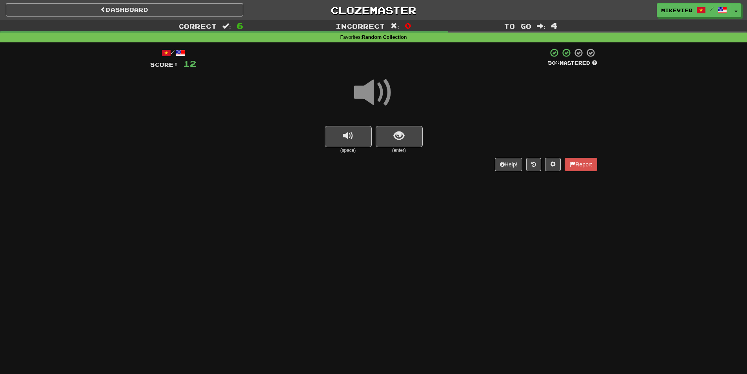
click at [380, 96] on span at bounding box center [373, 92] width 39 height 39
click at [375, 131] on div "(space) (enter)" at bounding box center [373, 140] width 447 height 28
click at [387, 130] on button "show sentence" at bounding box center [399, 136] width 47 height 21
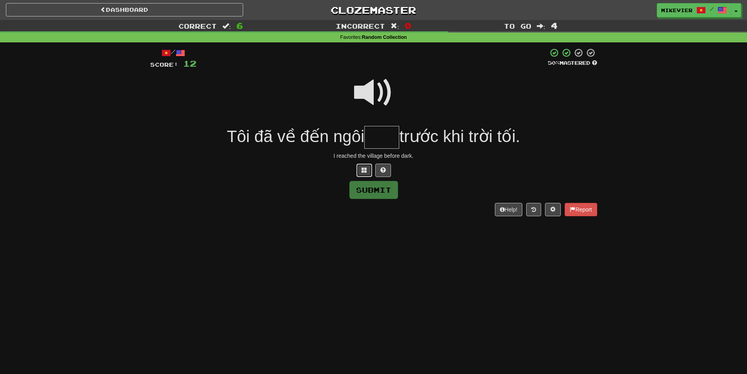
click at [365, 169] on span at bounding box center [364, 169] width 5 height 5
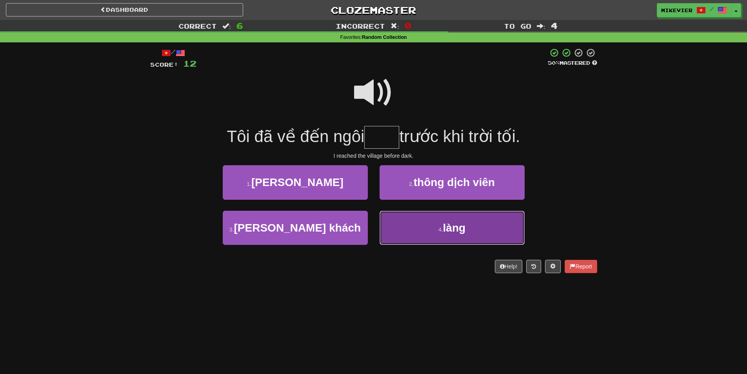
click at [407, 224] on button "4 . làng" at bounding box center [452, 228] width 145 height 34
type input "****"
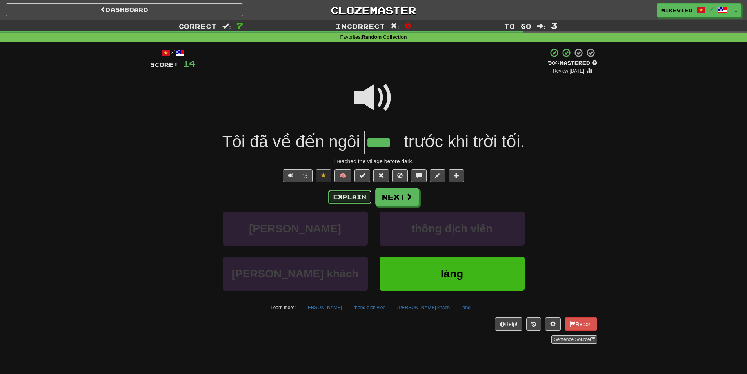
click at [353, 193] on button "Explain" at bounding box center [349, 196] width 43 height 13
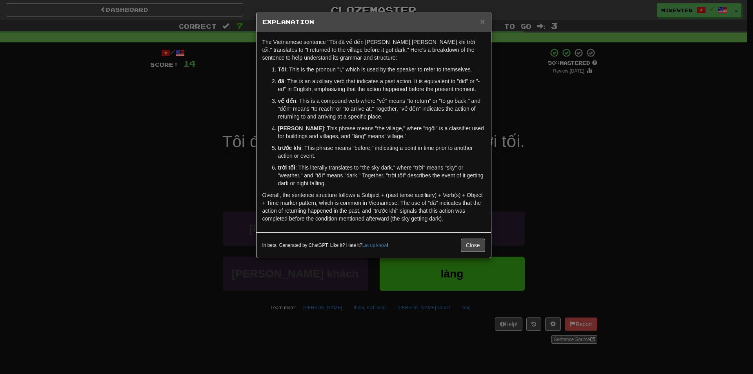
click at [224, 111] on div "× Explanation The Vietnamese sentence "Tôi đã về đến [PERSON_NAME] [PERSON_NAME…" at bounding box center [376, 187] width 753 height 374
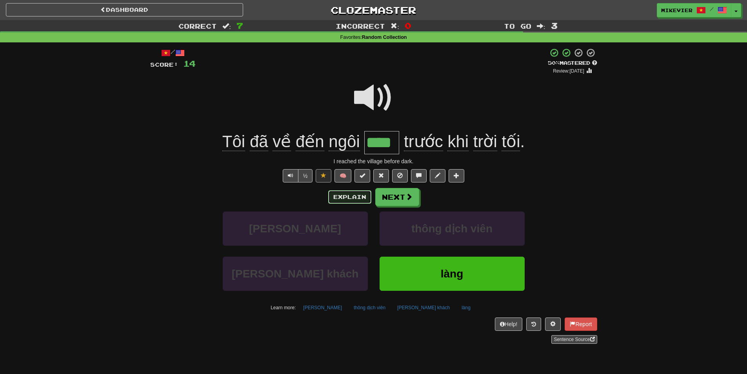
click at [360, 195] on button "Explain" at bounding box center [349, 196] width 43 height 13
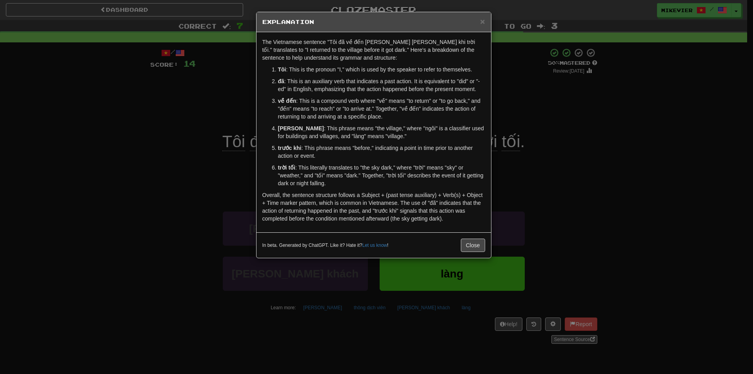
click at [219, 105] on div "× Explanation The Vietnamese sentence "Tôi đã về đến [PERSON_NAME] [PERSON_NAME…" at bounding box center [376, 187] width 753 height 374
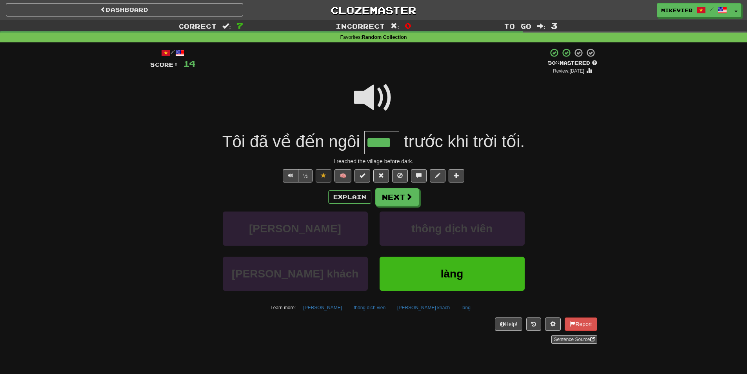
click at [371, 96] on span at bounding box center [373, 97] width 39 height 39
click at [368, 98] on span at bounding box center [373, 97] width 39 height 39
click at [361, 94] on span at bounding box center [373, 97] width 39 height 39
click at [355, 95] on span at bounding box center [373, 97] width 39 height 39
click at [363, 97] on span at bounding box center [373, 97] width 39 height 39
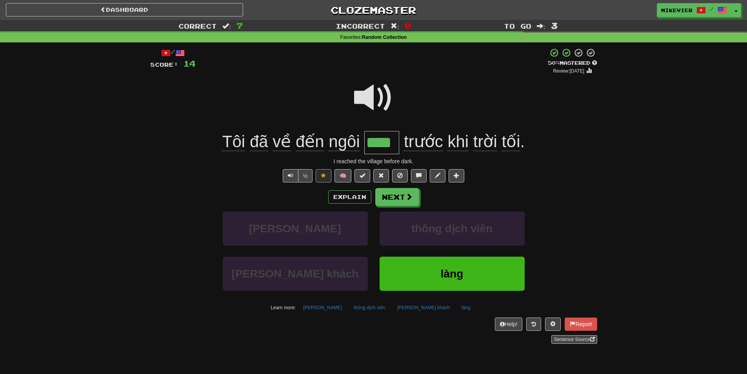
click at [344, 95] on div at bounding box center [373, 103] width 447 height 56
click at [357, 94] on span at bounding box center [373, 97] width 39 height 39
click at [340, 97] on div at bounding box center [373, 103] width 447 height 56
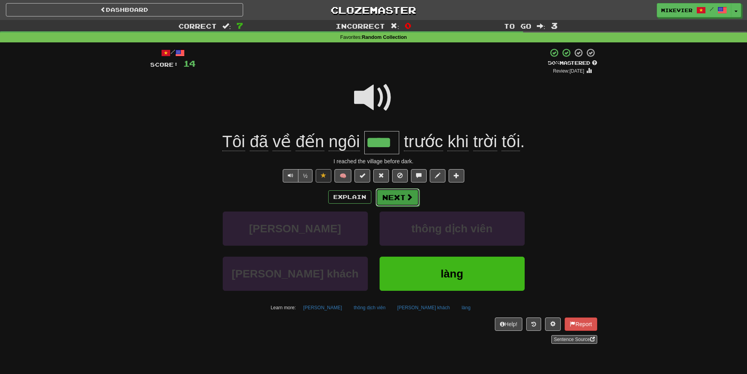
click at [386, 194] on button "Next" at bounding box center [398, 197] width 44 height 18
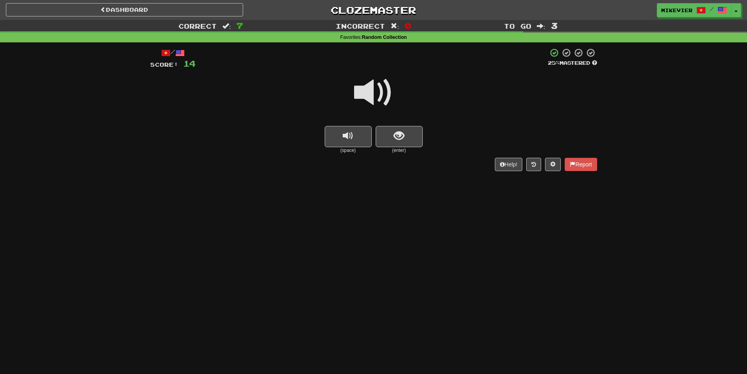
click at [353, 91] on div at bounding box center [373, 98] width 447 height 56
click at [357, 91] on span at bounding box center [373, 92] width 39 height 39
click at [384, 132] on button "show sentence" at bounding box center [399, 136] width 47 height 21
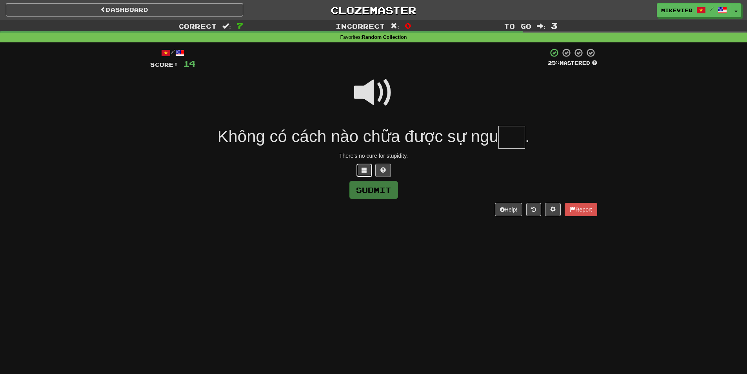
click at [367, 171] on button at bounding box center [364, 170] width 16 height 13
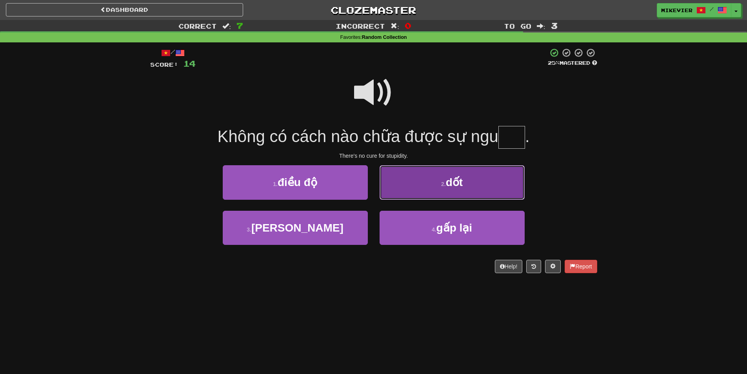
click at [396, 193] on button "2 . dốt" at bounding box center [452, 182] width 145 height 34
type input "***"
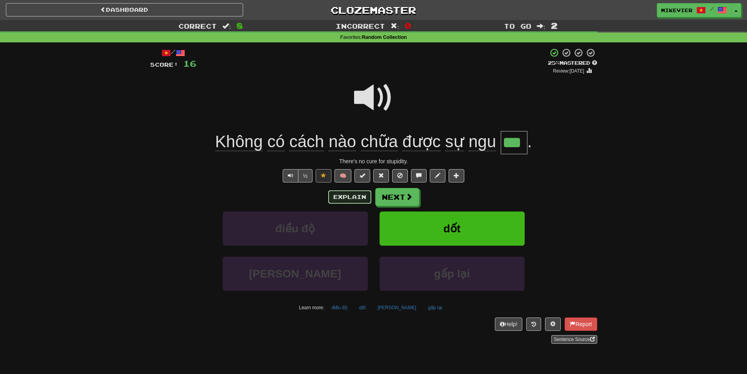
click at [349, 198] on button "Explain" at bounding box center [349, 196] width 43 height 13
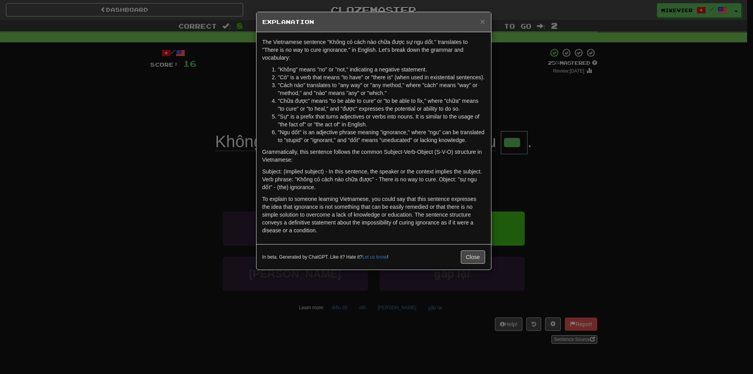
click at [243, 113] on div "× Explanation The Vietnamese sentence "Không có cách nào chữa được sự ngu dốt."…" at bounding box center [376, 187] width 753 height 374
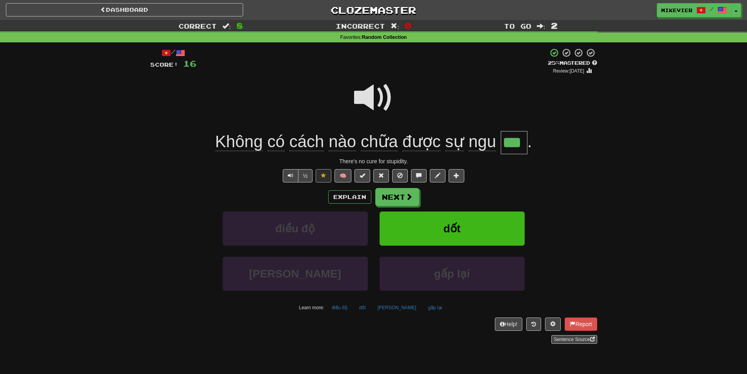
click at [366, 93] on span at bounding box center [373, 97] width 39 height 39
click at [361, 100] on span at bounding box center [373, 97] width 39 height 39
click at [362, 100] on span at bounding box center [373, 97] width 39 height 39
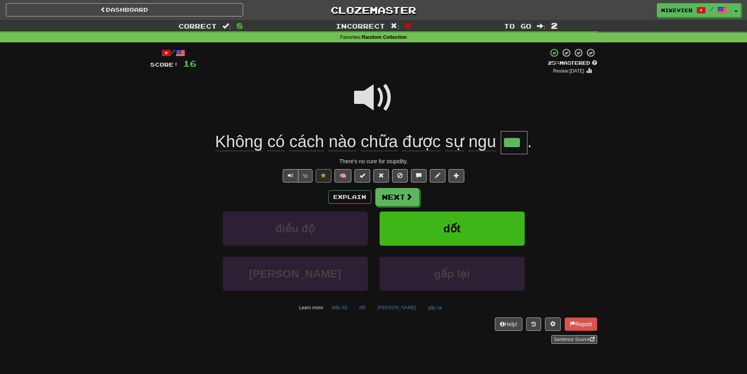
click at [362, 100] on span at bounding box center [373, 97] width 39 height 39
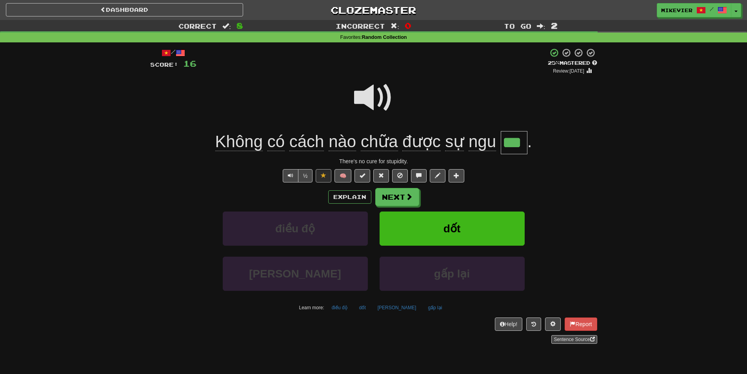
click at [362, 100] on span at bounding box center [373, 97] width 39 height 39
click at [388, 195] on button "Next" at bounding box center [398, 197] width 44 height 18
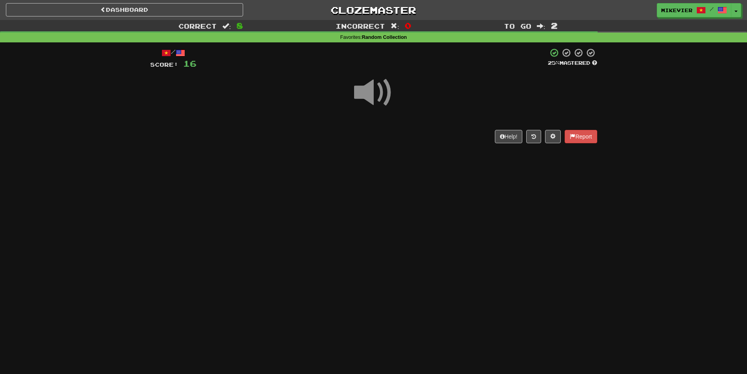
click at [354, 93] on span at bounding box center [373, 92] width 39 height 39
click at [357, 92] on span at bounding box center [373, 92] width 39 height 39
click at [355, 92] on span at bounding box center [373, 92] width 39 height 39
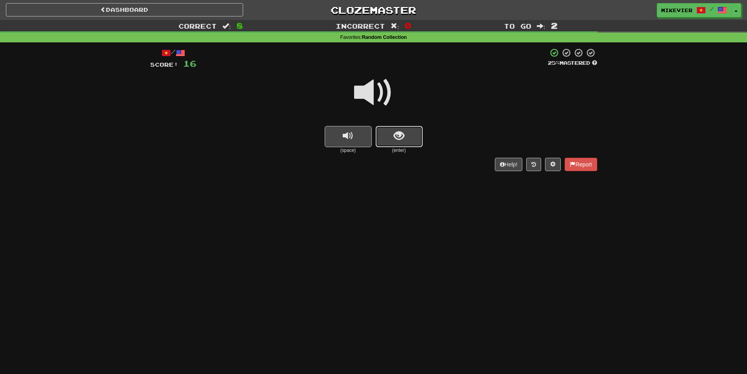
click at [380, 133] on button "show sentence" at bounding box center [399, 136] width 47 height 21
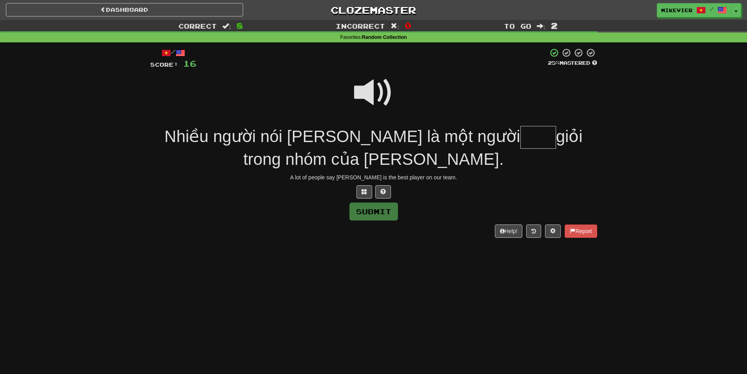
click at [361, 94] on span at bounding box center [373, 92] width 39 height 39
click at [363, 191] on span at bounding box center [364, 191] width 5 height 5
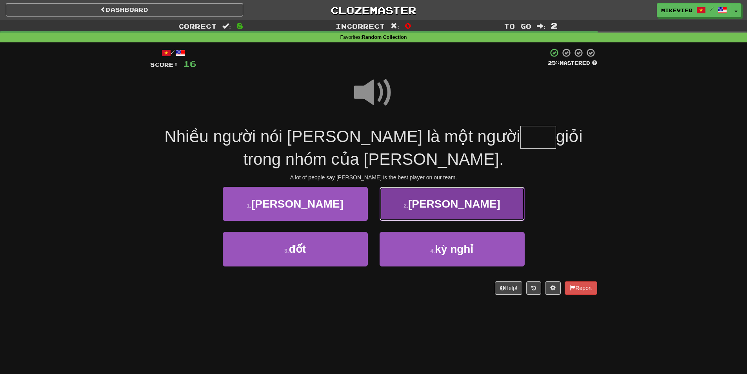
click at [438, 217] on button "2 . [PERSON_NAME]" at bounding box center [452, 204] width 145 height 34
type input "****"
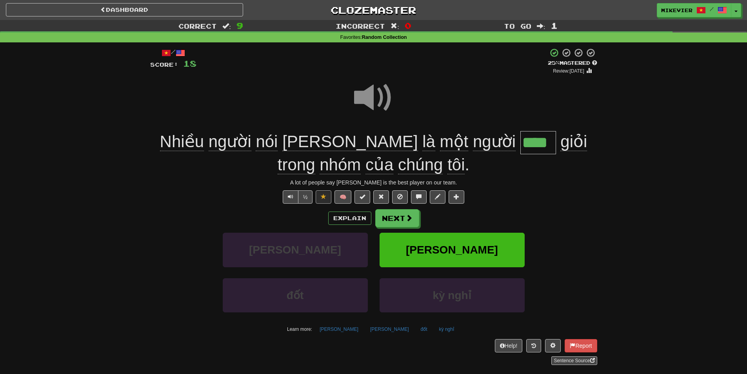
click at [356, 99] on span at bounding box center [373, 97] width 39 height 39
click at [366, 98] on span at bounding box center [373, 97] width 39 height 39
click at [364, 99] on span at bounding box center [373, 97] width 39 height 39
click at [351, 220] on button "Explain" at bounding box center [349, 217] width 43 height 13
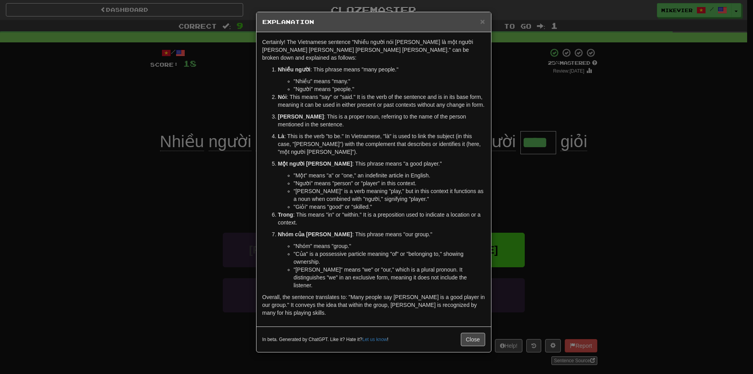
click at [213, 204] on div "× Explanation Certainly! The Vietnamese sentence "Nhiều người nói [PERSON_NAME]…" at bounding box center [376, 187] width 753 height 374
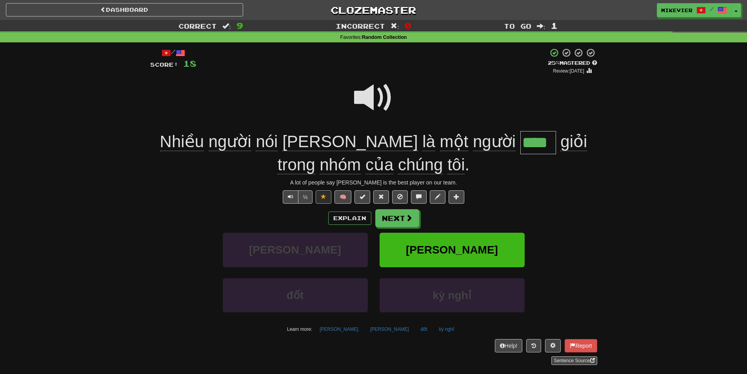
click at [366, 93] on span at bounding box center [373, 97] width 39 height 39
click at [367, 102] on span at bounding box center [373, 97] width 39 height 39
click at [366, 100] on span at bounding box center [373, 97] width 39 height 39
click at [410, 215] on span at bounding box center [409, 218] width 7 height 7
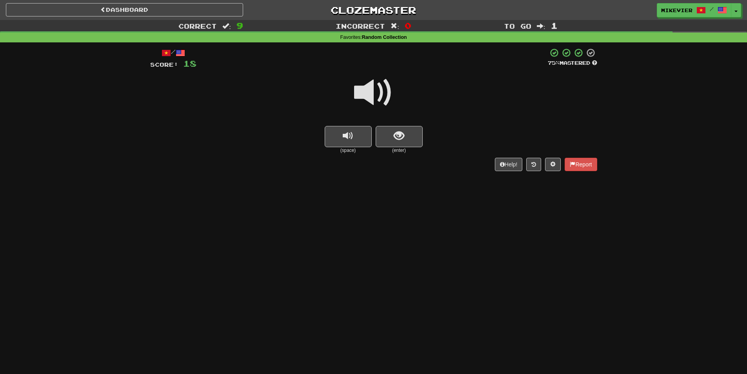
click at [353, 92] on div at bounding box center [373, 98] width 447 height 56
click at [361, 94] on span at bounding box center [373, 92] width 39 height 39
click at [402, 142] on button "show sentence" at bounding box center [399, 136] width 47 height 21
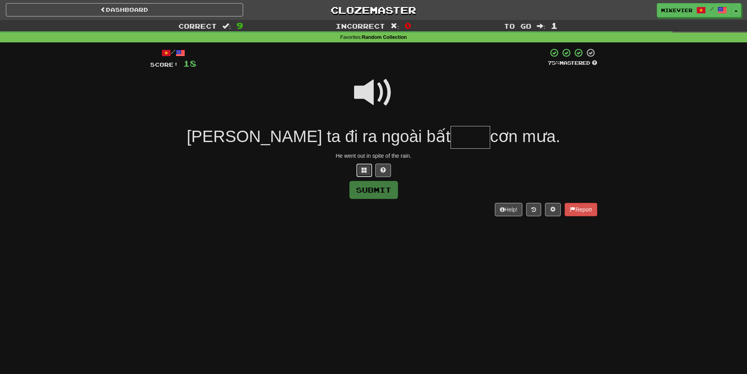
click at [366, 172] on span at bounding box center [364, 169] width 5 height 5
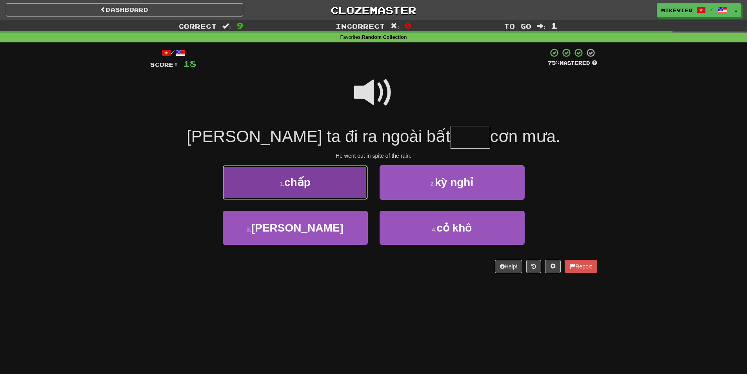
click at [358, 184] on button "1 . chấp" at bounding box center [295, 182] width 145 height 34
type input "****"
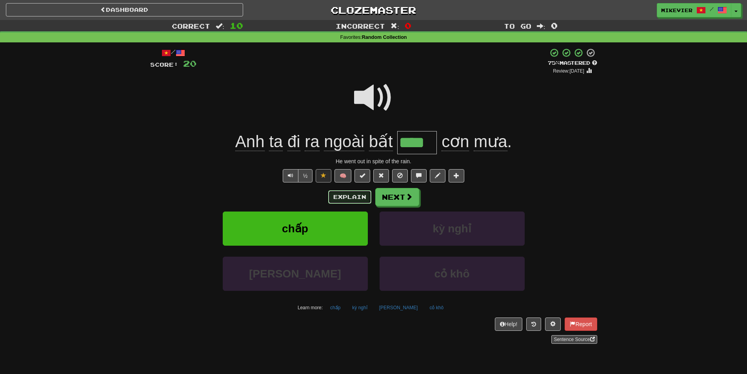
click at [349, 200] on button "Explain" at bounding box center [349, 196] width 43 height 13
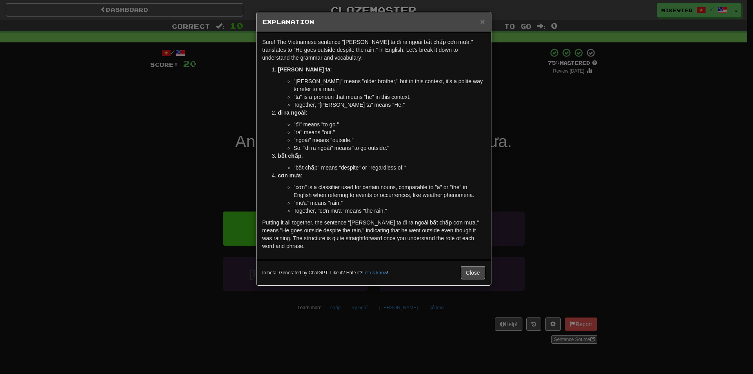
click at [198, 156] on div "× Explanation Sure! The Vietnamese sentence "[PERSON_NAME] ta đi ra ngoài bất c…" at bounding box center [376, 187] width 753 height 374
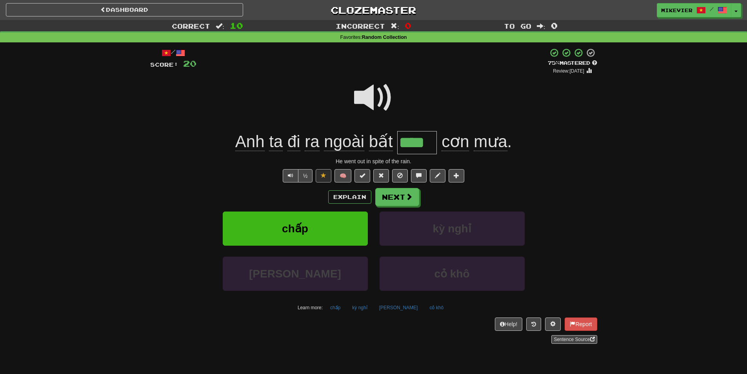
click at [369, 93] on span at bounding box center [373, 97] width 39 height 39
click at [368, 97] on span at bounding box center [373, 97] width 39 height 39
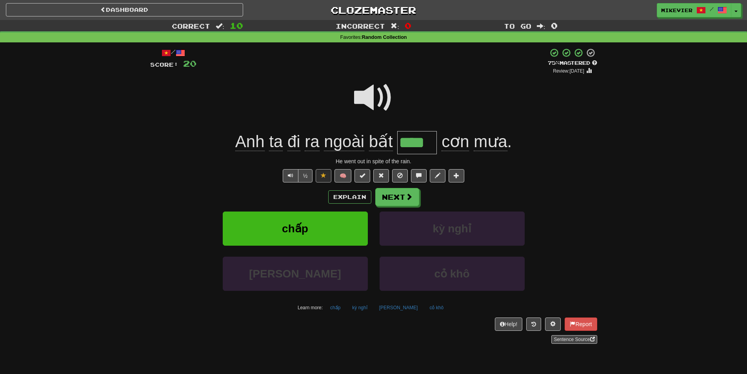
click at [368, 97] on span at bounding box center [373, 97] width 39 height 39
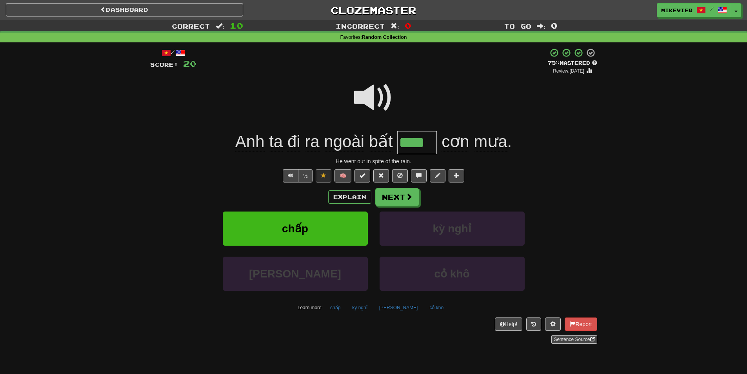
click at [369, 95] on span at bounding box center [373, 97] width 39 height 39
click at [410, 198] on span at bounding box center [409, 196] width 7 height 7
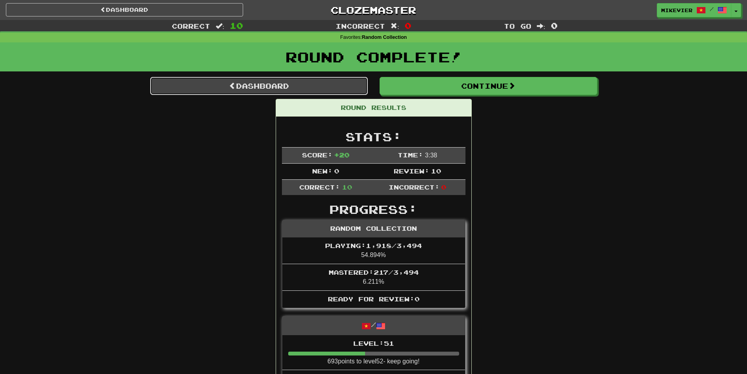
click at [318, 87] on link "Dashboard" at bounding box center [259, 86] width 218 height 18
